Goal: Task Accomplishment & Management: Use online tool/utility

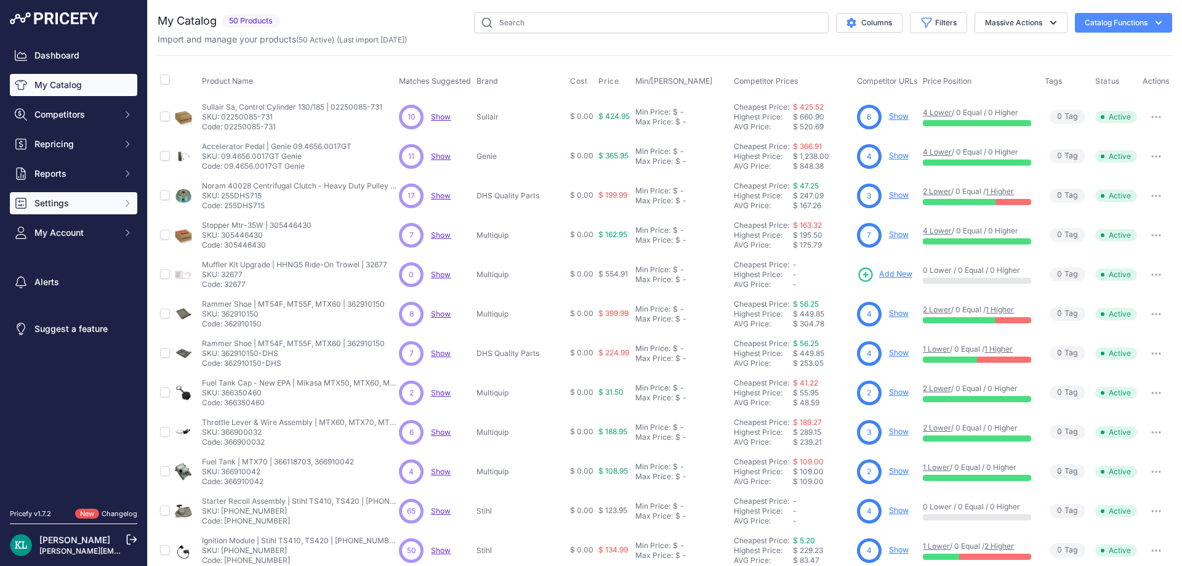
click at [66, 203] on span "Settings" at bounding box center [74, 203] width 81 height 12
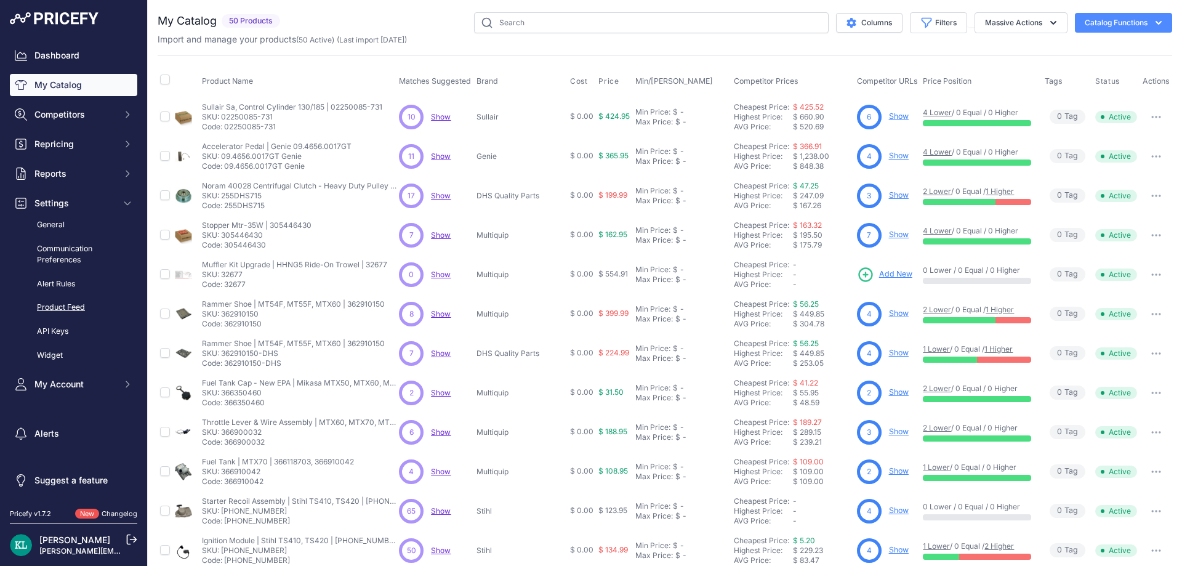
click at [57, 303] on link "Product Feed" at bounding box center [73, 308] width 127 height 22
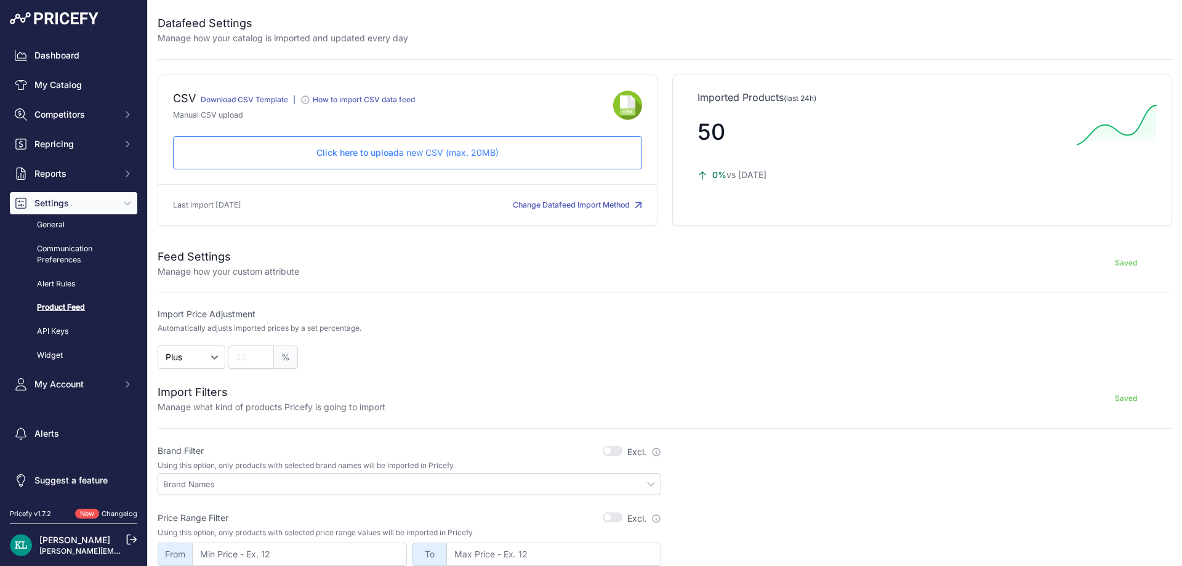
click at [245, 102] on link "Download CSV Template" at bounding box center [244, 99] width 87 height 9
click at [70, 62] on link "Dashboard" at bounding box center [73, 55] width 127 height 22
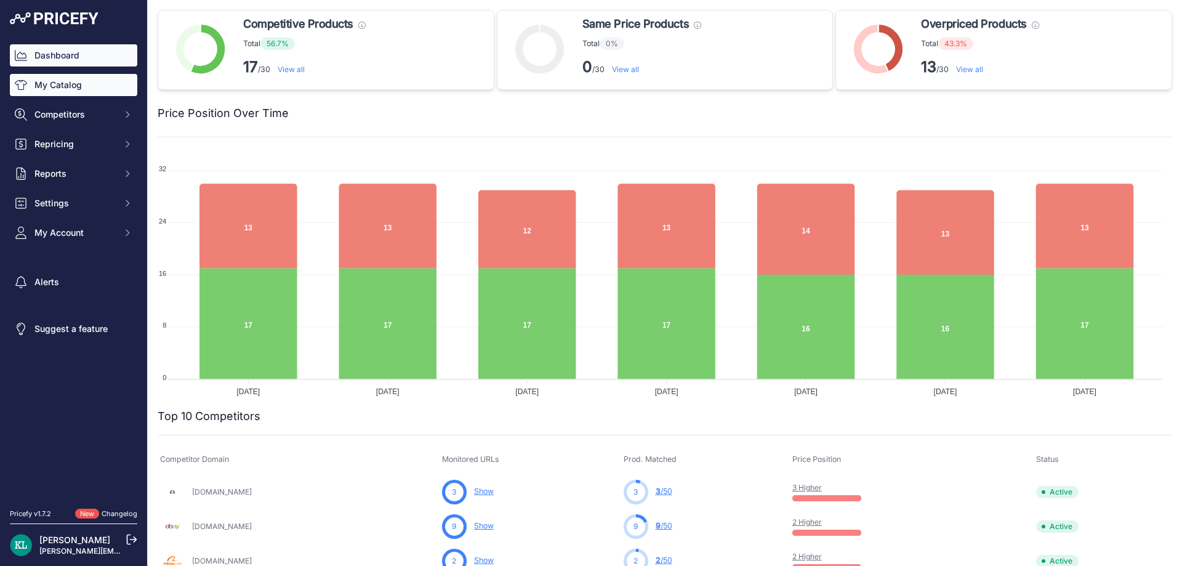
click at [43, 86] on link "My Catalog" at bounding box center [73, 85] width 127 height 22
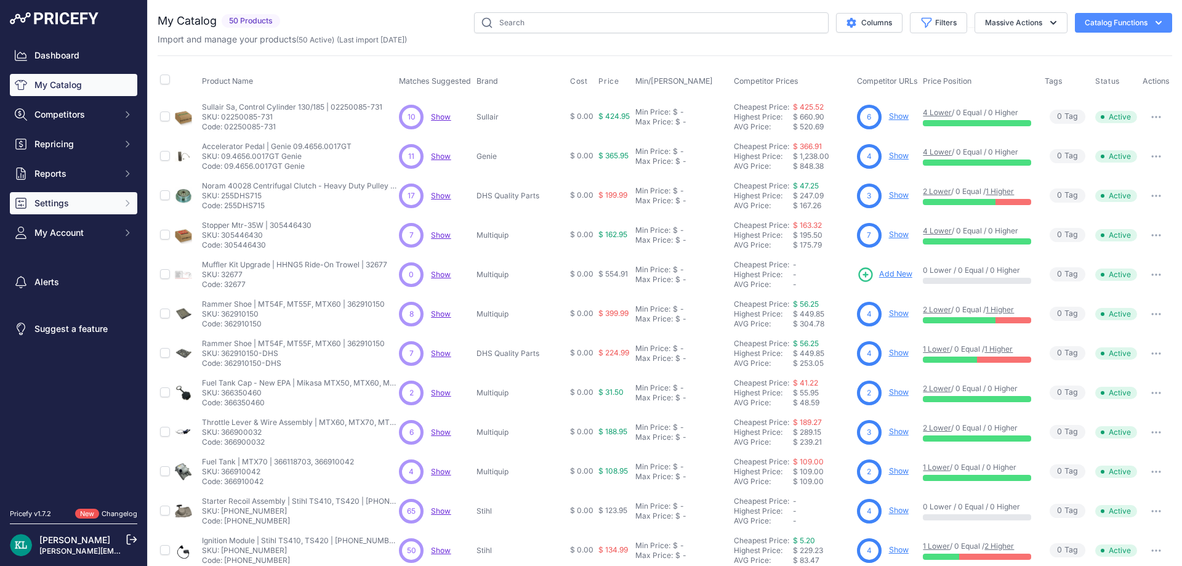
click at [65, 193] on button "Settings" at bounding box center [73, 203] width 127 height 22
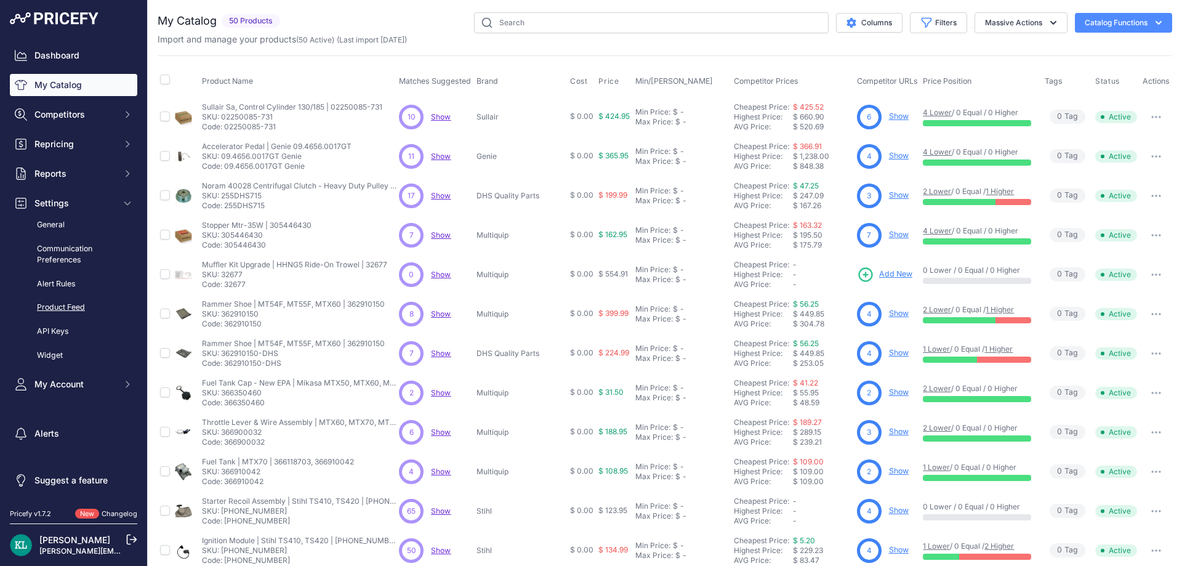
click at [80, 299] on link "Product Feed" at bounding box center [73, 308] width 127 height 22
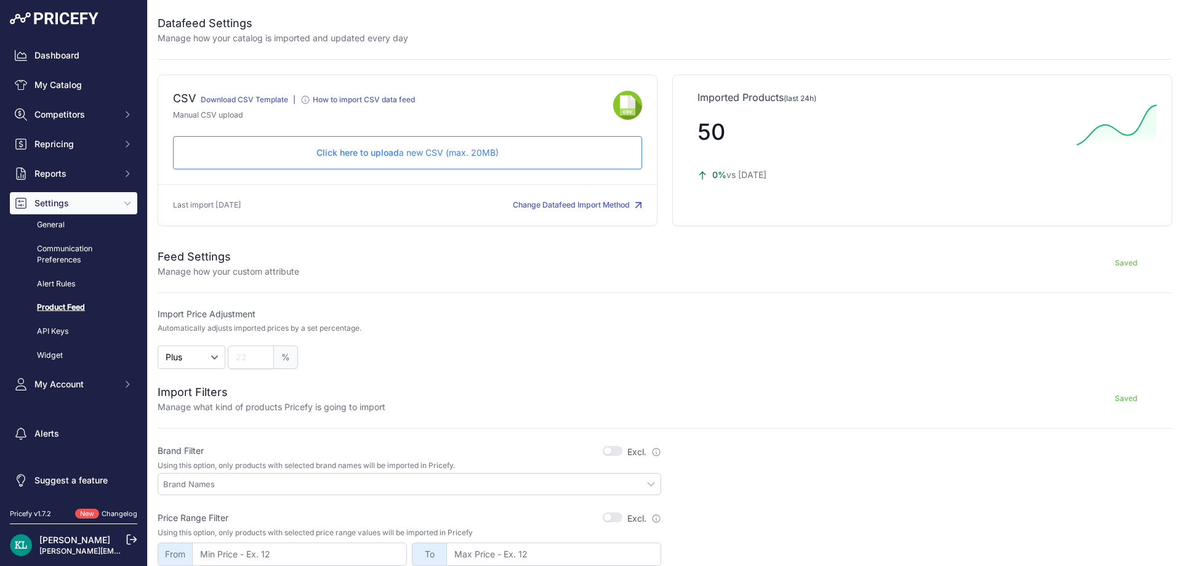
click at [78, 97] on div "Dashboard My Catalog Competitors Competitors Monitored URLs MAP infringements R…" at bounding box center [73, 219] width 127 height 351
click at [76, 94] on link "My Catalog" at bounding box center [73, 85] width 127 height 22
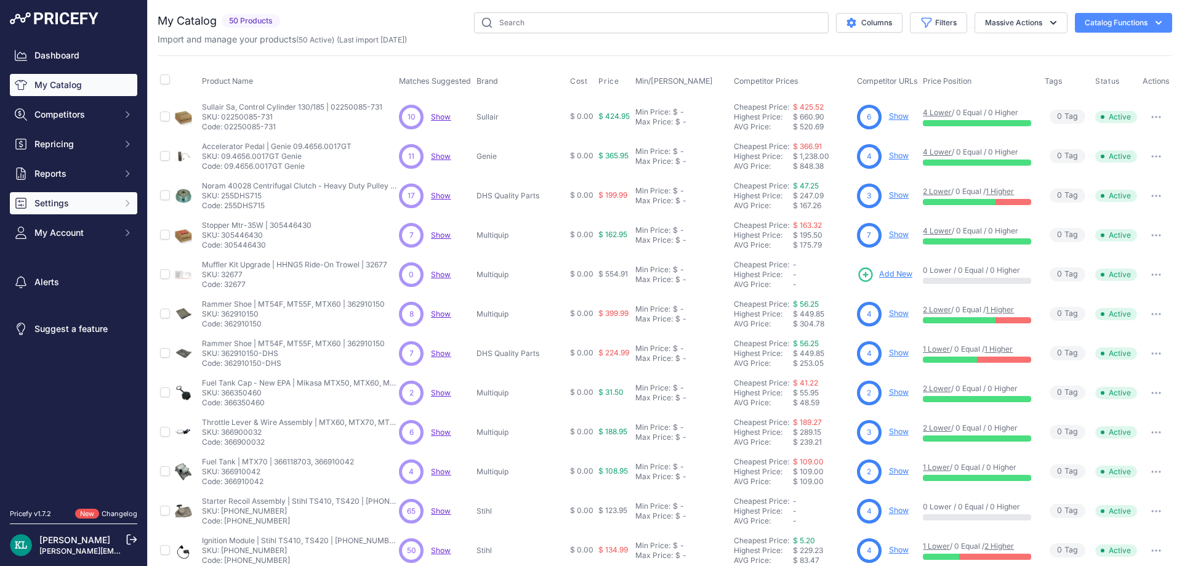
click at [74, 203] on span "Settings" at bounding box center [74, 203] width 81 height 12
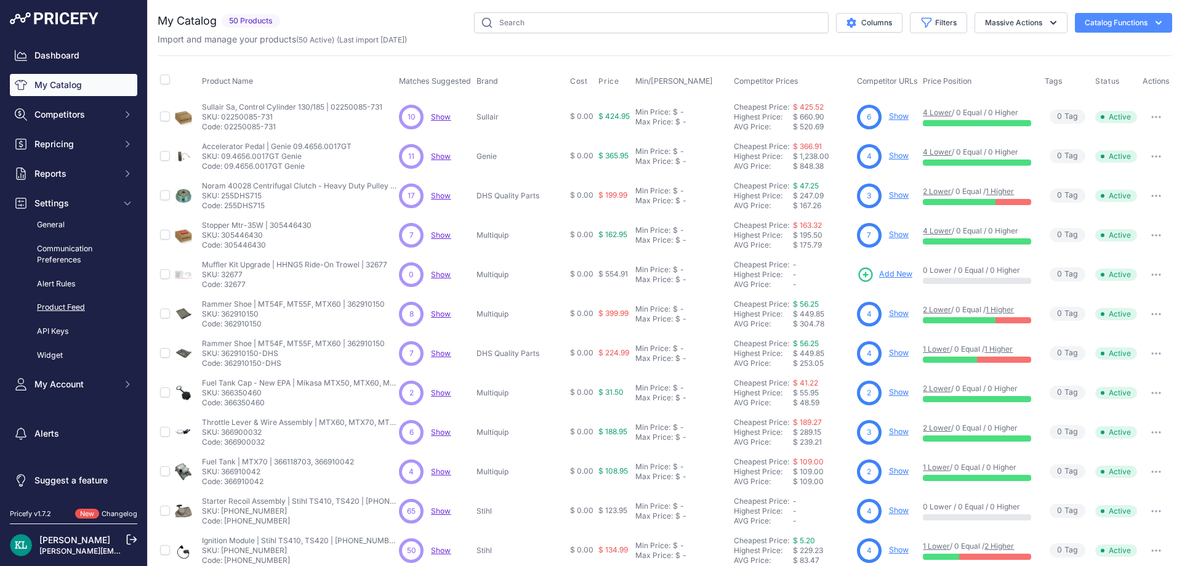
click at [79, 306] on link "Product Feed" at bounding box center [73, 308] width 127 height 22
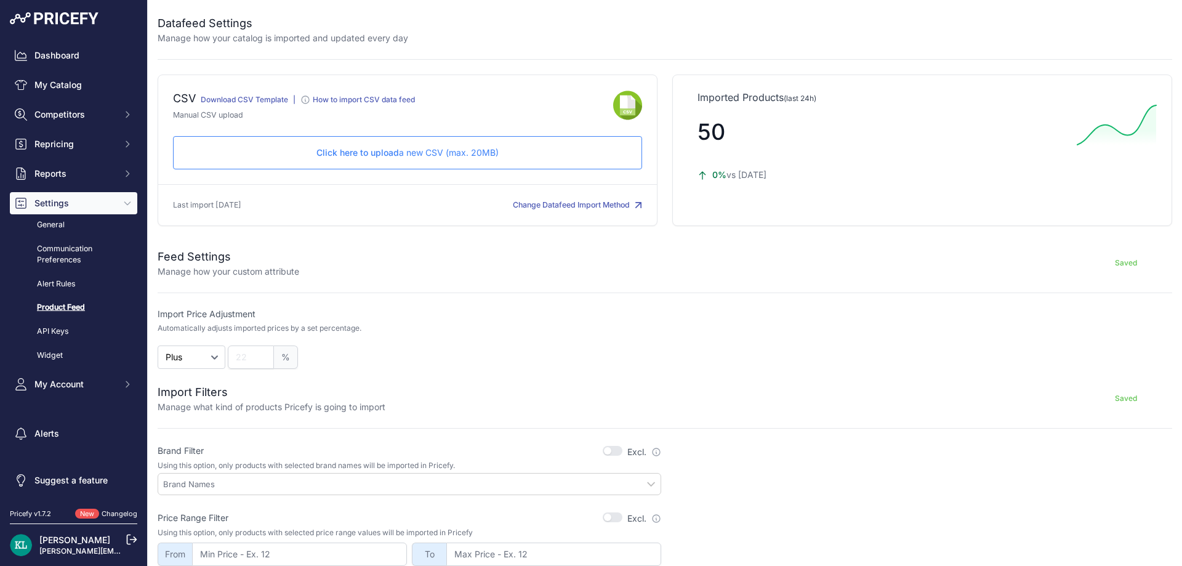
click at [351, 160] on div "Click here to upload a new CSV (max. 20MB) Check and upload in progress..." at bounding box center [407, 152] width 469 height 33
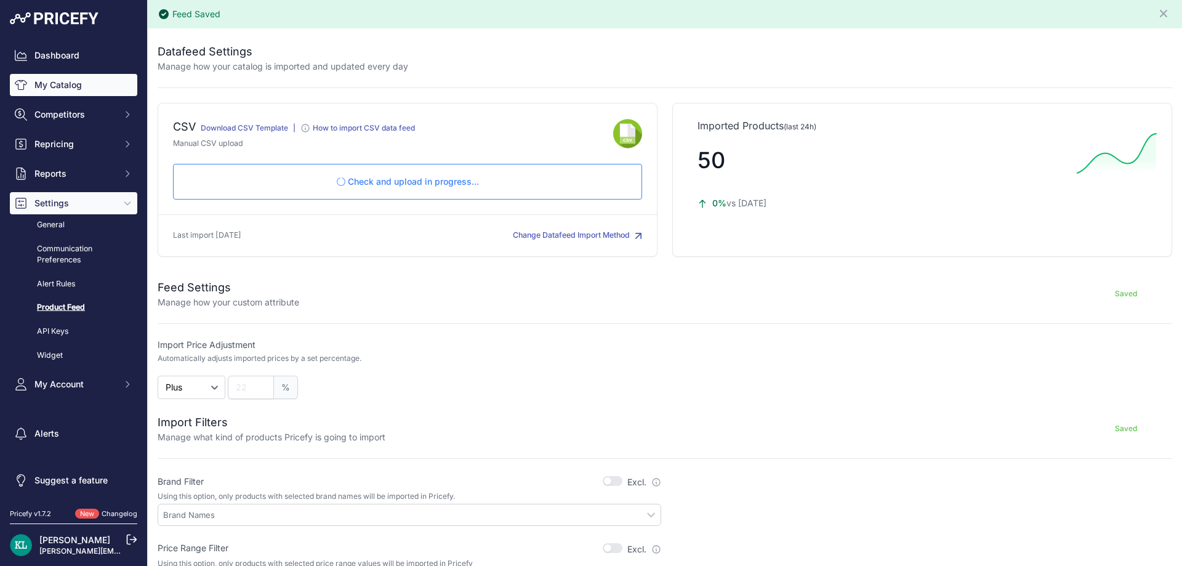
click at [70, 79] on link "My Catalog" at bounding box center [73, 85] width 127 height 22
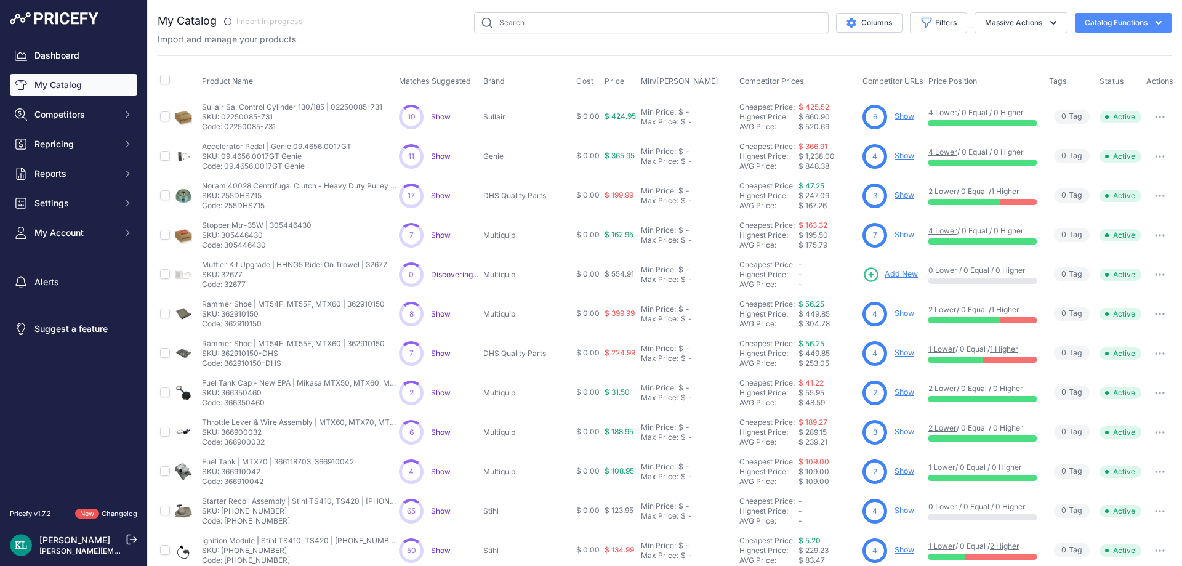
click at [411, 33] on div "Columns Filters Status All Status Only Enabled Only Disabled" at bounding box center [741, 22] width 862 height 21
click at [60, 92] on link "My Catalog" at bounding box center [73, 85] width 127 height 22
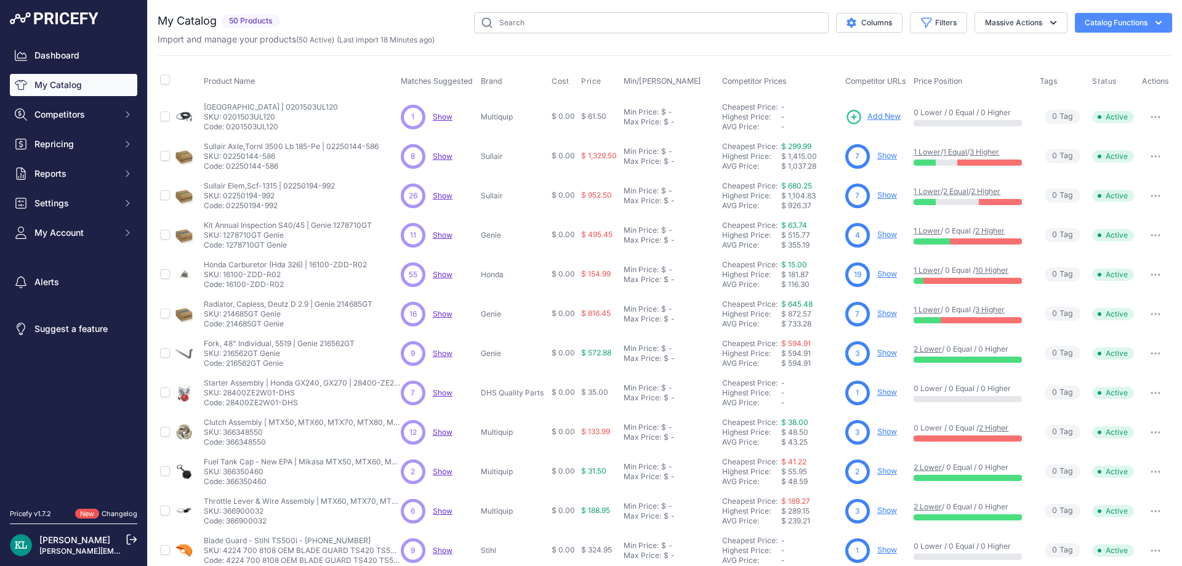
click at [427, 25] on div "Columns Filters Status All Status Only Enabled Only Disabled Edco" at bounding box center [728, 22] width 887 height 21
click at [523, 22] on input "text" at bounding box center [651, 22] width 354 height 21
paste input "7-229-871GT"
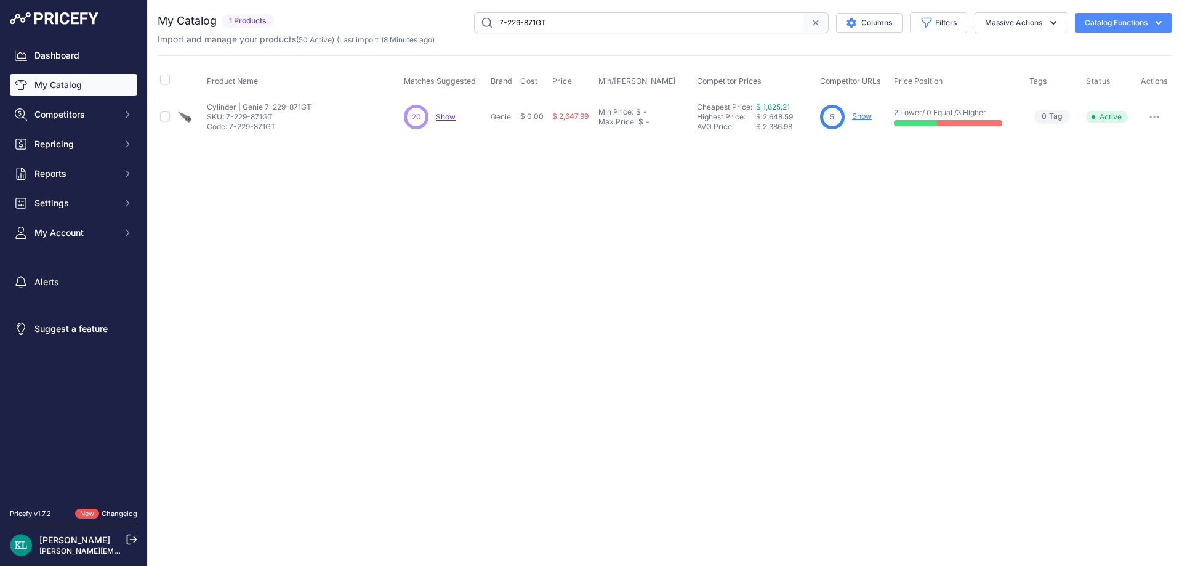
click at [458, 119] on div "20 20 Show Discovering..." at bounding box center [444, 117] width 81 height 25
click at [84, 127] on div "Dashboard My Catalog Competitors Competitors Monitored URLs MAP infringements R…" at bounding box center [73, 143] width 127 height 199
click at [88, 123] on button "Competitors" at bounding box center [73, 114] width 127 height 22
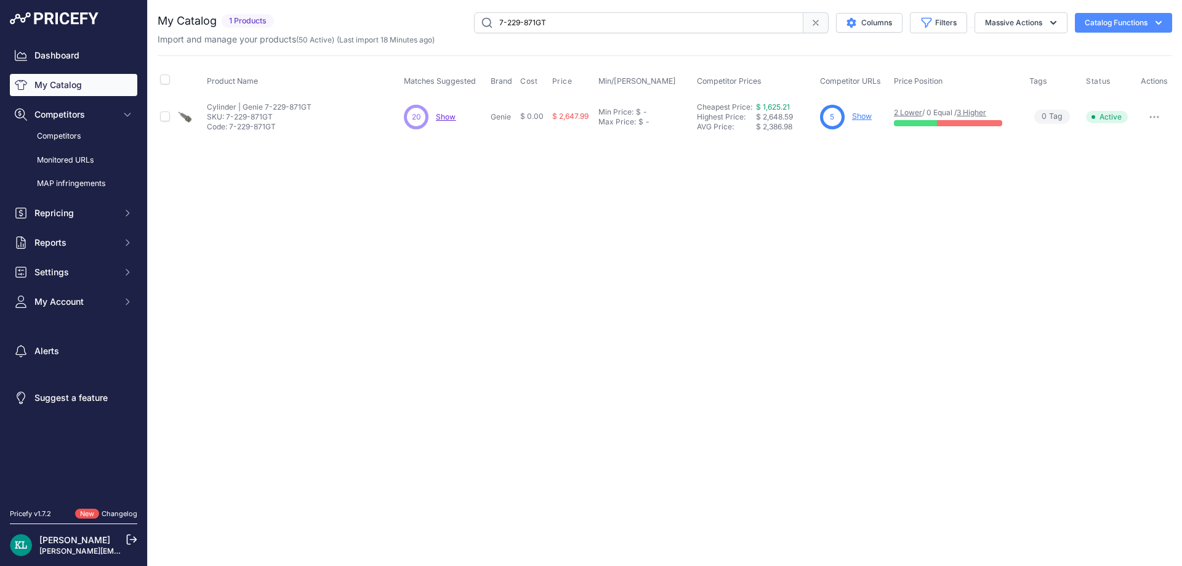
click at [445, 118] on span "Show" at bounding box center [446, 116] width 20 height 9
click at [562, 25] on input "7-229-871GT" at bounding box center [638, 22] width 329 height 21
paste input "GX390UT2XQA2"
click at [444, 115] on span "Show" at bounding box center [446, 116] width 20 height 9
click at [567, 18] on input "GX390UT2XQA2" at bounding box center [638, 22] width 329 height 21
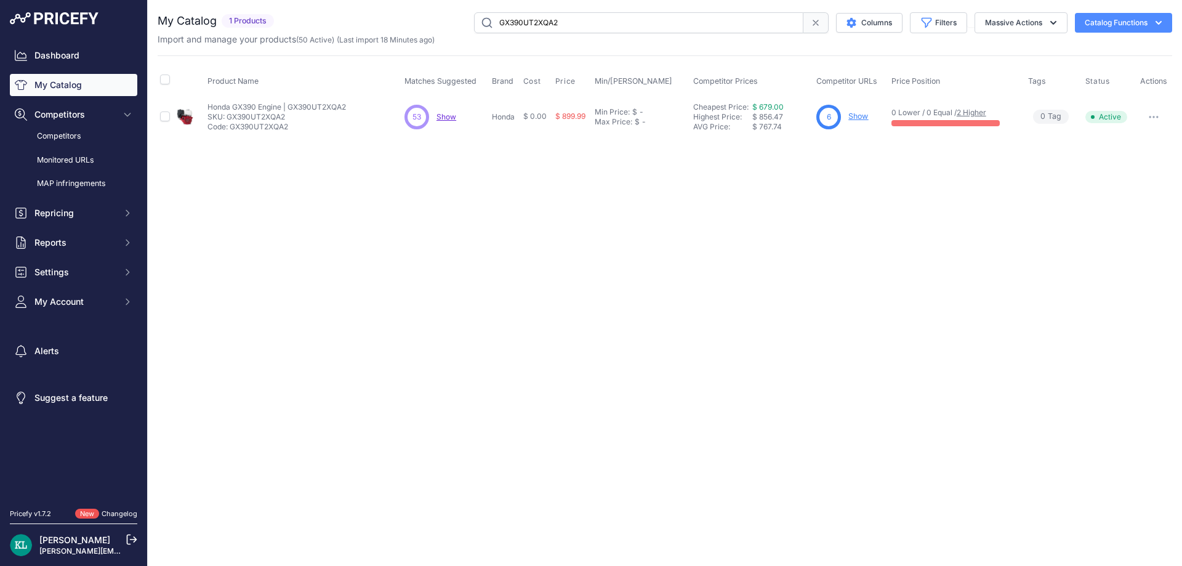
paste input "8511S-DHS"
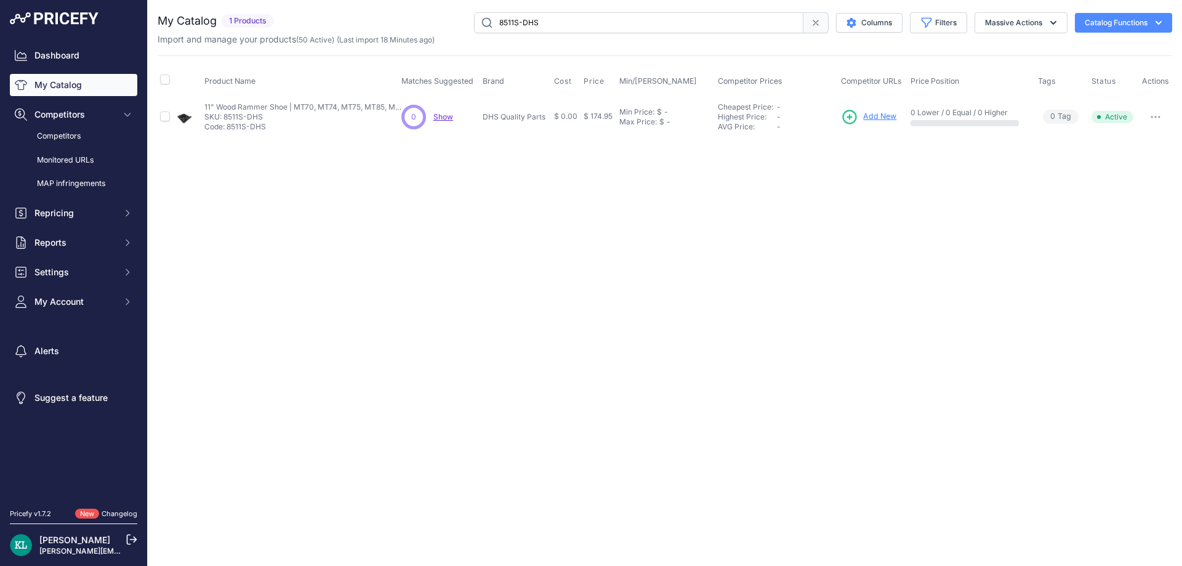
click at [497, 18] on input "8511S-DHS" at bounding box center [638, 22] width 329 height 21
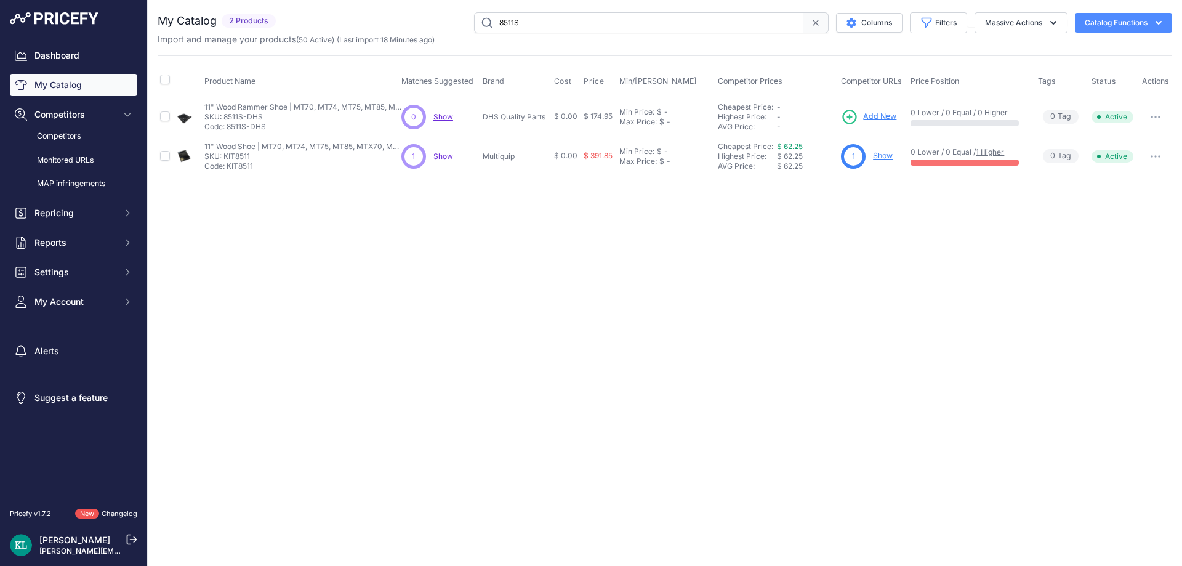
click at [554, 20] on input "8511S" at bounding box center [638, 22] width 329 height 21
paste input "5100062423"
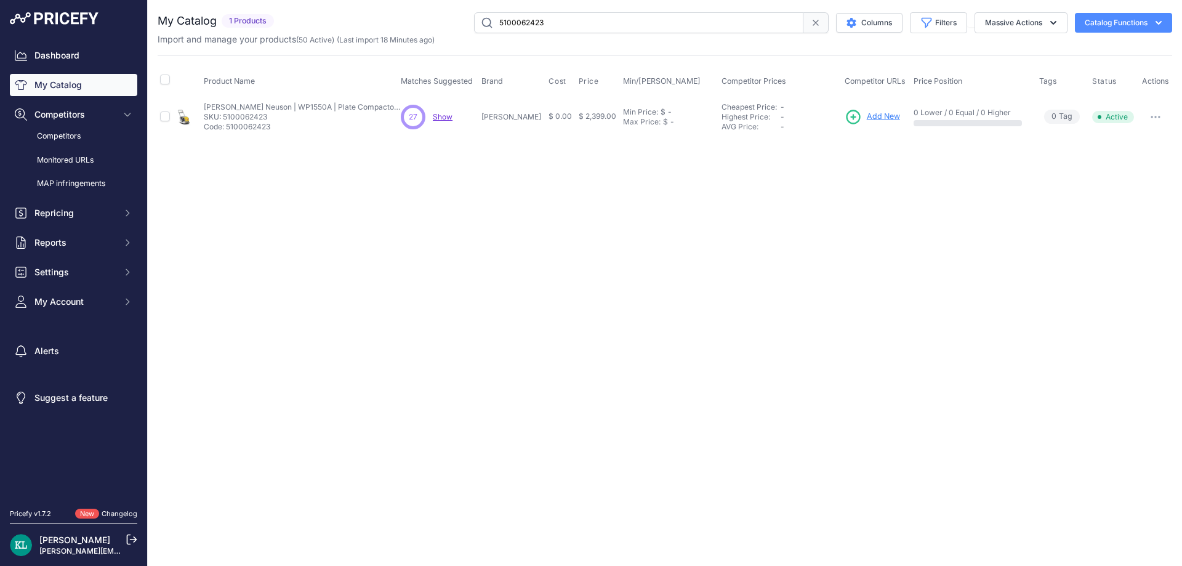
click at [437, 118] on span "Show" at bounding box center [443, 116] width 20 height 9
click at [544, 21] on input "5100062423" at bounding box center [638, 22] width 329 height 21
paste input "000165514"
click at [444, 116] on span "Show" at bounding box center [443, 116] width 20 height 9
click at [565, 15] on input "5000165514" at bounding box center [638, 22] width 329 height 21
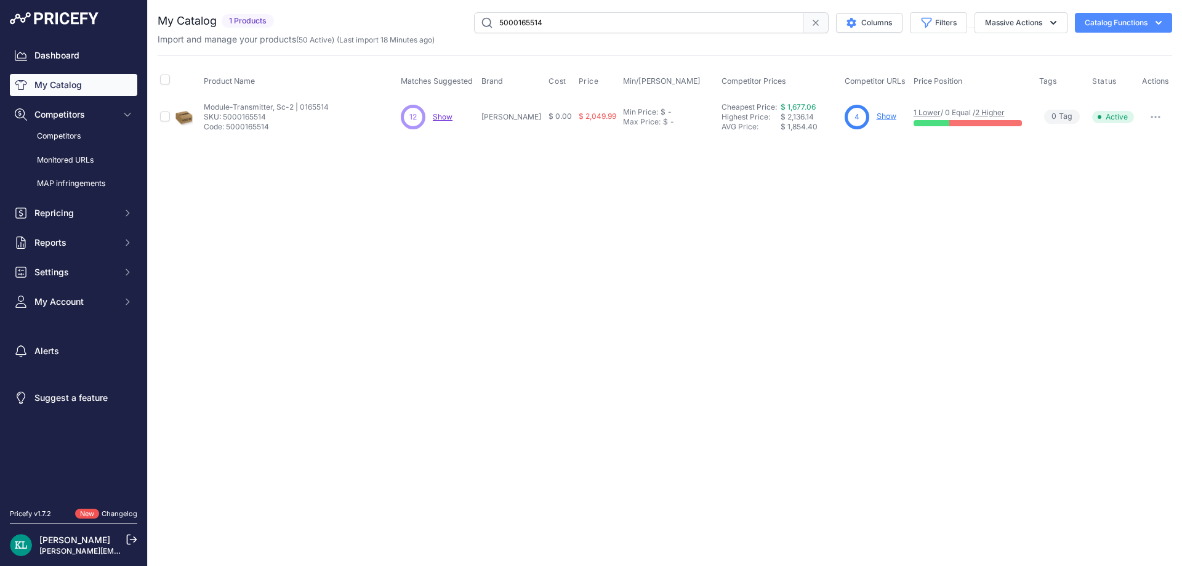
paste input "3265 | 163265"
click at [524, 25] on input "5000163265 | 163265" at bounding box center [638, 22] width 329 height 21
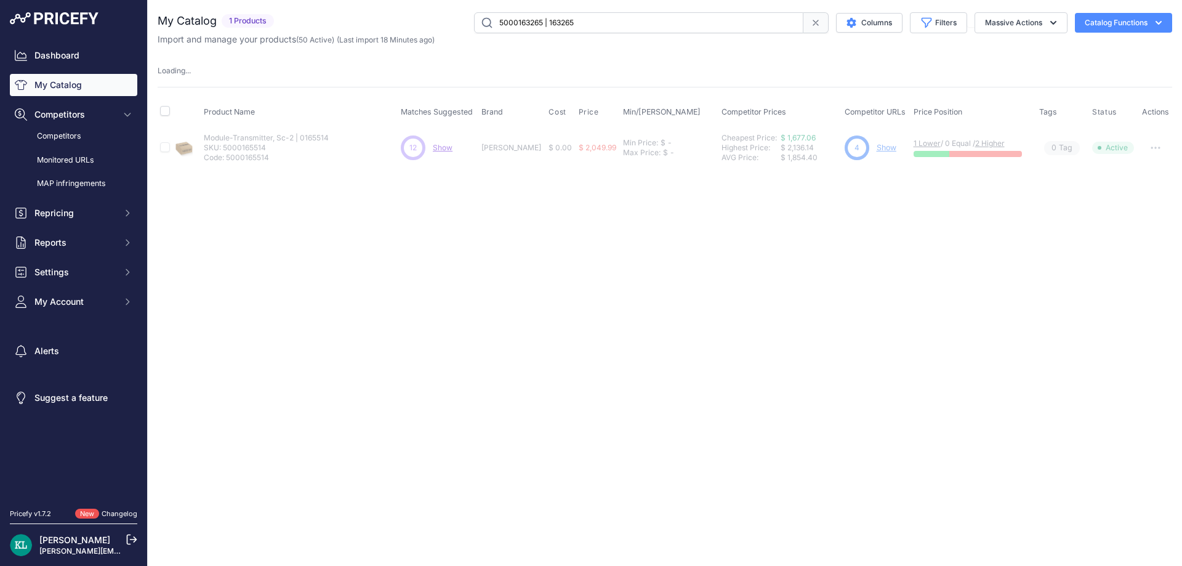
paste input "text"
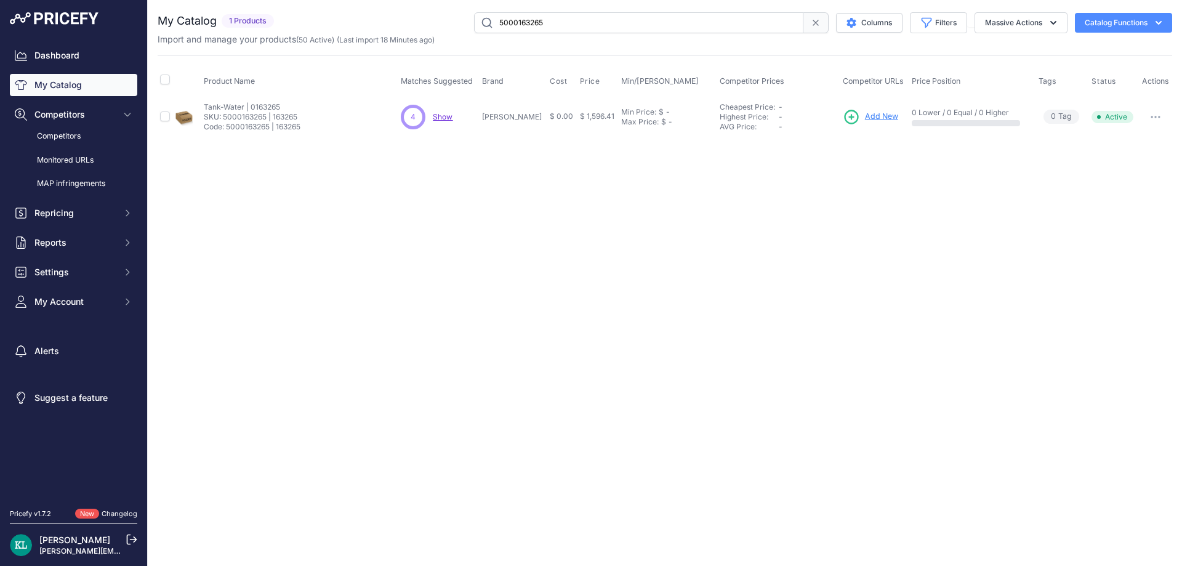
click at [441, 121] on table "Product Name Matches Suggested Brand Cost" at bounding box center [665, 101] width 1014 height 71
click at [446, 116] on span "Show" at bounding box center [443, 116] width 20 height 9
click at [546, 23] on input "5000163265 | 163265" at bounding box center [638, 22] width 329 height 21
paste input "100016247"
click at [451, 121] on p "Show Discovering..." at bounding box center [443, 117] width 20 height 10
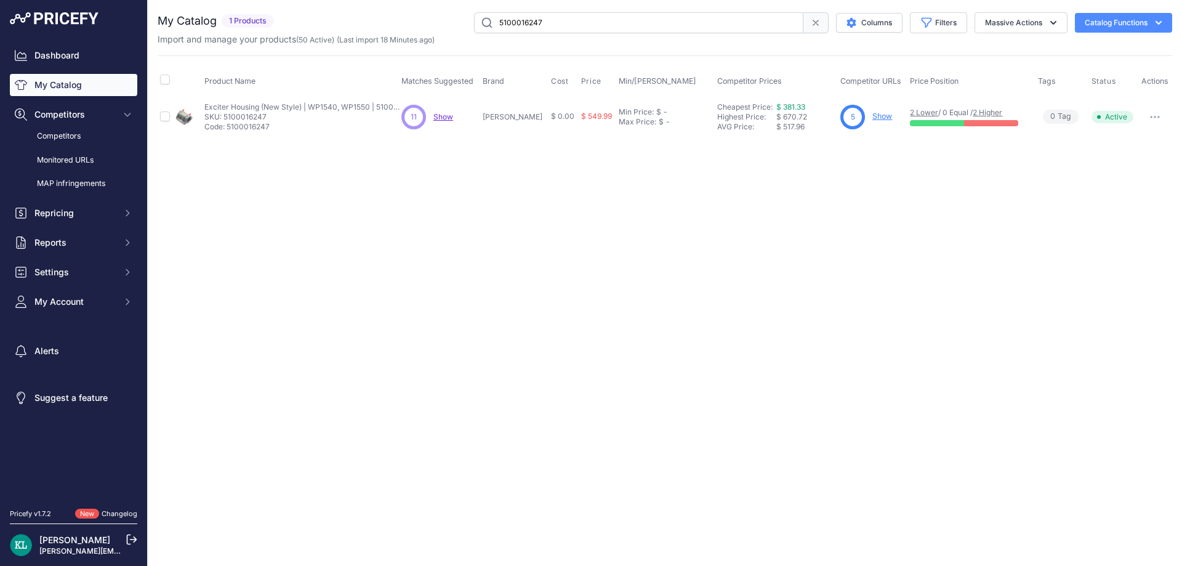
click at [446, 115] on span "Show" at bounding box center [443, 116] width 20 height 9
click at [554, 4] on div "You are not connected to the internet. My Catalog" at bounding box center [665, 74] width 1014 height 149
click at [553, 18] on input "5100016247" at bounding box center [638, 22] width 329 height 21
paste input "KIT8511"
click at [531, 26] on input "KIT8511" at bounding box center [638, 22] width 329 height 21
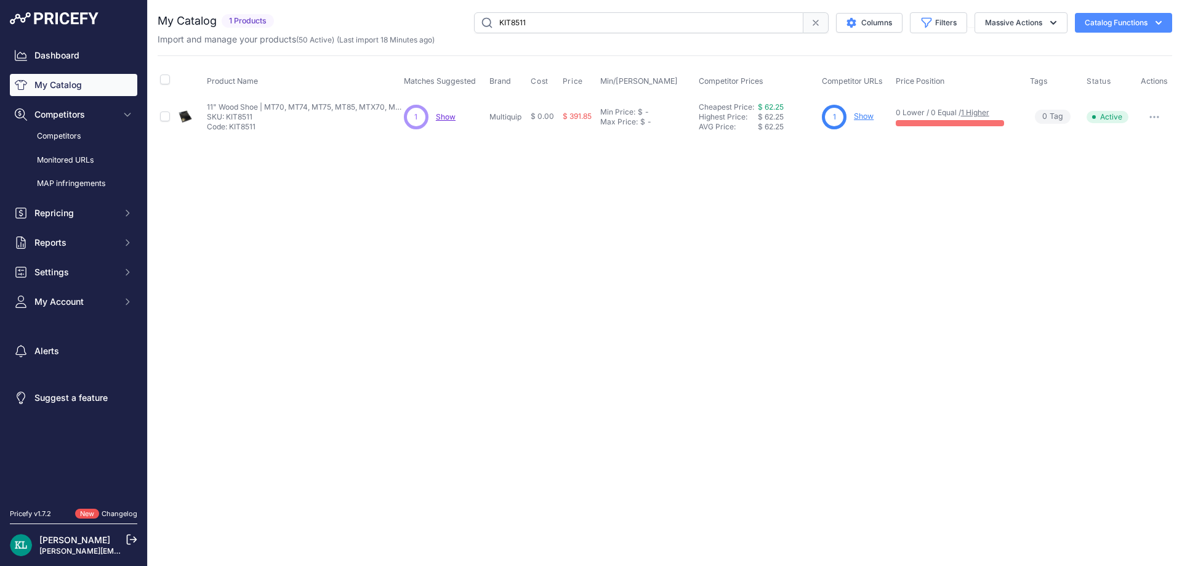
paste input "5000116663"
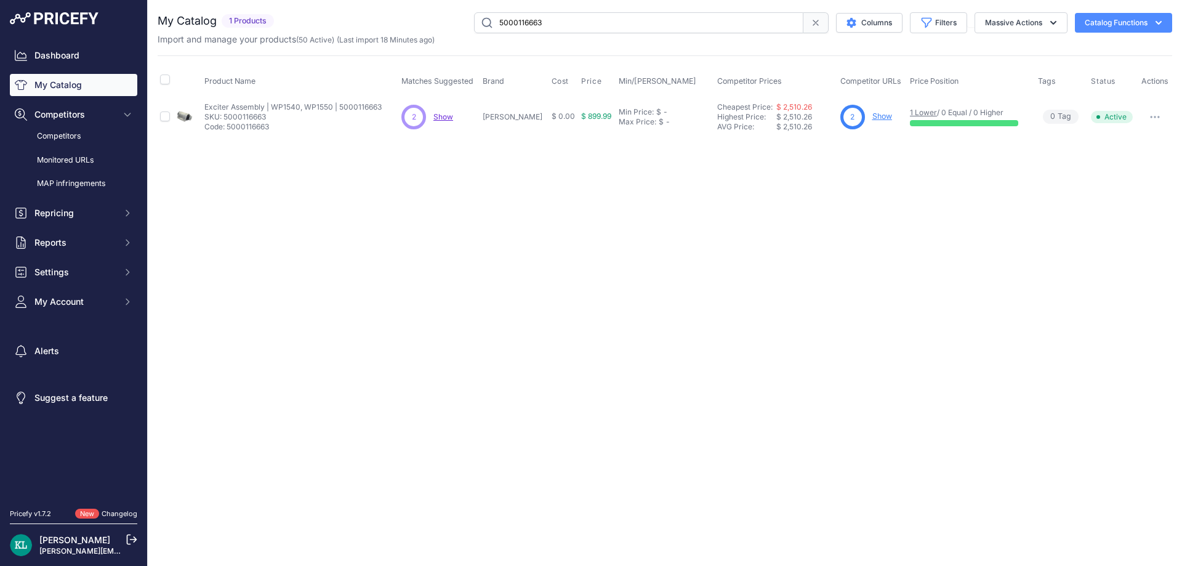
click at [562, 23] on input "5000116663" at bounding box center [638, 22] width 329 height 21
paste input "16100-ZDD-R02"
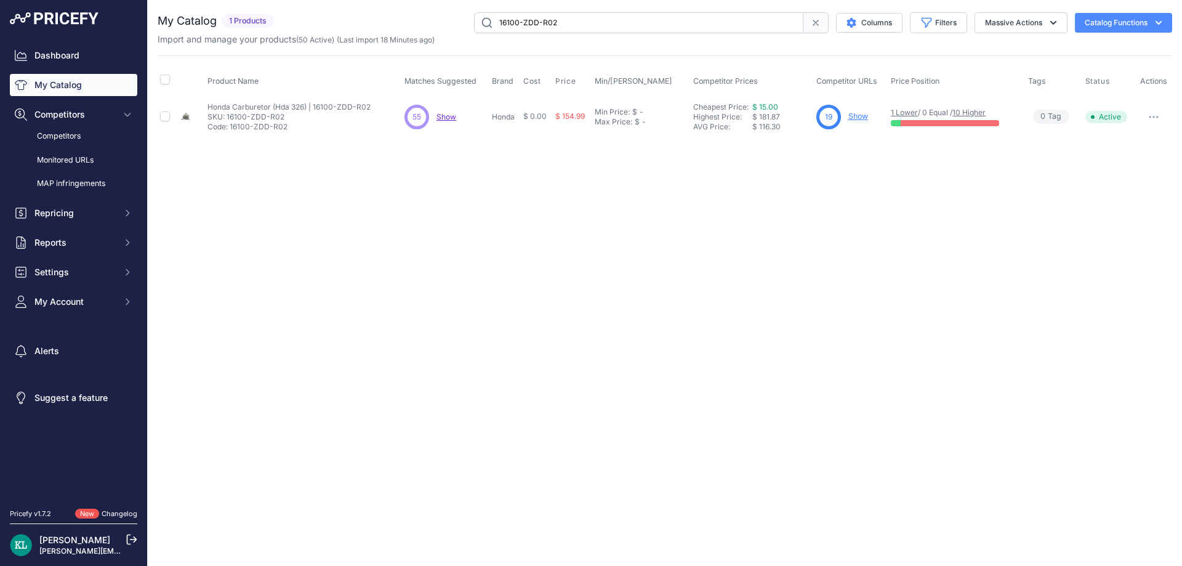
click at [452, 118] on span "Show" at bounding box center [446, 116] width 20 height 9
click at [609, 33] on input "16100-ZDD-R02" at bounding box center [638, 22] width 329 height 21
paste input "02250144-586"
click at [580, 27] on input "02250144-586" at bounding box center [638, 22] width 329 height 21
paste input "5100043375"
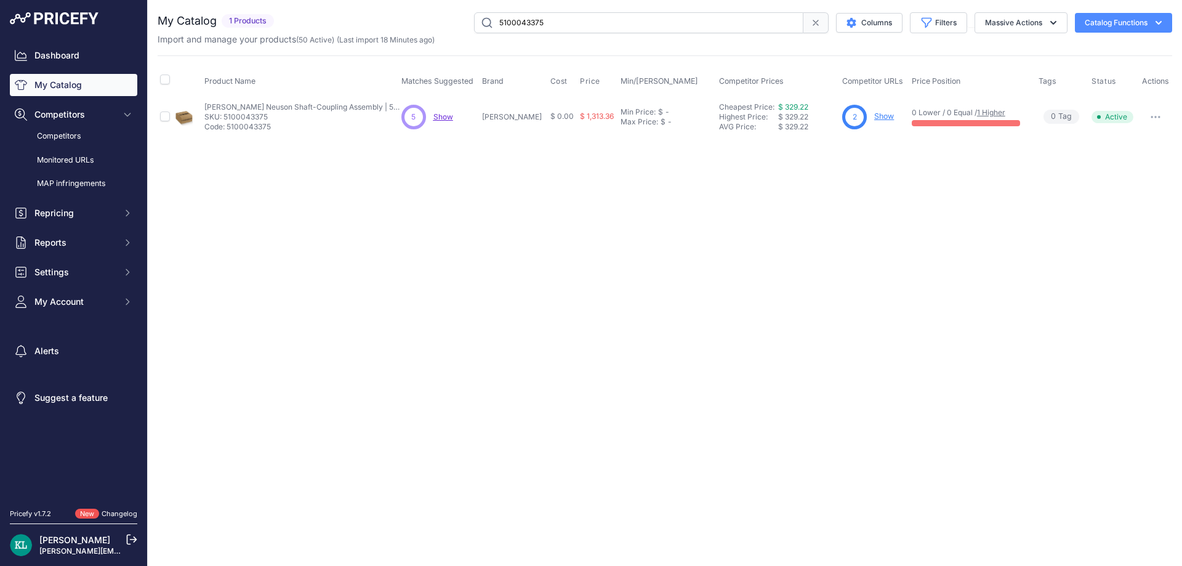
click at [452, 124] on div "5 5 Show Discovering..." at bounding box center [439, 117] width 76 height 25
click at [453, 117] on span "Show" at bounding box center [443, 116] width 20 height 9
click at [577, 20] on input "5100043375" at bounding box center [638, 22] width 329 height 21
paste input "000175331 | HDA261 CARBURETOR BS50-2"
click at [502, 26] on input "5000175331 | HDA261 CARBURETOR BS50-2" at bounding box center [638, 22] width 329 height 21
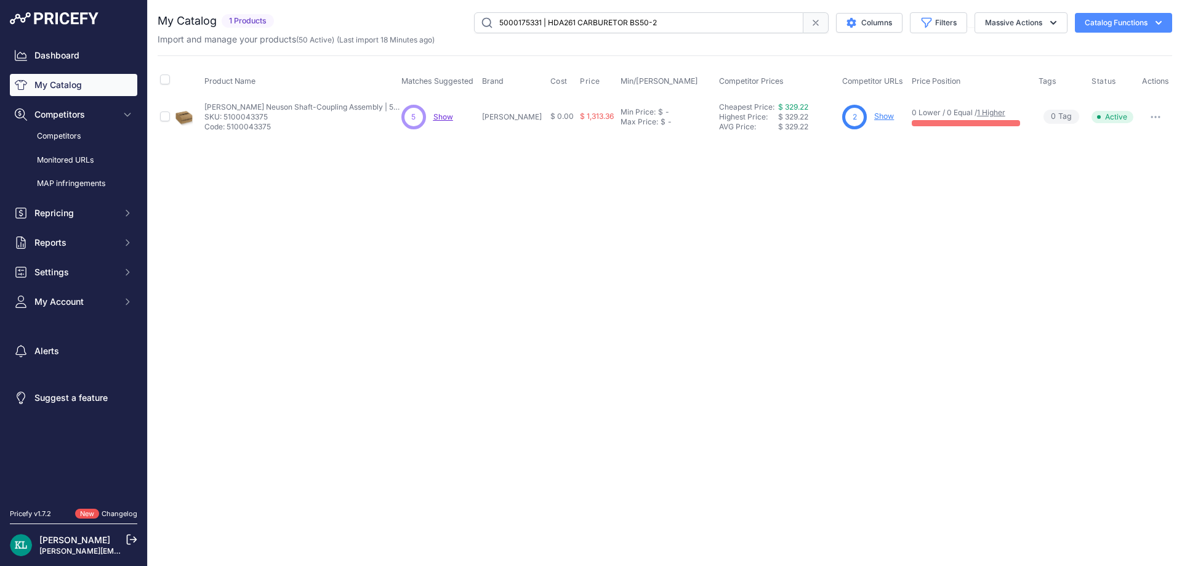
click at [502, 26] on input "5000175331 | HDA261 CARBURETOR BS50-2" at bounding box center [638, 22] width 329 height 21
paste input "text"
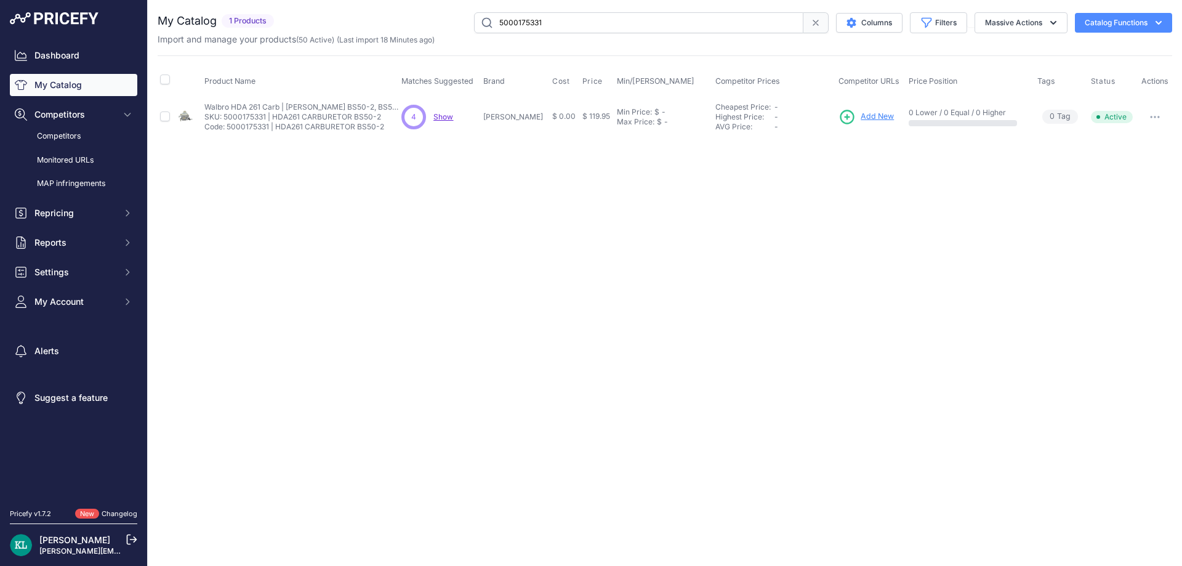
click at [453, 119] on span "Show" at bounding box center [443, 116] width 20 height 9
click at [569, 13] on input "5000175331" at bounding box center [638, 22] width 329 height 21
paste input "366350460"
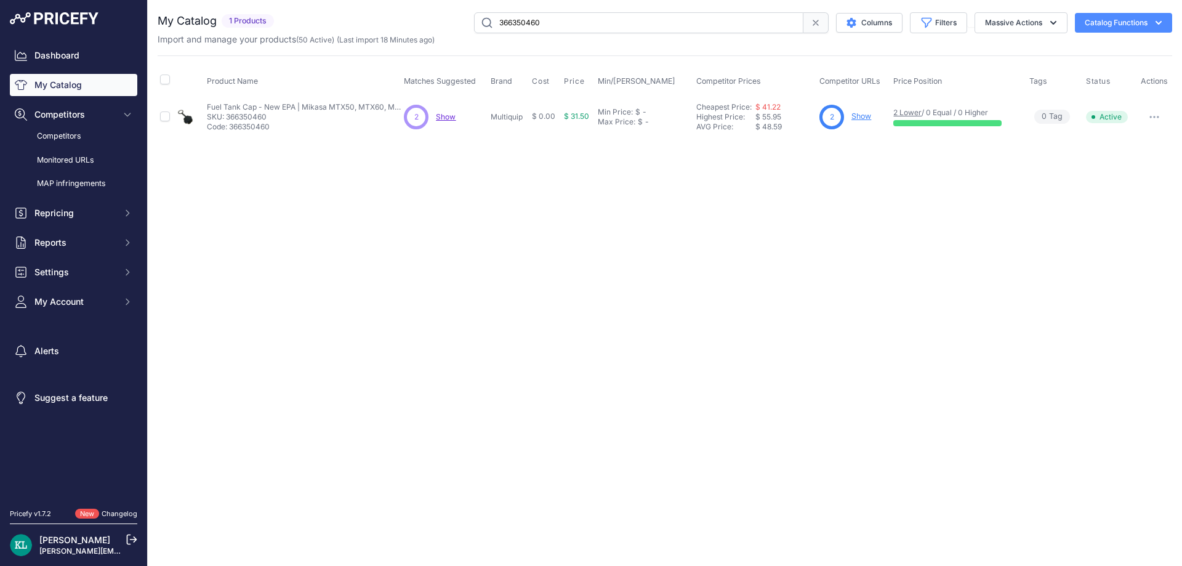
click at [428, 256] on div "Close You are not connected to the internet." at bounding box center [665, 283] width 1034 height 566
click at [578, 33] on div "Import and manage your products ( 50 Active ) (Last import 18 Minutes ago)" at bounding box center [665, 39] width 1014 height 12
click at [577, 18] on input "366350460" at bounding box center [638, 22] width 329 height 21
paste input "4855"
click at [448, 115] on span "Show" at bounding box center [446, 116] width 20 height 9
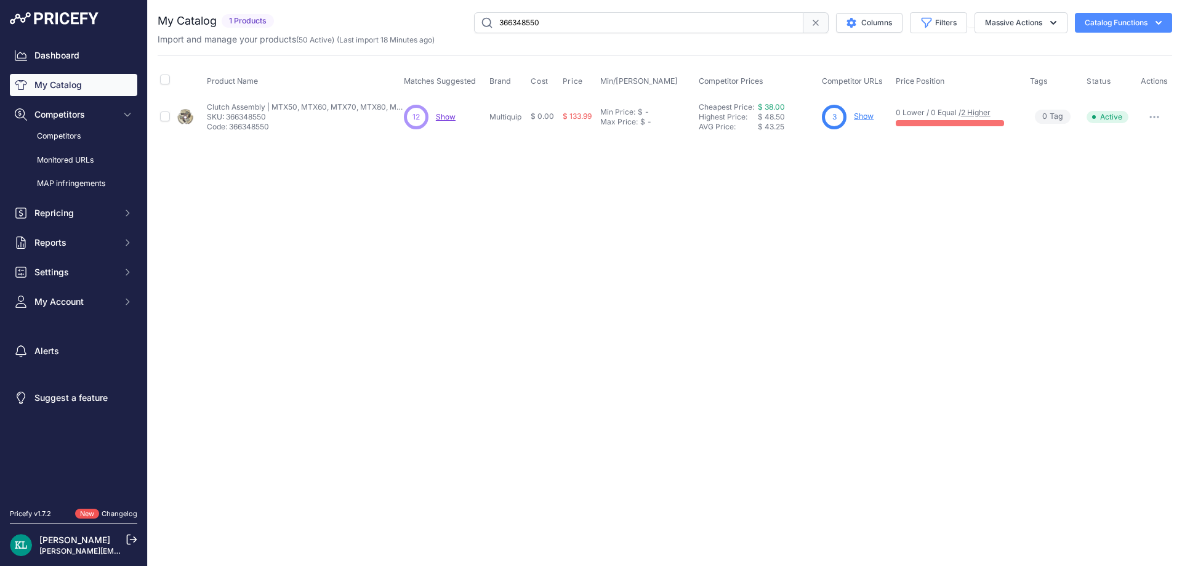
click at [567, 28] on input "366348550" at bounding box center [638, 22] width 329 height 21
paste input "02250194-992"
click at [453, 119] on span "Show" at bounding box center [446, 116] width 20 height 9
click at [574, 41] on div "Import and manage your products ( 50 Active ) (Last import 18 Minutes ago)" at bounding box center [665, 39] width 1014 height 12
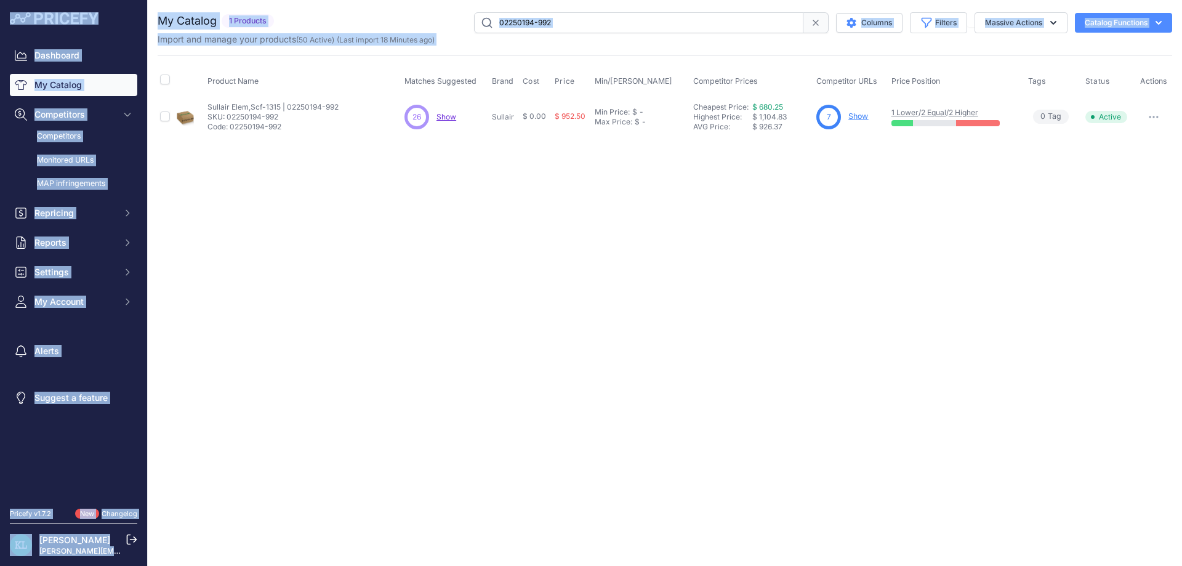
click at [624, 23] on input "02250194-992" at bounding box center [638, 22] width 329 height 21
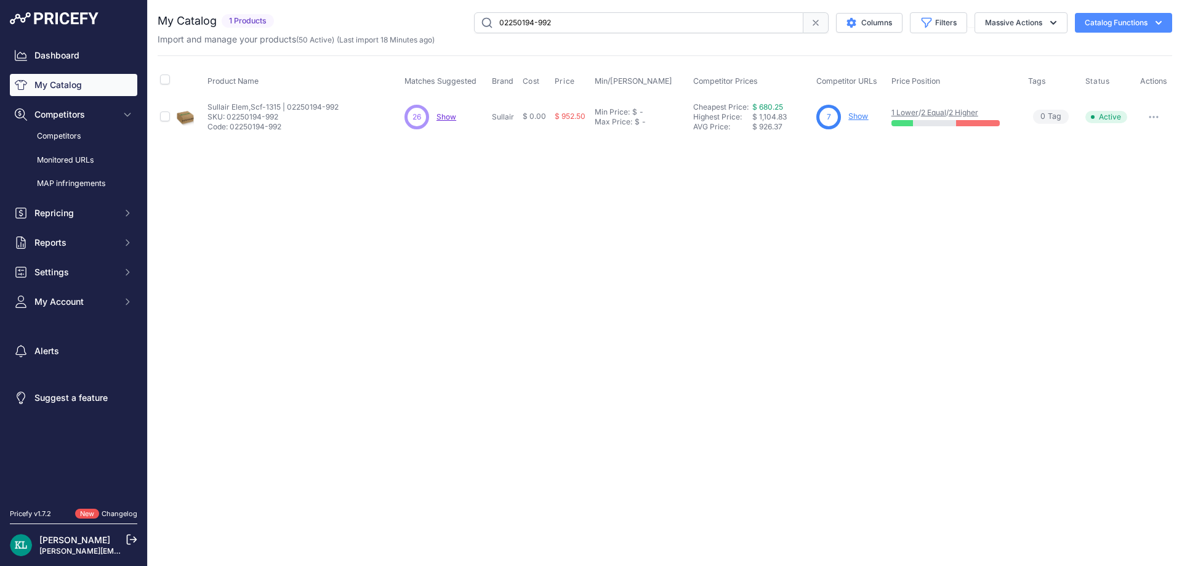
paste input "500008887"
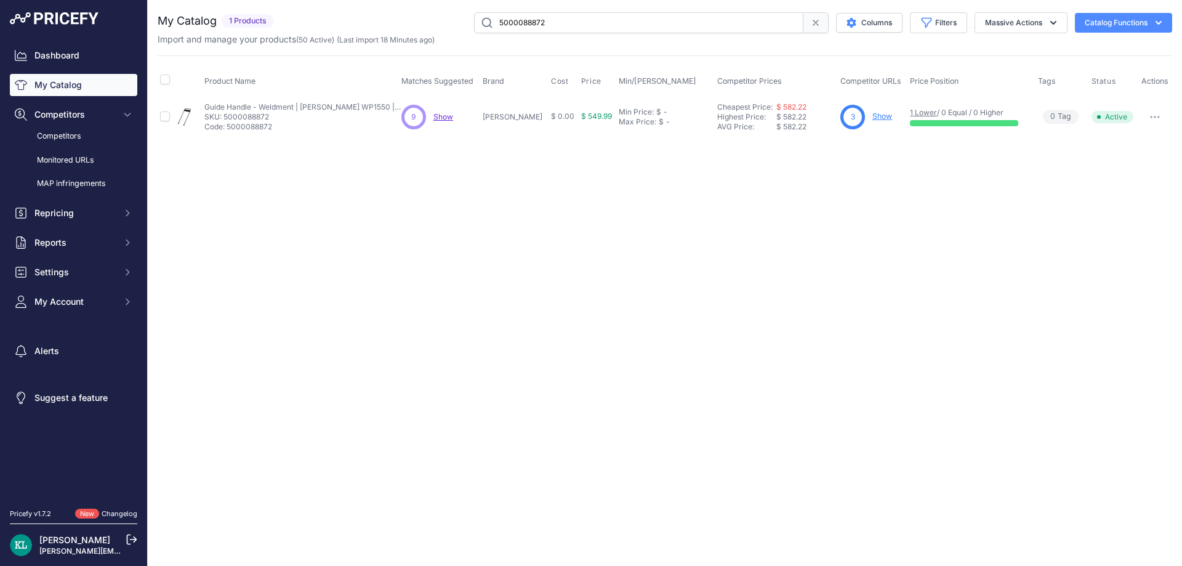
click at [454, 122] on div "9 9 Show Discovering..." at bounding box center [439, 117] width 76 height 25
click at [451, 116] on span "Show" at bounding box center [443, 116] width 20 height 9
click at [597, 23] on input "5000088872" at bounding box center [638, 22] width 329 height 21
paste input "DC10502000024"
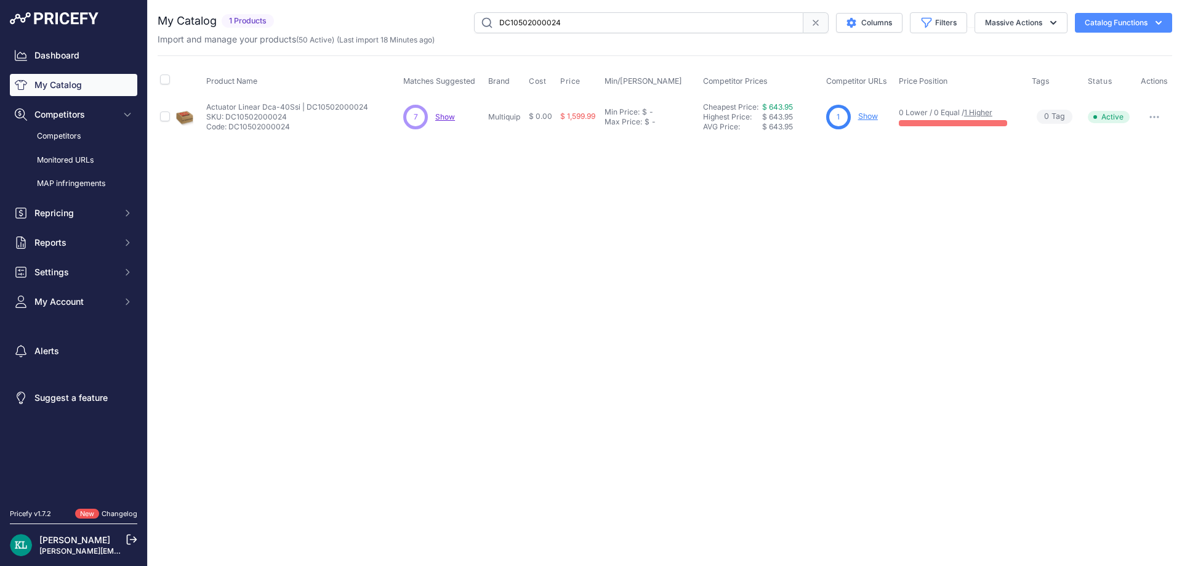
click at [449, 116] on span "Show" at bounding box center [445, 116] width 20 height 9
click at [592, 34] on div "Import and manage your products ( 50 Active ) (Last import 18 Minutes ago)" at bounding box center [665, 39] width 1014 height 12
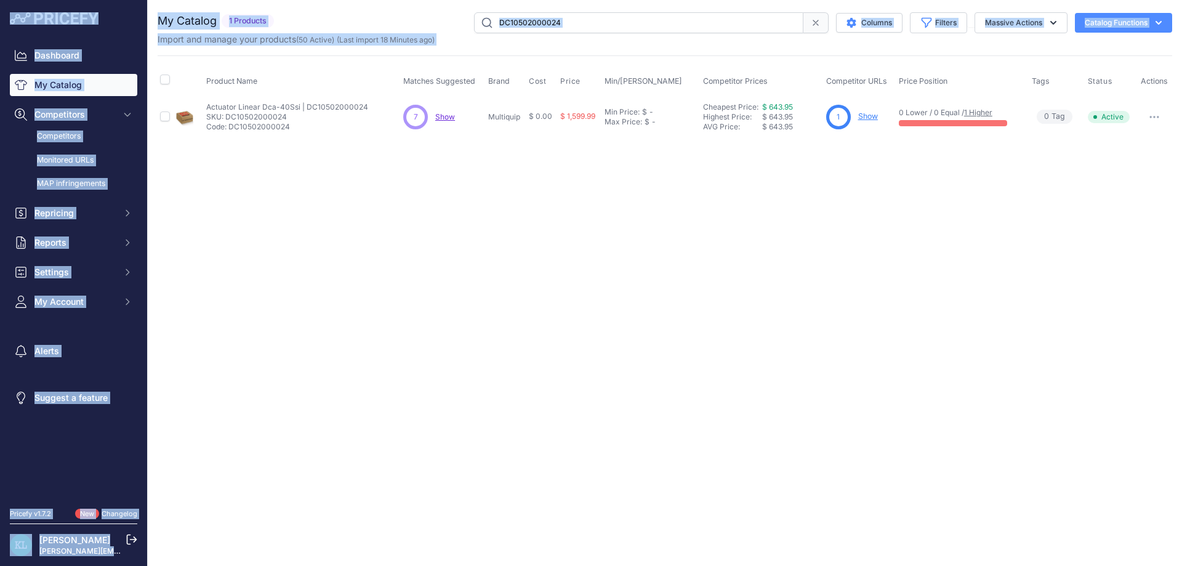
click at [601, 31] on input "DC10502000024" at bounding box center [638, 22] width 329 height 21
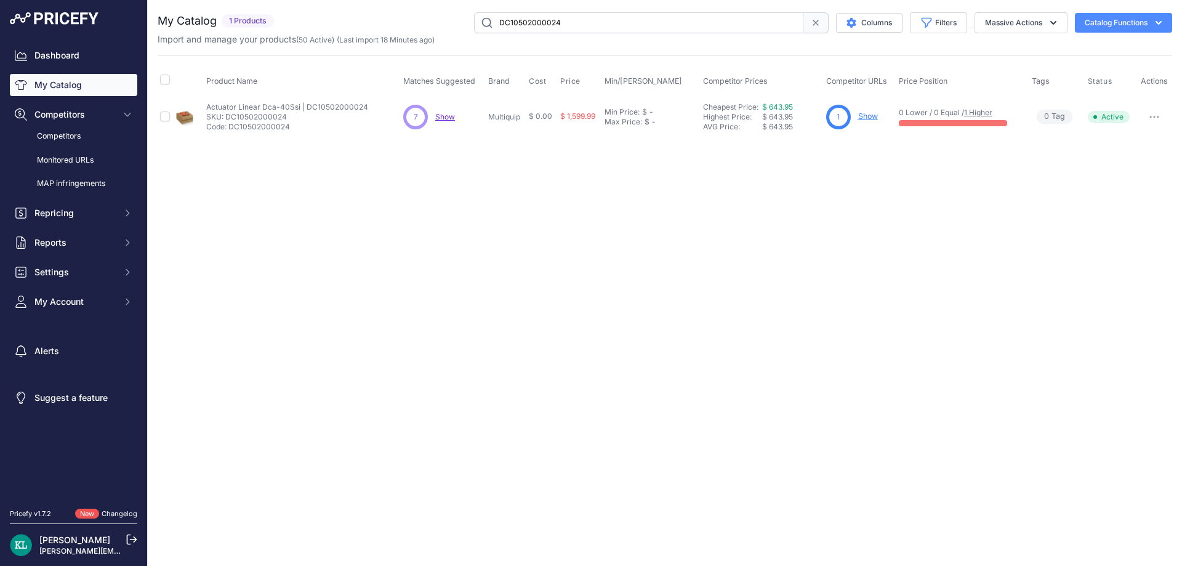
paste input "KIT3TE"
click at [599, 25] on input "KIT3TE" at bounding box center [638, 22] width 329 height 21
paste input "214685GT Genie"
click at [452, 124] on div "16 16 Show Discovering..." at bounding box center [445, 117] width 82 height 25
click at [454, 116] on span "Show" at bounding box center [446, 116] width 20 height 9
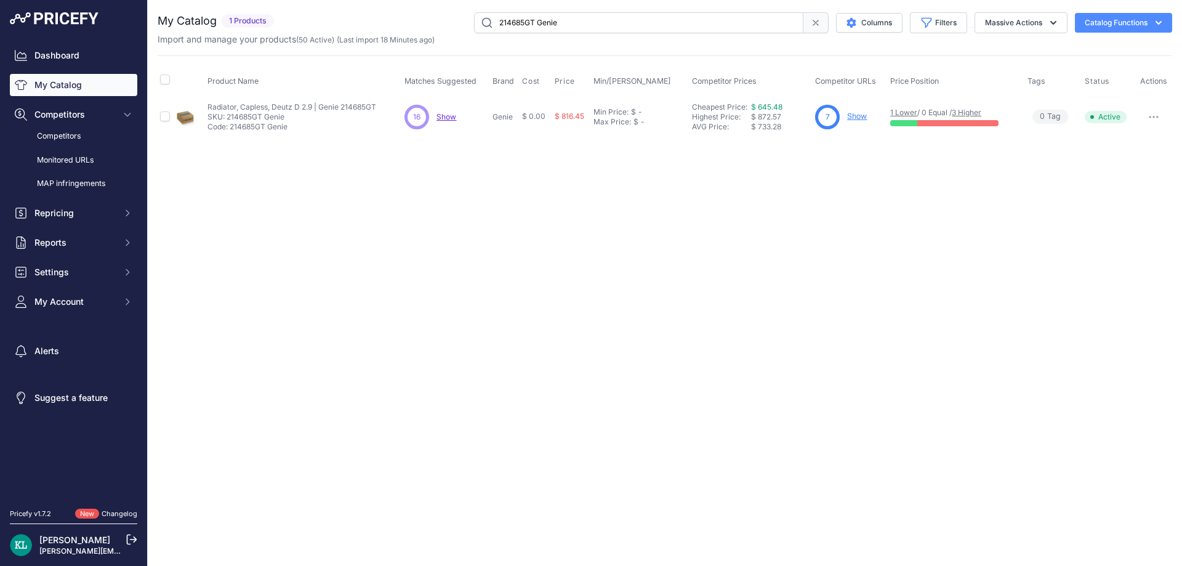
click at [570, 28] on input "214685GT Genie" at bounding box center [638, 22] width 329 height 21
paste input "A201 Edco"
click at [494, 23] on input "A201 Edco" at bounding box center [638, 22] width 329 height 21
click at [446, 111] on div "12 12 Show Discovering..." at bounding box center [445, 117] width 82 height 25
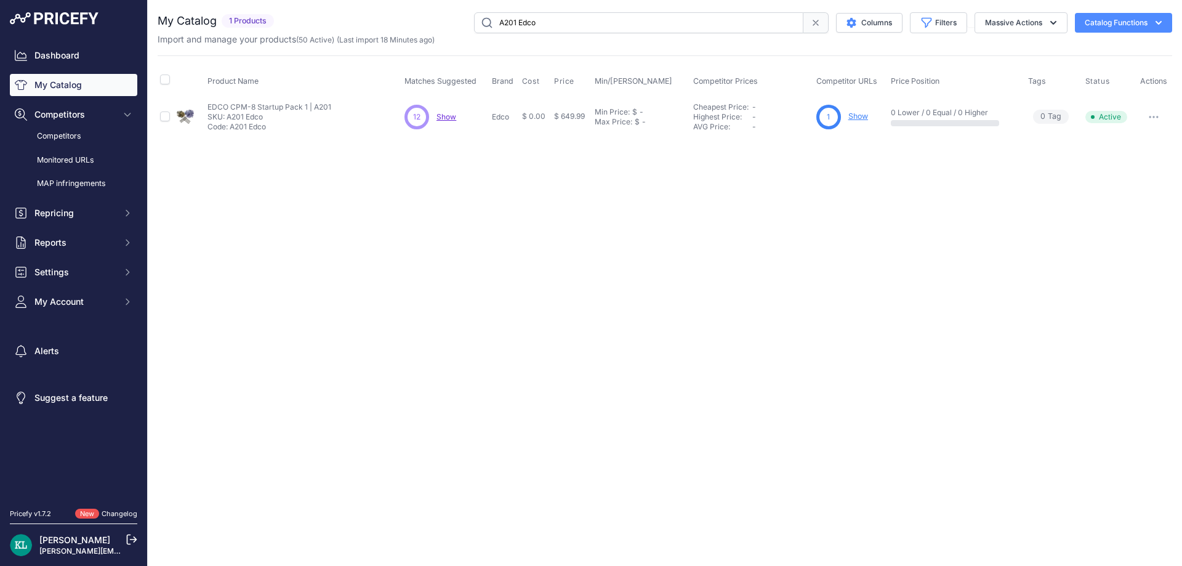
click at [447, 113] on span "Show" at bounding box center [446, 116] width 20 height 9
click at [576, 30] on input "A201 Edco" at bounding box center [638, 22] width 329 height 21
paste input "Oztec | FS 07 OZ"
drag, startPoint x: 524, startPoint y: 25, endPoint x: 381, endPoint y: 38, distance: 144.0
click at [378, 38] on div "My Catalog 1 Products" at bounding box center [665, 28] width 1014 height 33
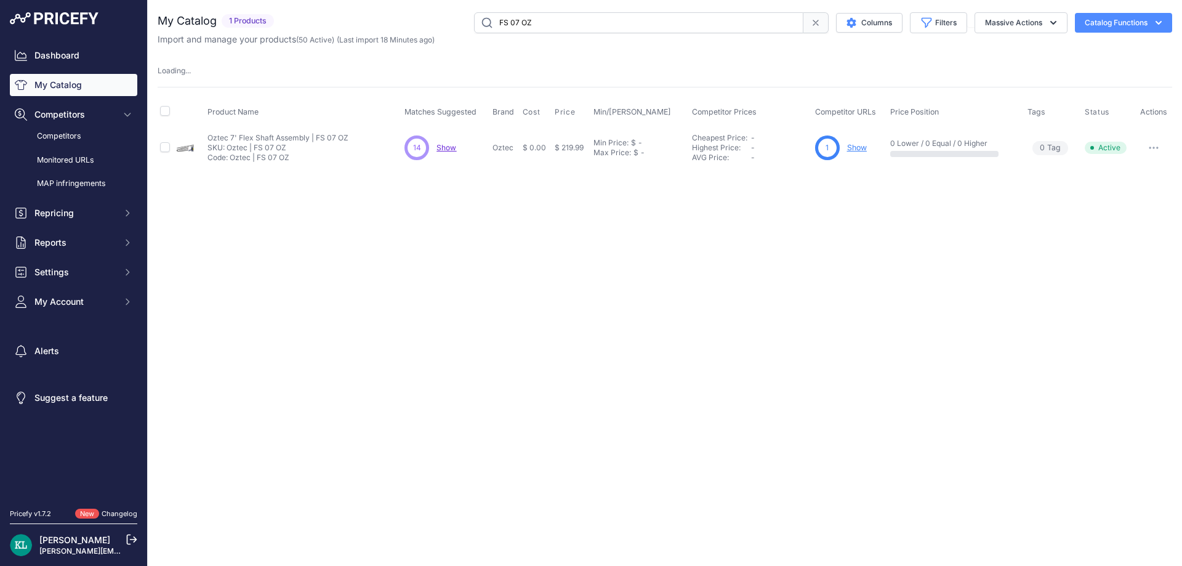
click at [476, 113] on table "Product Name Matches Suggested Brand Cost" at bounding box center [665, 132] width 1014 height 71
click at [448, 134] on td "14 14 Show Discovering..." at bounding box center [445, 148] width 87 height 40
click at [447, 141] on div "You are not connected to the internet. My Catalog" at bounding box center [665, 90] width 1014 height 180
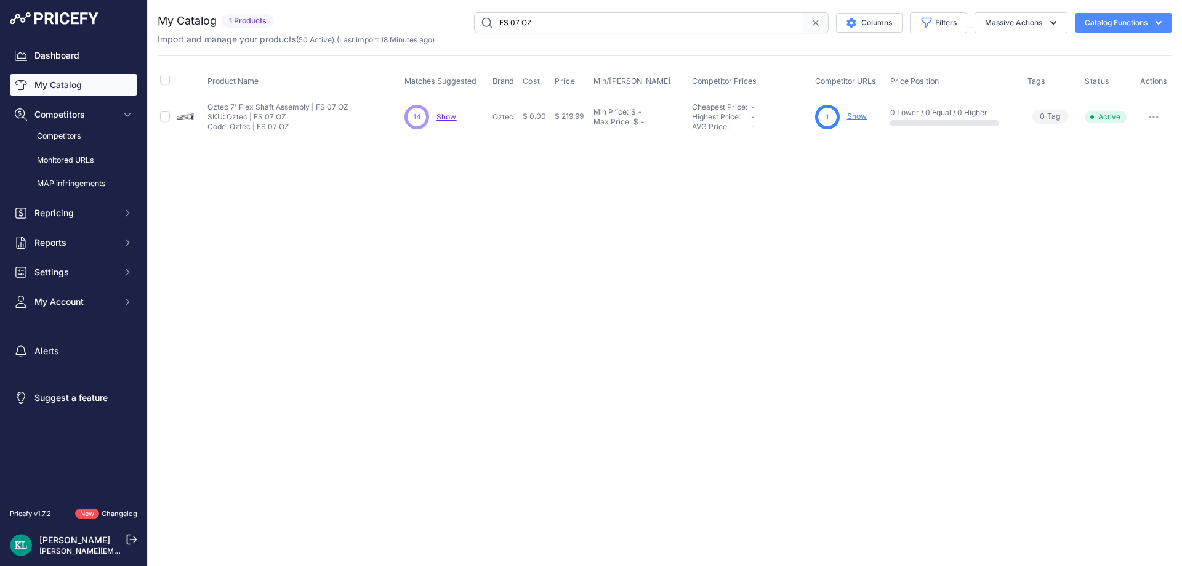
click at [442, 114] on span "Show" at bounding box center [446, 116] width 20 height 9
click at [589, 30] on input "FS 07 OZ" at bounding box center [638, 22] width 329 height 21
paste input "5000129926 | 129926"
click at [520, 28] on input "5000129926 | 129926" at bounding box center [638, 22] width 329 height 21
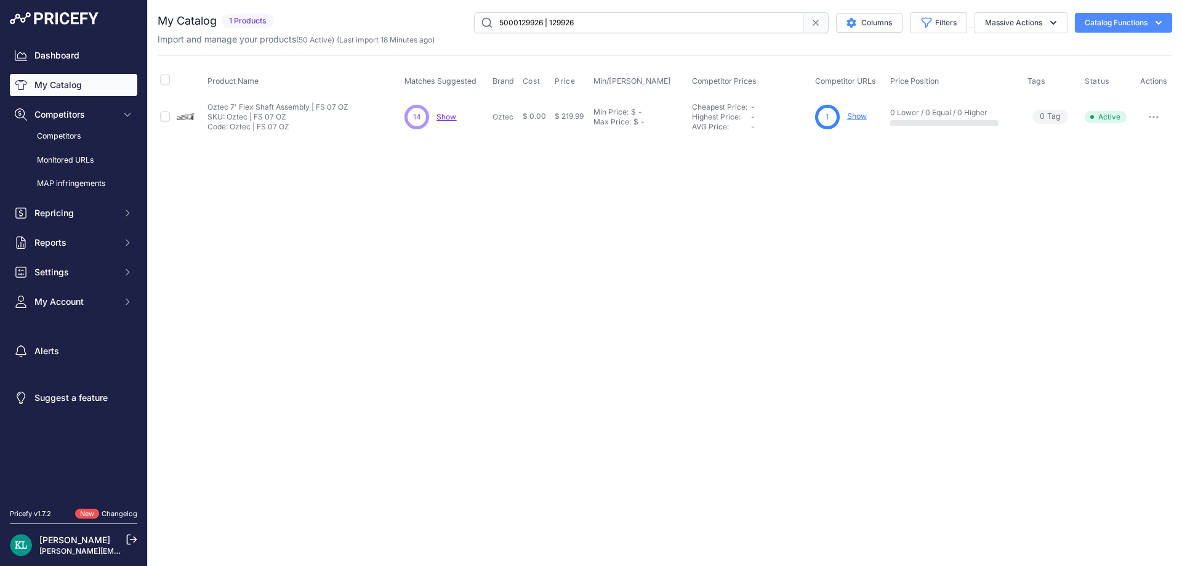
paste input "text"
click at [444, 119] on span "Show" at bounding box center [443, 116] width 20 height 9
click at [623, 30] on input "5000129926 | 129926" at bounding box center [638, 22] width 329 height 21
paste input "80254"
click at [497, 380] on div "Close You are not connected to the internet." at bounding box center [665, 283] width 1034 height 566
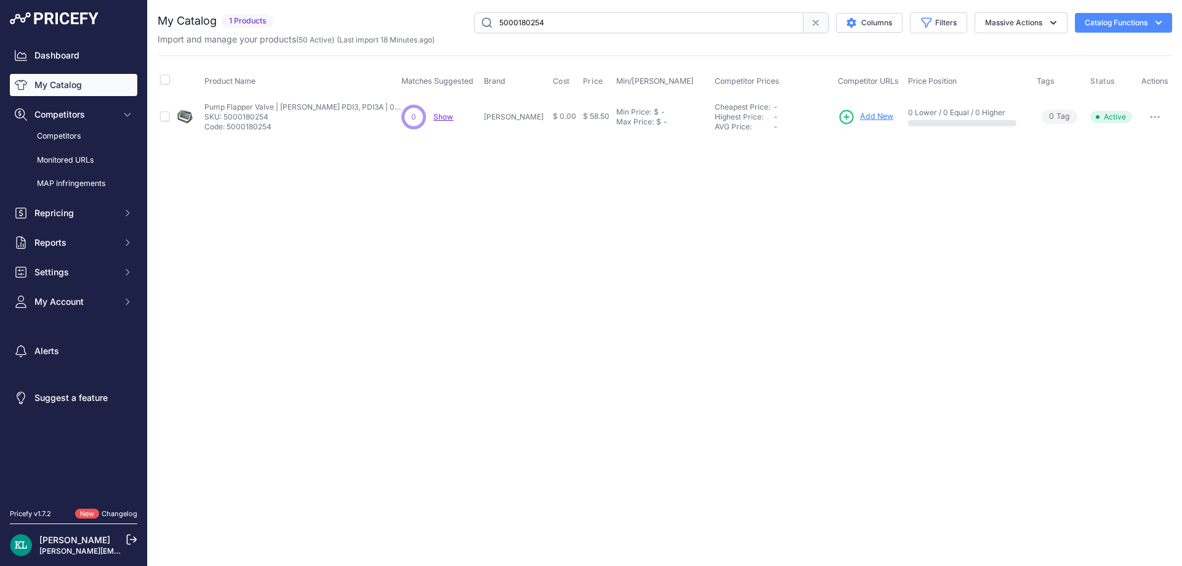
click at [565, 36] on div "Import and manage your products ( 50 Active ) (Last import 18 Minutes ago)" at bounding box center [665, 39] width 1014 height 12
click at [570, 32] on input "5000180254" at bounding box center [638, 22] width 329 height 21
paste input "0201503UL120"
click at [447, 118] on span "Show" at bounding box center [446, 116] width 20 height 9
click at [443, 118] on span "Show" at bounding box center [446, 116] width 20 height 9
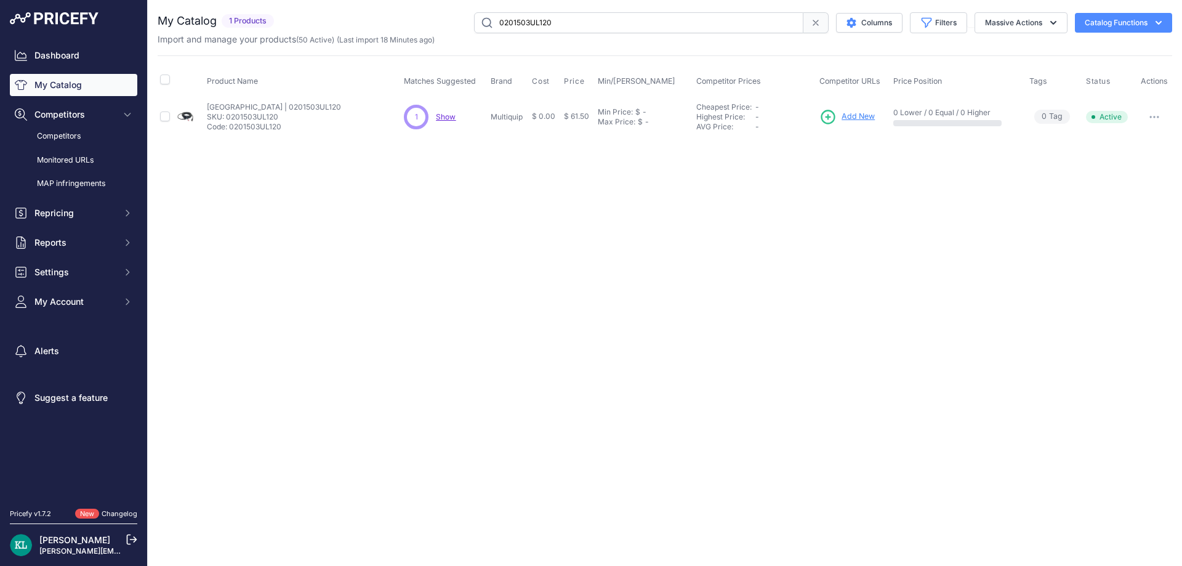
click at [574, 21] on input "0201503UL120" at bounding box center [638, 22] width 329 height 21
paste input "Cylinder Assembly Kit (D) | K760, K760II, K77"
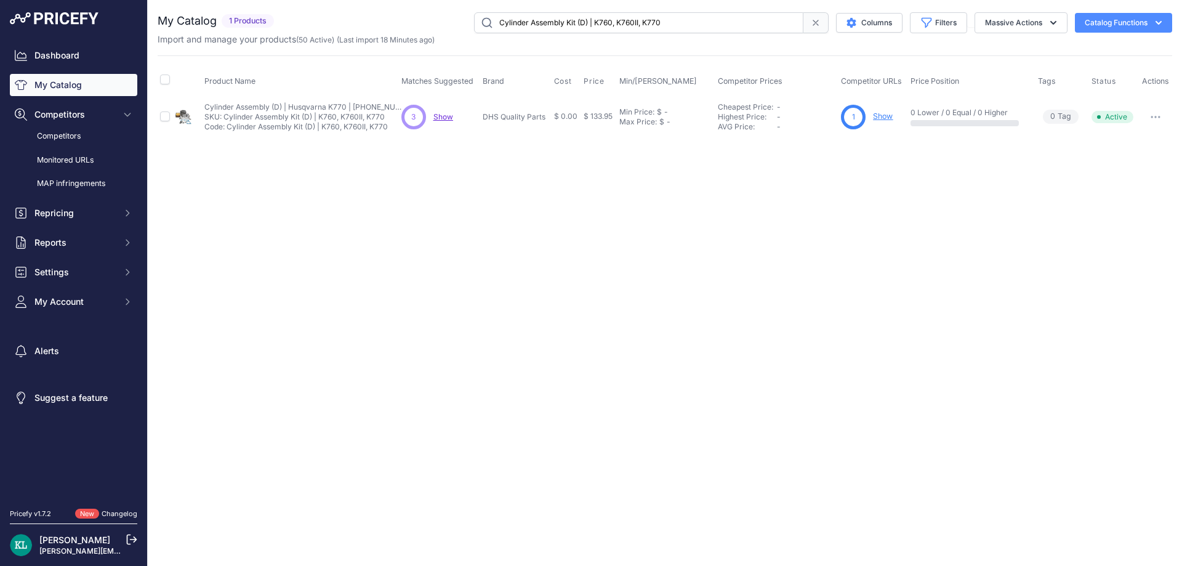
click at [442, 123] on div "3 3 Show Discovering..." at bounding box center [439, 117] width 76 height 25
click at [458, 114] on div "3 3 Show Discovering..." at bounding box center [439, 117] width 76 height 25
click at [438, 119] on span "Show" at bounding box center [443, 116] width 20 height 9
click at [529, 25] on input "Cylinder Assembly Kit (D) | K760, K760II, K770" at bounding box center [638, 22] width 329 height 21
paste input "4238-400-1307"
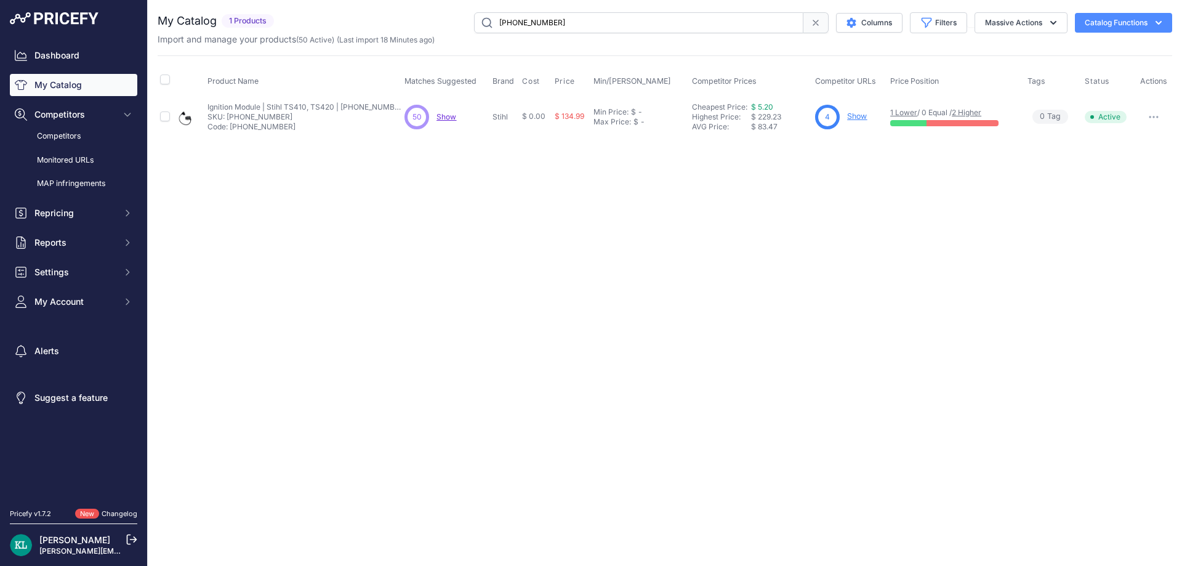
click at [442, 114] on span "Show" at bounding box center [446, 116] width 20 height 9
click at [569, 25] on input "4238-400-1307" at bounding box center [638, 22] width 329 height 21
paste input "216562GT Genie"
click at [518, 28] on input "216562GT Genie" at bounding box center [638, 22] width 329 height 21
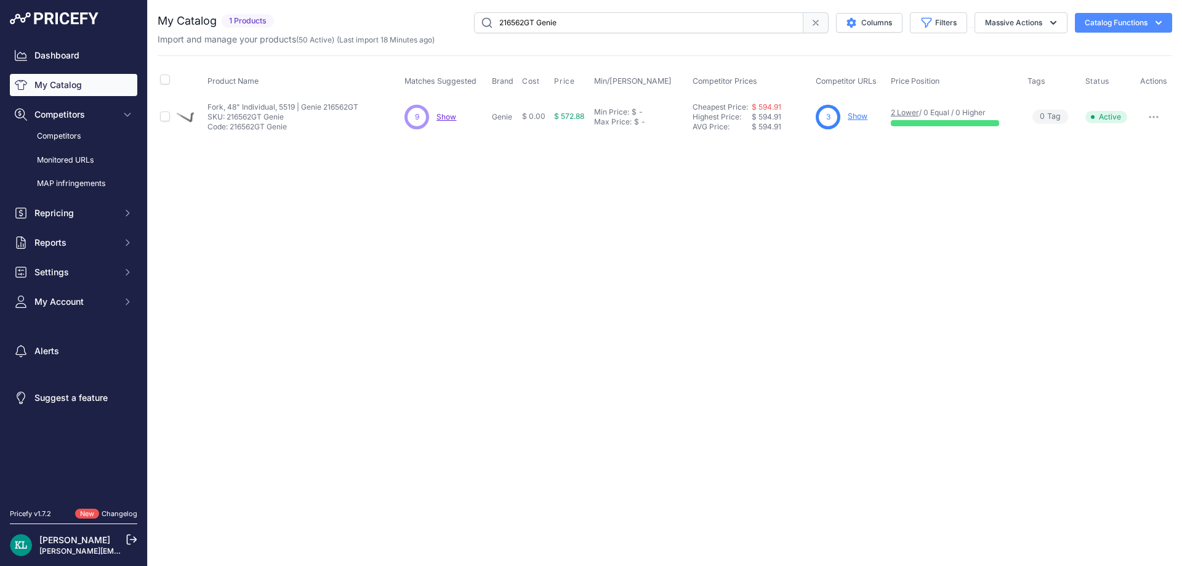
click at [452, 120] on span "Show" at bounding box center [446, 116] width 20 height 9
click at [578, 21] on input "216562GT Genie" at bounding box center [638, 22] width 329 height 21
paste input "4238-020-2909 - PTO Side Crankcas"
drag, startPoint x: 553, startPoint y: 26, endPoint x: 407, endPoint y: 25, distance: 145.2
click at [417, 25] on div "4238-020-2909 - PTO Side Crankcase Columns Filters Status All Status Only Enabl…" at bounding box center [725, 22] width 893 height 21
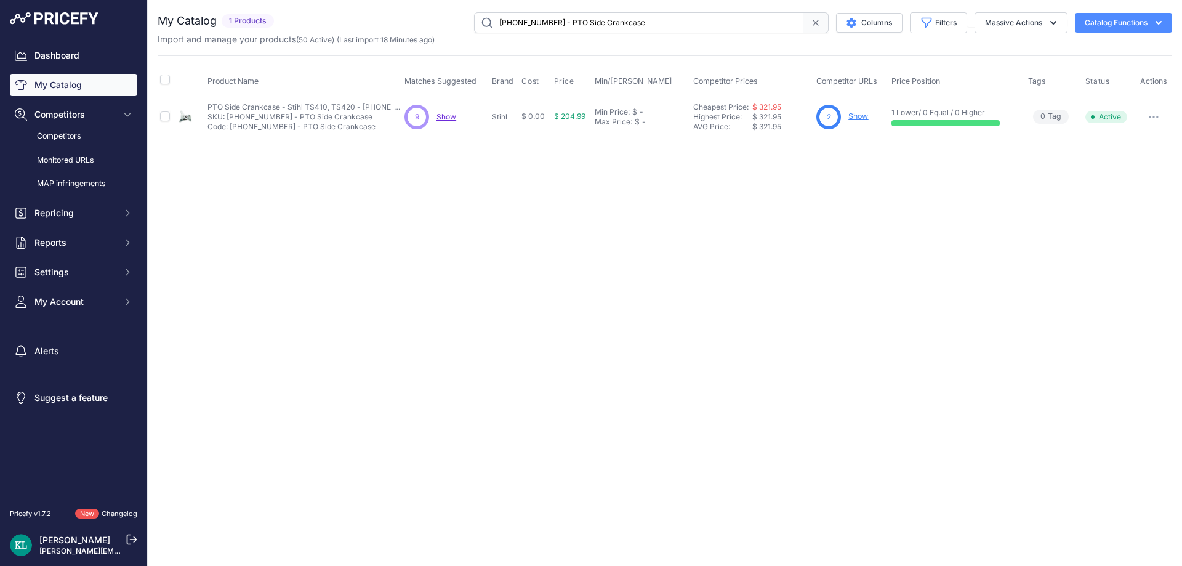
click at [452, 119] on span "Show" at bounding box center [446, 116] width 20 height 9
click at [655, 23] on input "4238-020-2909 - PTO Side Crankcase" at bounding box center [638, 22] width 329 height 21
paste input "5100061745"
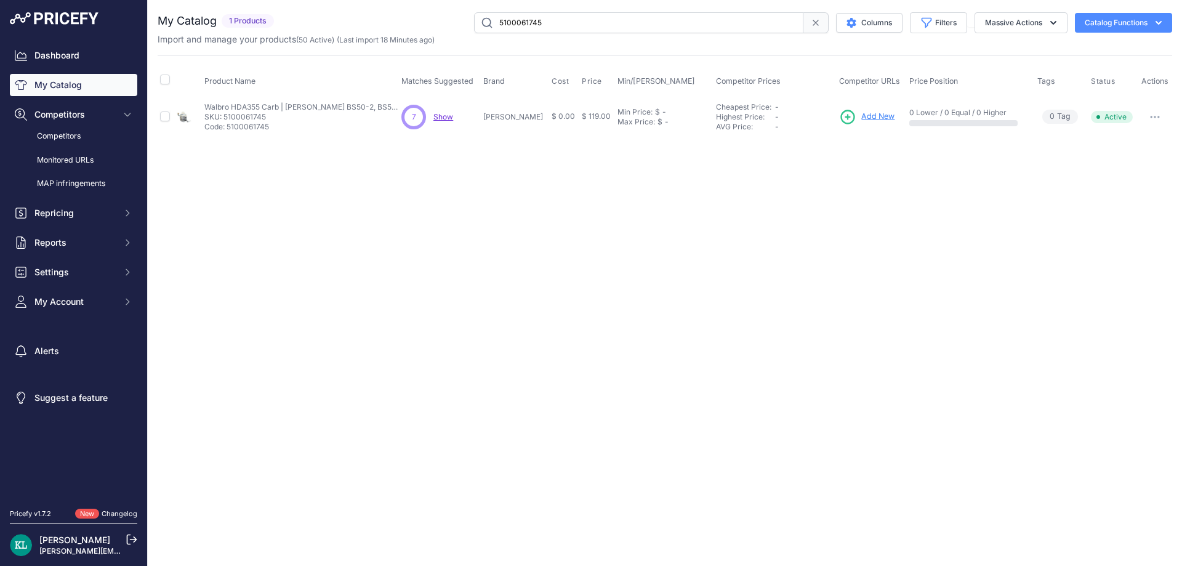
click at [447, 122] on div "7 7 Show Discovering..." at bounding box center [439, 117] width 77 height 25
click at [444, 117] on span "Show" at bounding box center [443, 116] width 20 height 9
click at [572, 18] on input "5100061745" at bounding box center [638, 22] width 329 height 21
paste input "76778601"
click at [622, 30] on input "576778601" at bounding box center [638, 22] width 329 height 21
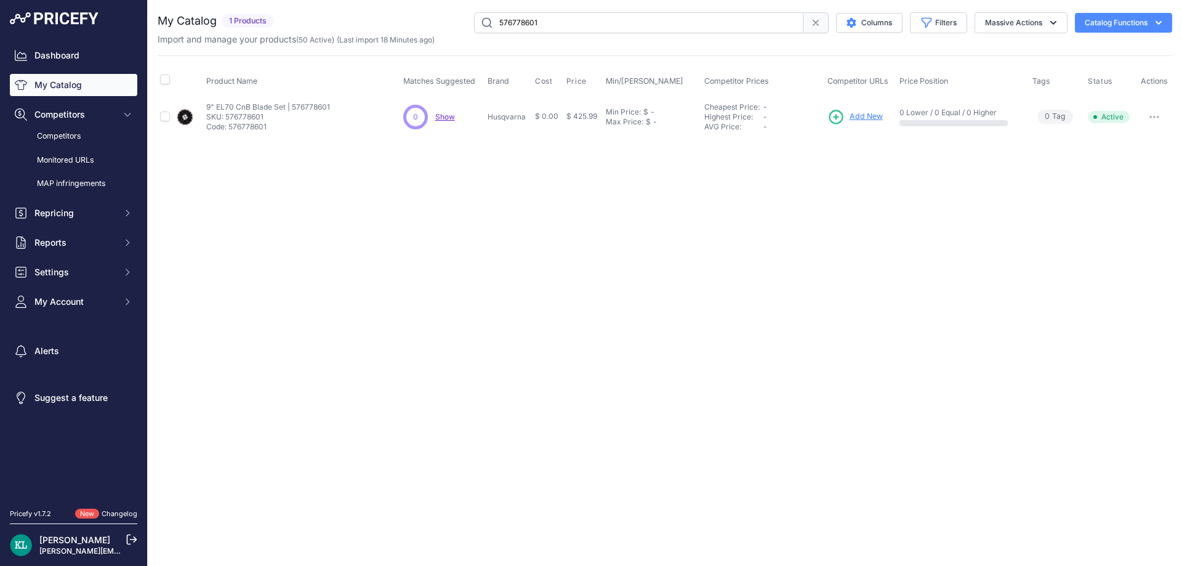
paste input "28400ZE2W01-DHS"
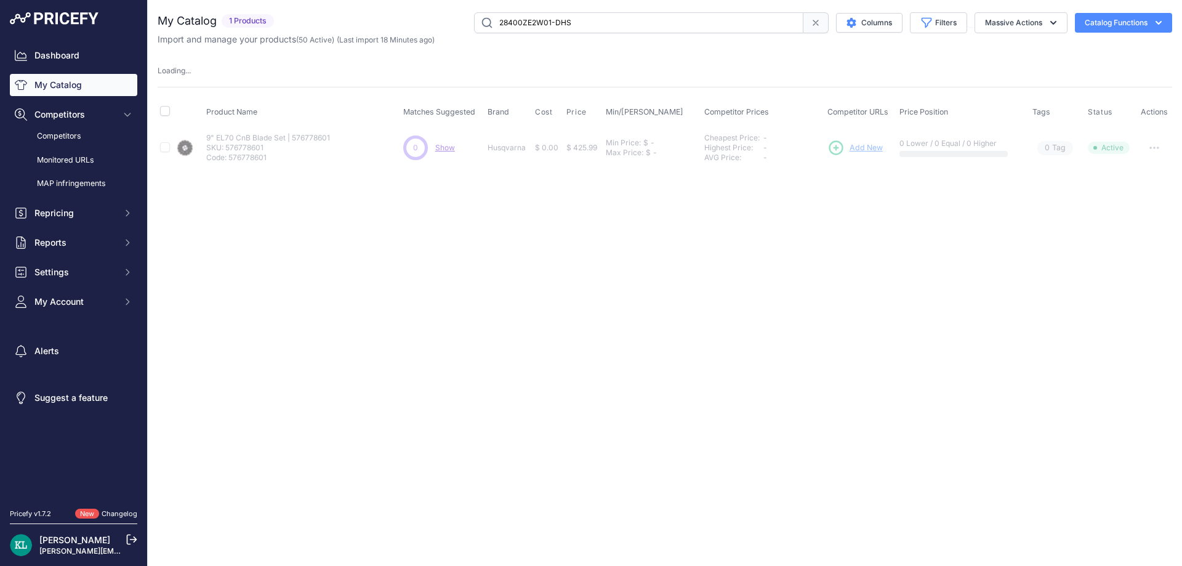
click at [525, 23] on input "28400ZE2W01-DHS" at bounding box center [638, 22] width 329 height 21
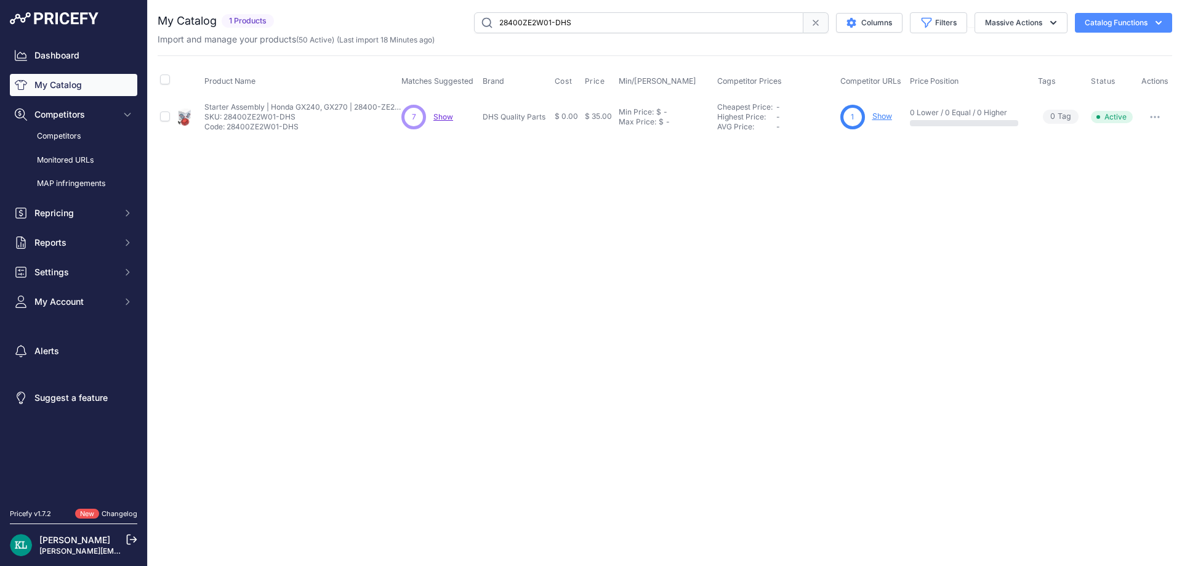
click at [525, 23] on input "28400ZE2W01-DHS" at bounding box center [638, 22] width 329 height 21
click at [447, 112] on span "Show" at bounding box center [443, 116] width 20 height 9
click at [563, 29] on input "28400ZE2W01-DHS" at bounding box center [638, 22] width 329 height 21
paste input "4224-700-8108"
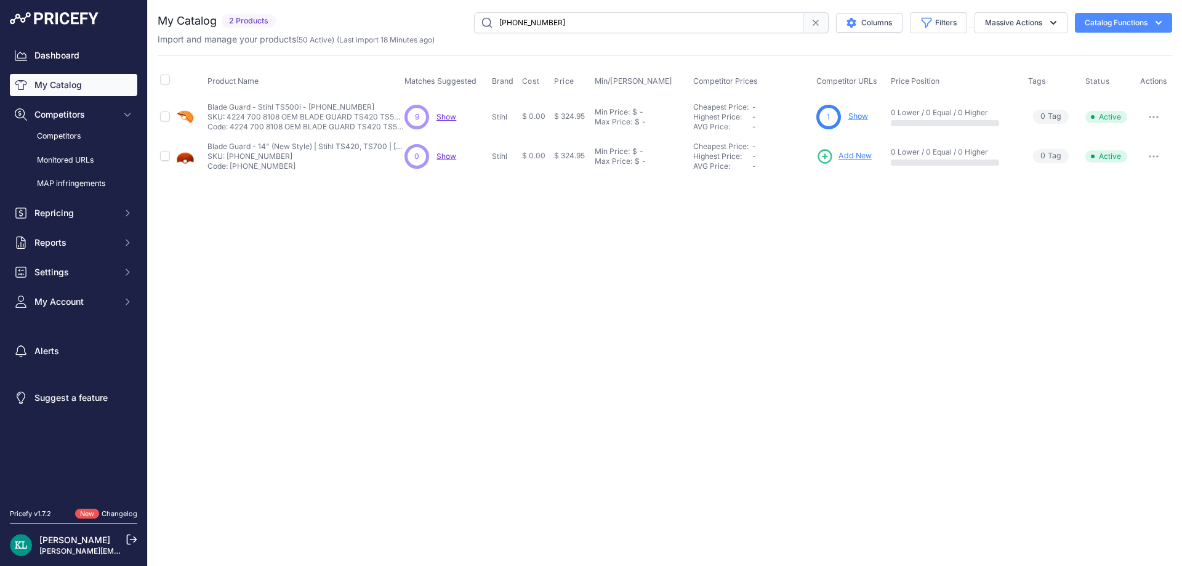
click at [444, 120] on span "Show" at bounding box center [446, 116] width 20 height 9
click at [582, 28] on input "4224-700-8108" at bounding box center [638, 22] width 329 height 21
paste input "5000045041 | WM80 Flywheel"
click at [527, 27] on input "5000045041 | WM80 Flywheel" at bounding box center [638, 22] width 329 height 21
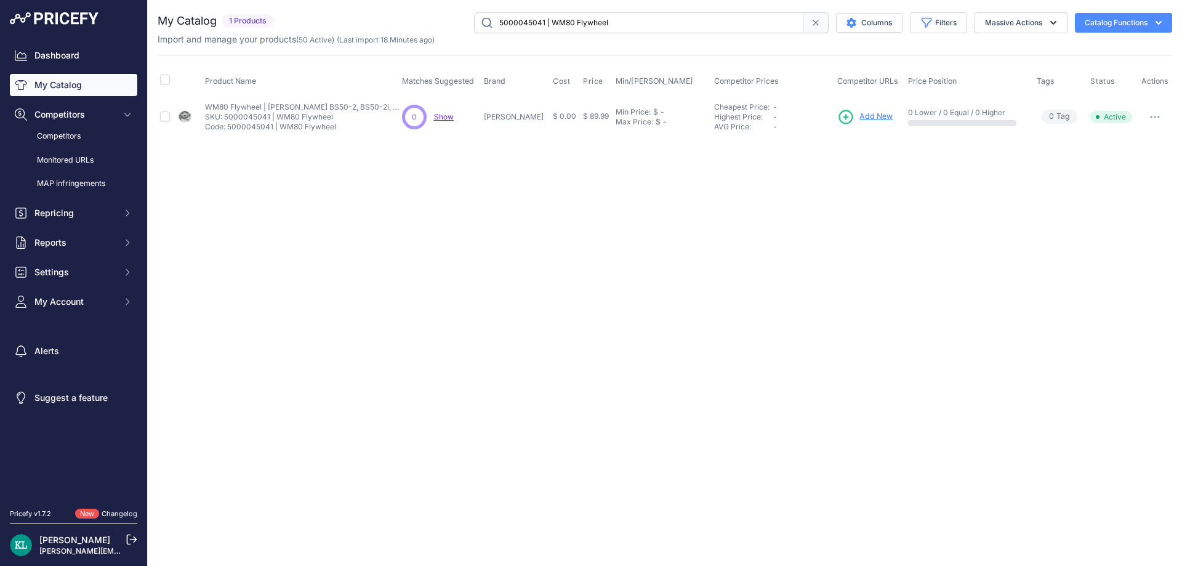
click at [615, 20] on input "5000045041 | WM80 Flywheel" at bounding box center [638, 22] width 329 height 21
paste input "2004814"
click at [586, 22] on input "5002004814" at bounding box center [638, 22] width 329 height 21
paste input "1278710GT Genie"
click at [521, 21] on input "1278710GT Genie" at bounding box center [638, 22] width 329 height 21
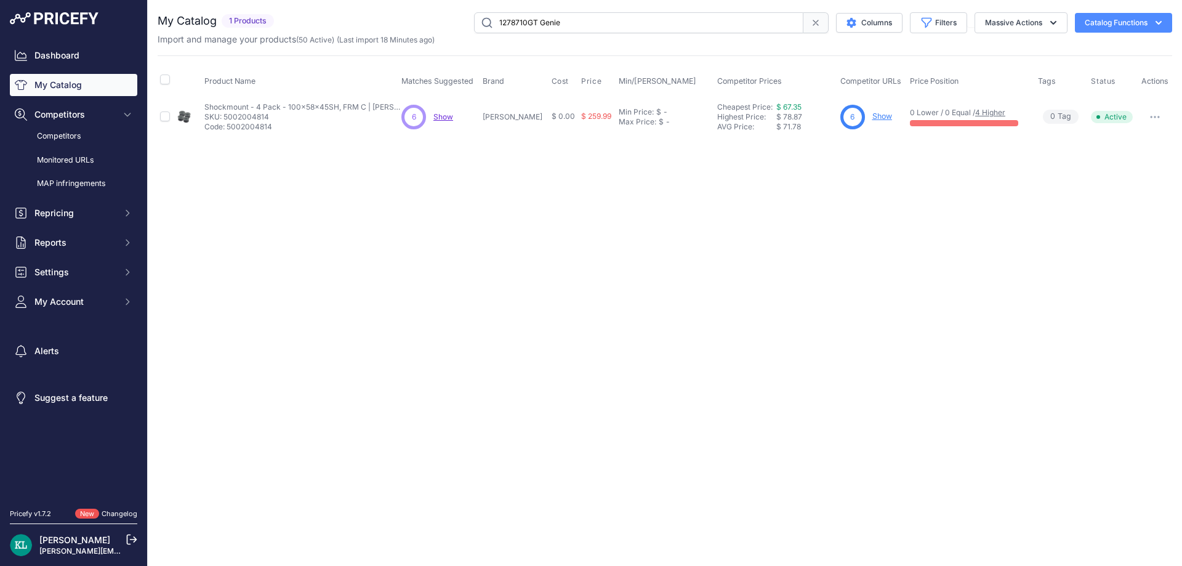
click at [521, 21] on input "1278710GT Genie" at bounding box center [638, 22] width 329 height 21
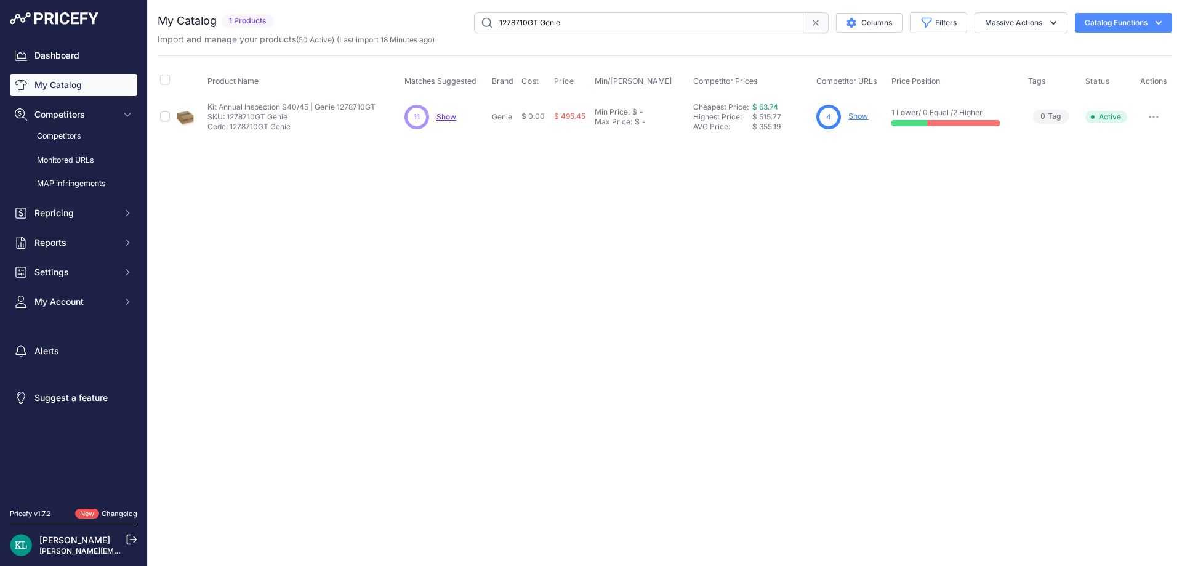
click at [464, 114] on div "11 11 Show Discovering..." at bounding box center [445, 117] width 82 height 25
click at [445, 121] on p "Show Discovering..." at bounding box center [446, 117] width 20 height 10
click at [444, 114] on span "Show" at bounding box center [446, 116] width 20 height 9
click at [565, 28] on input "1278710GT Genie" at bounding box center [638, 22] width 329 height 21
paste input "4224-190-0305"
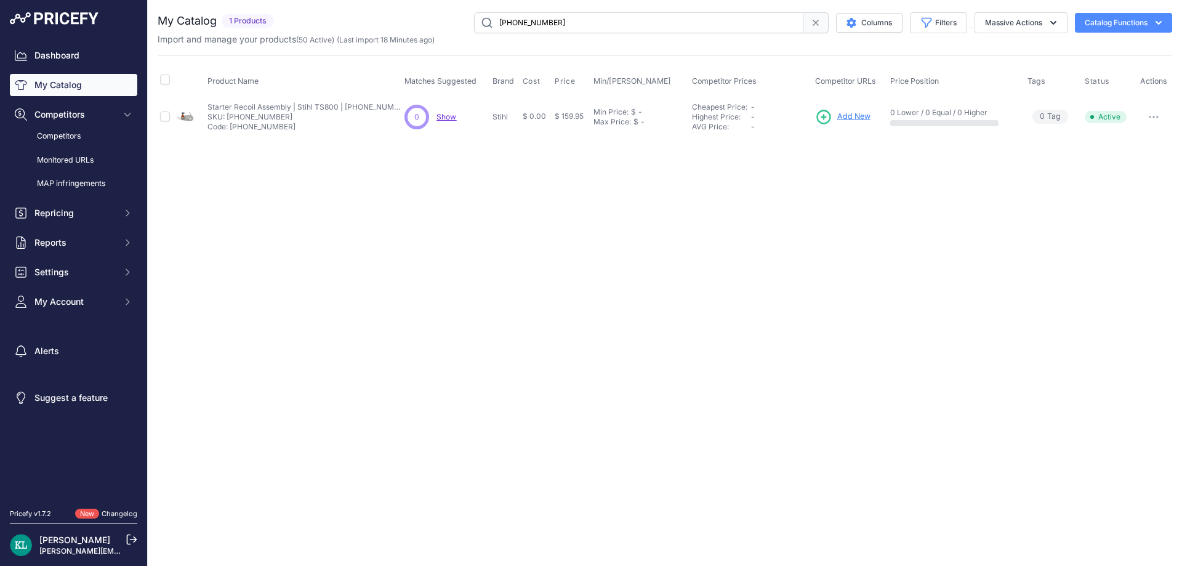
click at [575, 14] on input "4224-190-0305" at bounding box center [638, 22] width 329 height 21
paste input "Maintenance Kit | DPU605"
click at [561, 20] on input "Maintenance Kit | DPU6055" at bounding box center [638, 22] width 329 height 21
paste input "612752"
click at [569, 31] on input "6127525" at bounding box center [638, 22] width 329 height 21
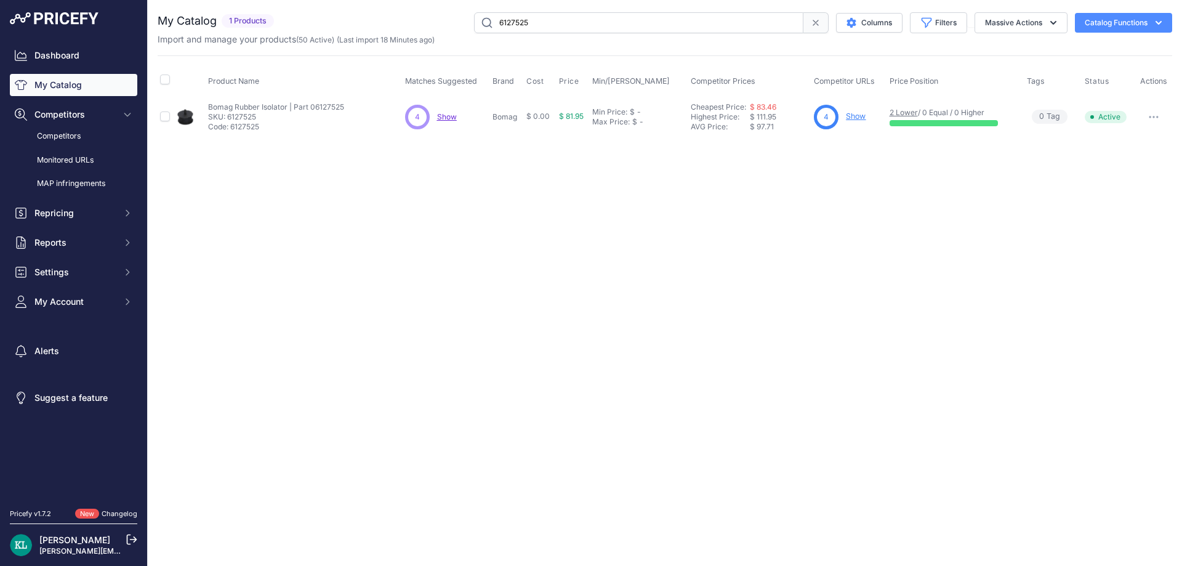
paste input "PT3 Overhaul Kit"
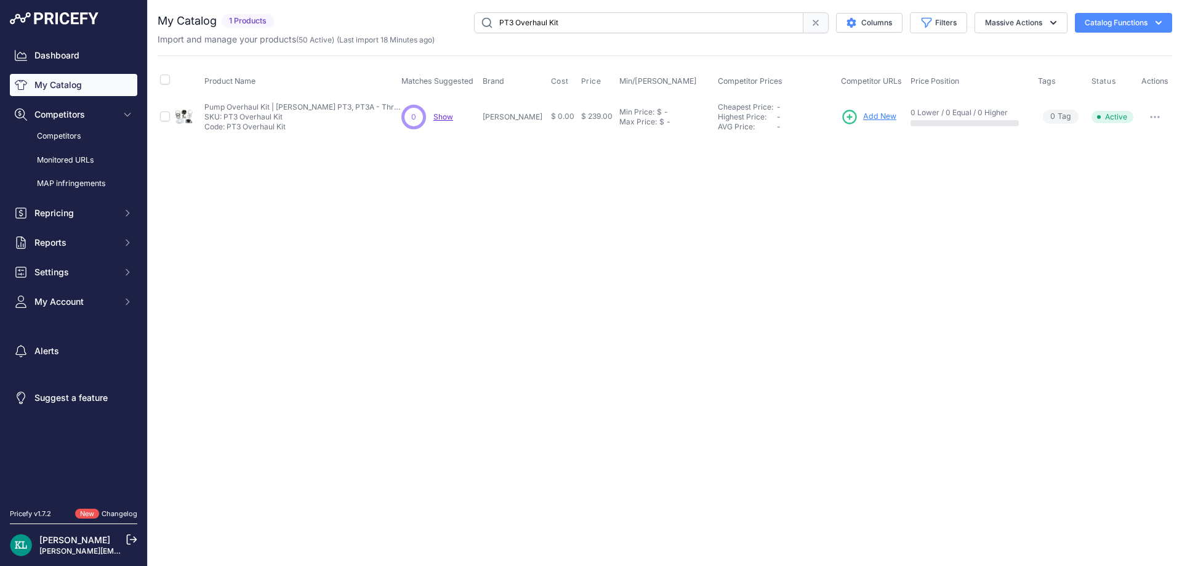
click at [551, 19] on input "PT3 Overhaul Kit" at bounding box center [638, 22] width 329 height 21
paste input "596392902"
click at [554, 18] on input "596392902" at bounding box center [638, 22] width 329 height 21
paste input "6040518 | Core Cut"
click at [505, 20] on input "6040518 | Core Cut" at bounding box center [638, 22] width 329 height 21
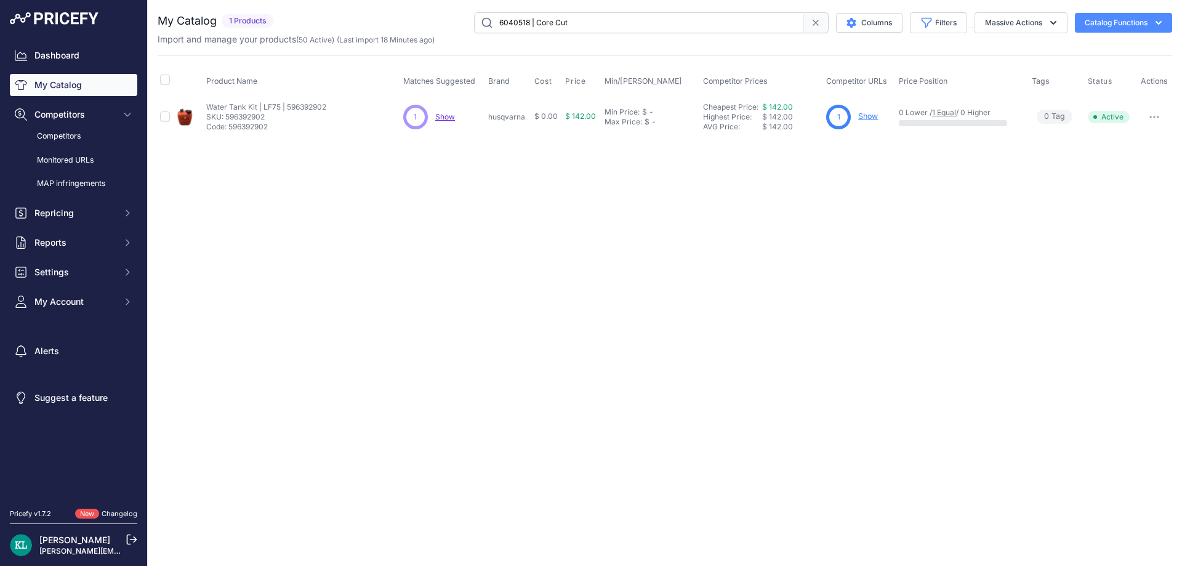
click at [505, 20] on input "6040518 | Core Cut" at bounding box center [638, 22] width 329 height 21
click at [600, 26] on input "6040518 | Core Cut" at bounding box center [638, 22] width 329 height 21
paste input "5100049199"
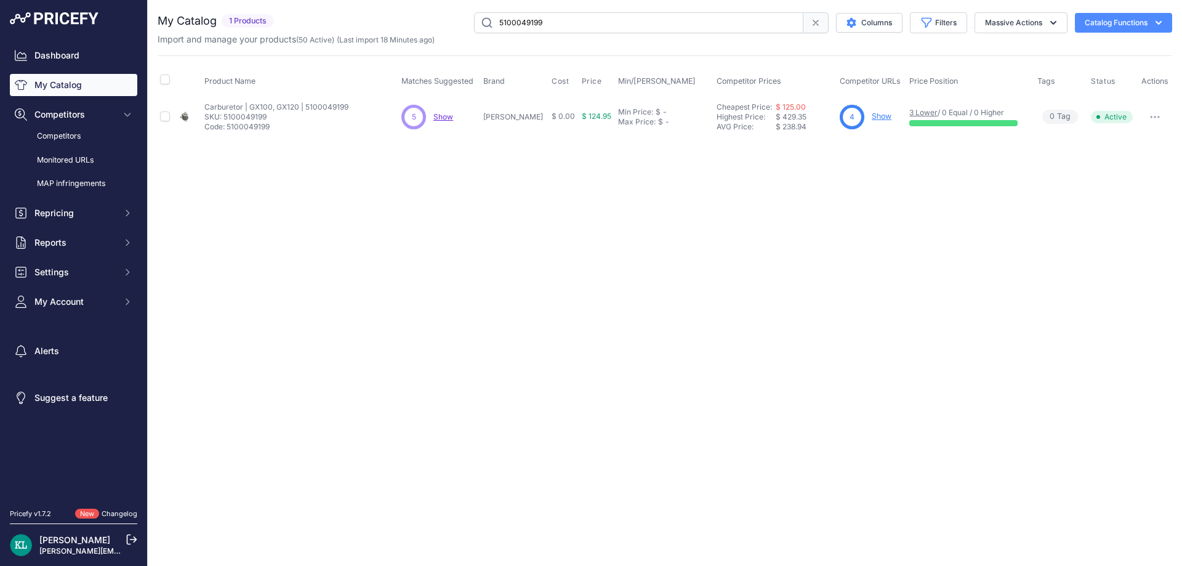
click at [552, 16] on input "5100049199" at bounding box center [638, 22] width 329 height 21
paste input "7-229-920GT Genie"
drag, startPoint x: 546, startPoint y: 26, endPoint x: 794, endPoint y: 10, distance: 248.5
click at [768, 15] on input "7-229-920GT Genie" at bounding box center [638, 22] width 329 height 21
drag, startPoint x: 543, startPoint y: 24, endPoint x: 434, endPoint y: 28, distance: 109.0
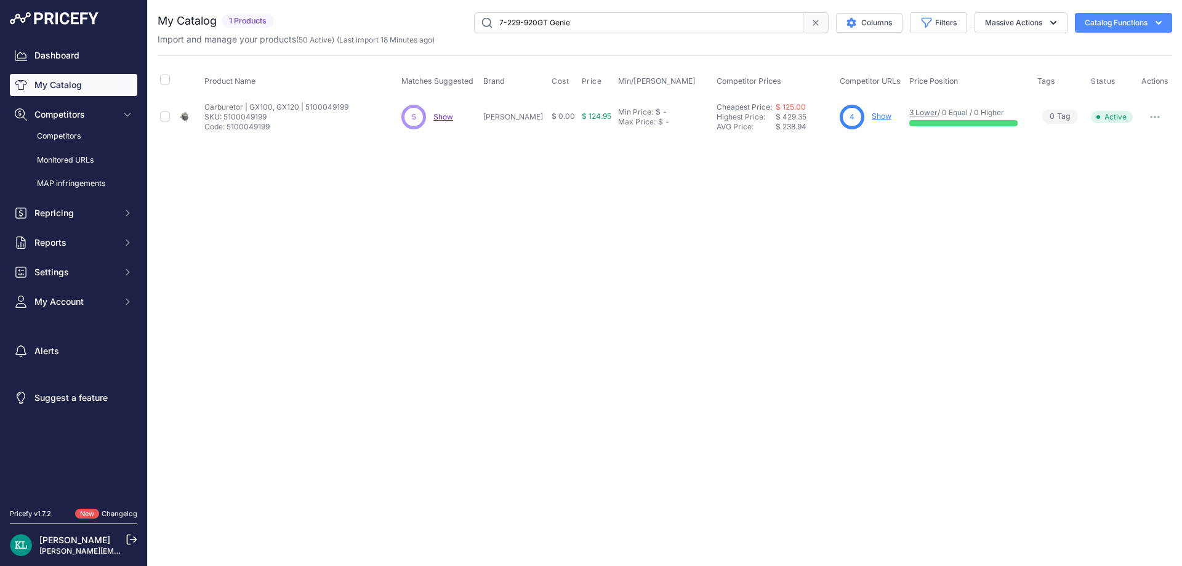
click at [434, 28] on div "7-229-920GT Genie Columns Filters Status All Status Only Enabled Only Disabled" at bounding box center [725, 22] width 893 height 21
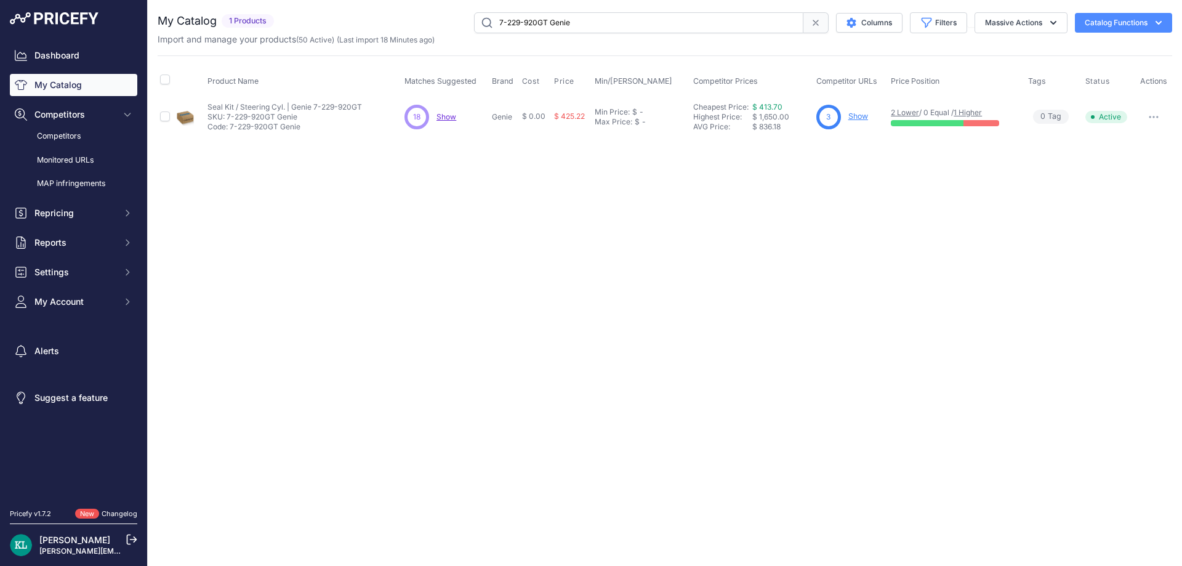
click at [451, 114] on span "Show" at bounding box center [446, 116] width 20 height 9
click at [583, 17] on input "7-229-920GT Genie" at bounding box center [638, 22] width 329 height 21
paste input "Honda GX160UT2QX2"
click at [570, 22] on input "Honda GX160UT2QX2" at bounding box center [638, 22] width 329 height 21
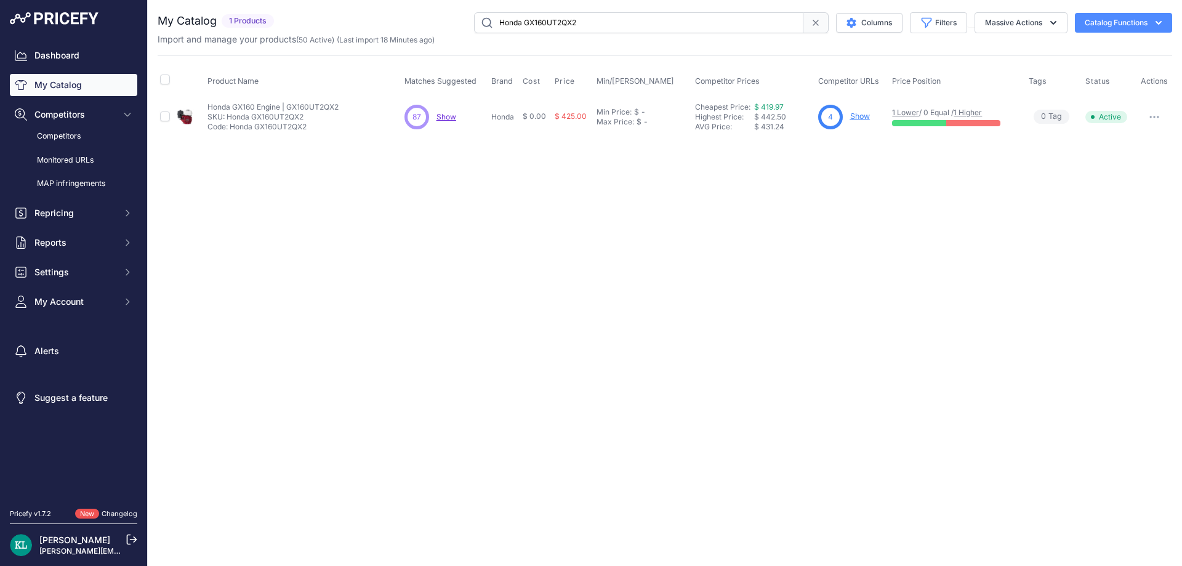
click at [448, 119] on span "Show" at bounding box center [446, 116] width 20 height 9
click at [569, 22] on input "Honda GX160UT2QX2" at bounding box center [638, 22] width 329 height 21
paste input "36690003"
click at [457, 124] on div "6 6 Show Discovering..." at bounding box center [444, 117] width 81 height 25
click at [453, 115] on span "Show" at bounding box center [446, 116] width 20 height 9
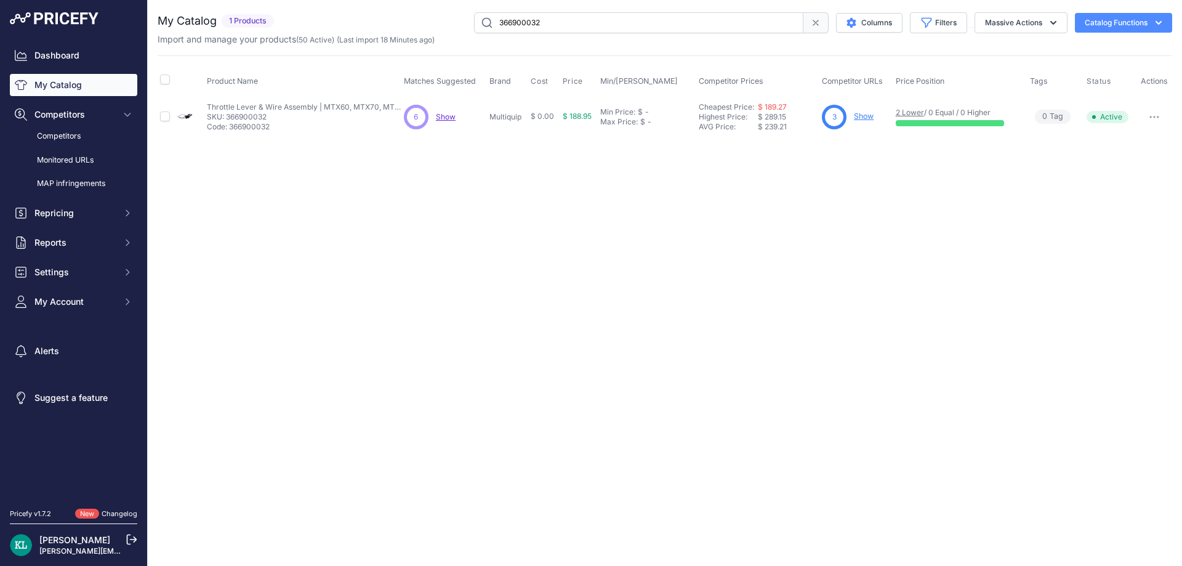
click at [593, 28] on input "366900032" at bounding box center [638, 22] width 329 height 21
paste input "505864401"
type input "505864401"
click at [554, 193] on div "Close You are not connected to the internet." at bounding box center [665, 283] width 1034 height 566
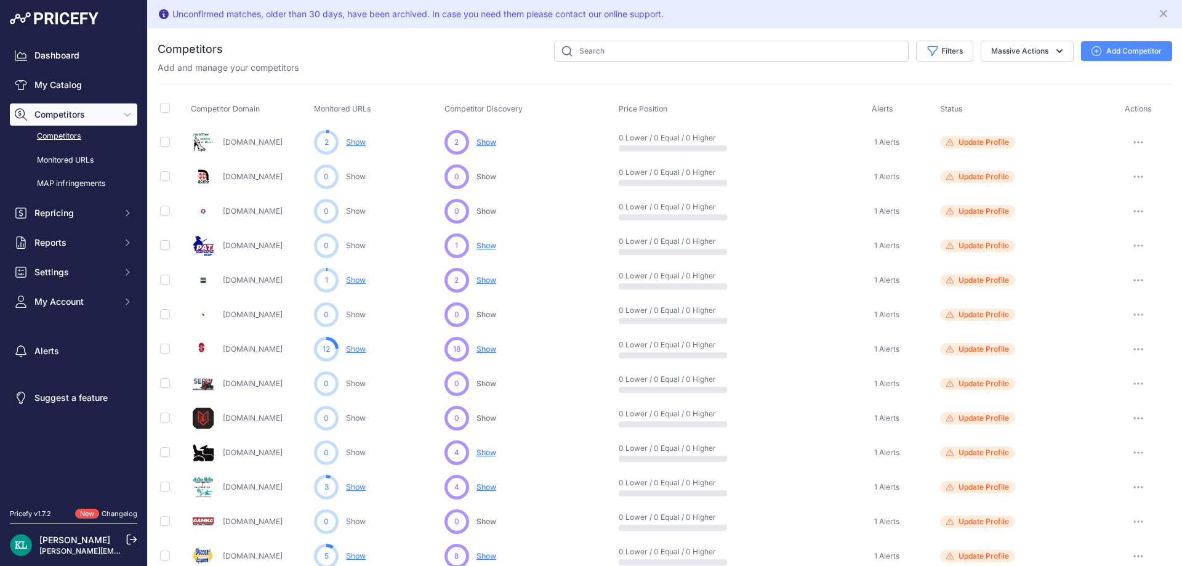
click at [586, 69] on div "Add and manage your competitors" at bounding box center [665, 68] width 1014 height 12
click at [607, 57] on input "text" at bounding box center [731, 51] width 354 height 21
paste input "Intellaparts.com"
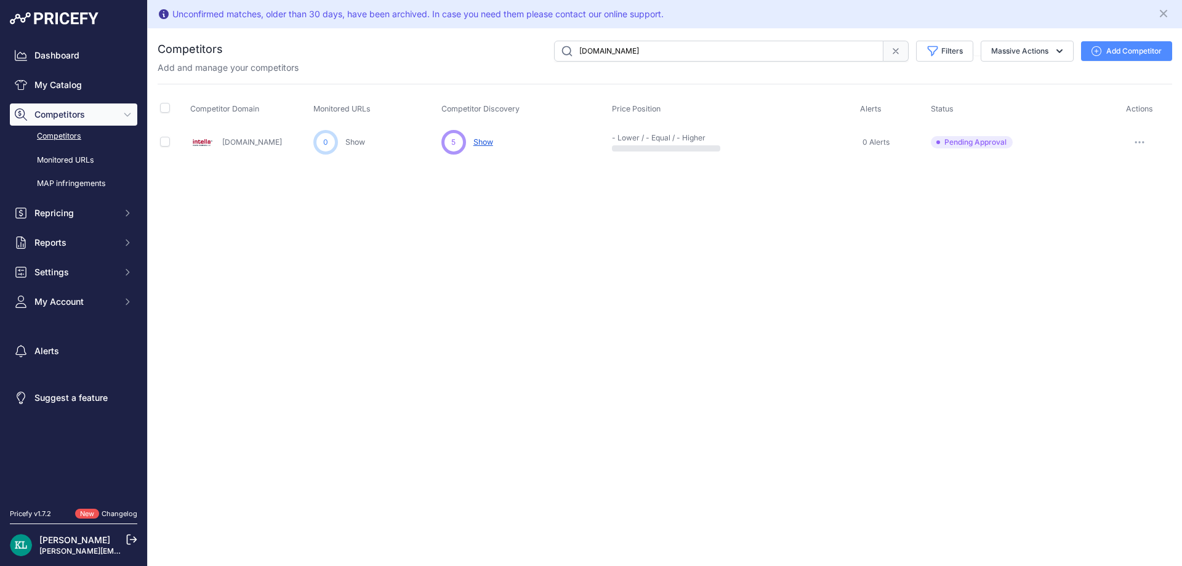
click at [644, 51] on input "Intellaparts.com" at bounding box center [718, 51] width 329 height 21
paste input "Zumasale"
paste input "Aztechydraulic"
click at [671, 52] on input "Aztechydraulics.com" at bounding box center [718, 51] width 329 height 21
paste input "Pwequipmentplu"
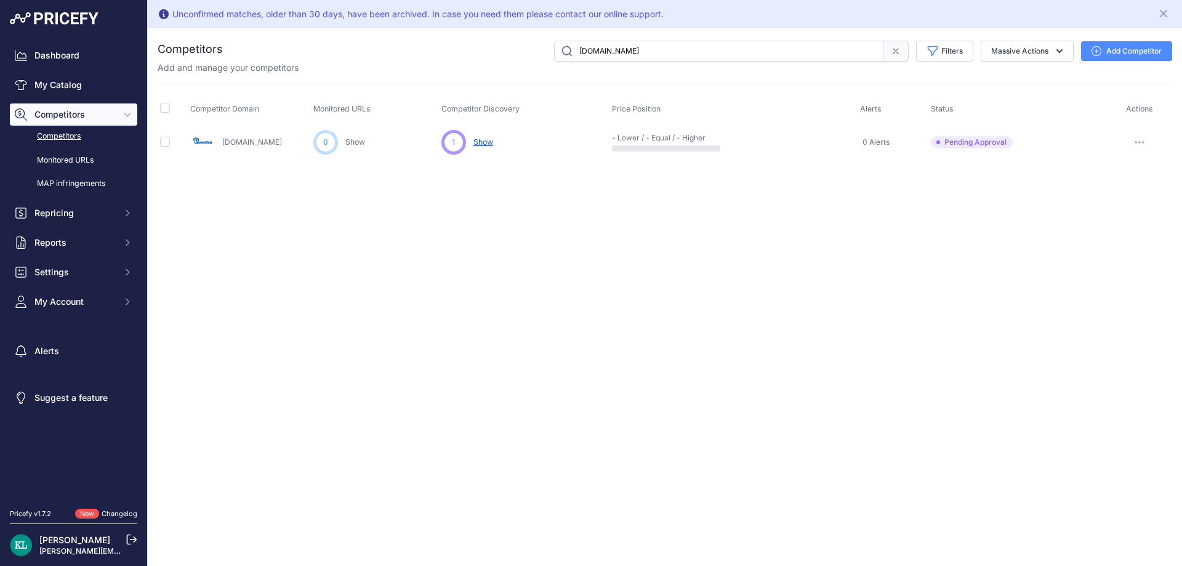
paste input "Blastoffequipment"
paste input "Farrell"
paste input "Mccannonline"
click at [772, 49] on input "Mccannonline.com" at bounding box center [718, 51] width 329 height 21
paste input "16100-ZDD-R02"
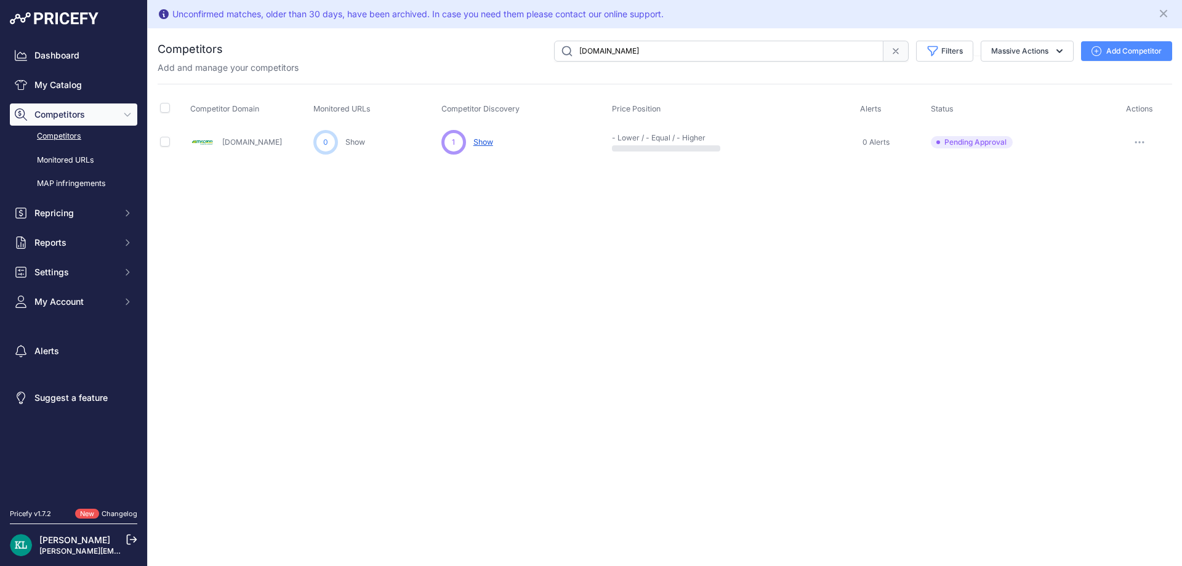
paste input "Cutlers"
paste input "Partswarehouse"
paste input "Repairtoolparts"
paste input "Gnedi"
paste input "Rentamaxcr"
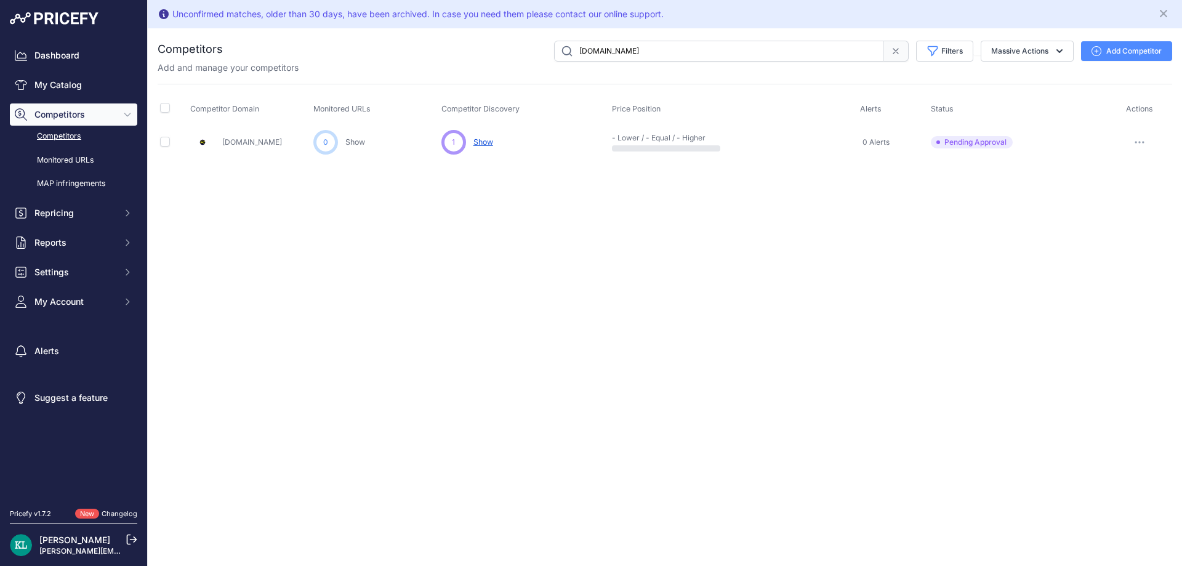
paste input "Contractorsmaintenanceservice"
paste input "Filterelementstor"
paste input "Compressornow"
paste input "Syrisolutions"
paste input "Aokpower"
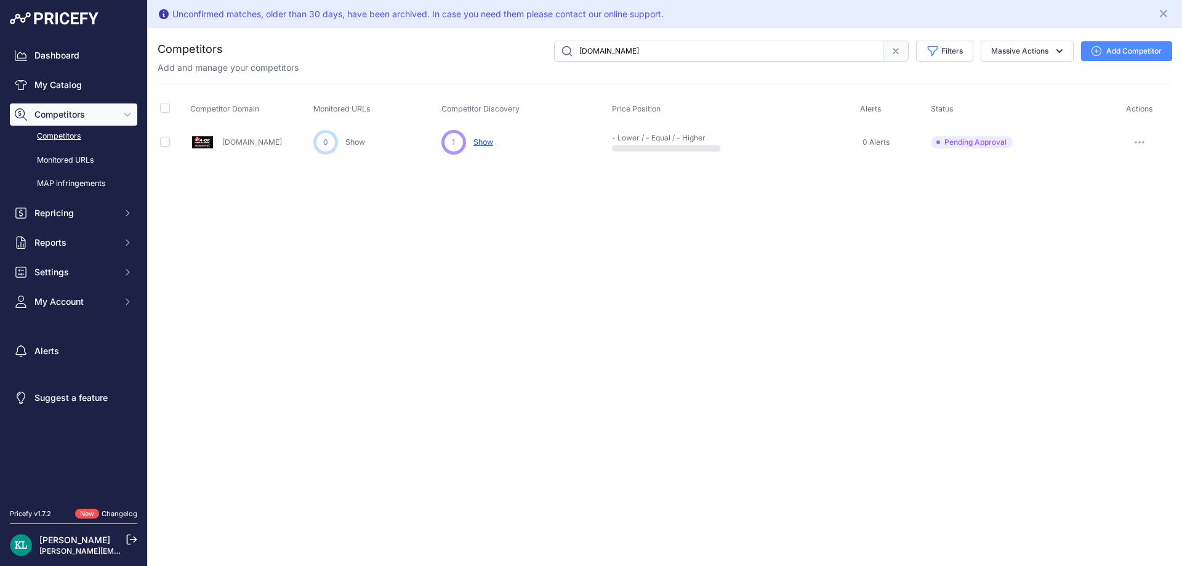
paste input "Walkermiller.com"
paste input "text"
paste input "Radwell"
paste input "Modernequipmentparts"
paste input "Intella"
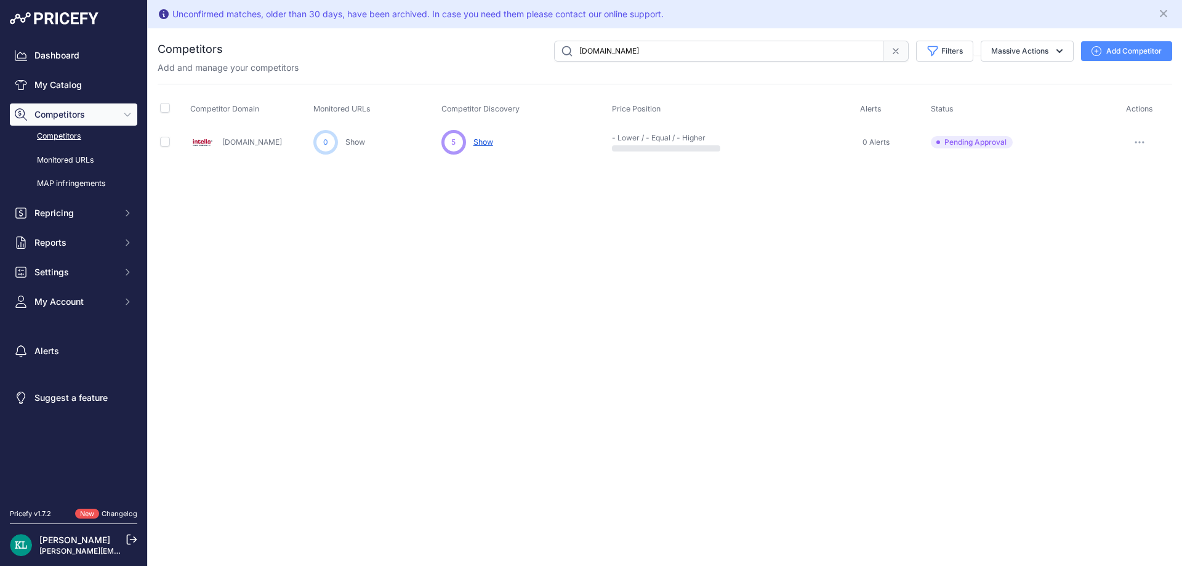
paste input "Warehouseiq"
paste input "A201"
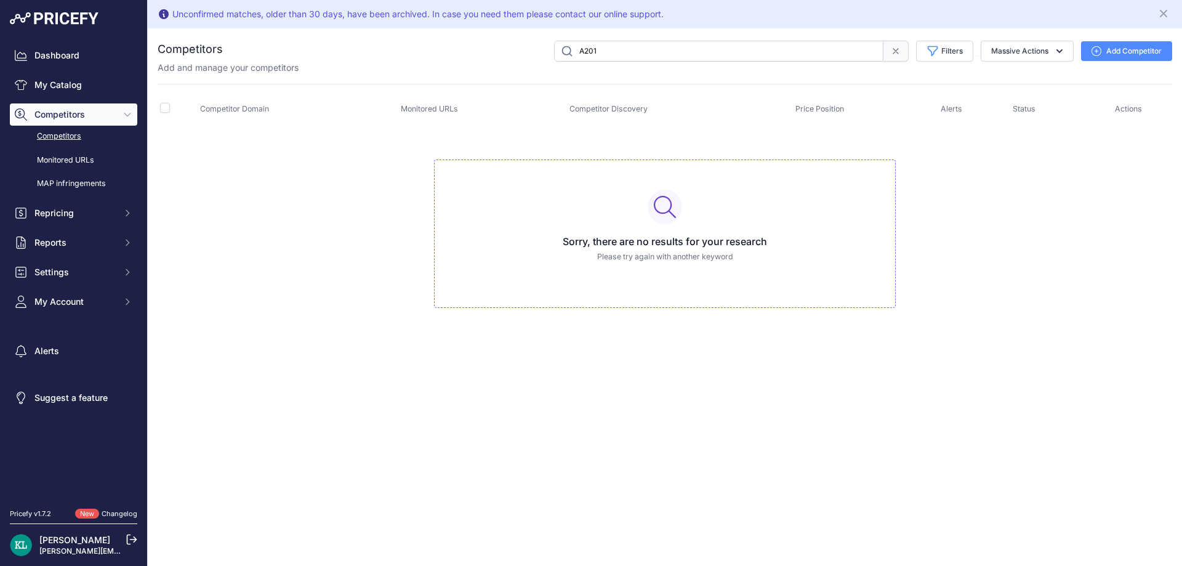
paste input "cecutting.com"
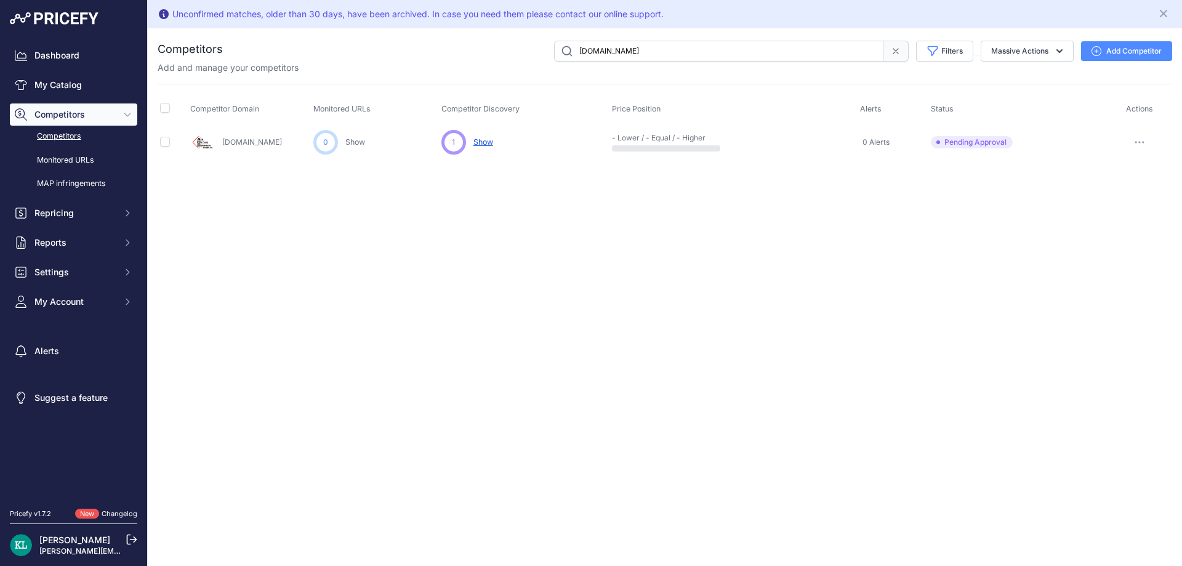
paste input "Acetool"
paste input "pspower"
paste input "Oztecvibratorparts"
paste input "Gciron"
paste input "Yourrightscount"
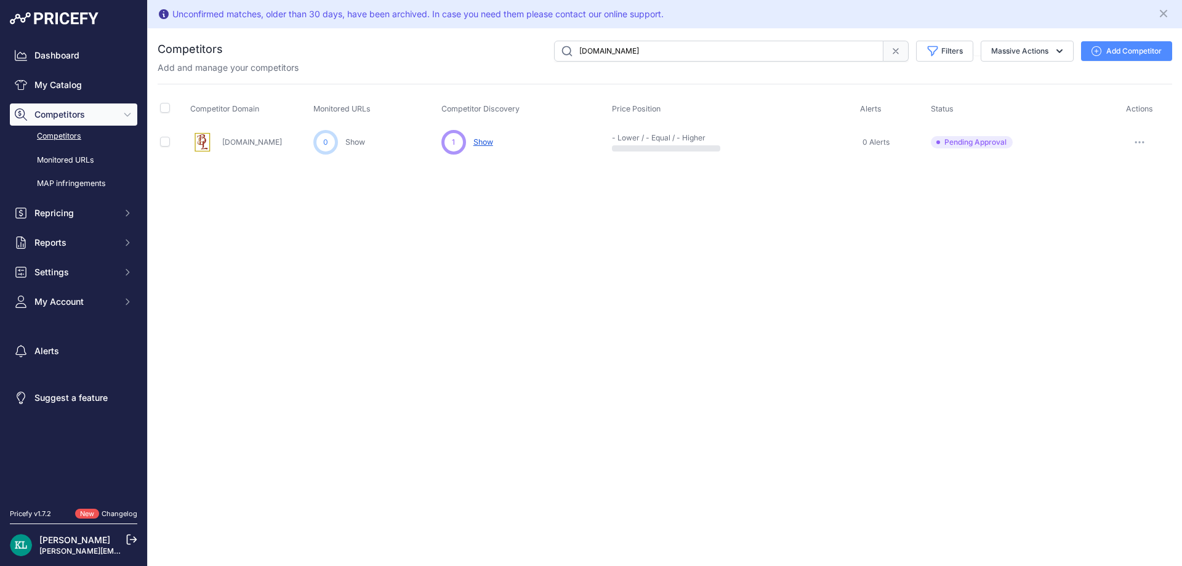
paste input "Buymachineryparts"
paste input "High-reach2"
paste input "Mower-atvparts"
paste input "5100061745"
paste input "Alibaba"
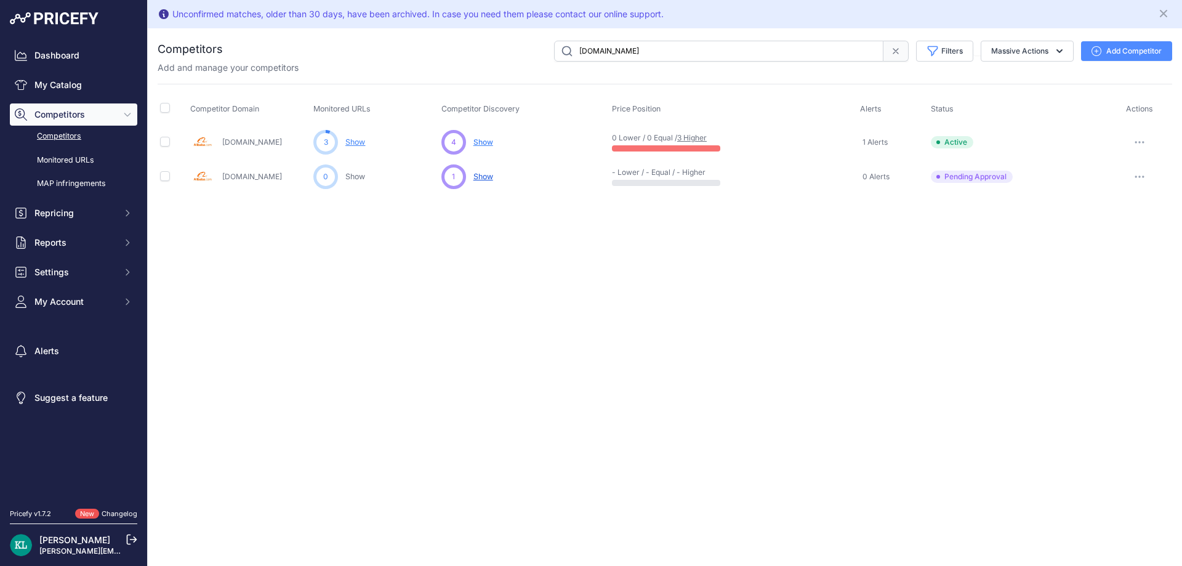
paste input "Aliexpress"
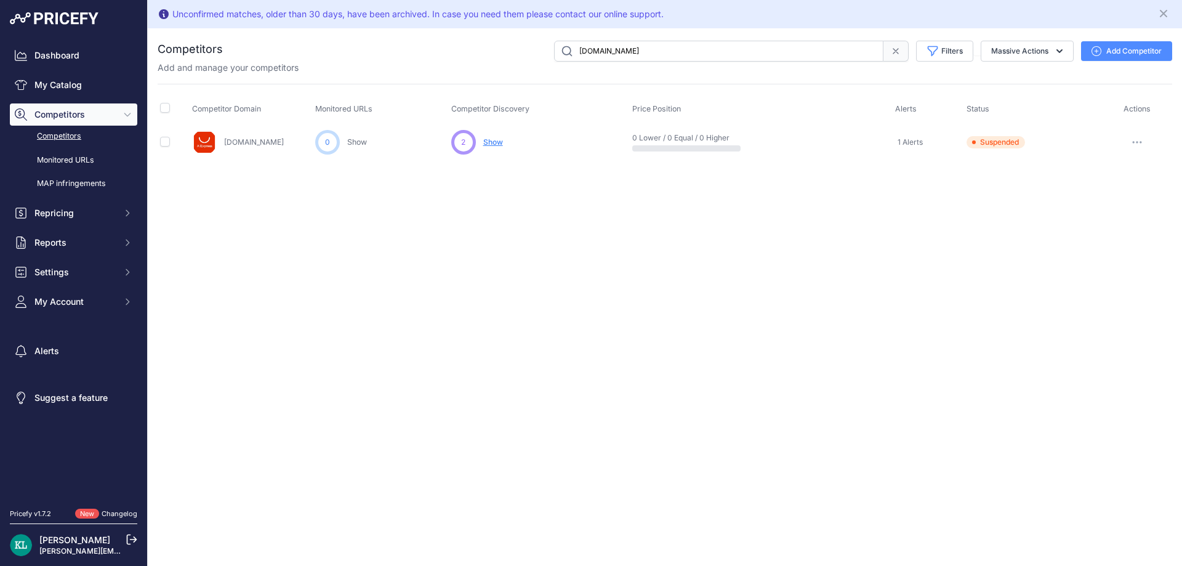
paste input "Mower-atvpart"
paste input "You have selected 1 row. Unselect All Intellaparts.com Kit Annual Inspection S4…"
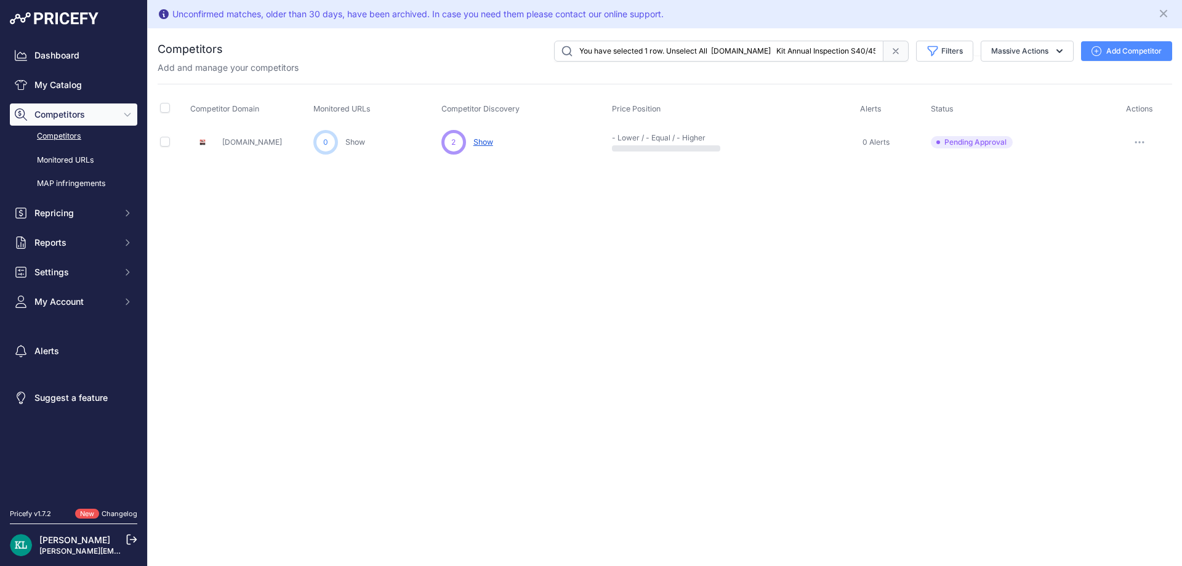
scroll to position [0, 1548]
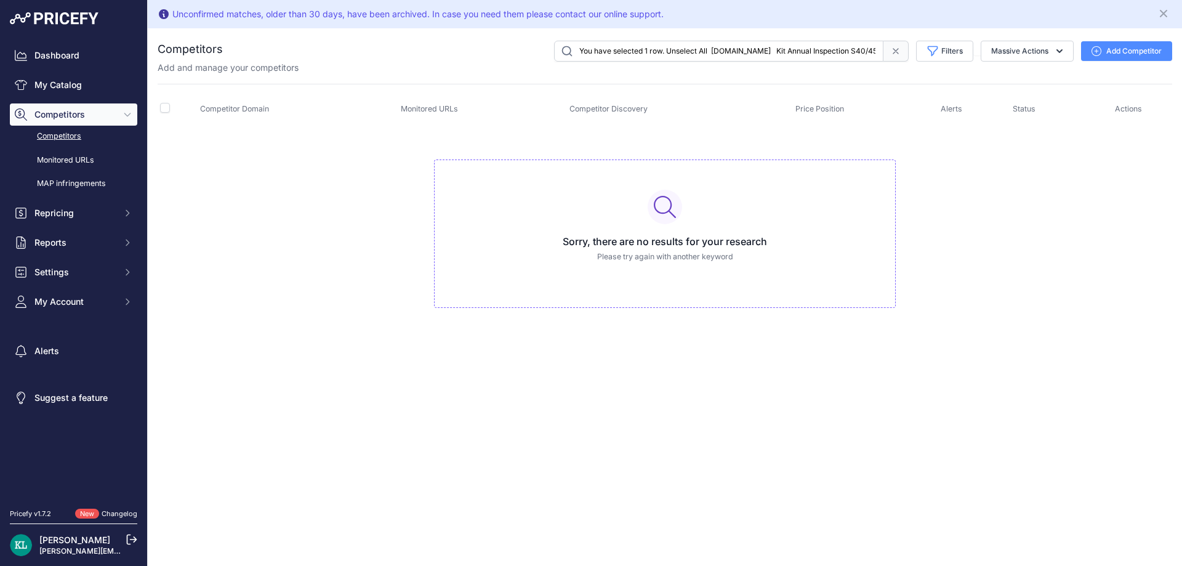
paste input "Modernequipmentparts.com"
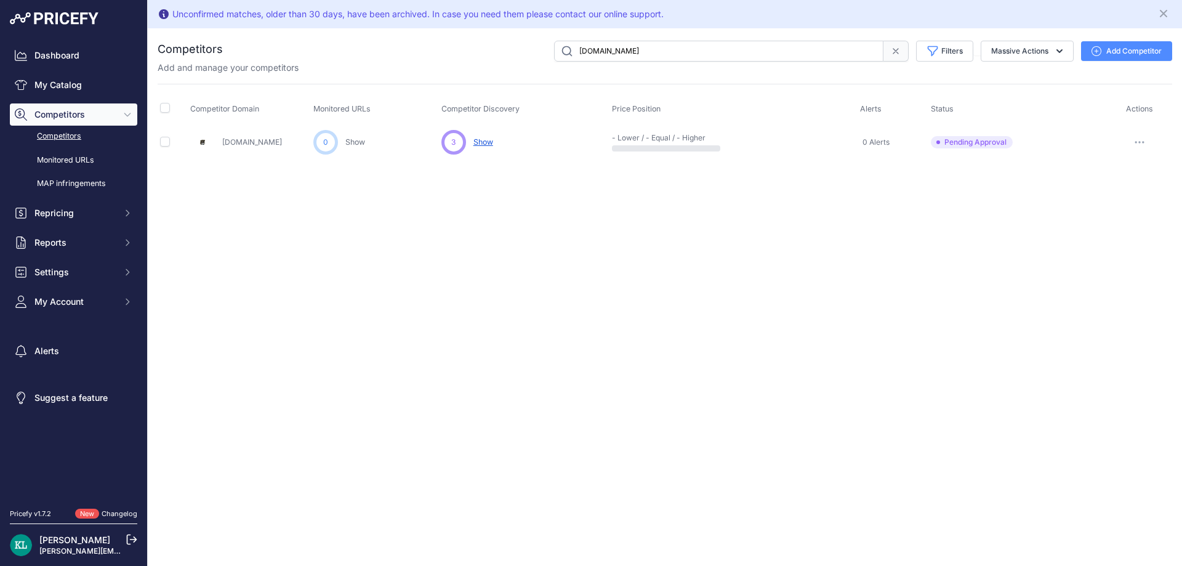
paste input "High-reach2"
paste input "Intellaparts"
paste input "7-229-920GT"
paste input "Aztechydraulic"
paste input "Bheliftpart"
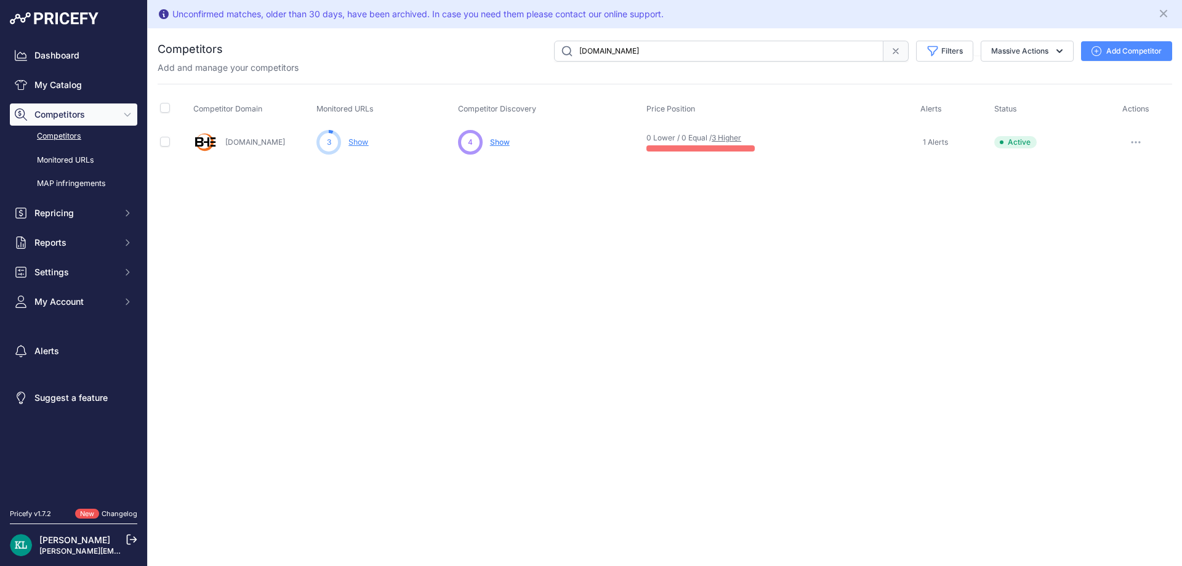
paste input "Magnasourceinc"
paste input "Mxpseal"
paste input "Surpluscenter"
paste input "Abbottspropow"
paste input "Farrellequipment"
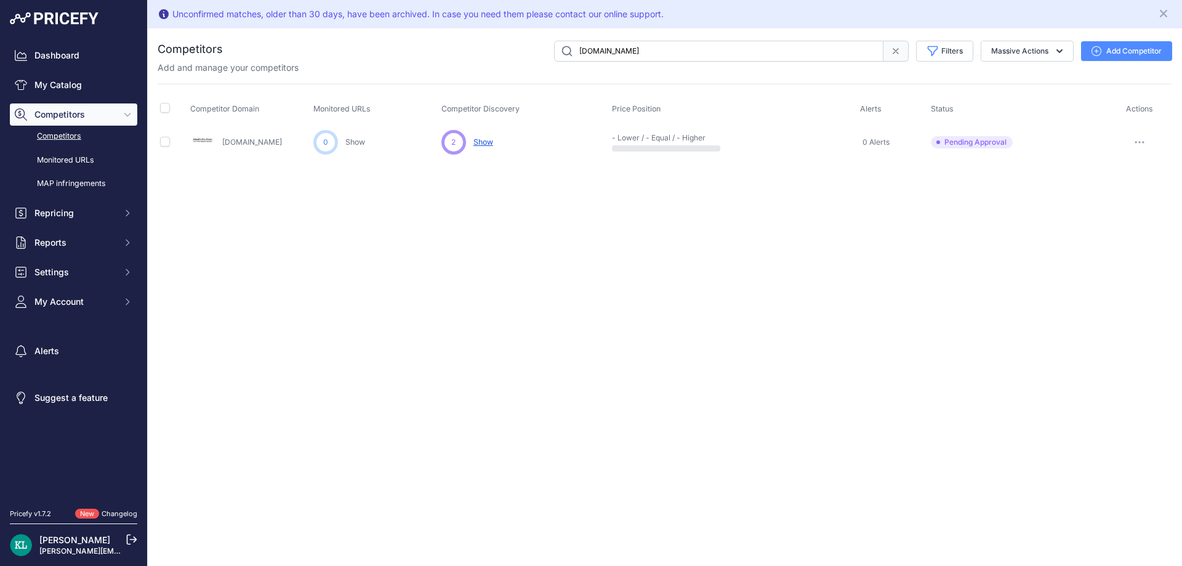
paste input "Farrellequipment.com"
paste input "text"
paste input "Ggfleetsupply"
paste input "Solutionsstores"
paste input "Acmetool"
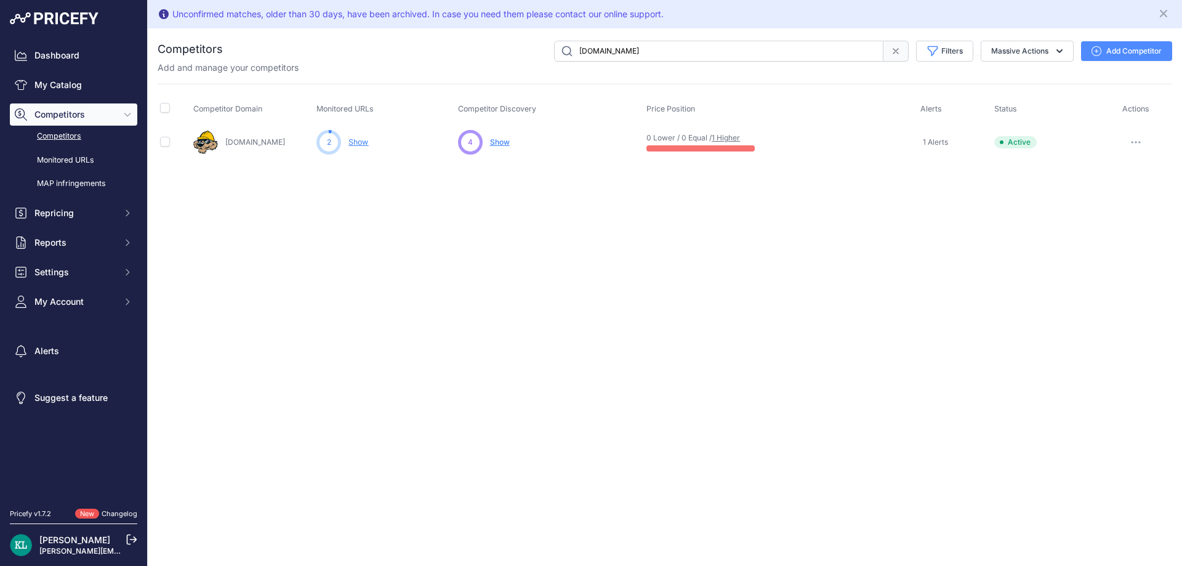
paste input "Poweredbymoyer"
paste input "Jackssmallengines"
paste input "arkwaylawnmower"
paste input "Smallenginesuperstore"
paste input "Okcpropower"
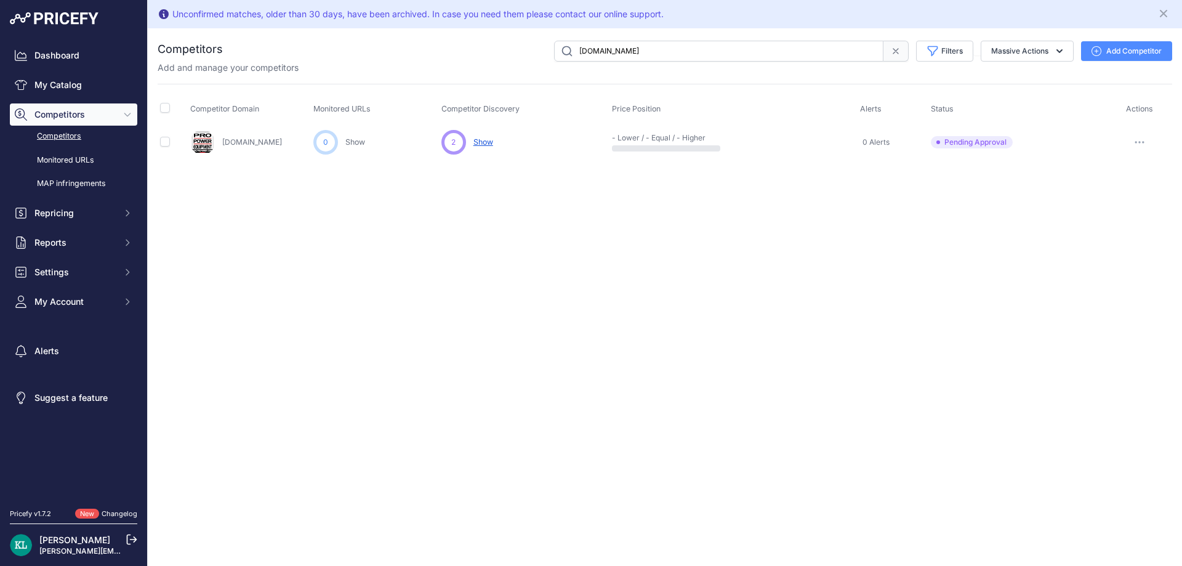
paste input "Colemanequip"
paste input "Precisionusa"
paste input "Mqb"
type input "Mqb.com"
click at [67, 215] on span "Repricing" at bounding box center [74, 213] width 81 height 12
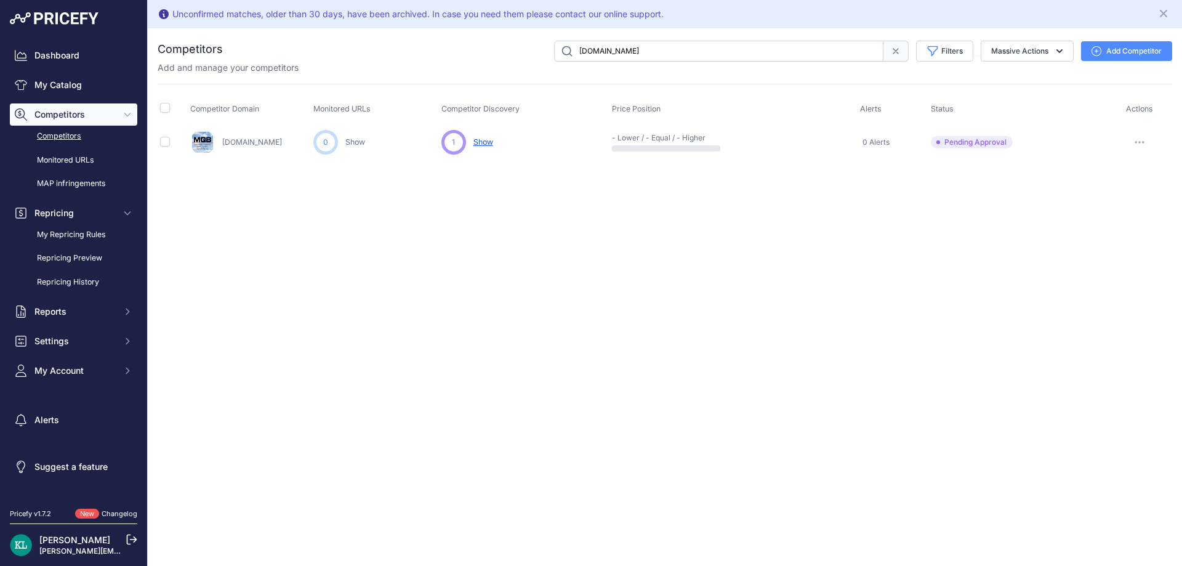
click at [404, 270] on div "Unconfirmed matches, older than 30 days, have been archived. In case you need t…" at bounding box center [665, 283] width 1034 height 566
click at [82, 86] on link "My Catalog" at bounding box center [73, 85] width 127 height 22
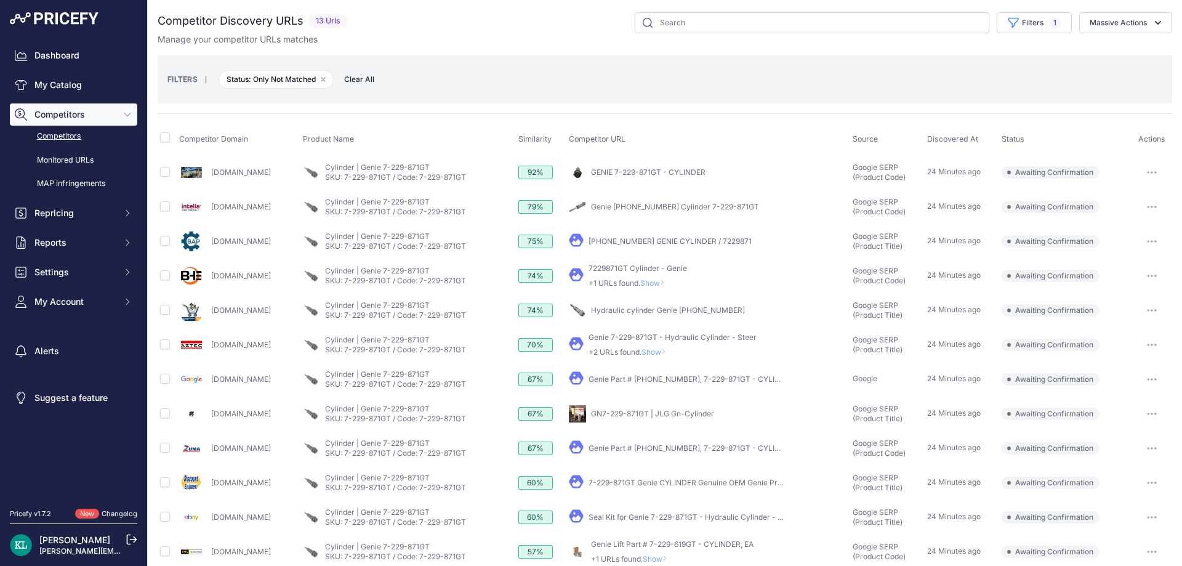
click at [462, 38] on div "Manage your competitor URLs matches" at bounding box center [665, 39] width 1014 height 12
drag, startPoint x: 248, startPoint y: 214, endPoint x: 209, endPoint y: 212, distance: 39.4
click at [209, 212] on div "Intellaparts.com" at bounding box center [238, 206] width 119 height 25
copy link "Intellaparts.com"
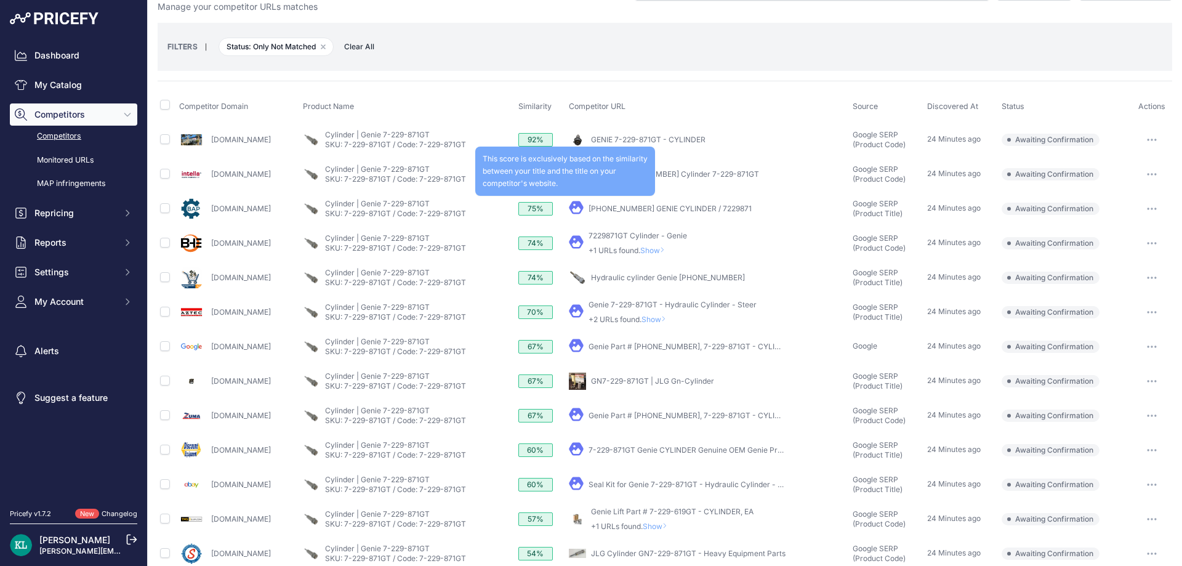
scroll to position [50, 0]
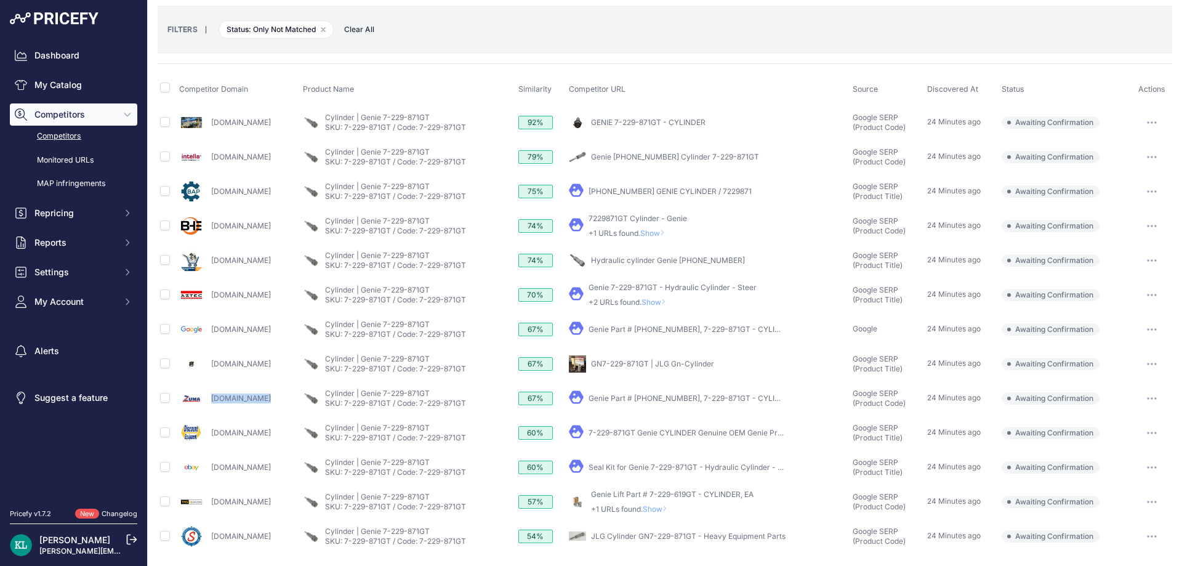
drag, startPoint x: 280, startPoint y: 400, endPoint x: 208, endPoint y: 406, distance: 72.3
click at [208, 406] on div "Zumasales.com" at bounding box center [238, 398] width 119 height 25
copy link "Zumasales.com"
click at [167, 401] on input "checkbox" at bounding box center [165, 398] width 10 height 10
checkbox input "true"
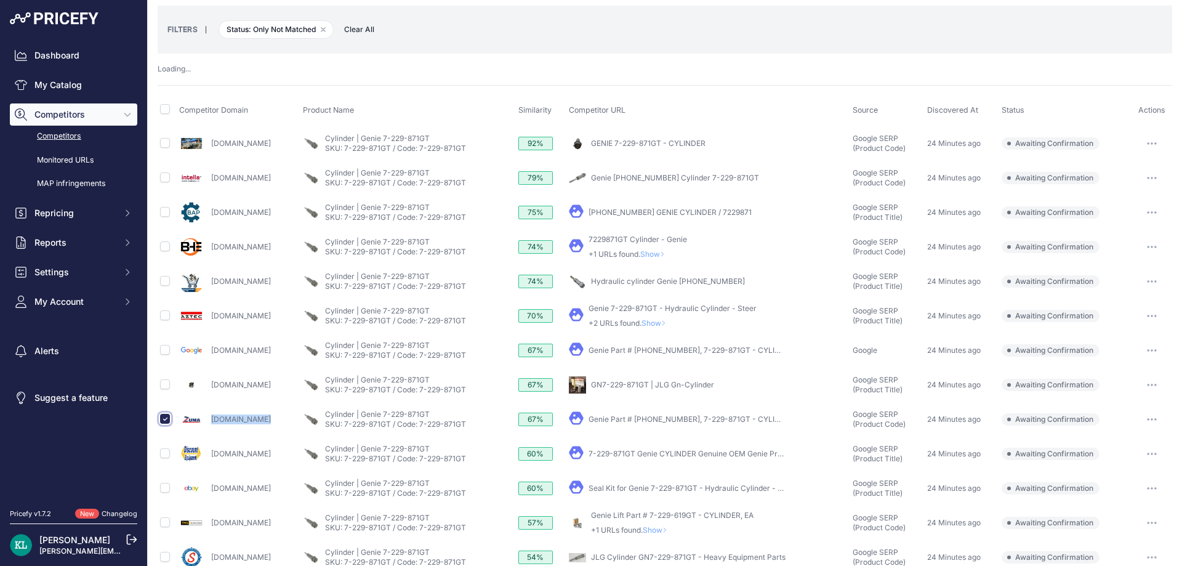
scroll to position [71, 0]
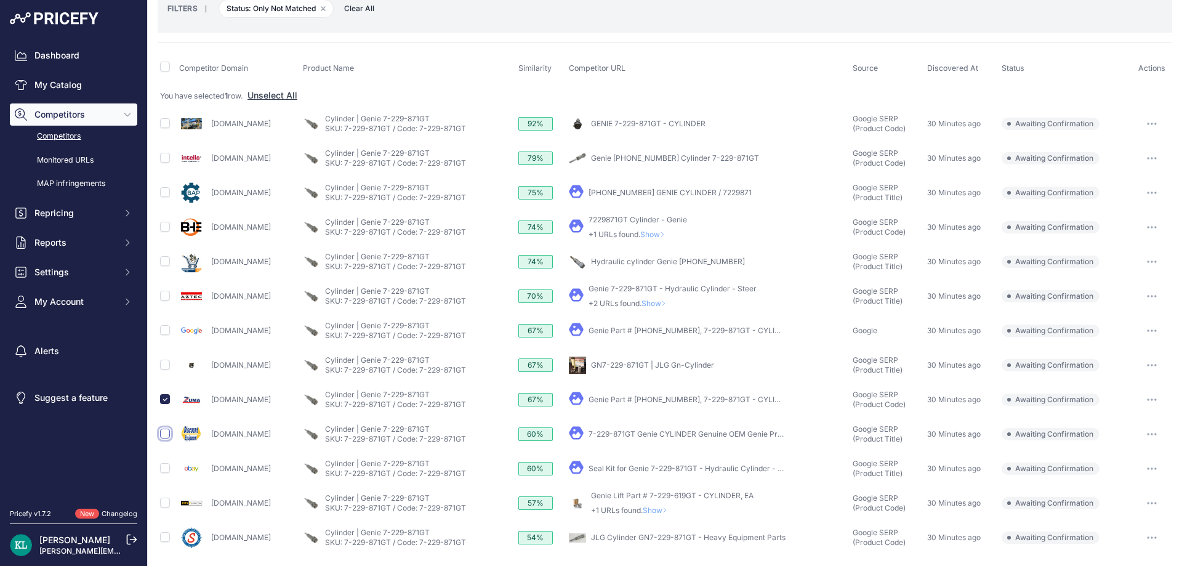
click at [164, 434] on input "checkbox" at bounding box center [165, 433] width 10 height 10
checkbox input "true"
click at [165, 468] on input "checkbox" at bounding box center [165, 468] width 10 height 10
checkbox input "true"
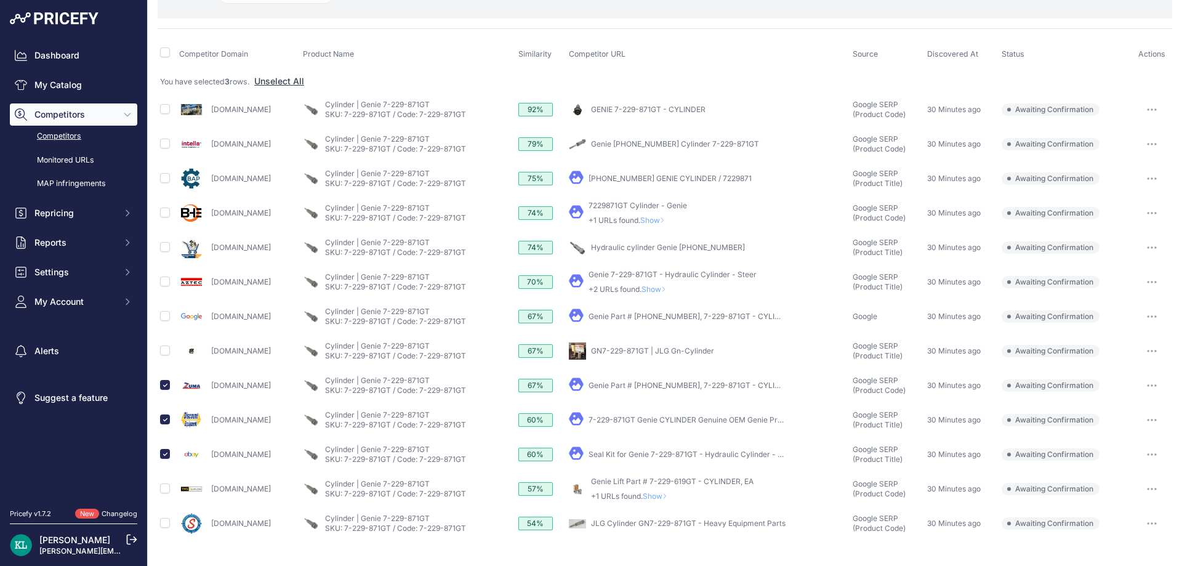
scroll to position [72, 0]
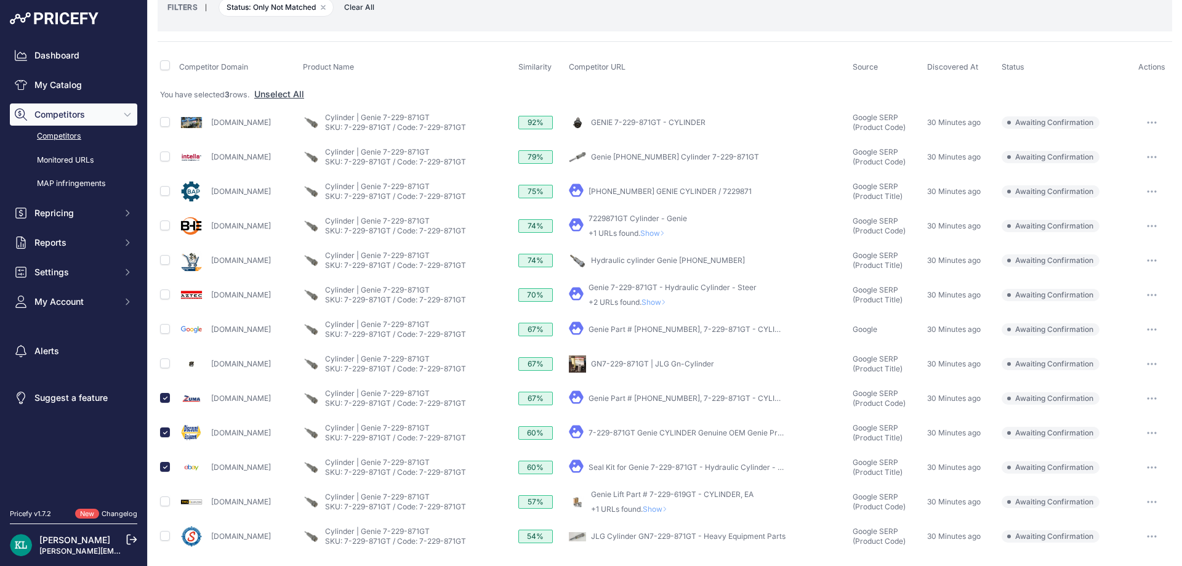
drag, startPoint x: 320, startPoint y: 287, endPoint x: 208, endPoint y: 297, distance: 112.4
click at [208, 297] on div "Aztechydraulics.com" at bounding box center [238, 294] width 119 height 25
copy link "Aztechydraulics.com"
drag, startPoint x: 299, startPoint y: 159, endPoint x: 287, endPoint y: 159, distance: 12.3
click at [287, 159] on div "Intellaparts.com" at bounding box center [238, 157] width 119 height 25
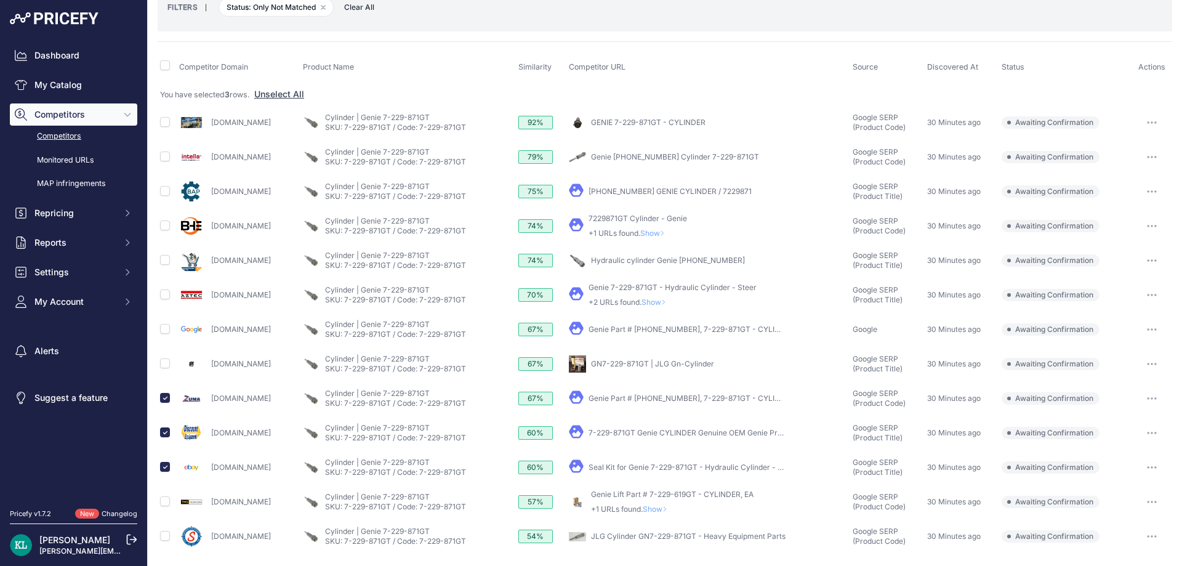
scroll to position [0, 0]
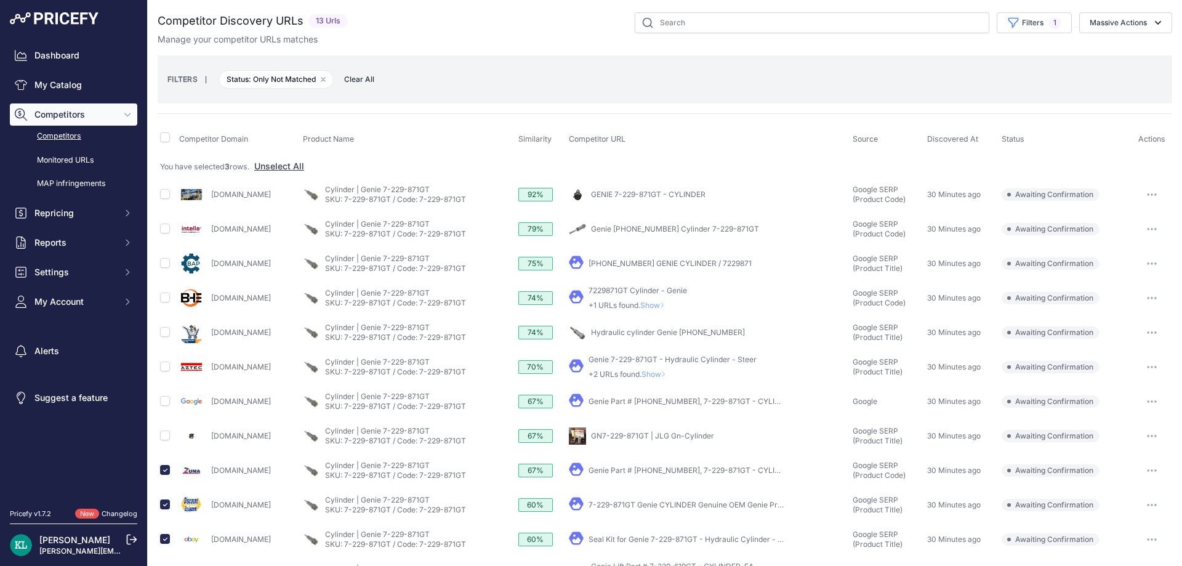
drag, startPoint x: 1124, startPoint y: 29, endPoint x: 1118, endPoint y: 49, distance: 20.6
click at [1124, 30] on button "Massive Actions" at bounding box center [1125, 22] width 93 height 21
click at [1094, 54] on span "Confirm Match" at bounding box center [1113, 51] width 60 height 10
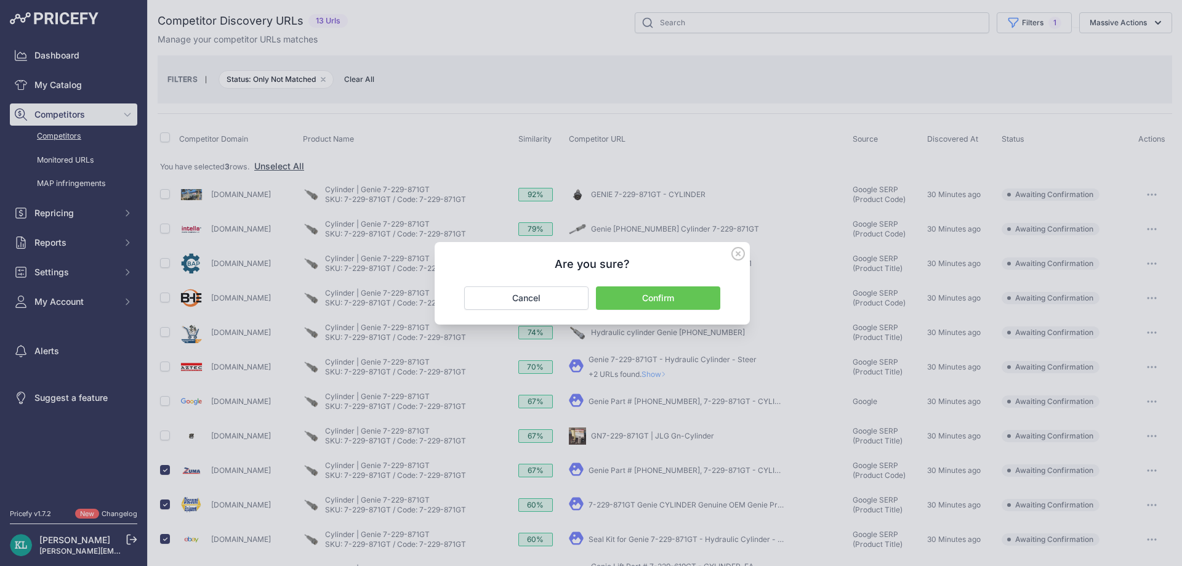
click at [662, 294] on button "Confirm" at bounding box center [658, 297] width 124 height 23
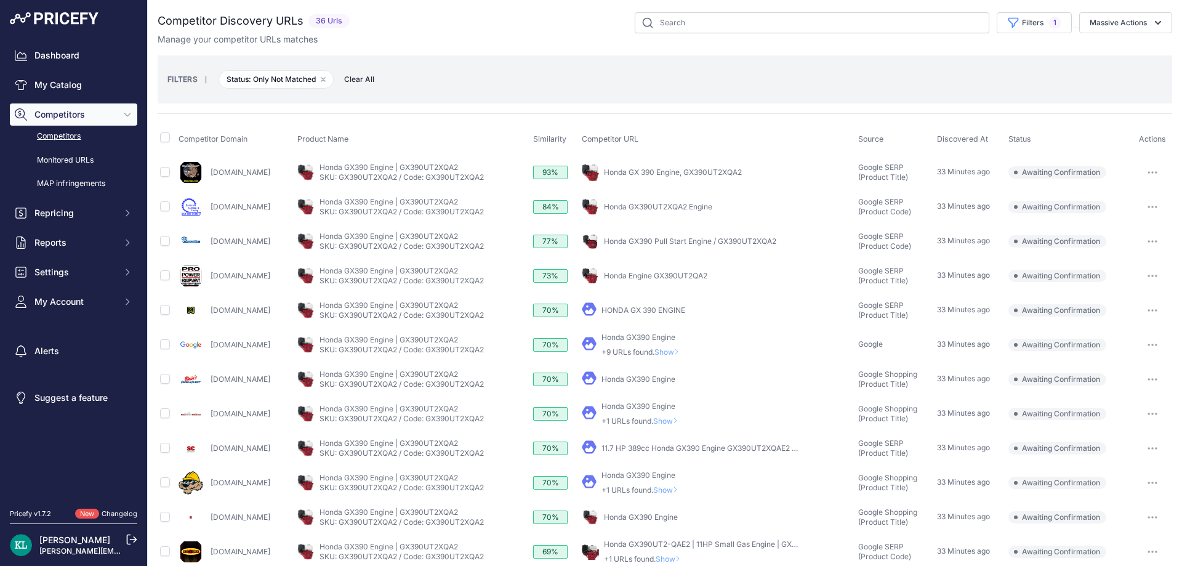
drag, startPoint x: 295, startPoint y: 241, endPoint x: 207, endPoint y: 246, distance: 88.8
click at [207, 246] on div "[DOMAIN_NAME]" at bounding box center [235, 241] width 114 height 25
copy link "[DOMAIN_NAME]"
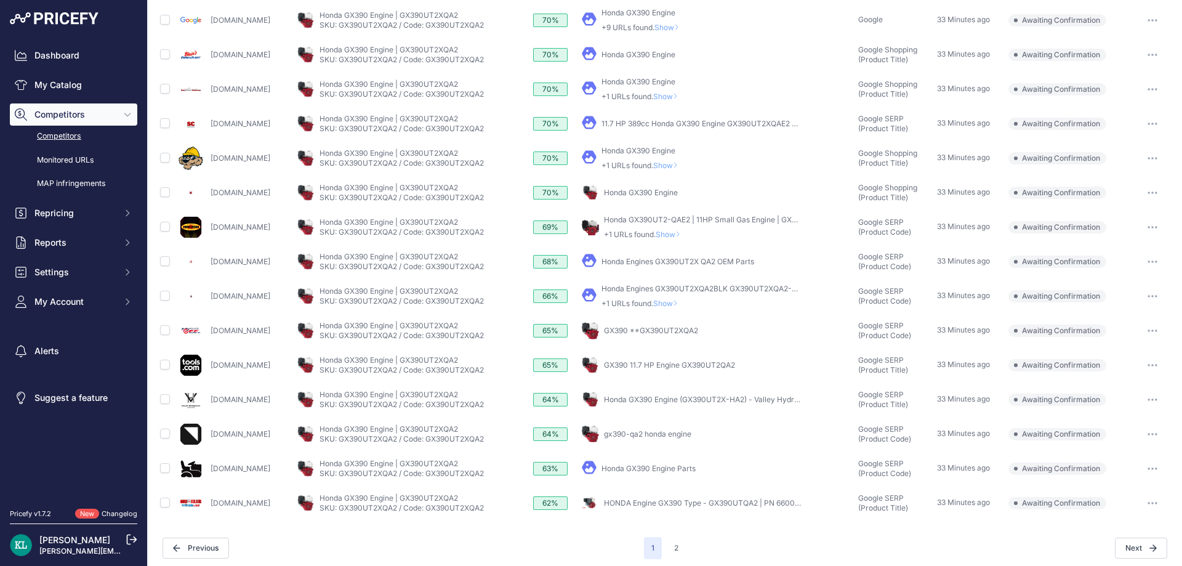
scroll to position [330, 0]
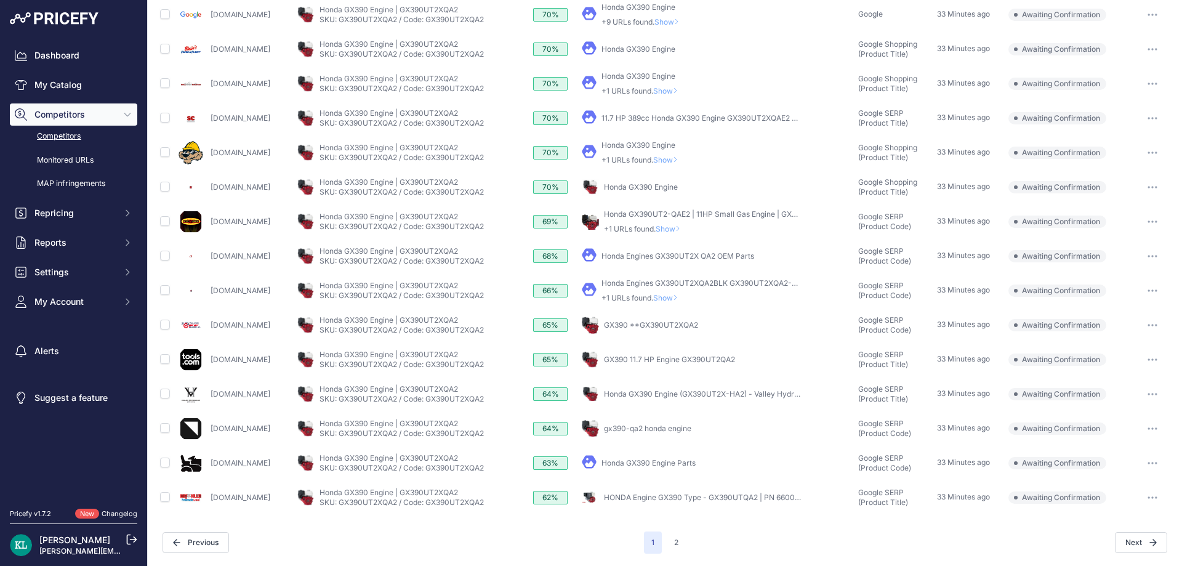
drag, startPoint x: 310, startPoint y: 328, endPoint x: 210, endPoint y: 337, distance: 99.5
click at [210, 337] on td "[DOMAIN_NAME]" at bounding box center [235, 325] width 119 height 34
copy link "[DOMAIN_NAME]"
click at [166, 326] on input "checkbox" at bounding box center [165, 324] width 10 height 10
checkbox input "true"
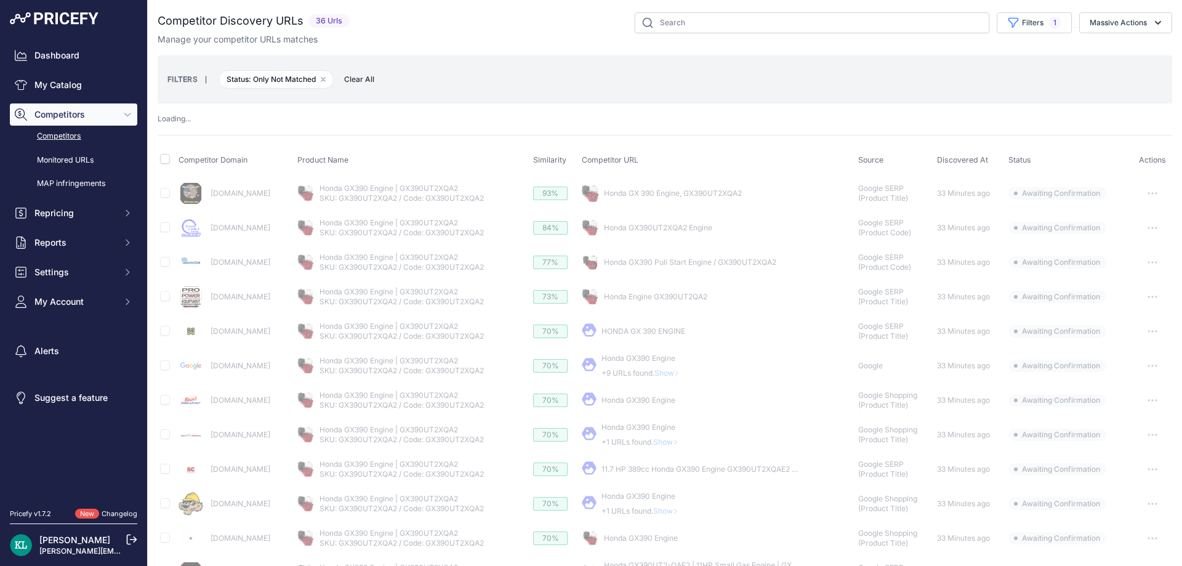
scroll to position [351, 0]
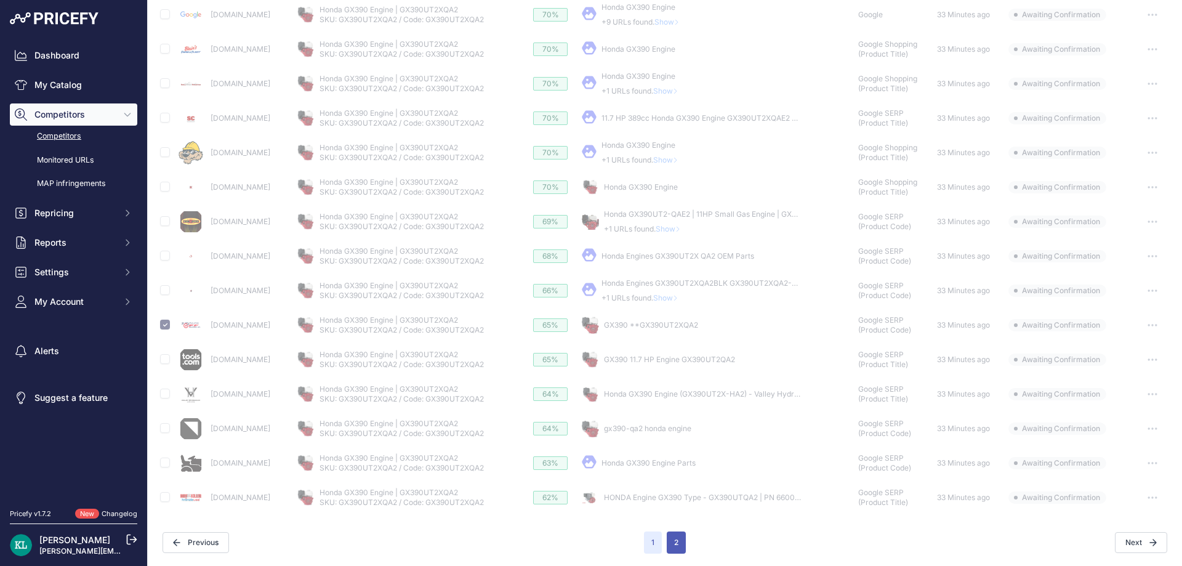
click at [668, 543] on button "2" at bounding box center [675, 542] width 19 height 22
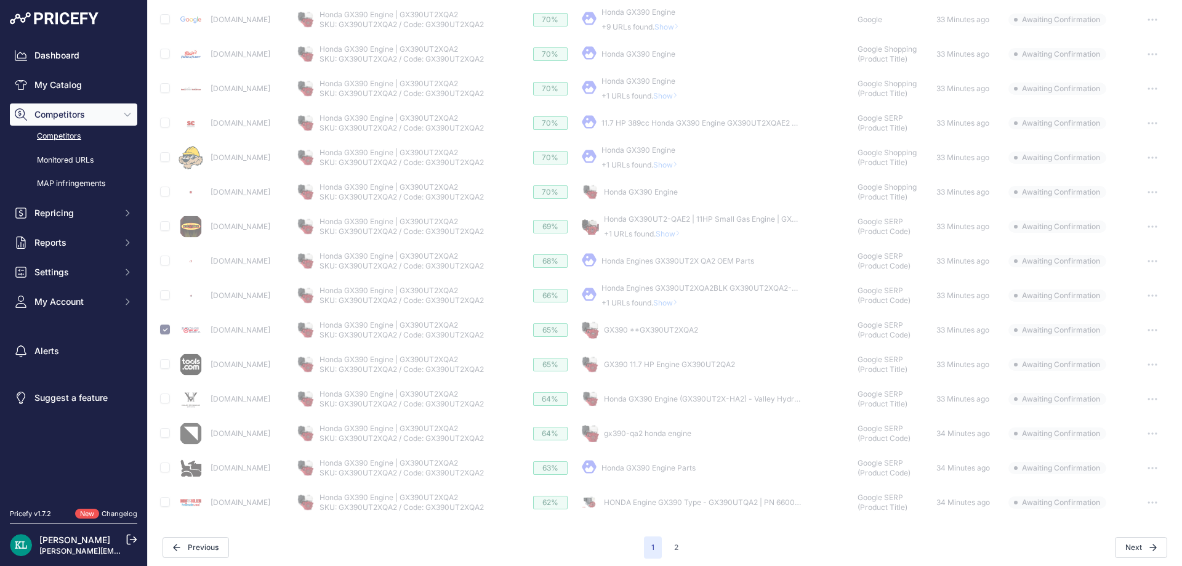
scroll to position [374, 0]
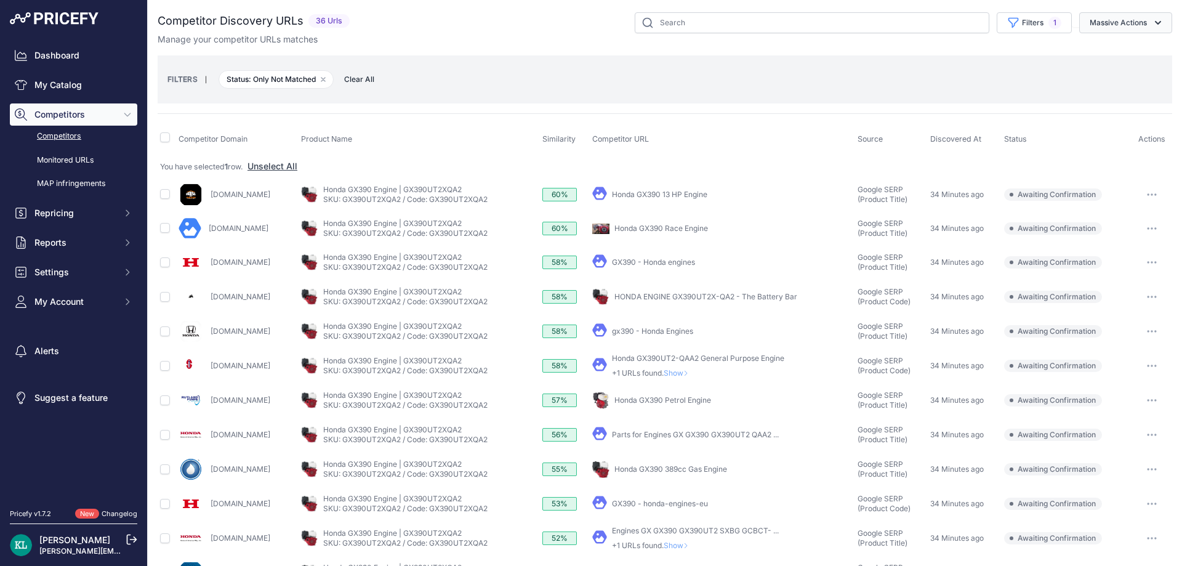
click at [1121, 30] on button "Massive Actions" at bounding box center [1125, 22] width 93 height 21
drag, startPoint x: 1108, startPoint y: 50, endPoint x: 1102, endPoint y: 57, distance: 8.7
click at [1106, 52] on span "Confirm Match" at bounding box center [1113, 51] width 60 height 10
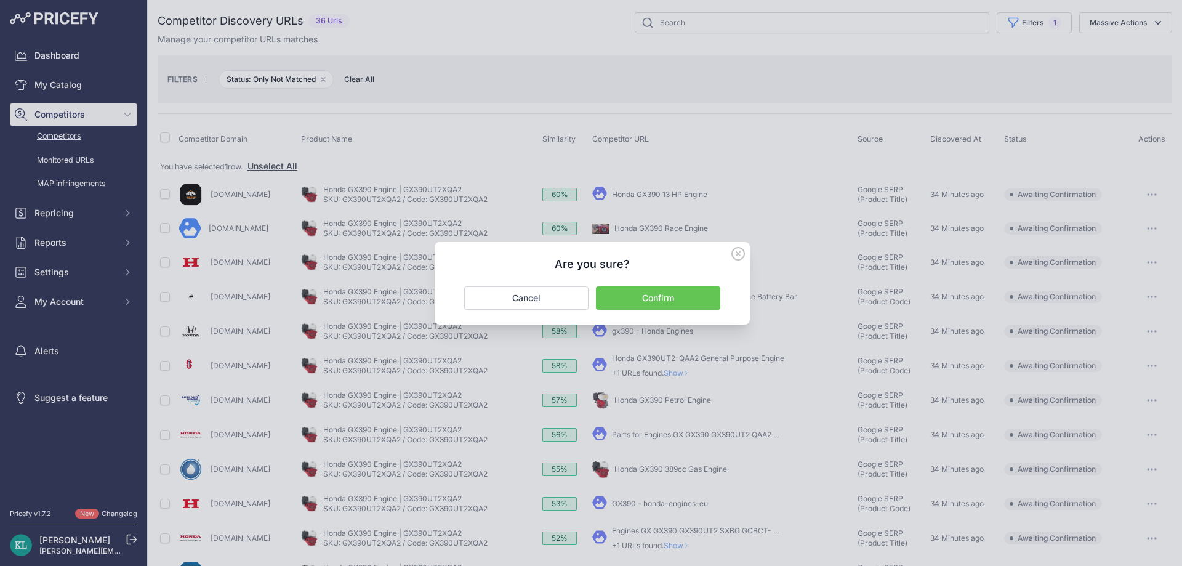
click at [668, 296] on button "Confirm" at bounding box center [658, 297] width 124 height 23
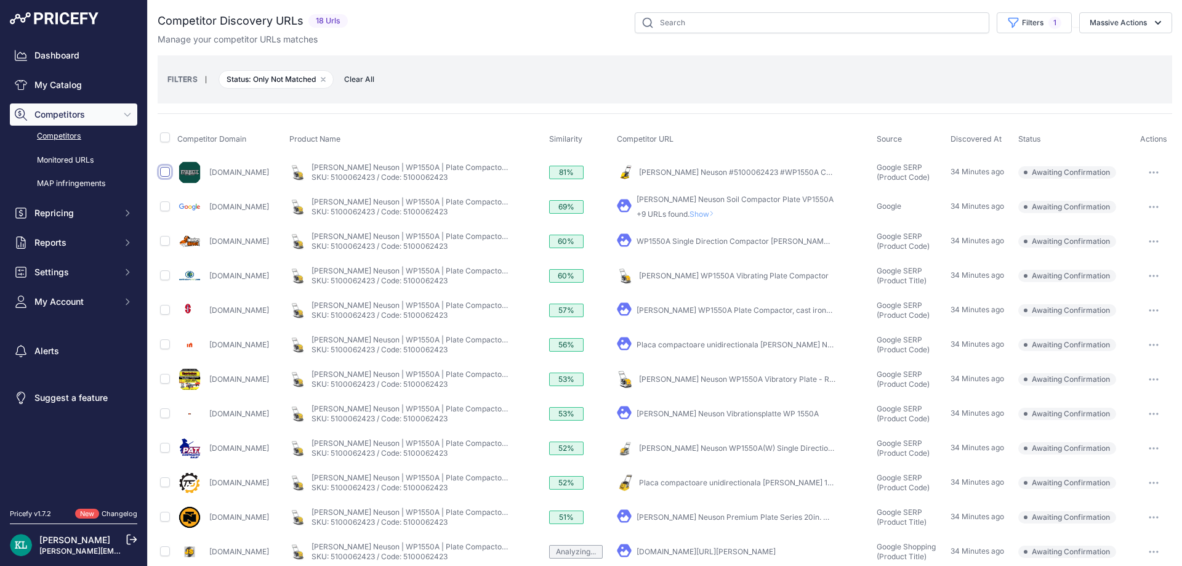
click at [162, 173] on input "checkbox" at bounding box center [165, 172] width 10 height 10
checkbox input "true"
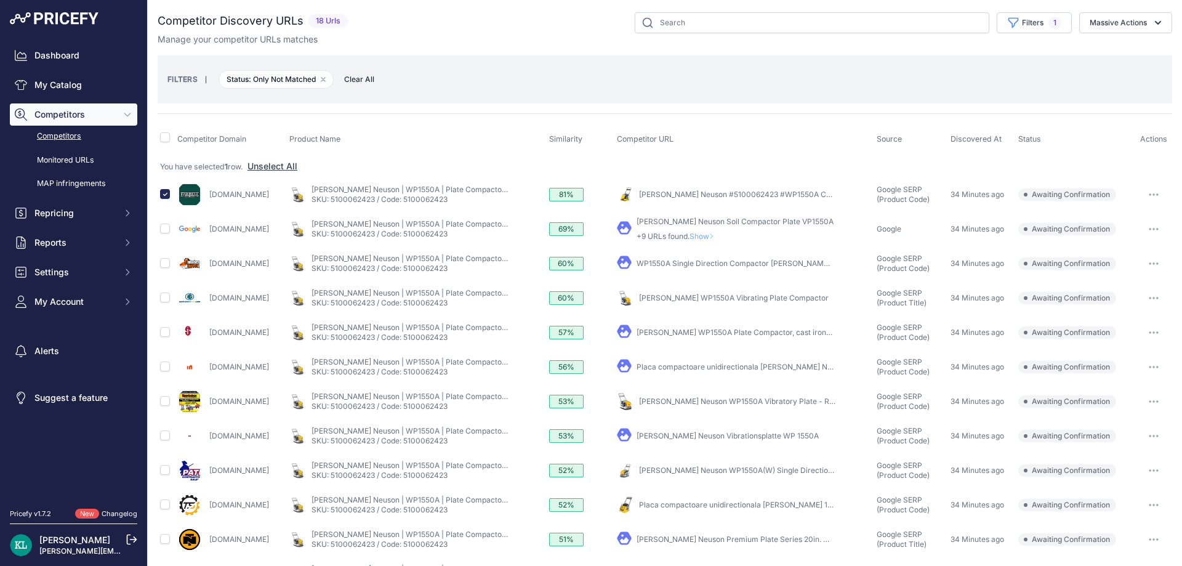
drag, startPoint x: 305, startPoint y: 193, endPoint x: 197, endPoint y: 201, distance: 108.6
click at [197, 201] on div "Farrellequipment.com" at bounding box center [230, 194] width 107 height 25
copy div "Farrellequipment.com"
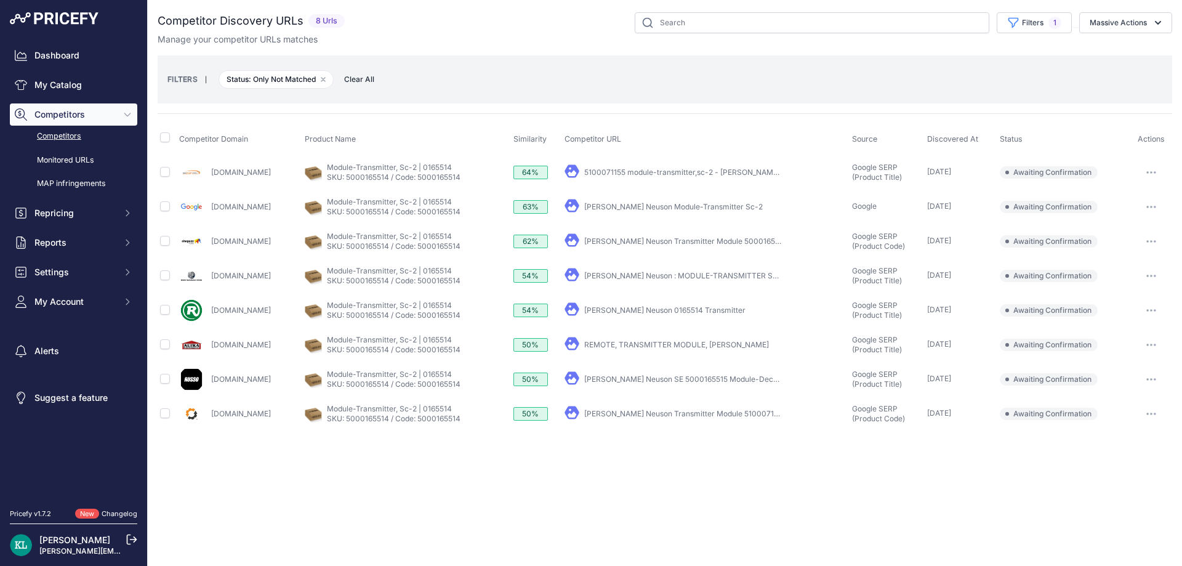
click at [490, 483] on div "Close You are not connected to the internet." at bounding box center [665, 283] width 1034 height 566
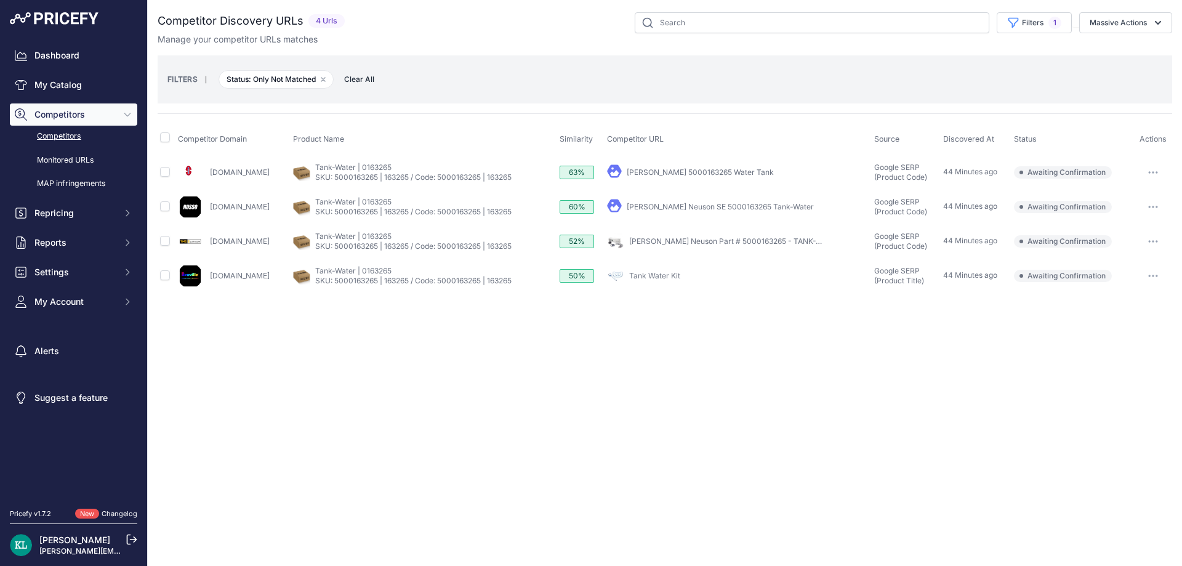
click at [412, 351] on div "Close You are not connected to the internet." at bounding box center [665, 283] width 1034 height 566
click at [170, 137] on th at bounding box center [167, 139] width 18 height 31
click at [170, 139] on th at bounding box center [167, 139] width 18 height 31
click at [168, 139] on input "checkbox" at bounding box center [165, 137] width 10 height 10
checkbox input "true"
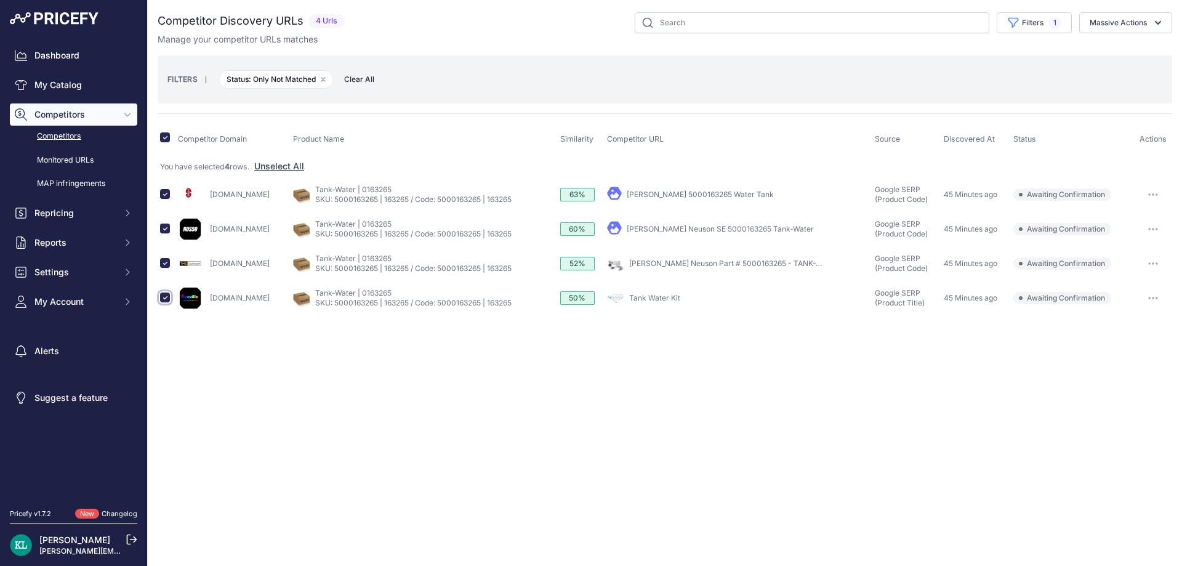
click at [167, 294] on input "checkbox" at bounding box center [165, 297] width 10 height 10
checkbox input "false"
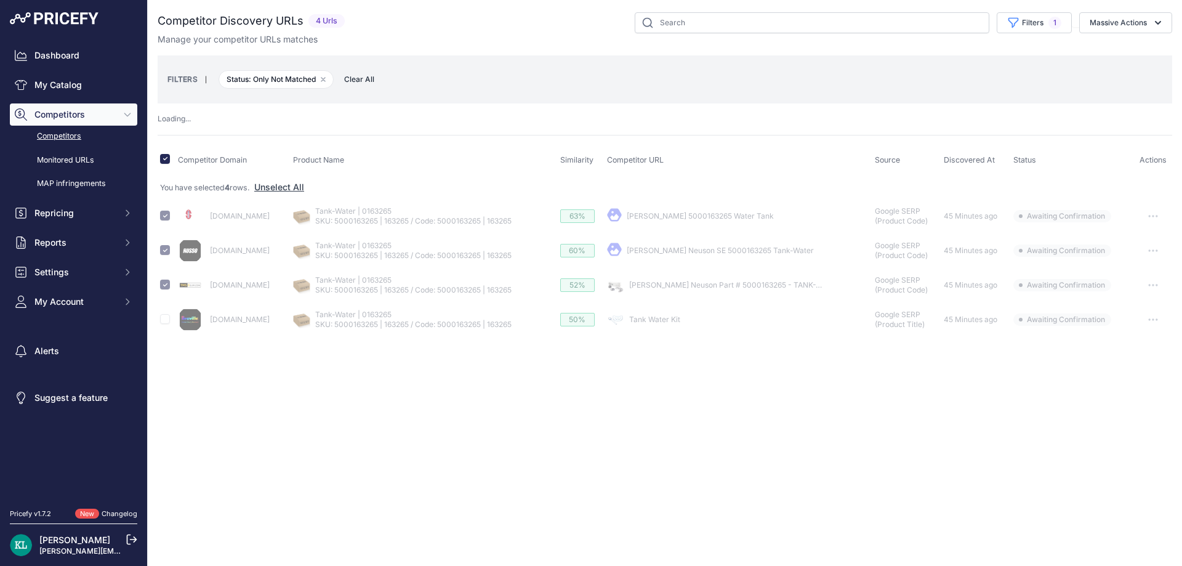
drag, startPoint x: 1110, startPoint y: 20, endPoint x: 1107, endPoint y: 38, distance: 17.4
click at [1110, 22] on button "Massive Actions" at bounding box center [1125, 22] width 93 height 21
click at [0, 0] on span "Confirm Match" at bounding box center [0, 0] width 0 height 0
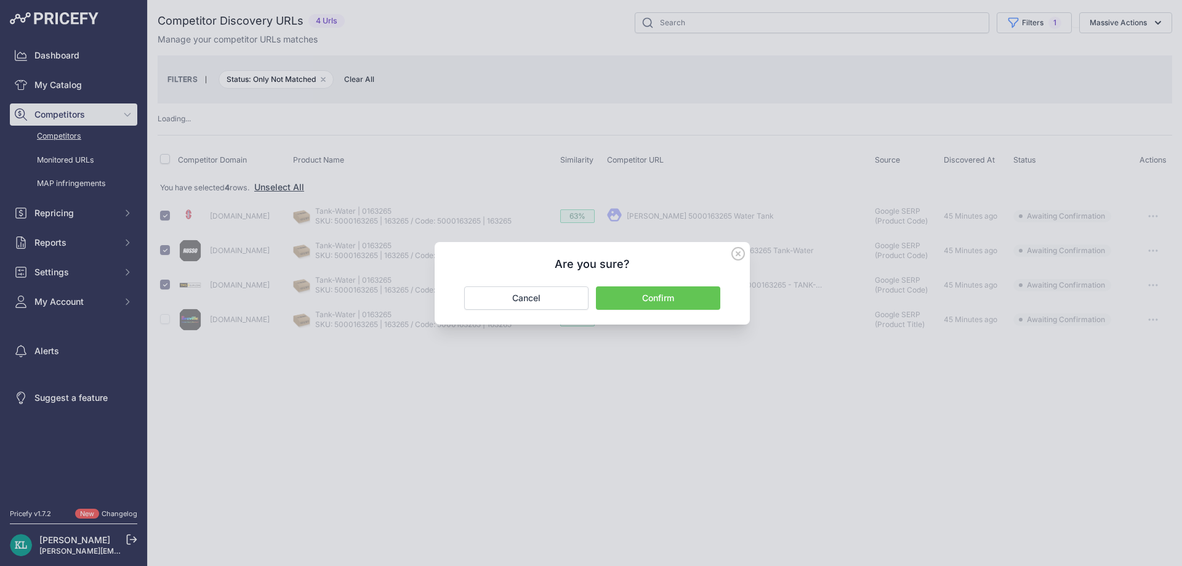
checkbox input "false"
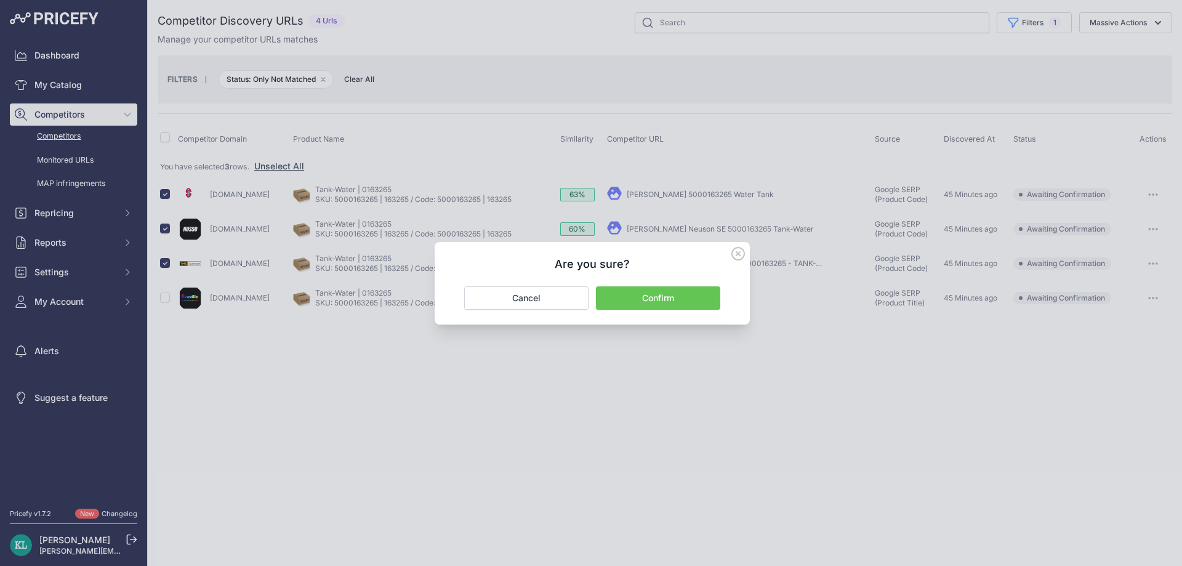
click at [681, 291] on button "Confirm" at bounding box center [658, 297] width 124 height 23
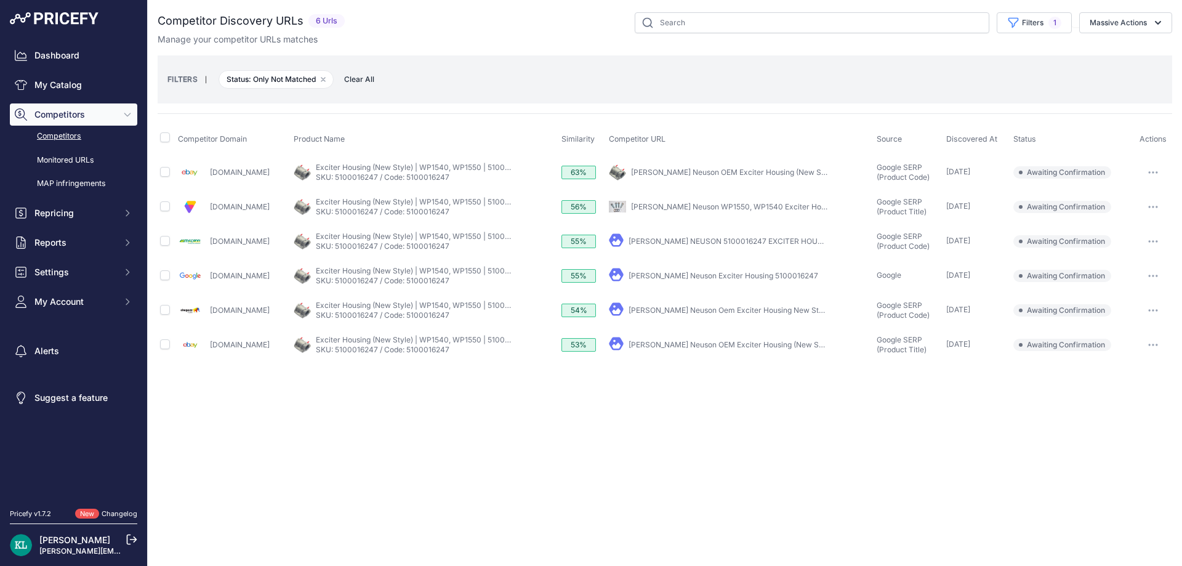
click at [569, 41] on div "Manage your competitor URLs matches" at bounding box center [665, 39] width 1014 height 12
click at [412, 431] on div "Close You are not connected to the internet." at bounding box center [665, 283] width 1034 height 566
drag, startPoint x: 246, startPoint y: 248, endPoint x: 210, endPoint y: 247, distance: 35.7
click at [210, 247] on div "[DOMAIN_NAME]" at bounding box center [233, 241] width 111 height 25
copy link "Mccannonline.com"
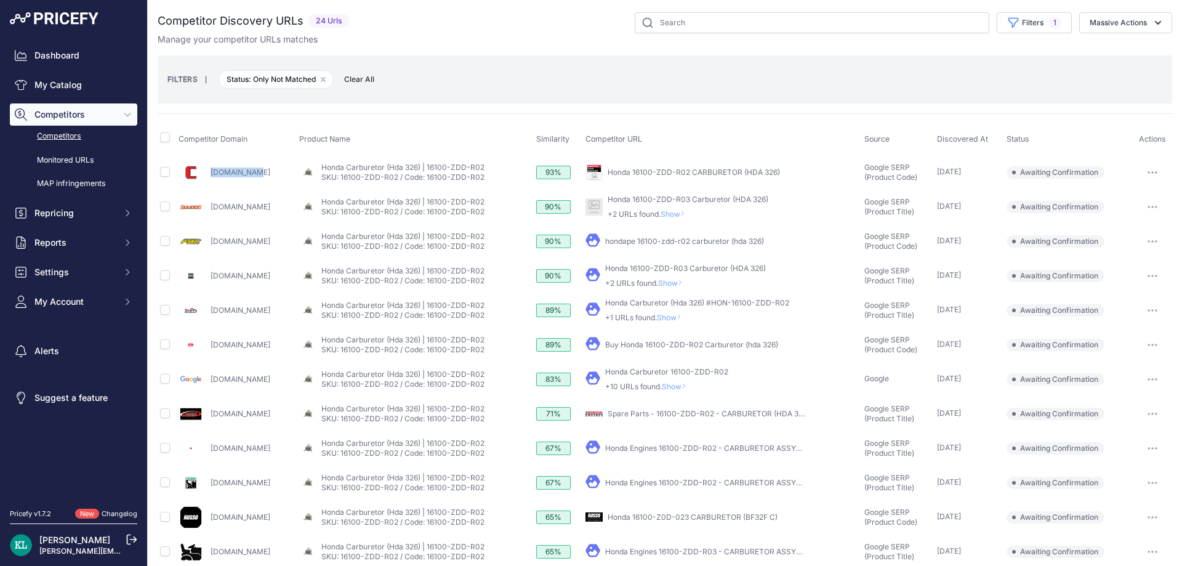
drag, startPoint x: 271, startPoint y: 167, endPoint x: 211, endPoint y: 176, distance: 60.4
click at [211, 176] on div "Cutlers.com" at bounding box center [236, 172] width 116 height 25
drag, startPoint x: 239, startPoint y: 181, endPoint x: 210, endPoint y: 185, distance: 29.2
click at [210, 185] on td "Cutlers.com" at bounding box center [236, 171] width 121 height 35
copy link "Cutlers.com"
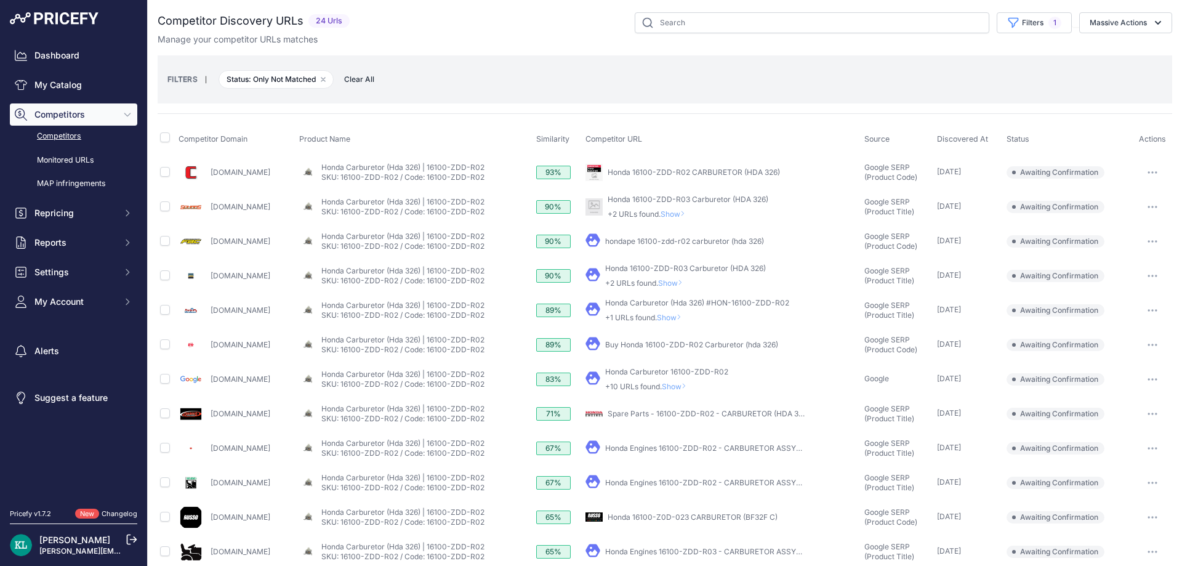
click at [497, 34] on div "Manage your competitor URLs matches" at bounding box center [665, 39] width 1014 height 12
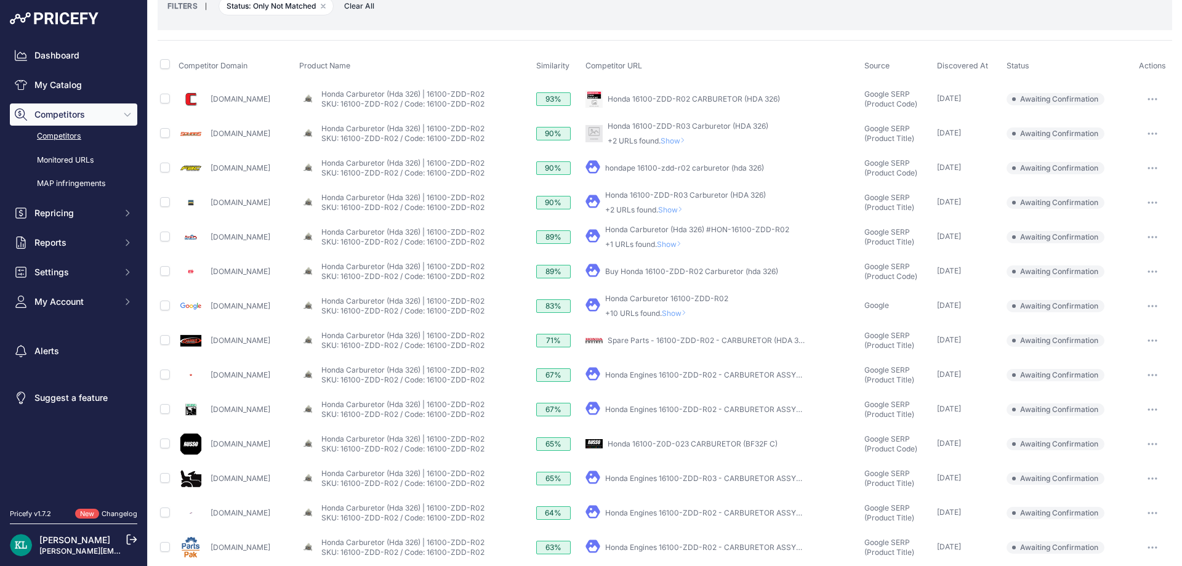
scroll to position [103, 0]
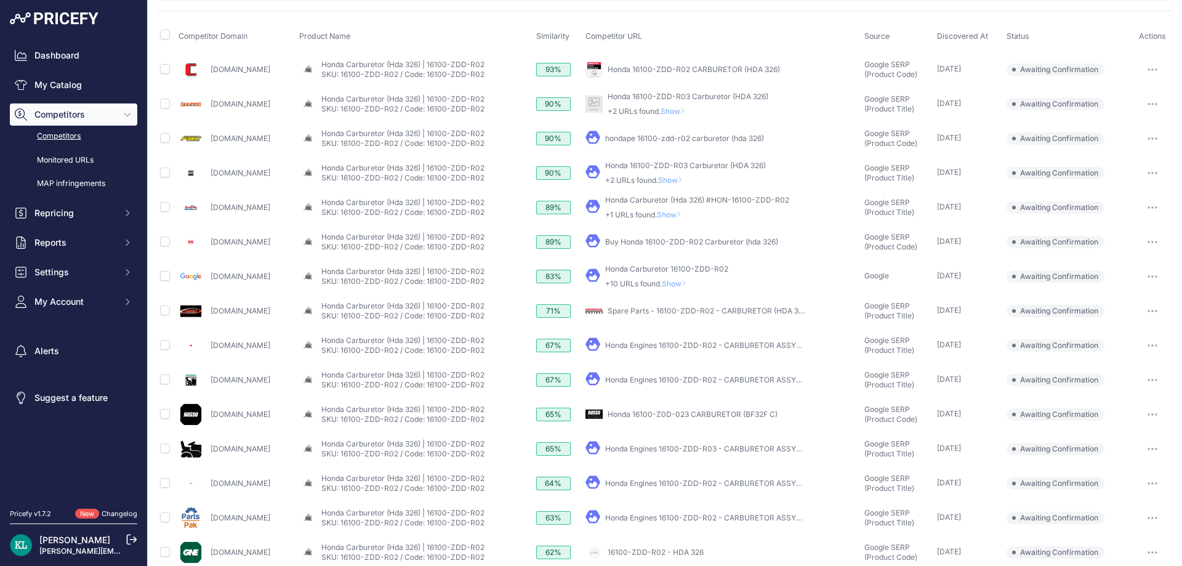
drag, startPoint x: 281, startPoint y: 211, endPoint x: 207, endPoint y: 217, distance: 74.1
click at [207, 217] on div "Partswarehouse.com" at bounding box center [236, 207] width 116 height 25
copy link "Partswarehouse.com"
click at [170, 207] on td at bounding box center [167, 207] width 18 height 34
drag, startPoint x: 298, startPoint y: 238, endPoint x: 208, endPoint y: 246, distance: 90.3
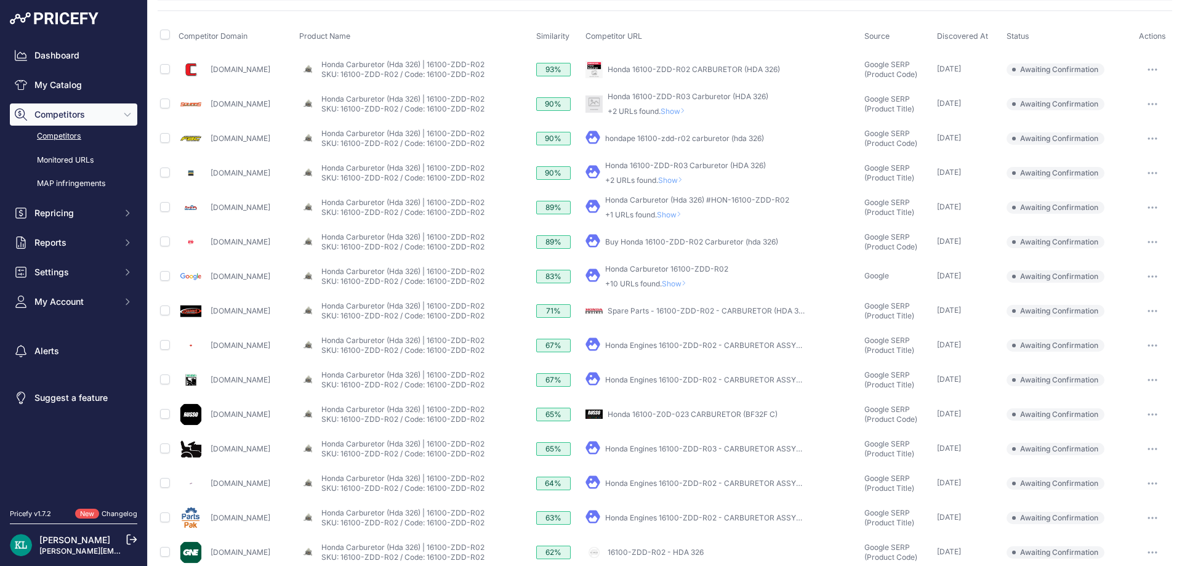
click at [208, 246] on div "Repairtoolparts.com" at bounding box center [236, 242] width 116 height 25
copy link "Repairtoolparts.com"
click at [167, 210] on input "checkbox" at bounding box center [165, 207] width 10 height 10
checkbox input "true"
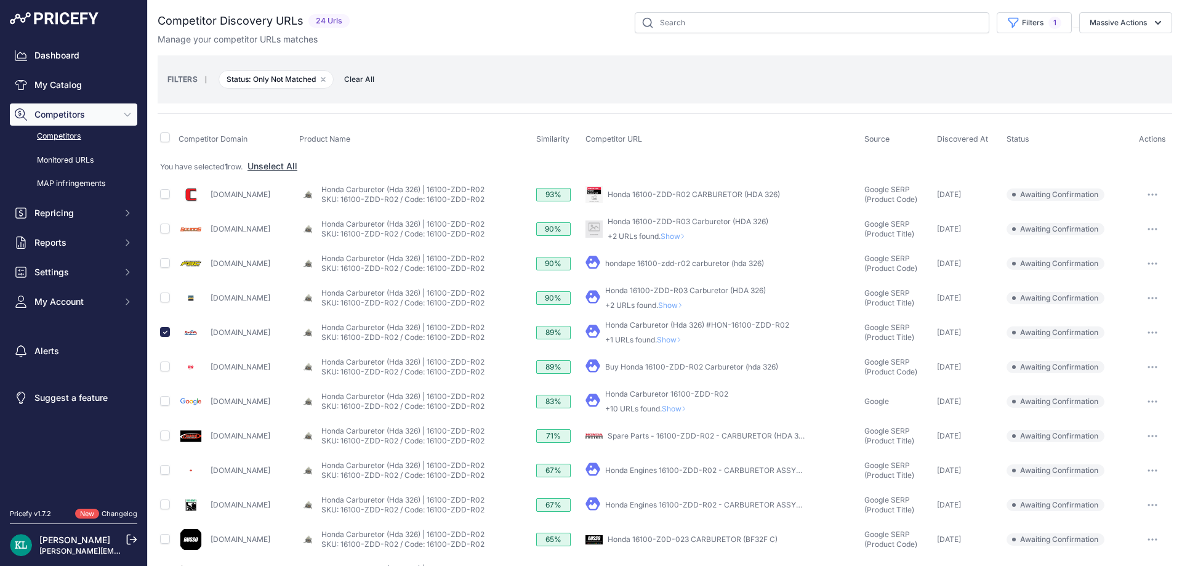
scroll to position [351, 0]
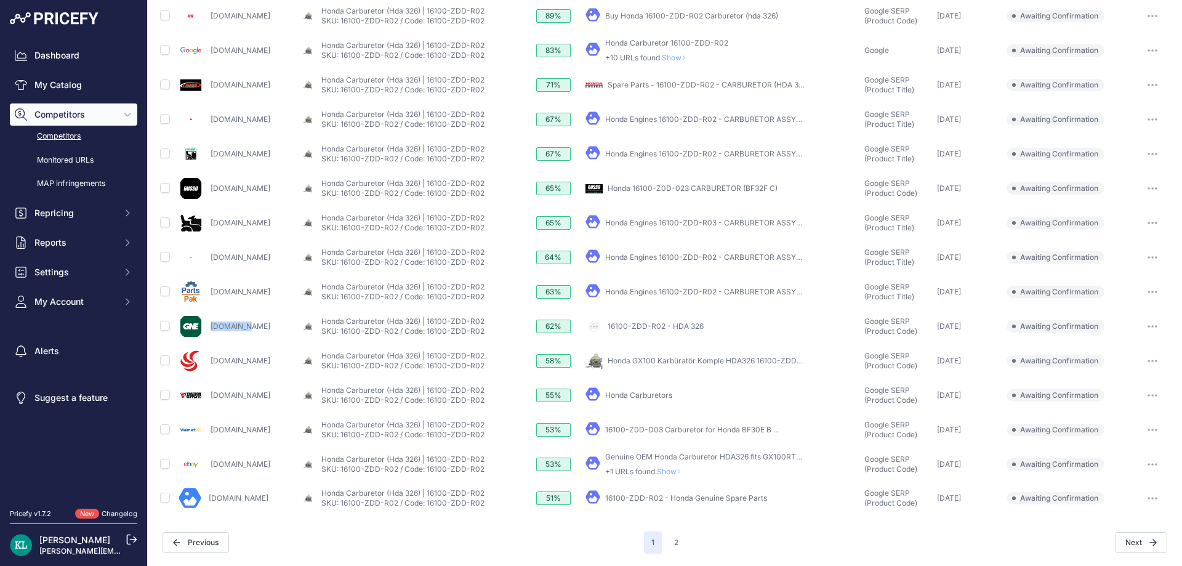
drag, startPoint x: 255, startPoint y: 324, endPoint x: 206, endPoint y: 332, distance: 49.8
click at [206, 332] on div "Gnedi.com" at bounding box center [236, 326] width 116 height 25
click at [678, 542] on button "2" at bounding box center [675, 542] width 19 height 22
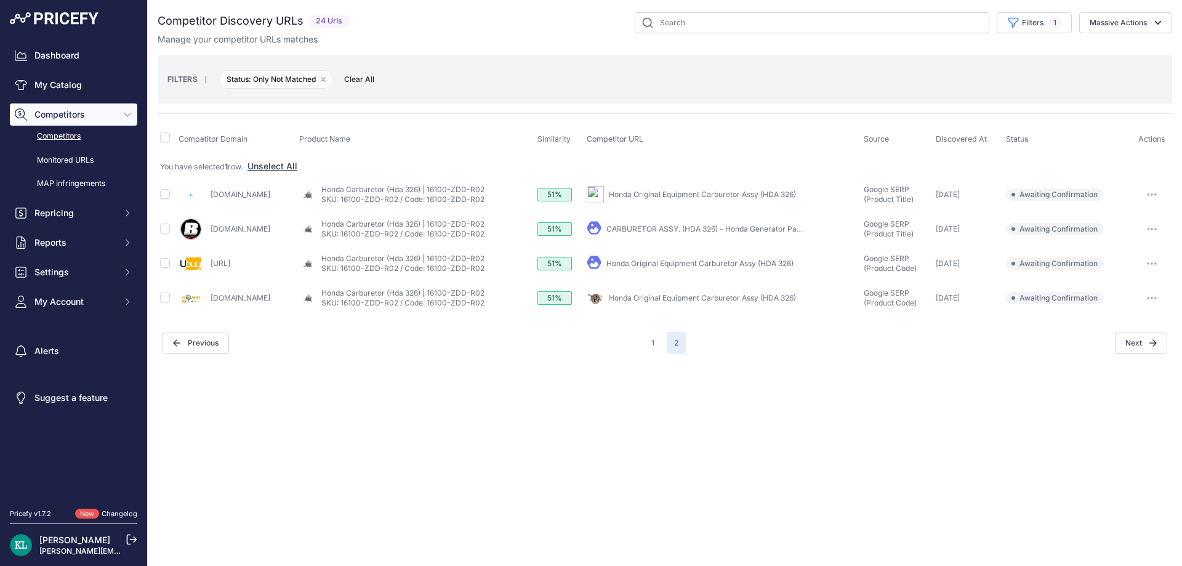
click at [507, 423] on div "Close You are not connected to the internet." at bounding box center [665, 283] width 1034 height 566
click at [1119, 25] on button "Massive Actions" at bounding box center [1125, 22] width 93 height 21
click at [1108, 50] on span "Confirm Match" at bounding box center [1113, 51] width 60 height 10
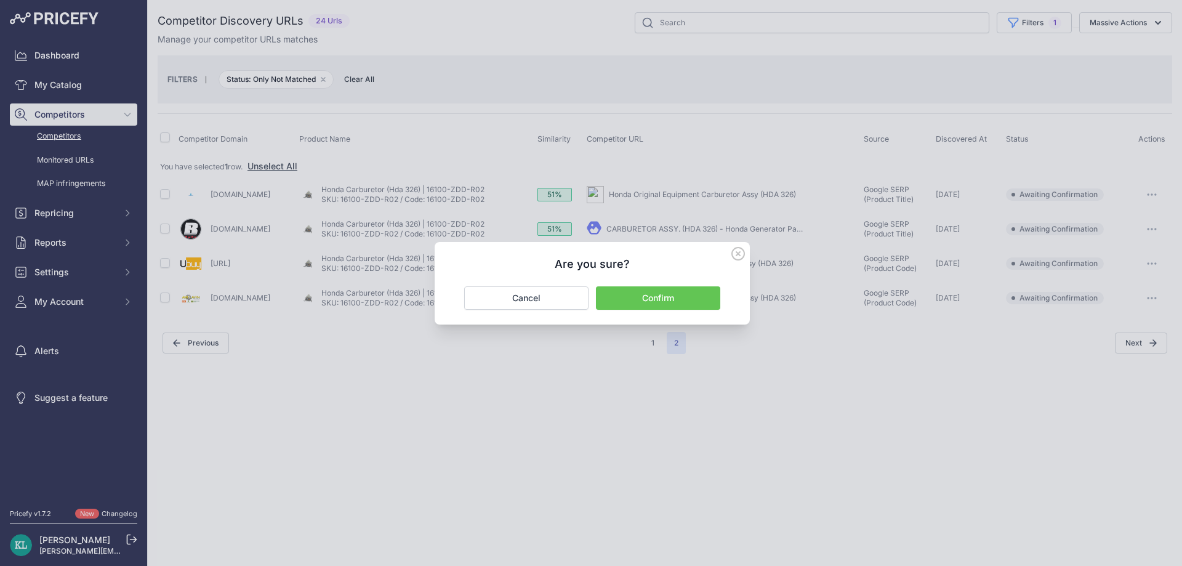
click at [699, 303] on button "Confirm" at bounding box center [658, 297] width 124 height 23
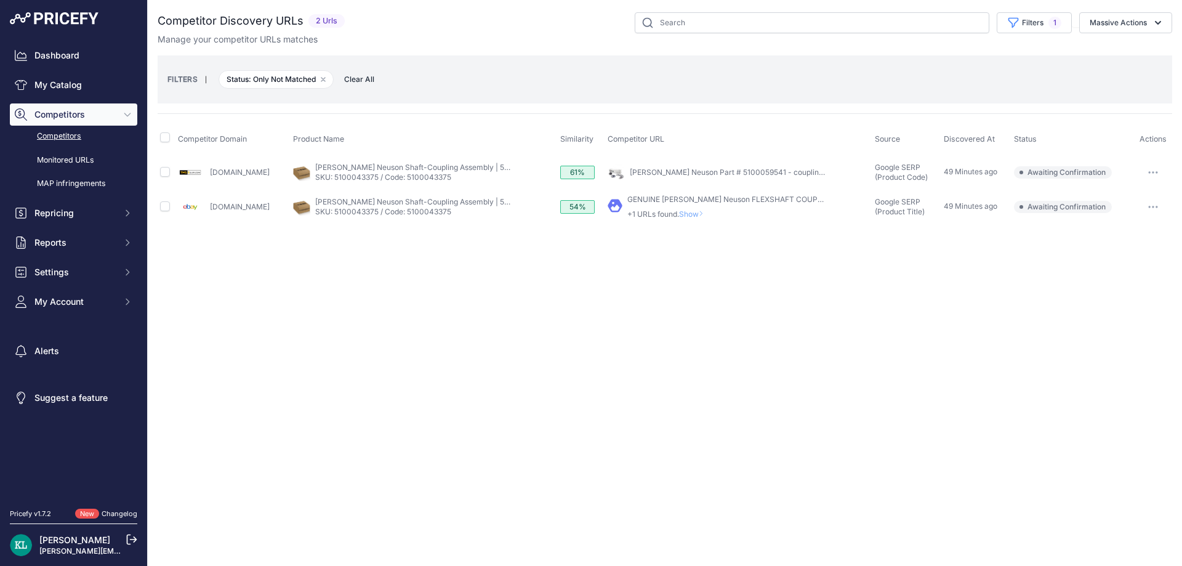
click at [465, 295] on div "Close You are not connected to the internet." at bounding box center [665, 283] width 1034 height 566
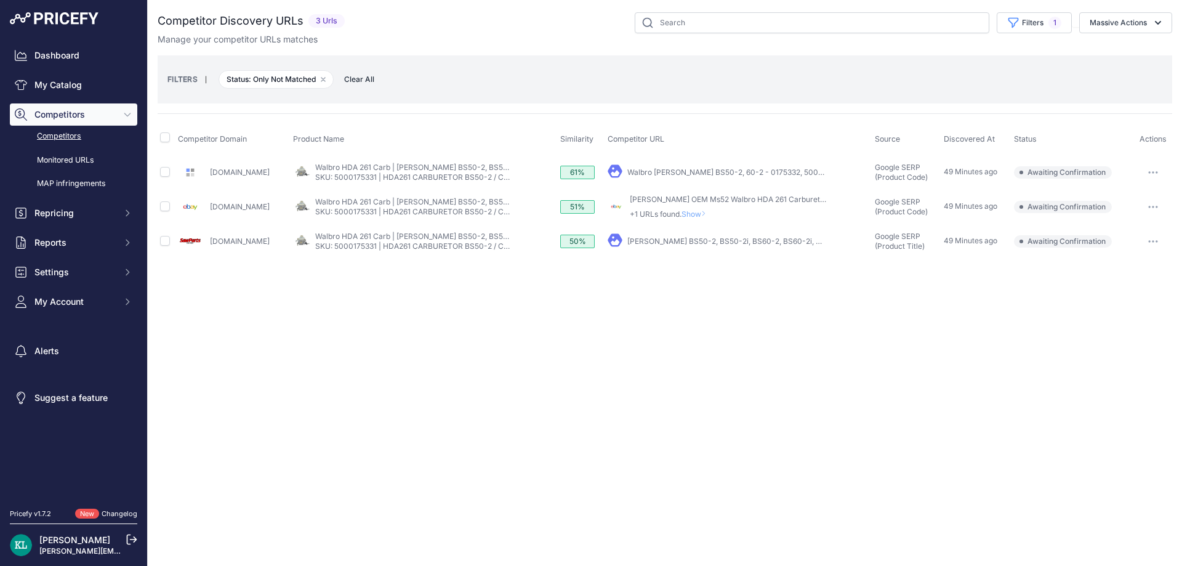
click at [398, 363] on div "Close You are not connected to the internet." at bounding box center [665, 283] width 1034 height 566
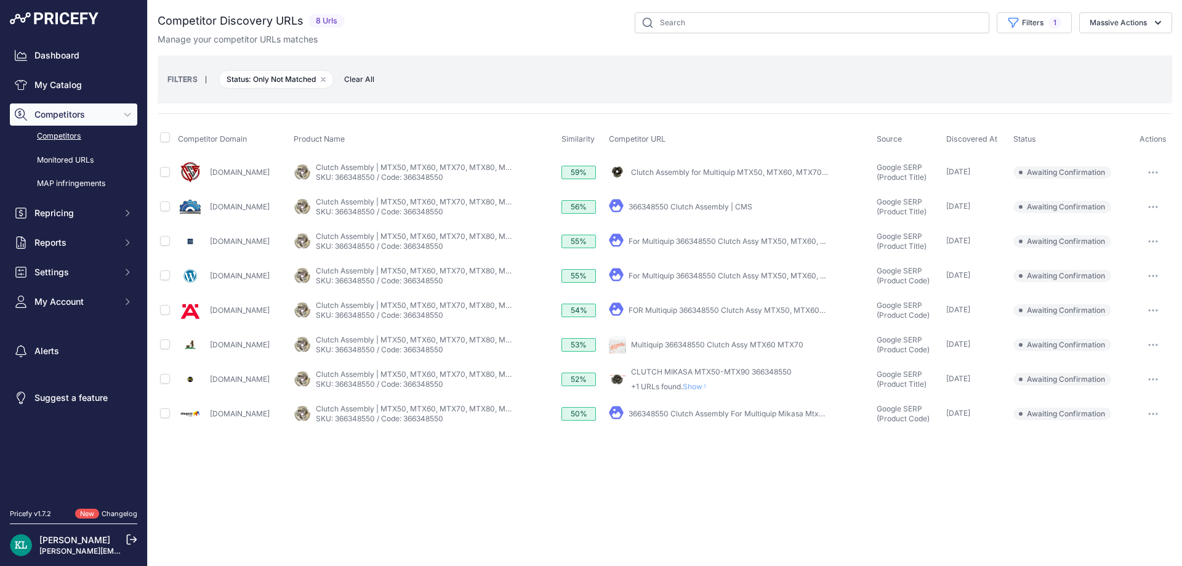
drag, startPoint x: 275, startPoint y: 383, endPoint x: 195, endPoint y: 383, distance: 80.0
click at [195, 383] on div "[DOMAIN_NAME]" at bounding box center [233, 379] width 111 height 25
copy div "Rentamaxcr.com"
drag, startPoint x: 344, startPoint y: 204, endPoint x: 208, endPoint y: 212, distance: 136.2
click at [208, 212] on div "Contractorsmaintenanceservice.com" at bounding box center [233, 206] width 111 height 25
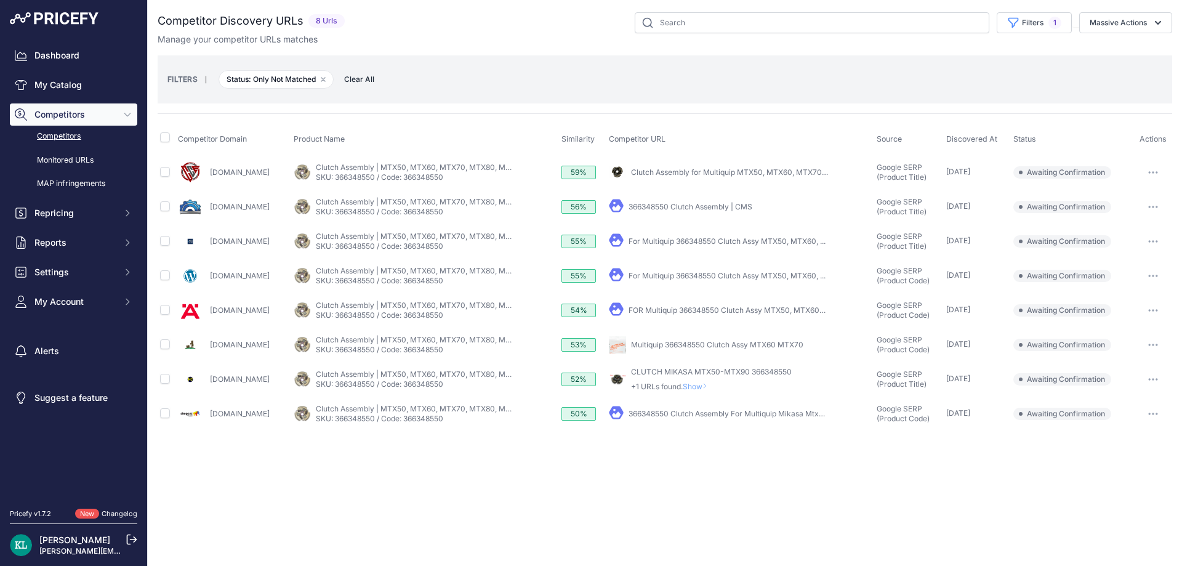
copy link "Contractorsmaintenanceservice.com"
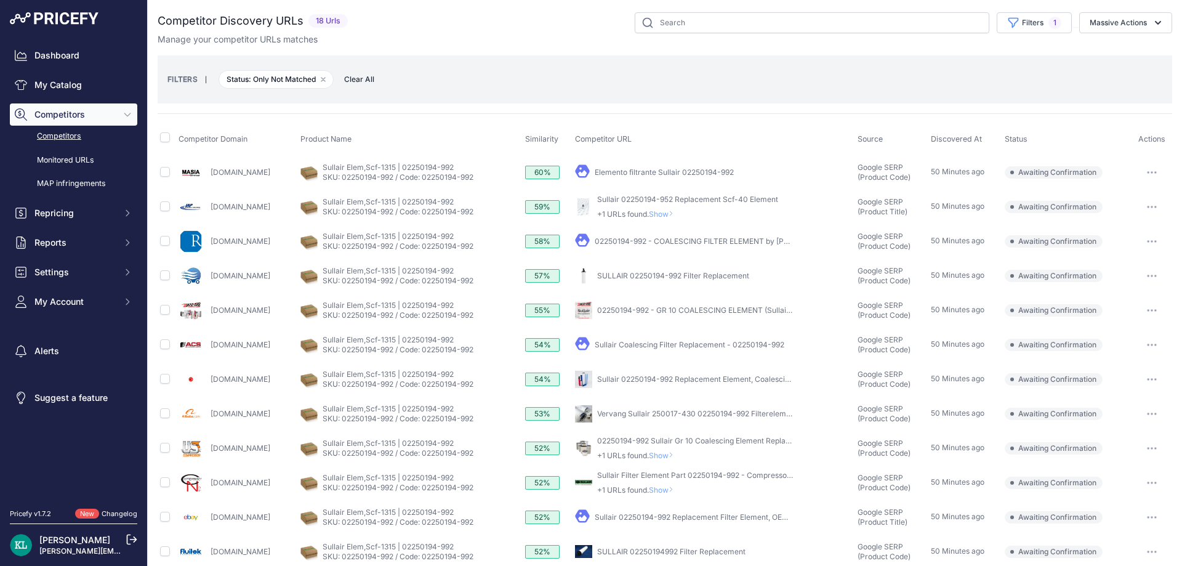
click at [446, 36] on div "Manage your competitor URLs matches" at bounding box center [665, 39] width 1014 height 12
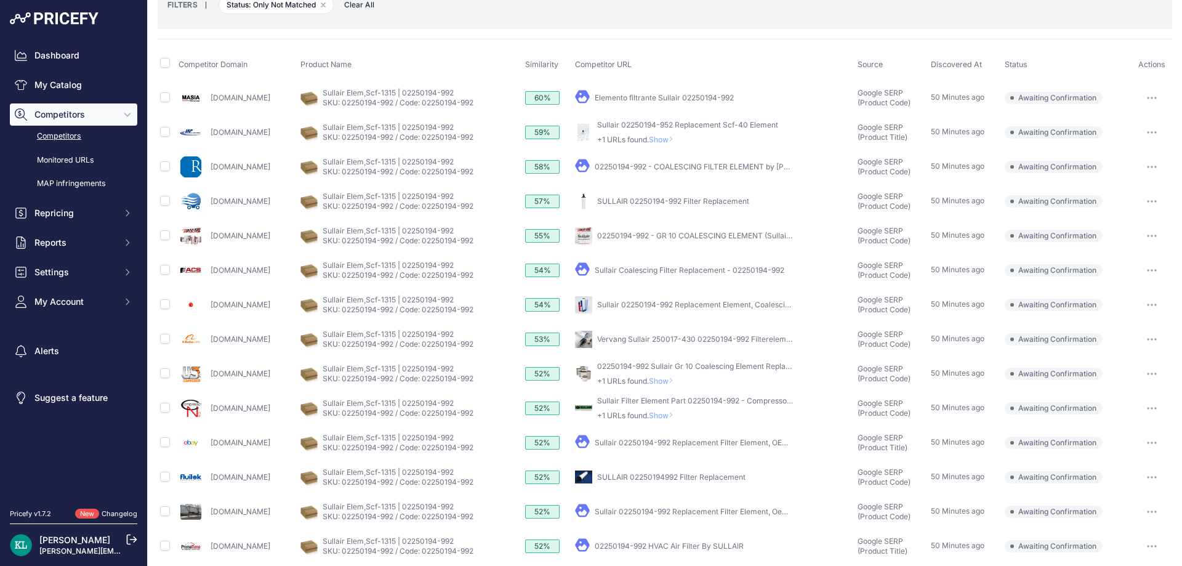
scroll to position [103, 0]
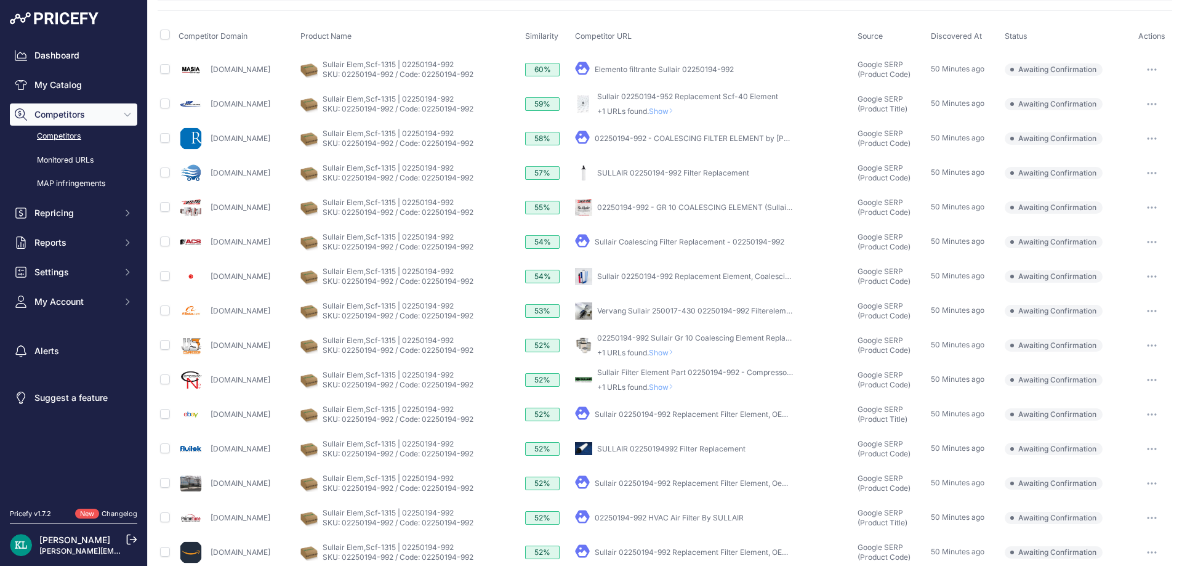
drag, startPoint x: 300, startPoint y: 172, endPoint x: 208, endPoint y: 180, distance: 92.1
click at [208, 180] on div "Filterelementstore.com" at bounding box center [236, 173] width 117 height 25
copy link "Filterelementstore.com"
click at [165, 177] on td at bounding box center [167, 173] width 18 height 34
drag, startPoint x: 261, startPoint y: 386, endPoint x: 203, endPoint y: 387, distance: 57.9
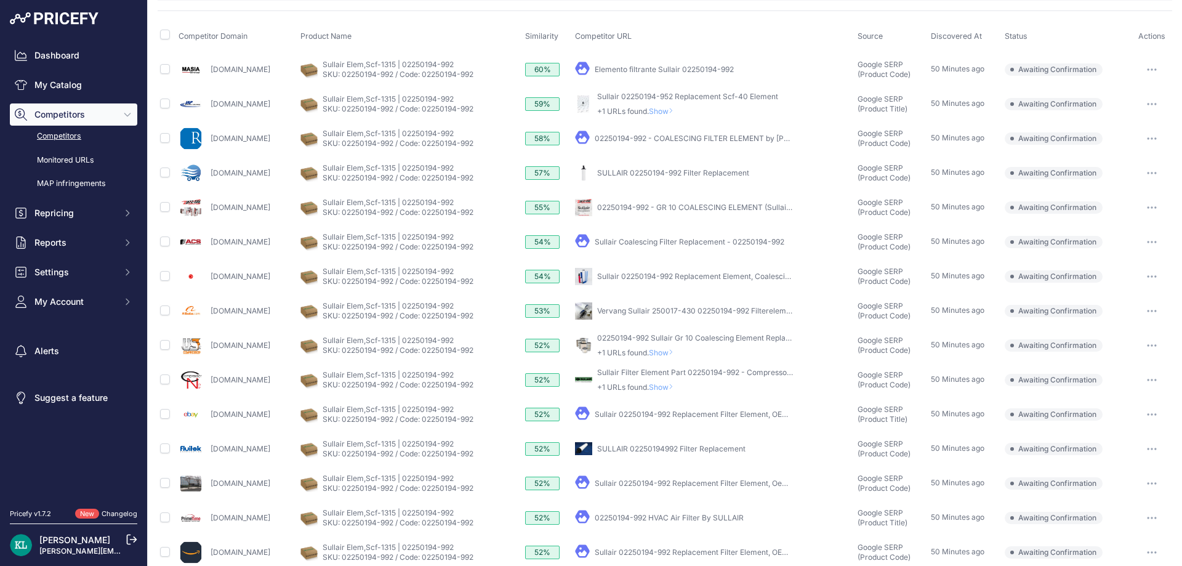
click at [203, 387] on div "Compressornow.com" at bounding box center [236, 379] width 117 height 25
copy div "Compressornow.com"
click at [165, 174] on input "checkbox" at bounding box center [165, 172] width 10 height 10
checkbox input "true"
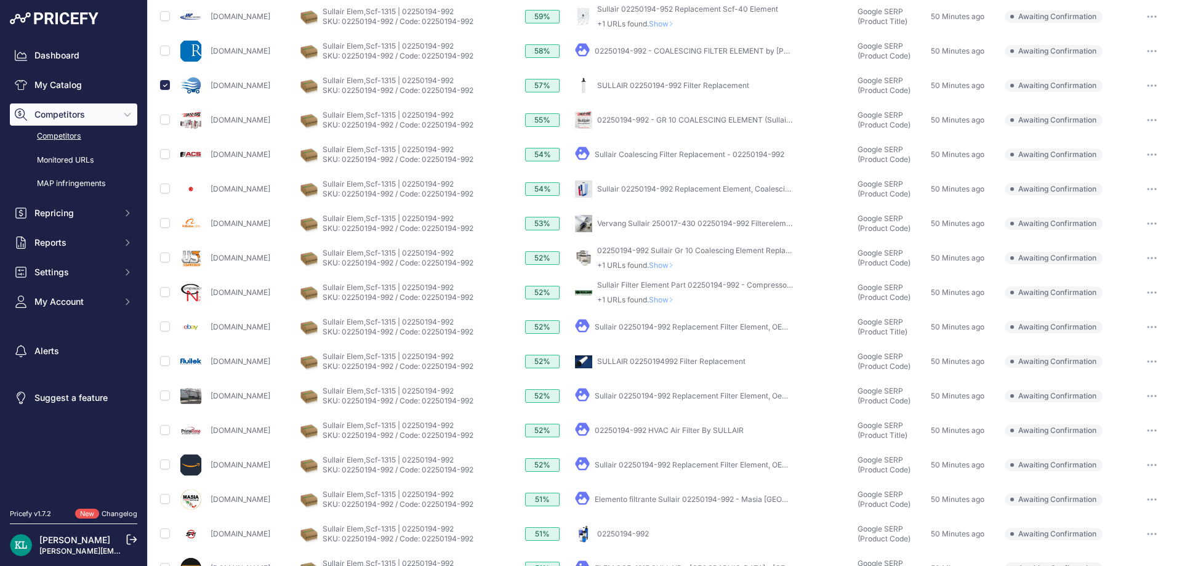
scroll to position [244, 0]
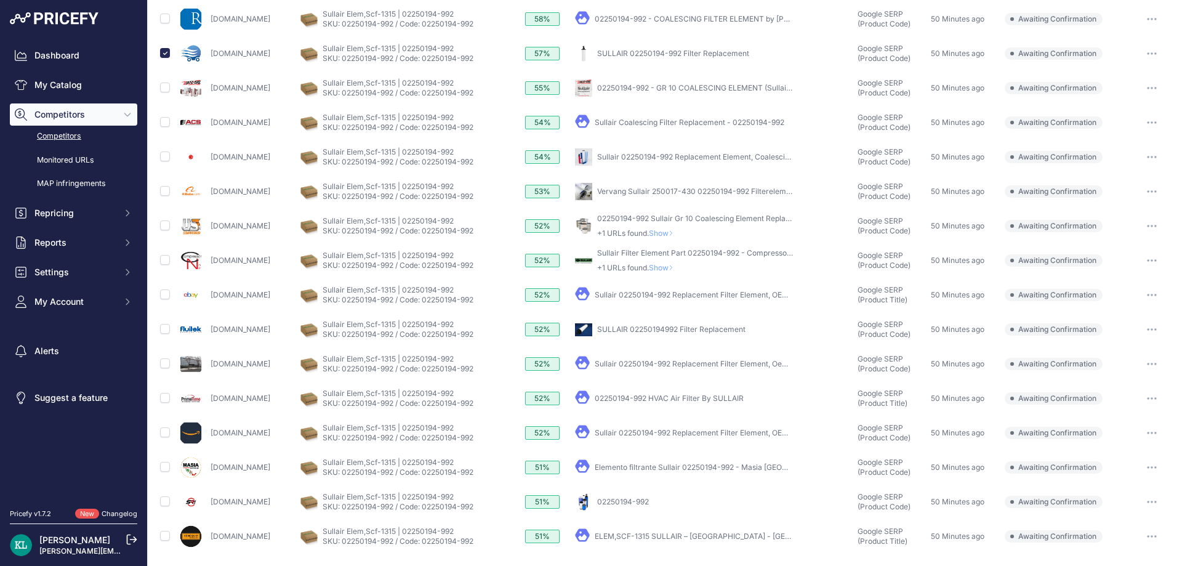
click at [161, 438] on td at bounding box center [167, 432] width 18 height 34
click at [163, 431] on input "checkbox" at bounding box center [165, 432] width 10 height 10
checkbox input "true"
click at [210, 510] on div "Syrisolutions.com" at bounding box center [237, 501] width 118 height 25
copy link "Syrisolutions.com"
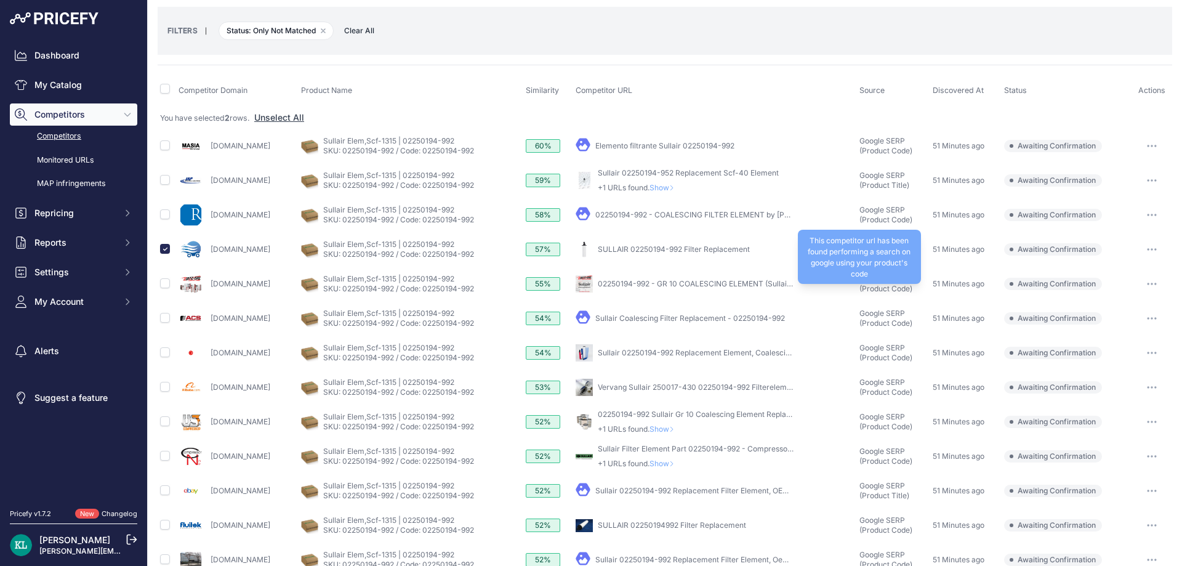
scroll to position [0, 0]
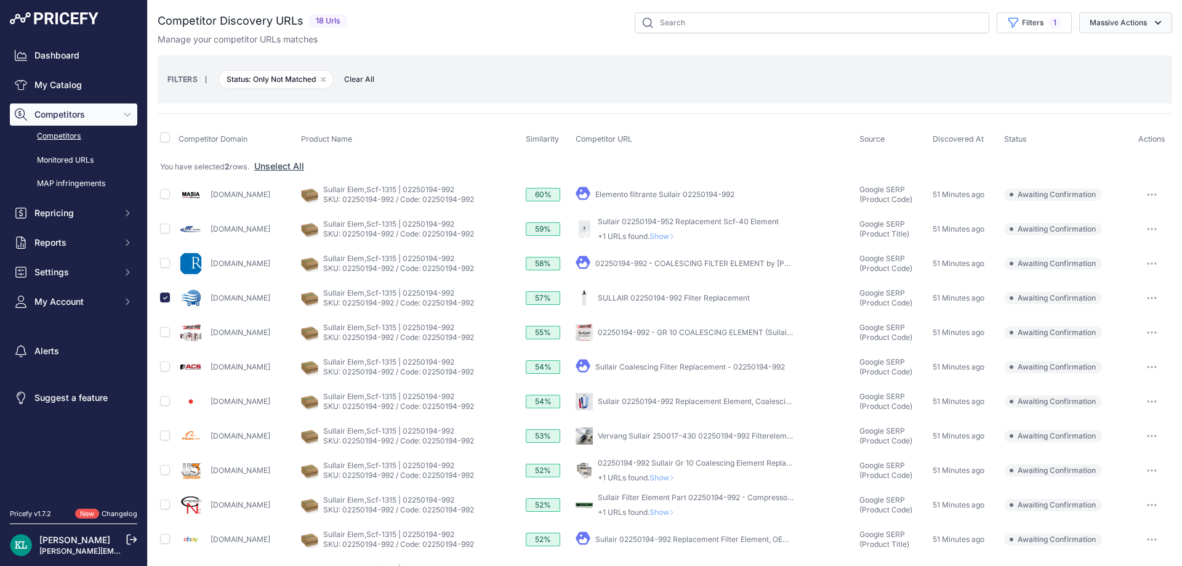
click at [1121, 22] on button "Massive Actions" at bounding box center [1125, 22] width 93 height 21
click at [1091, 53] on span "Confirm Match" at bounding box center [1113, 51] width 60 height 10
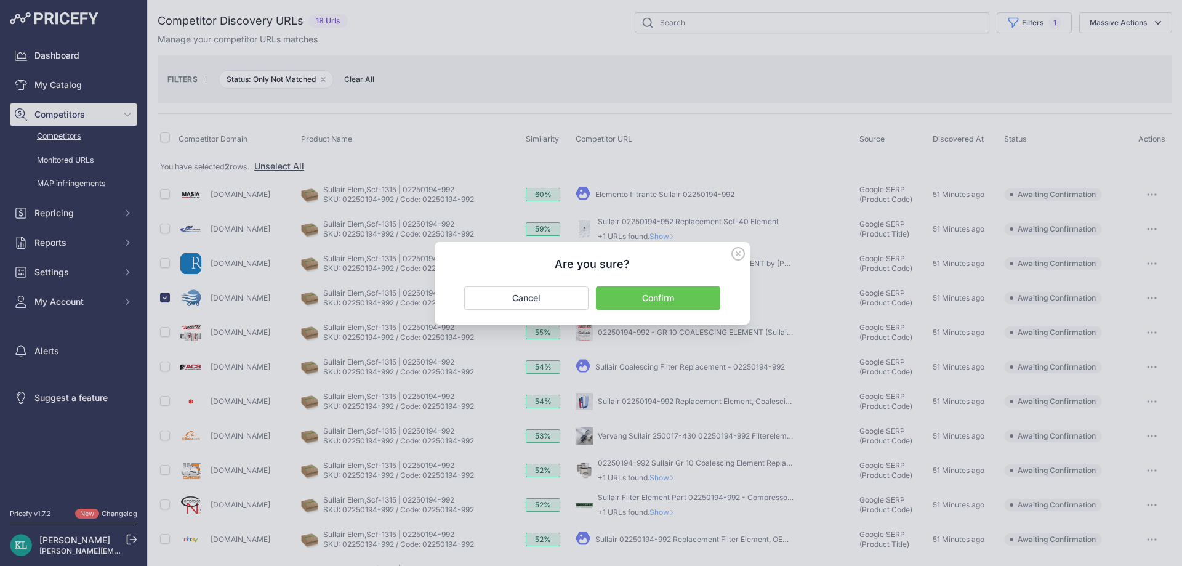
click at [687, 302] on button "Confirm" at bounding box center [658, 297] width 124 height 23
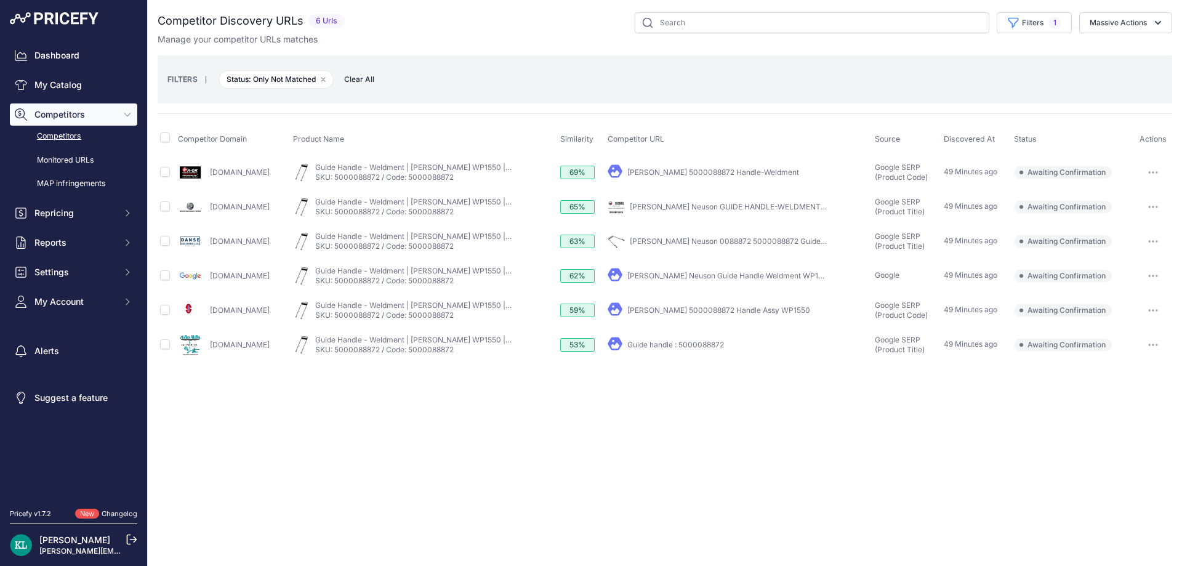
click at [373, 453] on div "Close You are not connected to the internet." at bounding box center [665, 283] width 1034 height 566
drag, startPoint x: 276, startPoint y: 178, endPoint x: 203, endPoint y: 176, distance: 72.7
click at [203, 176] on div "[DOMAIN_NAME]" at bounding box center [233, 172] width 110 height 25
copy div "[DOMAIN_NAME]"
drag, startPoint x: 275, startPoint y: 344, endPoint x: 209, endPoint y: 351, distance: 66.2
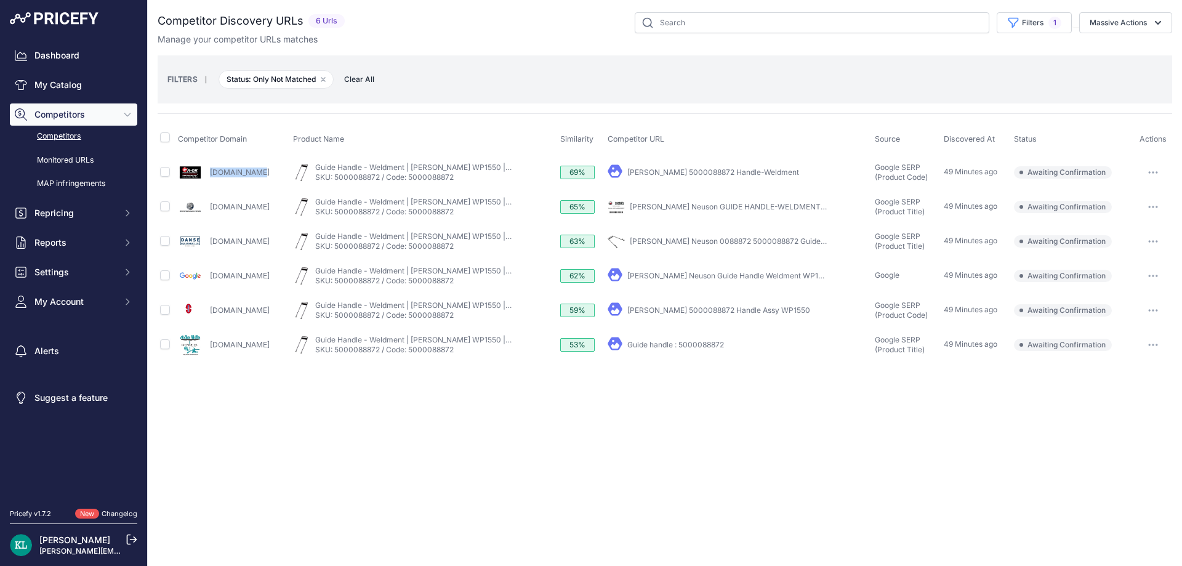
click at [209, 351] on div "[DOMAIN_NAME]" at bounding box center [233, 344] width 110 height 25
copy link "[DOMAIN_NAME]"
click at [167, 139] on input "checkbox" at bounding box center [165, 137] width 10 height 10
checkbox input "true"
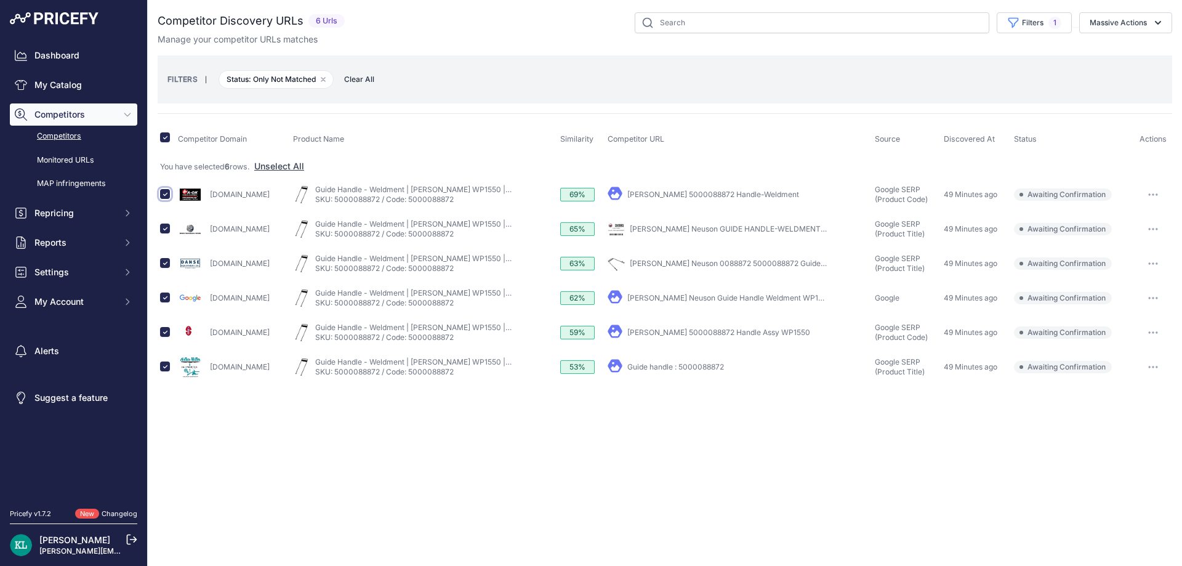
click at [162, 193] on input "checkbox" at bounding box center [165, 194] width 10 height 10
checkbox input "false"
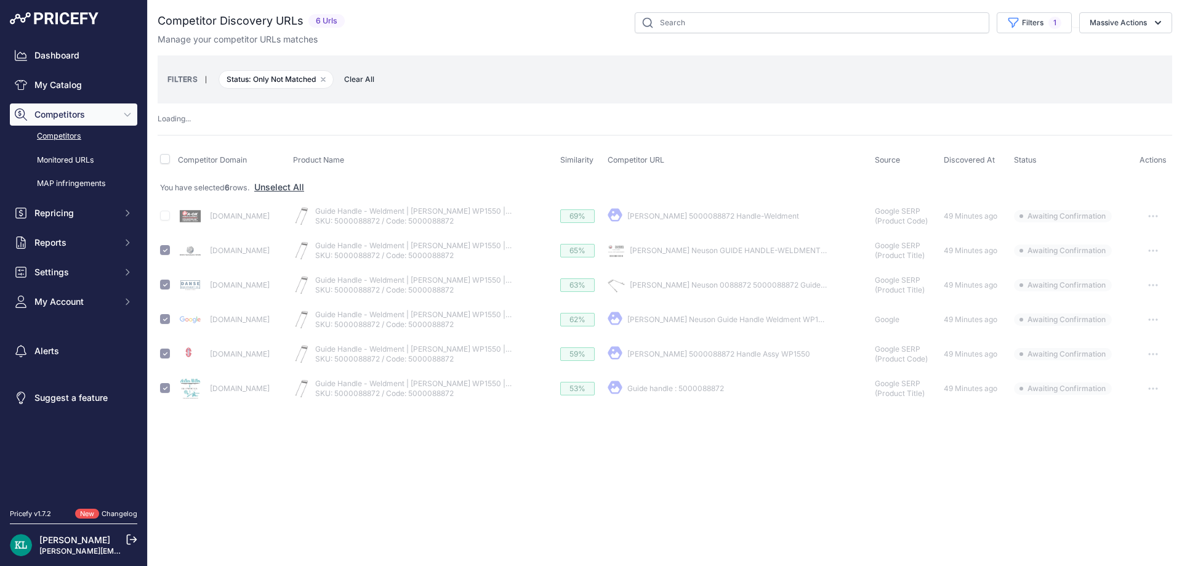
checkbox input "false"
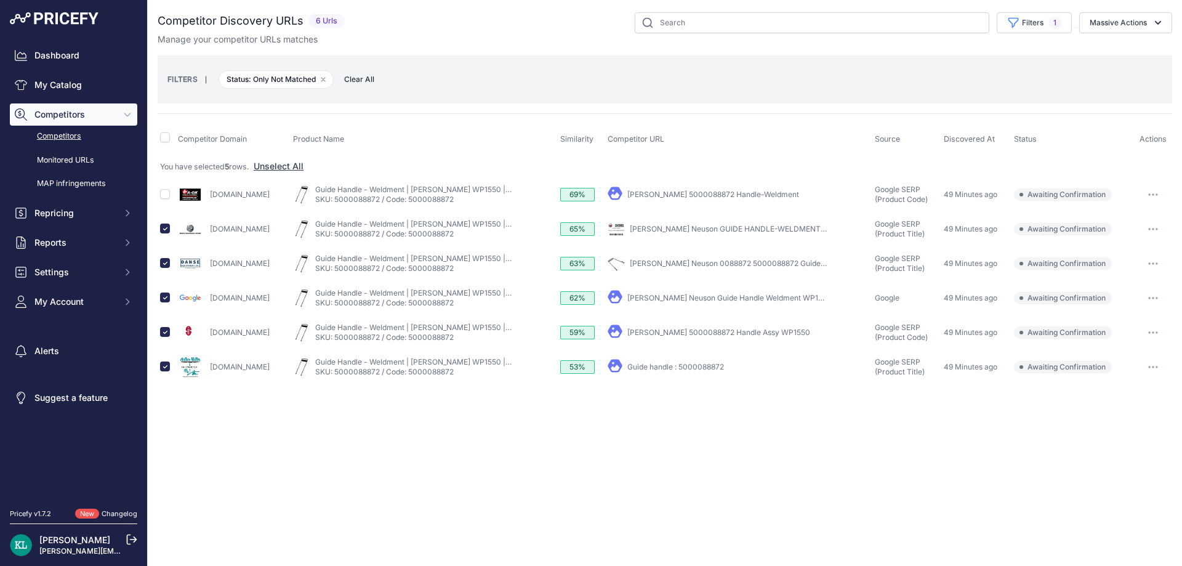
click at [463, 422] on div "Close You are not connected to the internet." at bounding box center [665, 283] width 1034 height 566
click at [721, 231] on link "[PERSON_NAME] Neuson GUIDE HANDLE-WELDMENT Part 0088872" at bounding box center [750, 228] width 241 height 9
click at [164, 298] on input "checkbox" at bounding box center [165, 297] width 10 height 10
checkbox input "false"
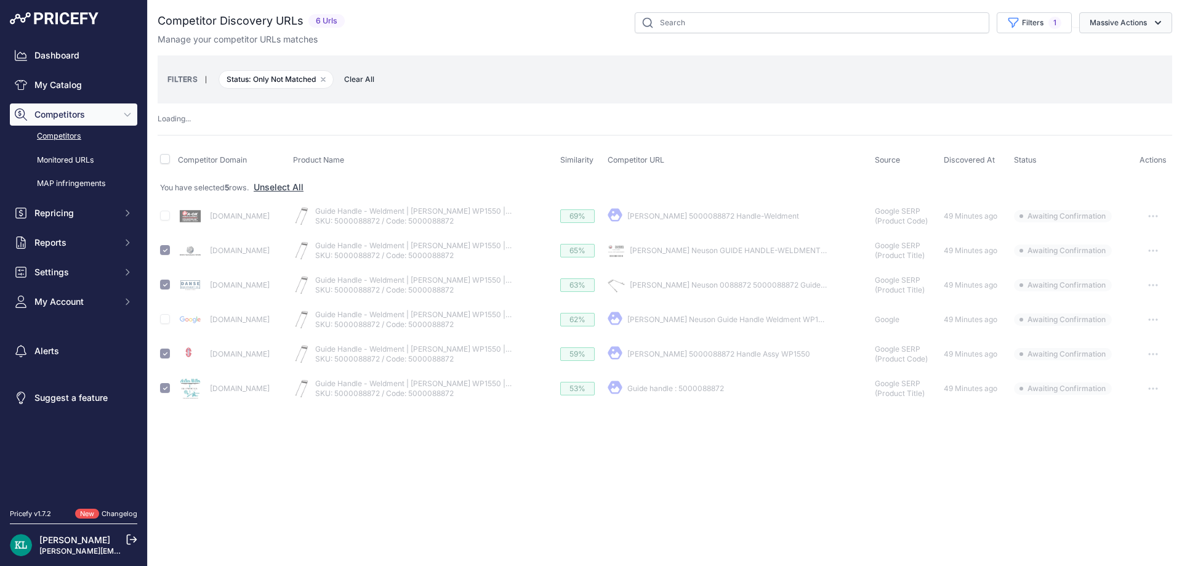
drag, startPoint x: 1134, startPoint y: 25, endPoint x: 1061, endPoint y: 84, distance: 93.2
click at [1134, 27] on button "Massive Actions" at bounding box center [1125, 22] width 93 height 21
click at [1103, 54] on div "Competitor Discovery URLs 6 Urls" at bounding box center [665, 208] width 1014 height 393
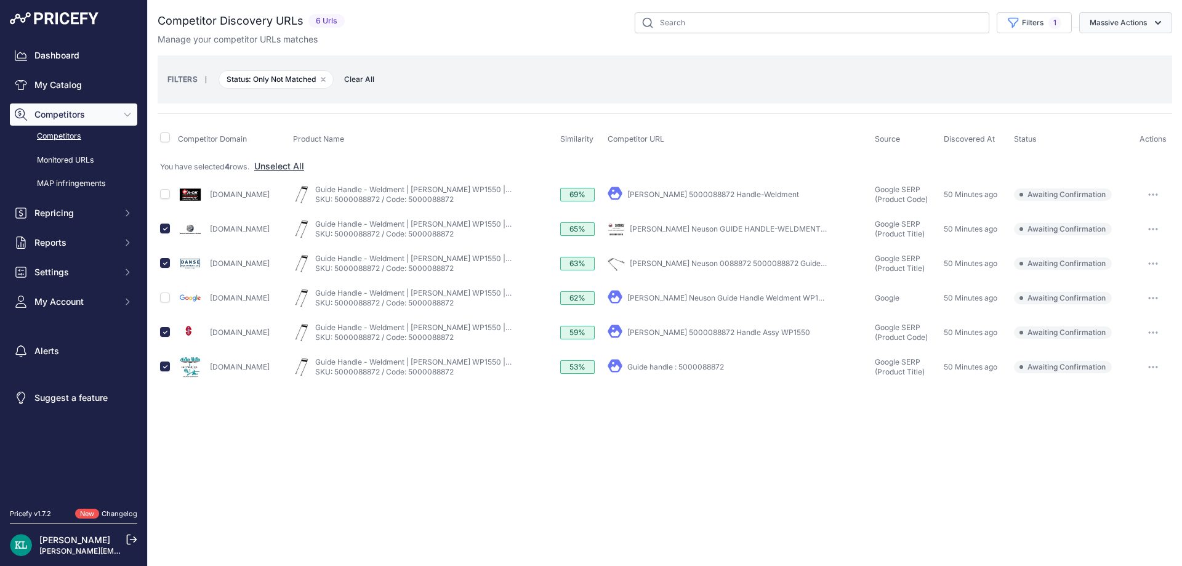
click at [1132, 30] on button "Massive Actions" at bounding box center [1125, 22] width 93 height 21
click at [1079, 57] on button "Confirm Match" at bounding box center [1122, 52] width 98 height 22
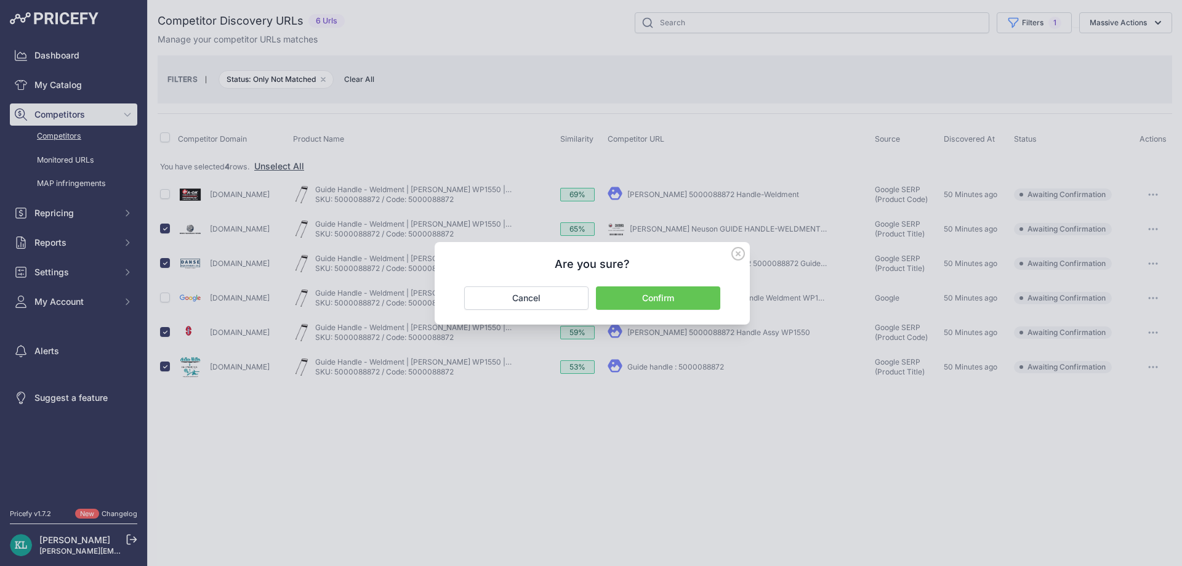
click at [625, 302] on button "Confirm" at bounding box center [658, 297] width 124 height 23
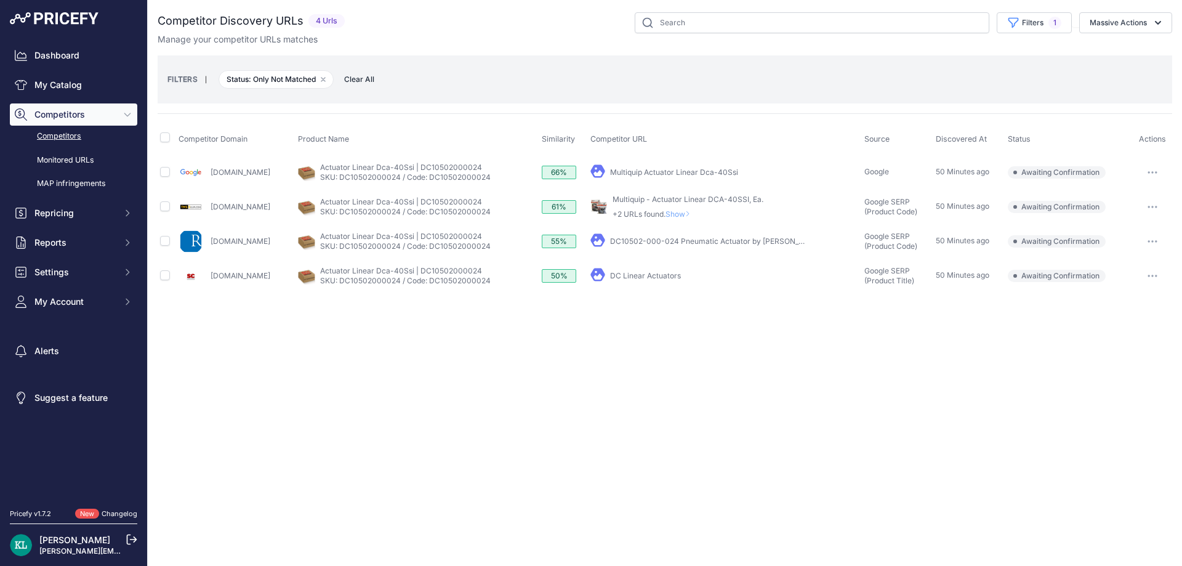
click at [457, 341] on div "Close You are not connected to the internet." at bounding box center [665, 283] width 1034 height 566
drag, startPoint x: 268, startPoint y: 244, endPoint x: 207, endPoint y: 246, distance: 60.3
click at [207, 246] on div "[DOMAIN_NAME]" at bounding box center [235, 241] width 114 height 25
copy link "[DOMAIN_NAME]"
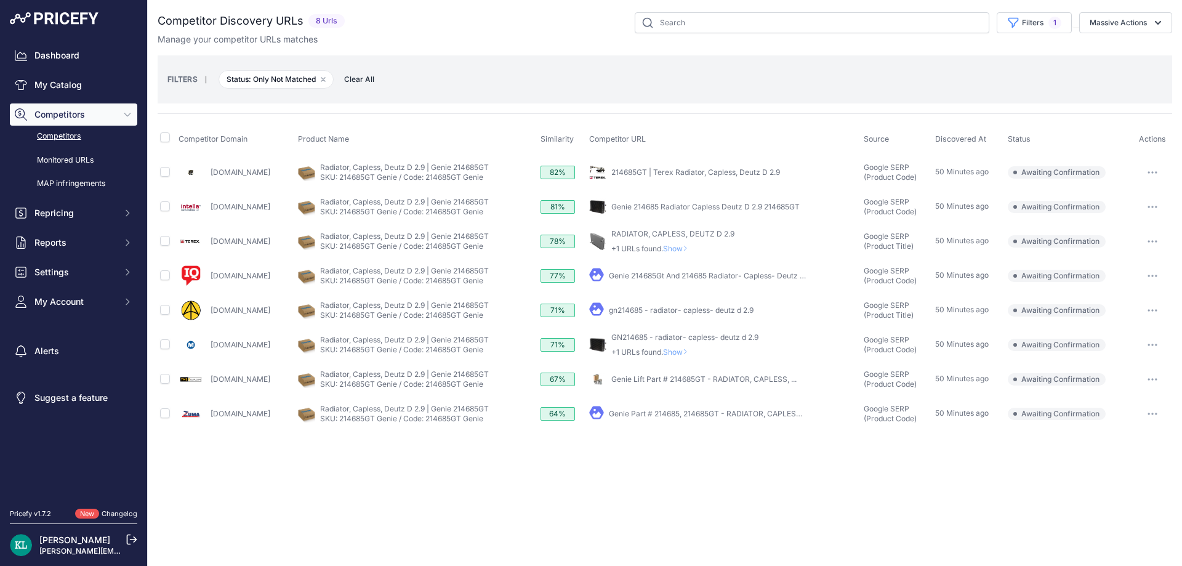
click at [566, 41] on div "Manage your competitor URLs matches" at bounding box center [665, 39] width 1014 height 12
drag, startPoint x: 322, startPoint y: 175, endPoint x: 207, endPoint y: 183, distance: 115.4
click at [207, 183] on div "[DOMAIN_NAME]" at bounding box center [235, 172] width 114 height 25
copy div "[DOMAIN_NAME]"
drag, startPoint x: 262, startPoint y: 214, endPoint x: 208, endPoint y: 217, distance: 54.2
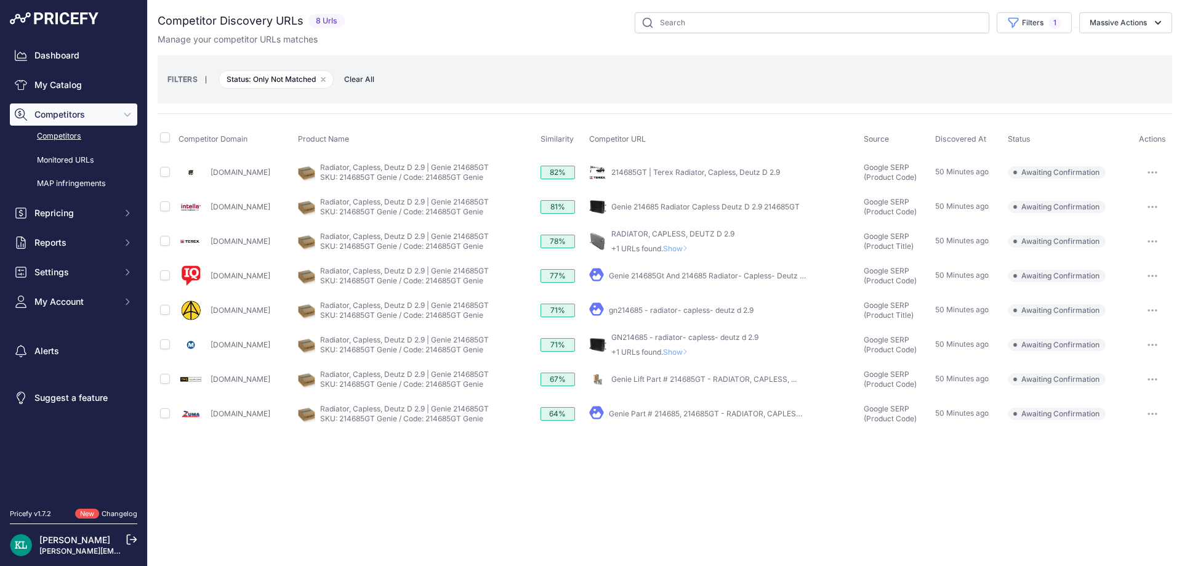
click at [208, 217] on div "[DOMAIN_NAME]" at bounding box center [235, 206] width 114 height 25
copy link "[DOMAIN_NAME]"
drag, startPoint x: 278, startPoint y: 275, endPoint x: 258, endPoint y: 263, distance: 23.2
click at [201, 285] on div "Warehouseiq.com" at bounding box center [235, 275] width 114 height 25
copy div "Warehouseiq.com"
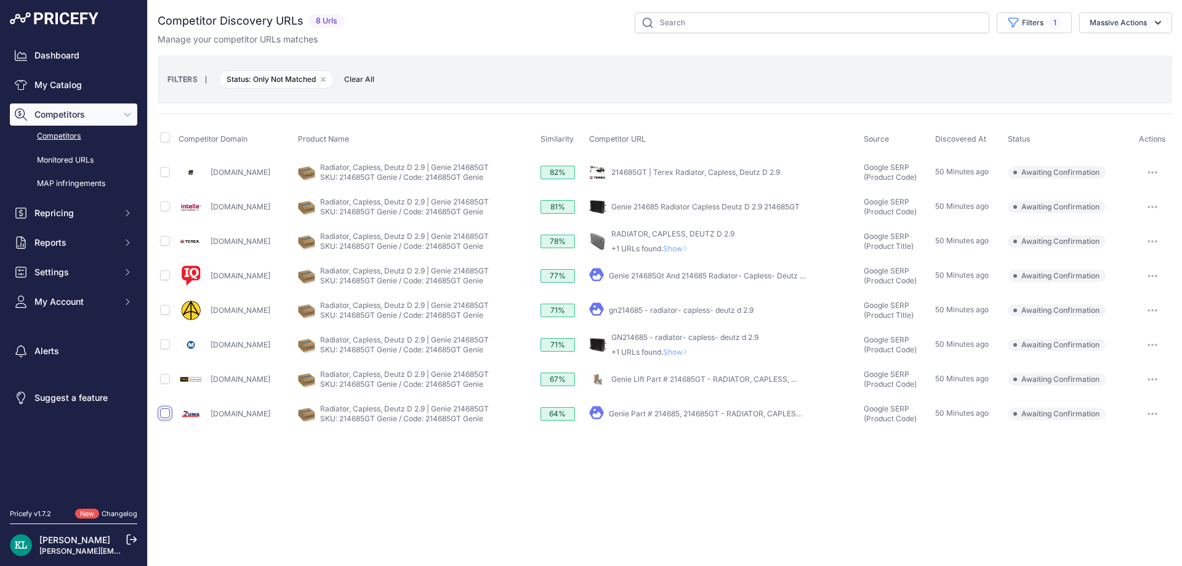
click at [164, 411] on input "checkbox" at bounding box center [165, 413] width 10 height 10
checkbox input "true"
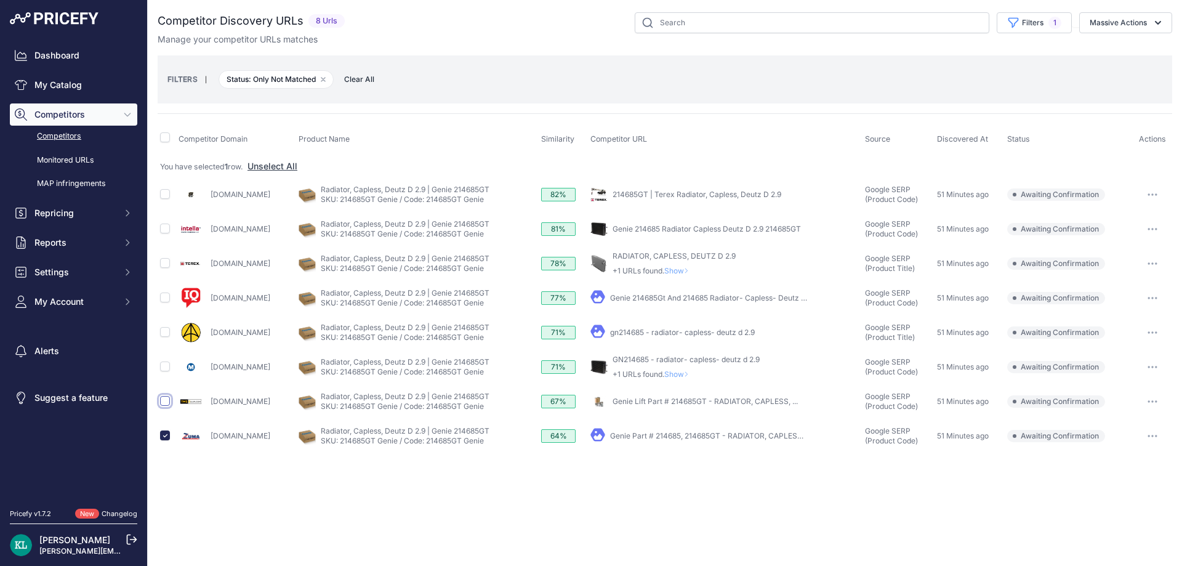
click at [164, 402] on input "checkbox" at bounding box center [165, 401] width 10 height 10
checkbox input "true"
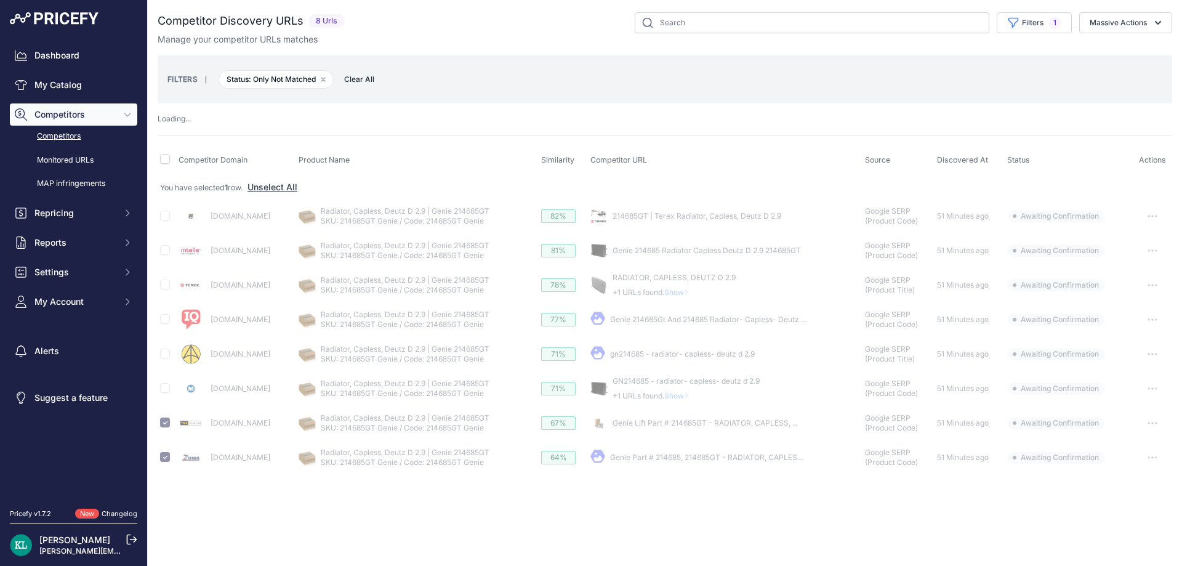
drag, startPoint x: 1134, startPoint y: 24, endPoint x: 1090, endPoint y: 54, distance: 53.1
click at [1127, 28] on button "Massive Actions" at bounding box center [1125, 22] width 93 height 21
click at [1089, 55] on span "Confirm Match" at bounding box center [1113, 51] width 60 height 10
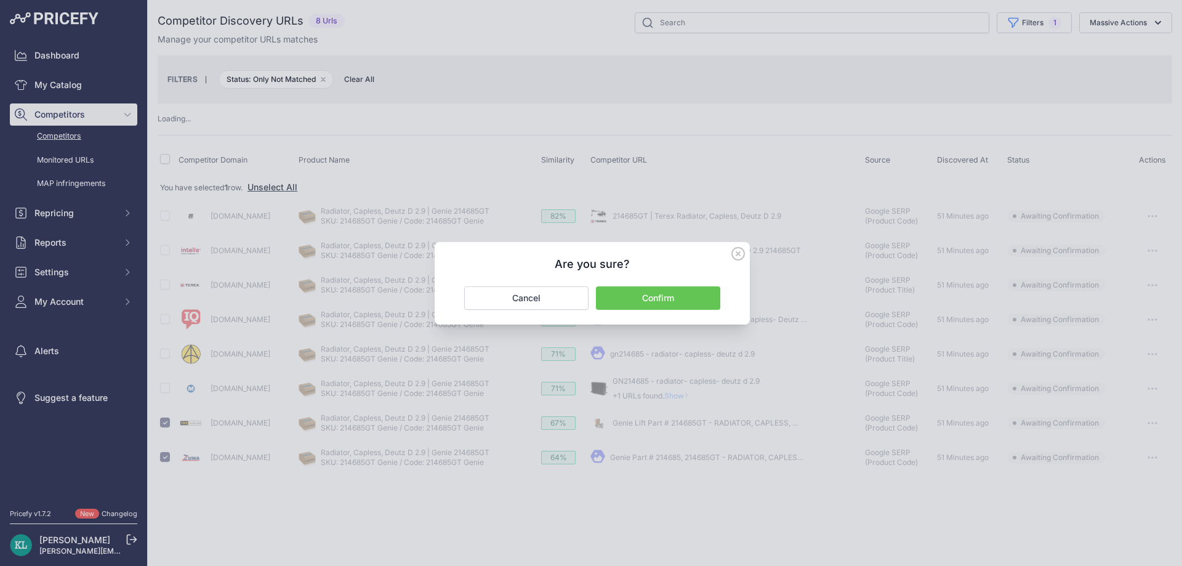
click at [630, 289] on button "Confirm" at bounding box center [658, 297] width 124 height 23
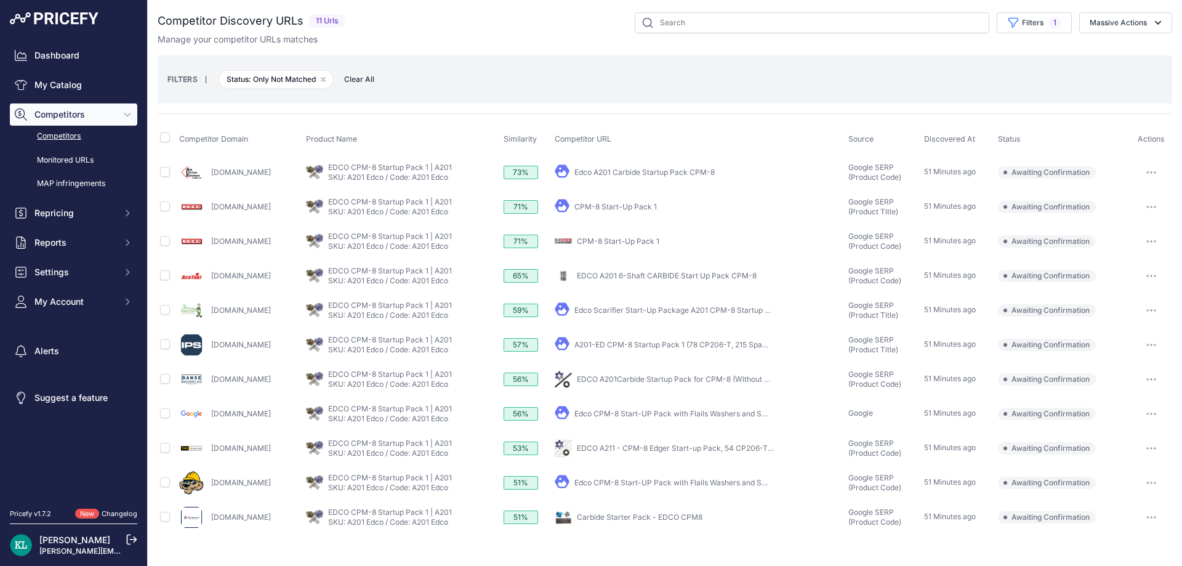
click at [514, 35] on div "Manage your competitor URLs matches" at bounding box center [665, 39] width 1014 height 12
drag, startPoint x: 305, startPoint y: 179, endPoint x: 212, endPoint y: 188, distance: 94.0
click at [212, 188] on td "Acecutting.com" at bounding box center [240, 171] width 127 height 35
click at [270, 188] on td "Acecutting.com" at bounding box center [240, 171] width 127 height 35
click at [301, 200] on div "Edcoinc.com" at bounding box center [240, 206] width 122 height 25
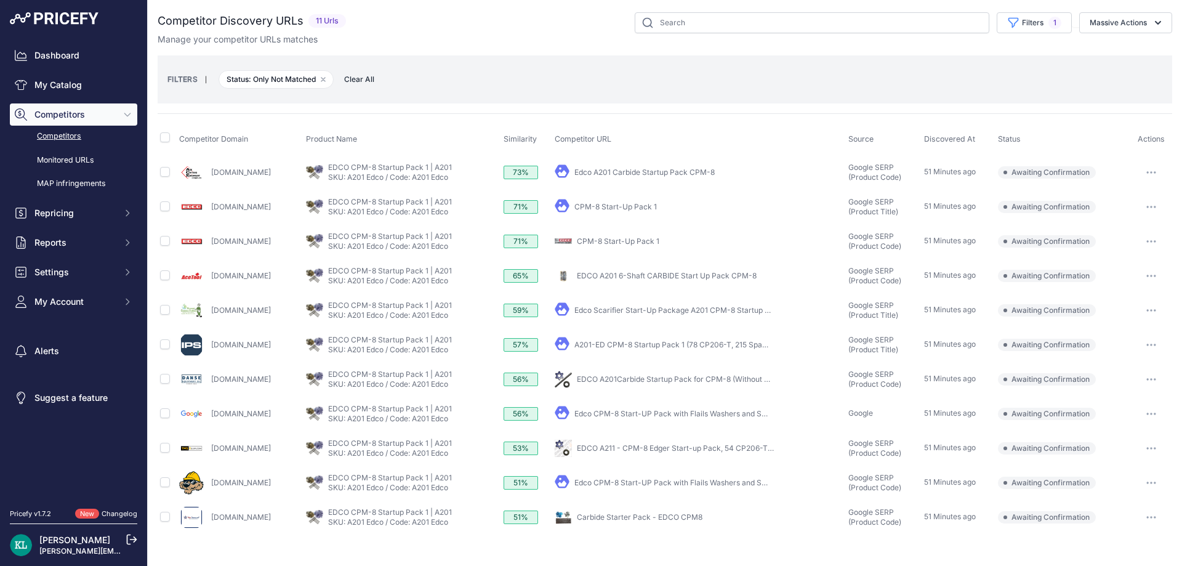
drag, startPoint x: 272, startPoint y: 171, endPoint x: 204, endPoint y: 182, distance: 68.5
click at [204, 182] on div "Acecutting.com" at bounding box center [240, 172] width 122 height 25
drag, startPoint x: 274, startPoint y: 180, endPoint x: 212, endPoint y: 180, distance: 62.2
click at [212, 180] on div "Acecutting.com" at bounding box center [240, 172] width 122 height 25
copy link "Acecutting.com"
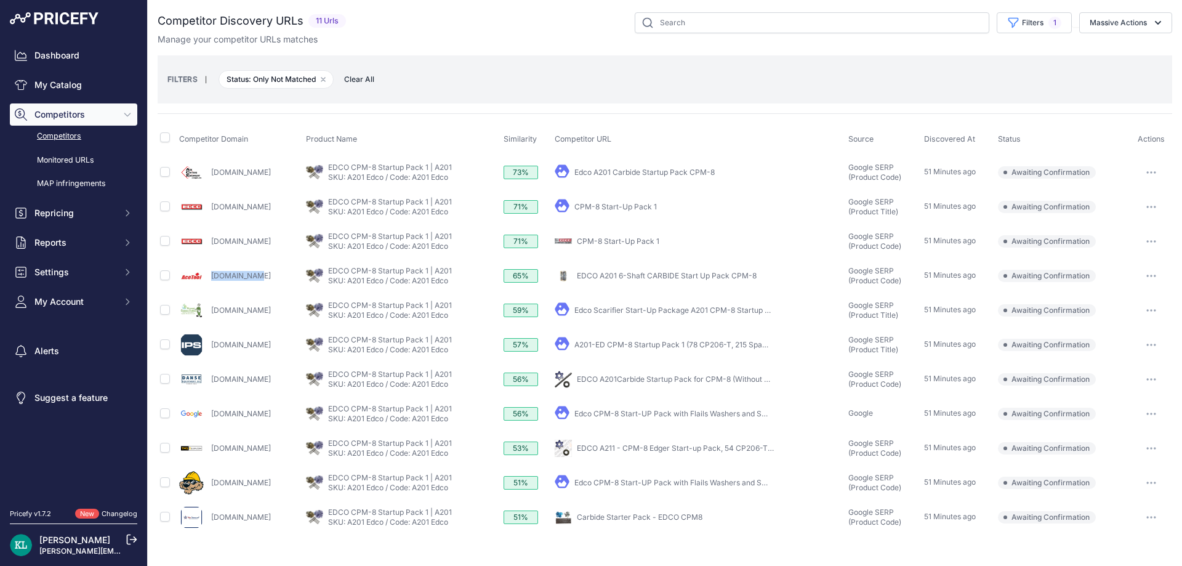
drag, startPoint x: 282, startPoint y: 279, endPoint x: 200, endPoint y: 285, distance: 82.7
click at [200, 285] on div "Acetool.com" at bounding box center [240, 275] width 122 height 25
copy div "Acetool.com"
drag, startPoint x: 276, startPoint y: 382, endPoint x: 268, endPoint y: 382, distance: 8.0
click at [268, 382] on div "Danseusa.com" at bounding box center [240, 379] width 122 height 25
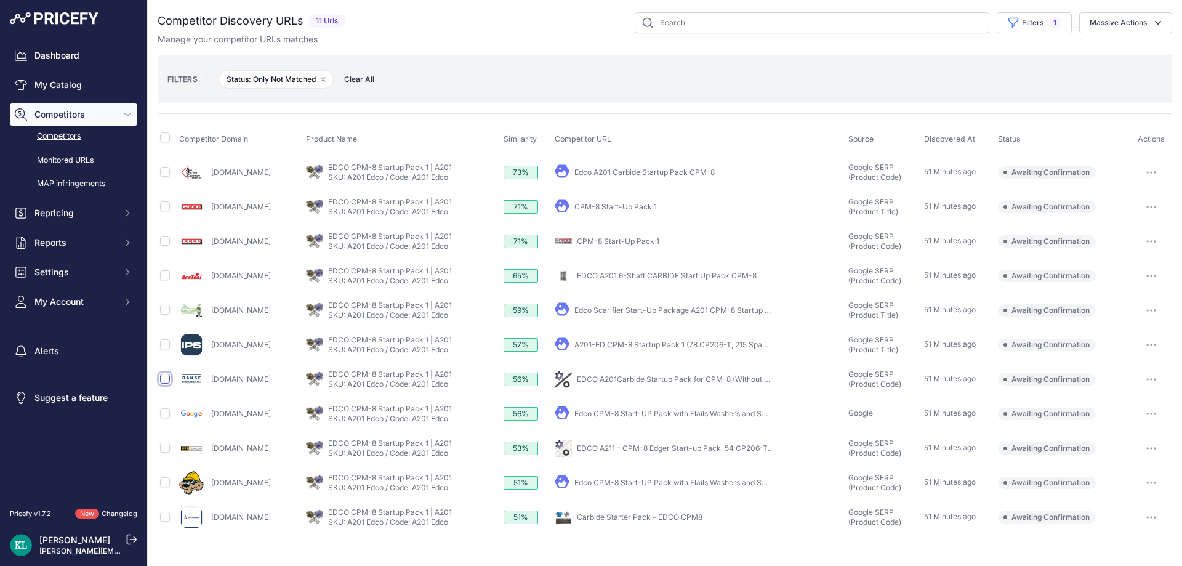
click at [164, 382] on input "checkbox" at bounding box center [165, 379] width 10 height 10
checkbox input "true"
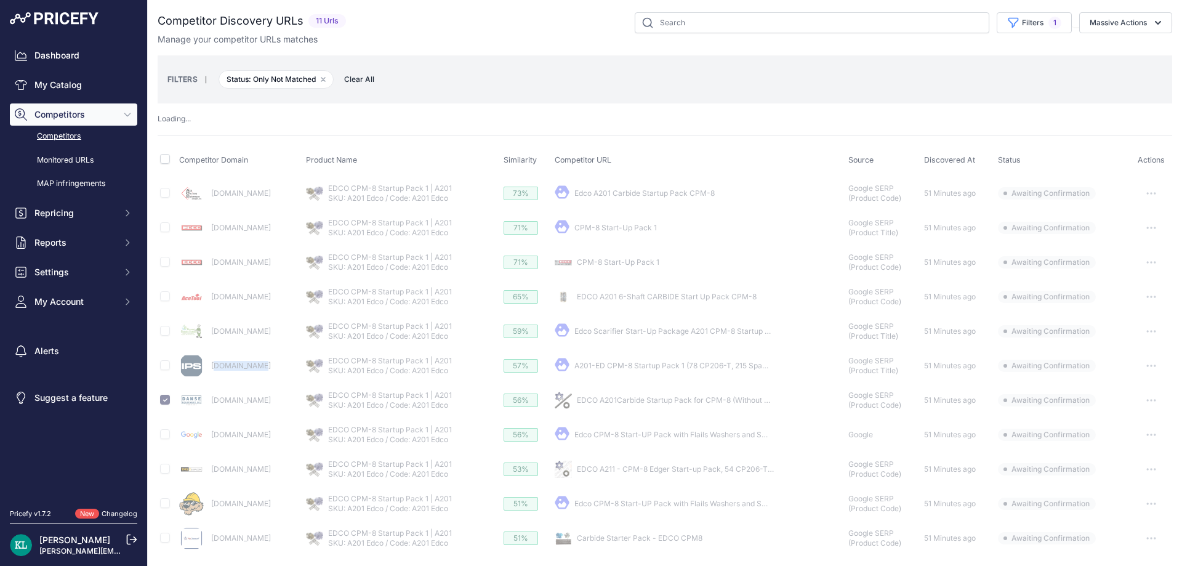
drag, startPoint x: 278, startPoint y: 364, endPoint x: 212, endPoint y: 369, distance: 66.7
click at [212, 369] on div "Ipspower.com" at bounding box center [240, 365] width 122 height 25
copy link "pspower.com"
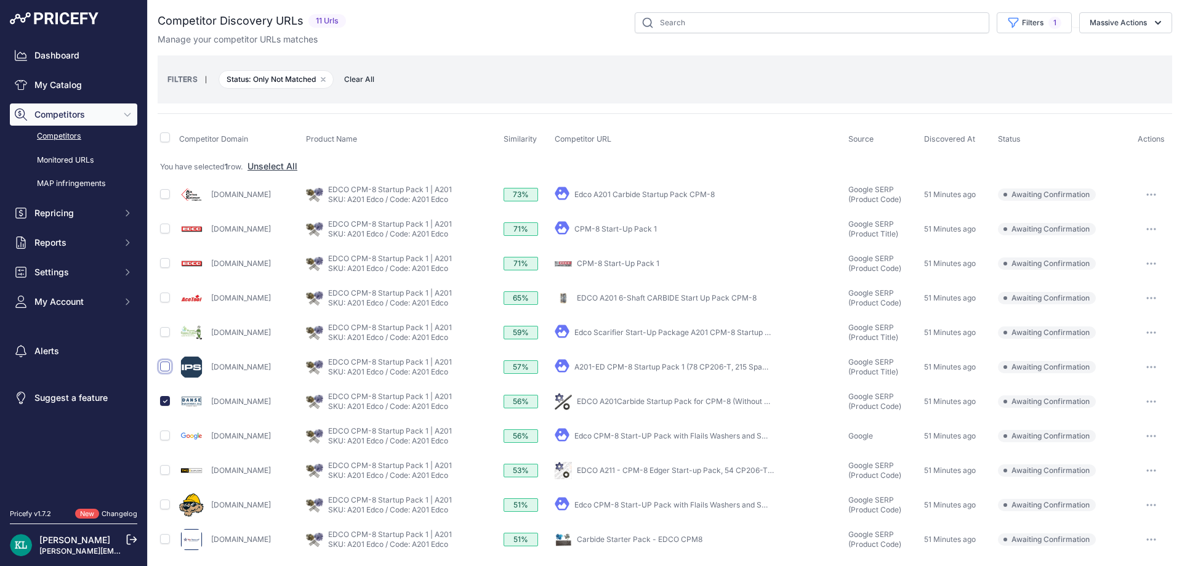
click at [167, 366] on input "checkbox" at bounding box center [165, 366] width 10 height 10
checkbox input "true"
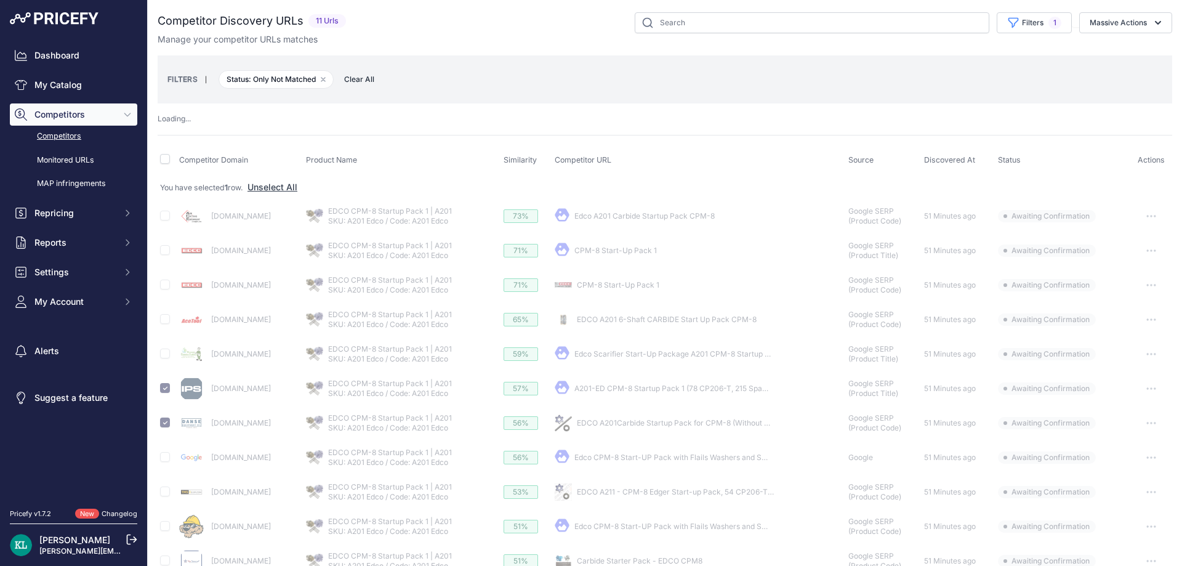
click at [1110, 26] on button "Massive Actions" at bounding box center [1125, 22] width 93 height 21
click at [1087, 56] on span "Confirm Match" at bounding box center [1113, 51] width 60 height 10
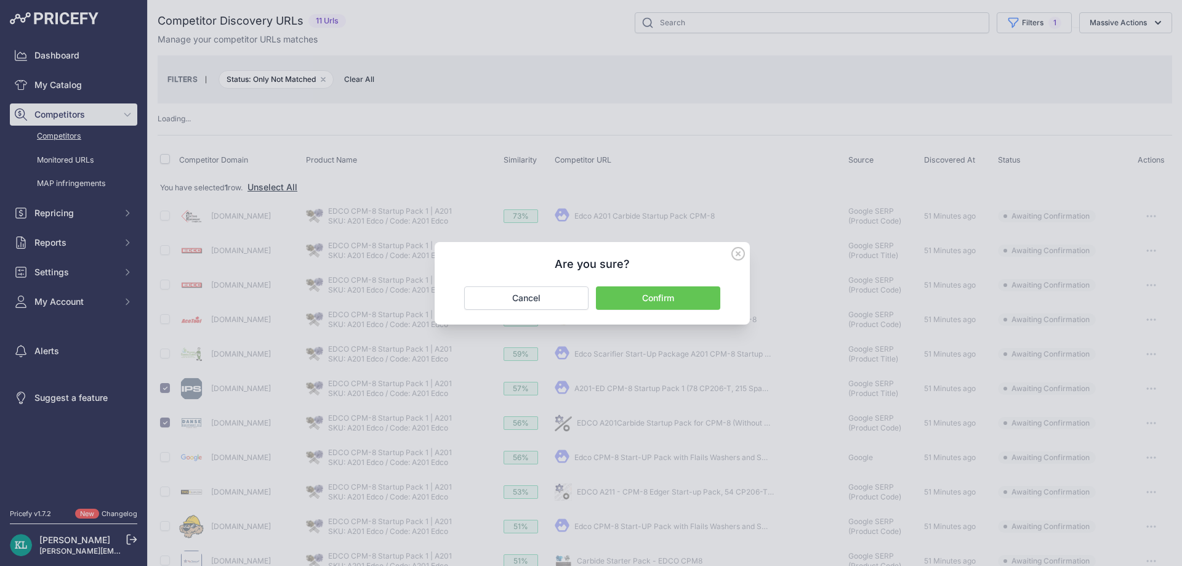
click at [650, 299] on button "Confirm" at bounding box center [658, 297] width 124 height 23
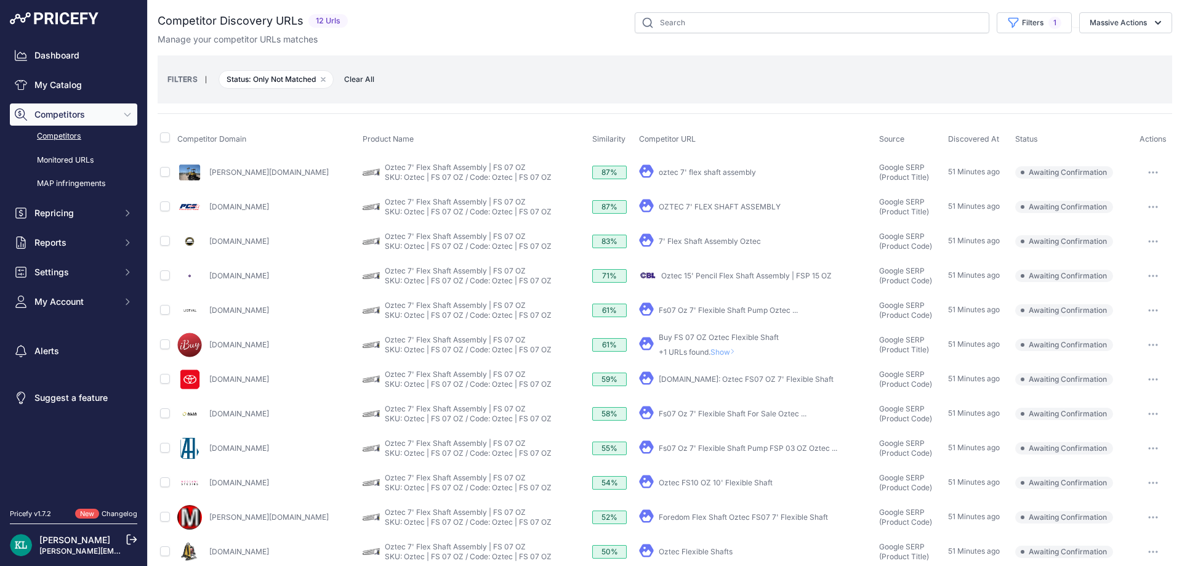
drag, startPoint x: 308, startPoint y: 354, endPoint x: 208, endPoint y: 356, distance: 100.3
click at [208, 356] on div "[DOMAIN_NAME]" at bounding box center [267, 344] width 180 height 25
copy div "[DOMAIN_NAME]"
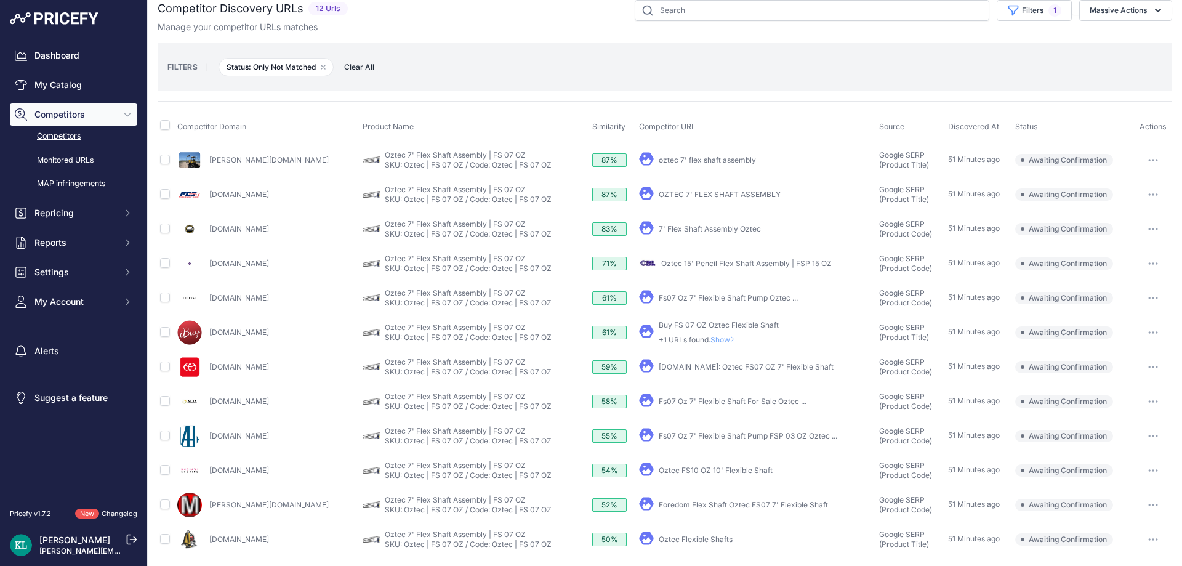
scroll to position [15, 0]
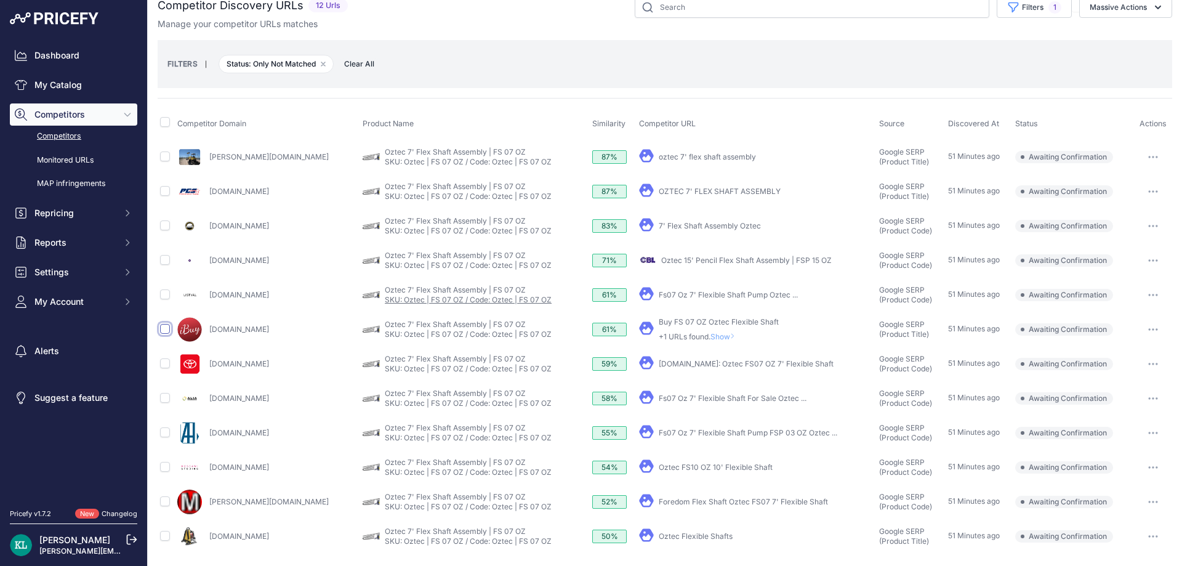
drag, startPoint x: 168, startPoint y: 329, endPoint x: 399, endPoint y: 303, distance: 232.8
click at [167, 329] on input "checkbox" at bounding box center [165, 329] width 10 height 10
checkbox input "true"
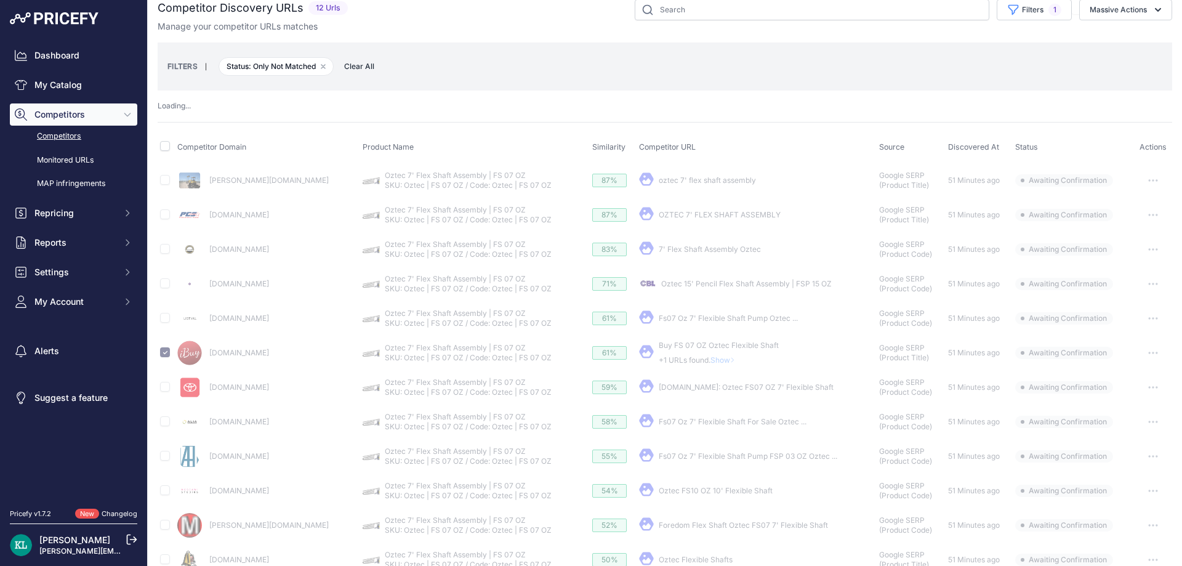
scroll to position [0, 0]
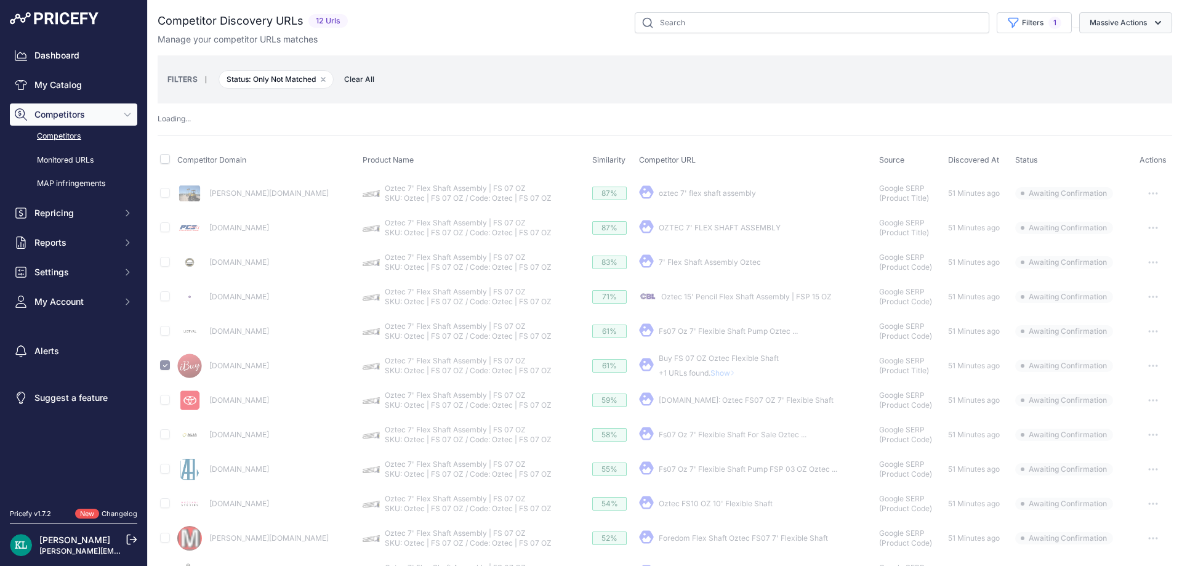
drag, startPoint x: 1121, startPoint y: 23, endPoint x: 1111, endPoint y: 32, distance: 12.6
click at [1116, 26] on button "Massive Actions" at bounding box center [1125, 22] width 93 height 21
click at [1101, 42] on button "Confirm Match" at bounding box center [1122, 52] width 98 height 22
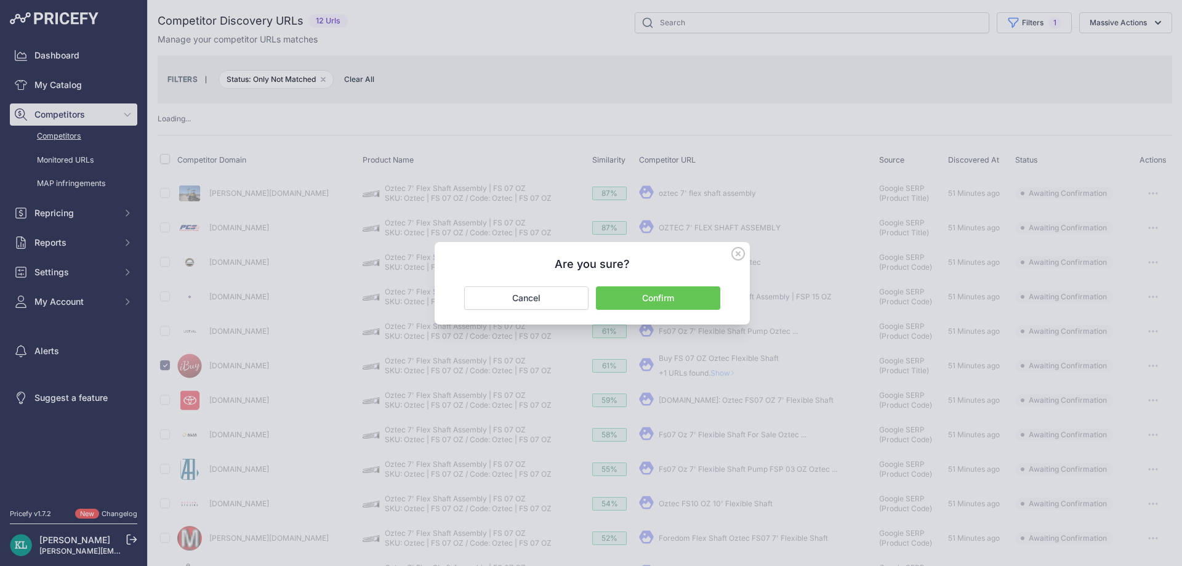
click at [641, 297] on button "Confirm" at bounding box center [658, 297] width 124 height 23
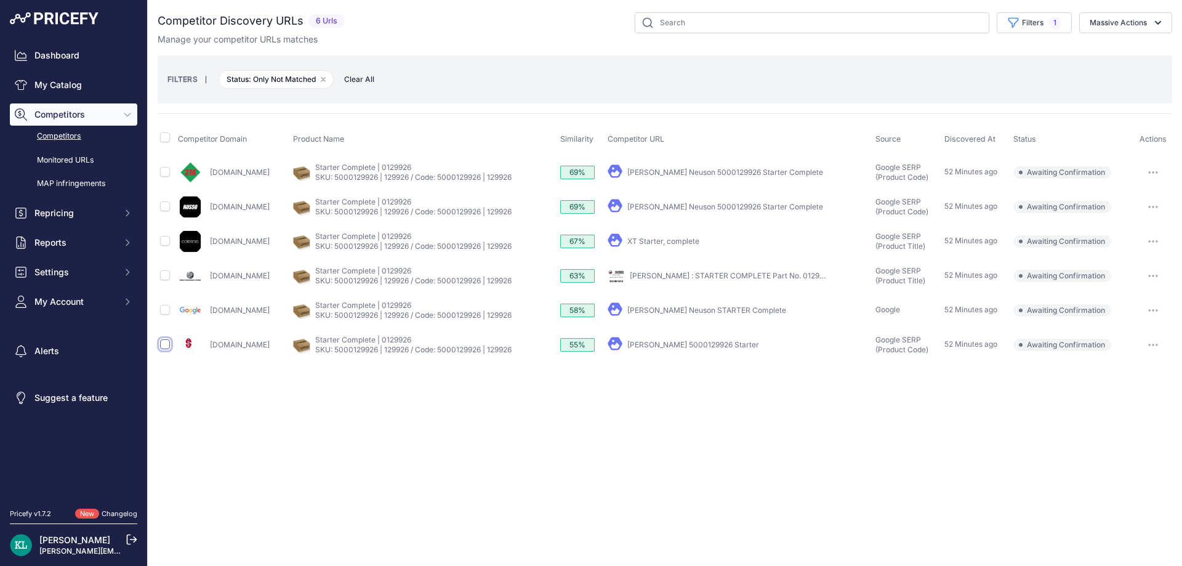
click at [162, 345] on input "checkbox" at bounding box center [165, 344] width 10 height 10
checkbox input "true"
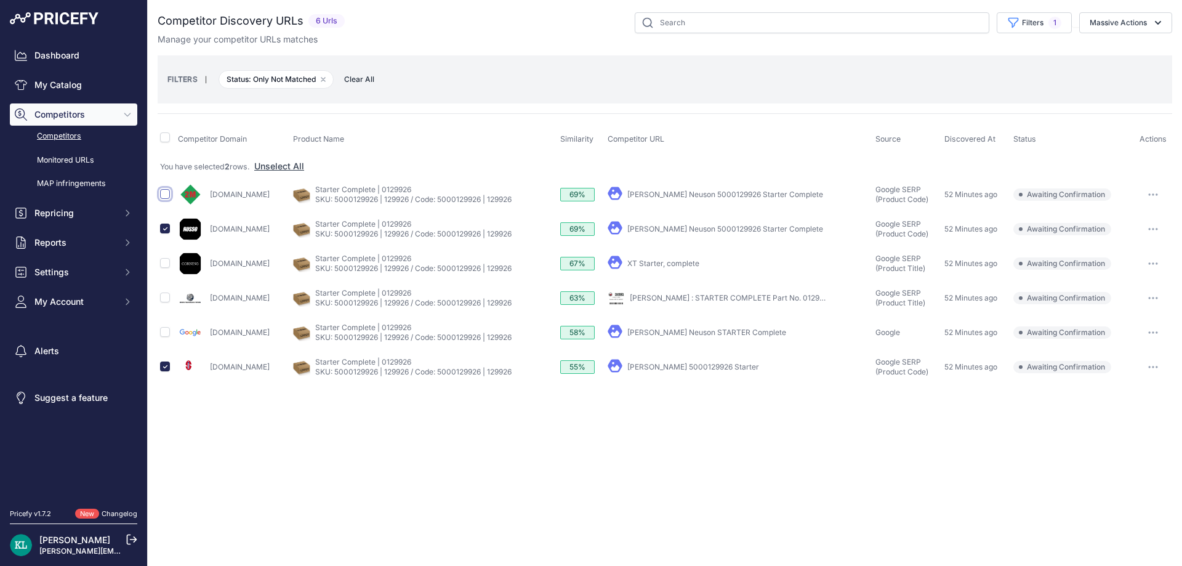
click at [166, 194] on input "checkbox" at bounding box center [165, 194] width 10 height 10
checkbox input "true"
click at [1121, 30] on button "Massive Actions" at bounding box center [1125, 22] width 93 height 21
click at [1101, 54] on span "Confirm Match" at bounding box center [1115, 51] width 57 height 10
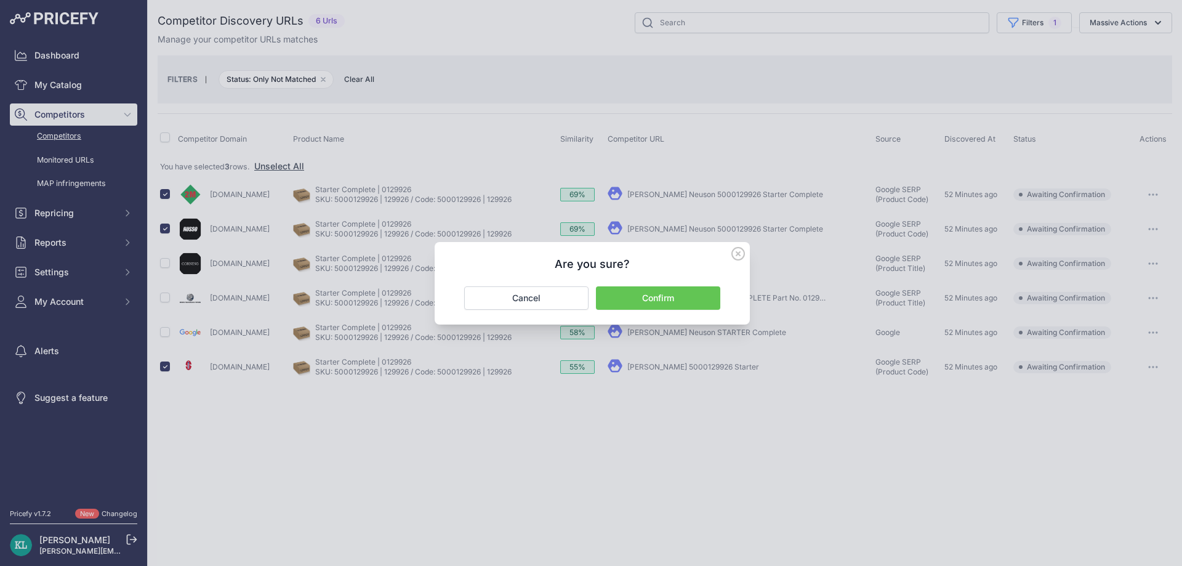
click at [670, 295] on button "Confirm" at bounding box center [658, 297] width 124 height 23
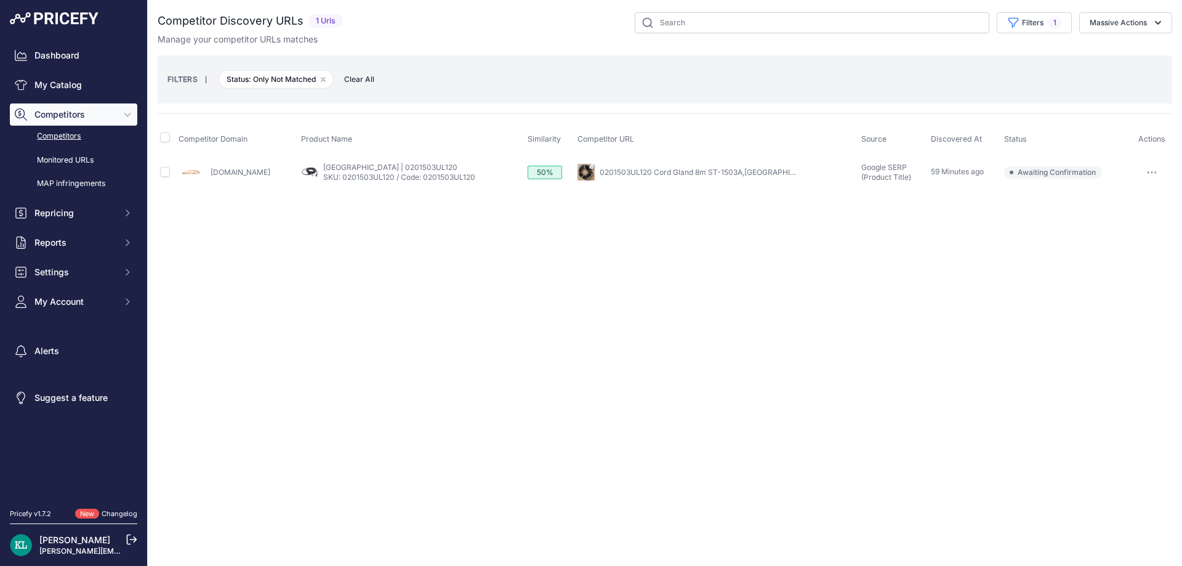
click at [391, 263] on div "Close You are not connected to the internet." at bounding box center [665, 283] width 1034 height 566
drag, startPoint x: 250, startPoint y: 175, endPoint x: 212, endPoint y: 180, distance: 39.1
click at [212, 180] on div "Gciron.com" at bounding box center [237, 172] width 118 height 25
copy link "Gciron.com"
click at [167, 171] on input "checkbox" at bounding box center [165, 172] width 10 height 10
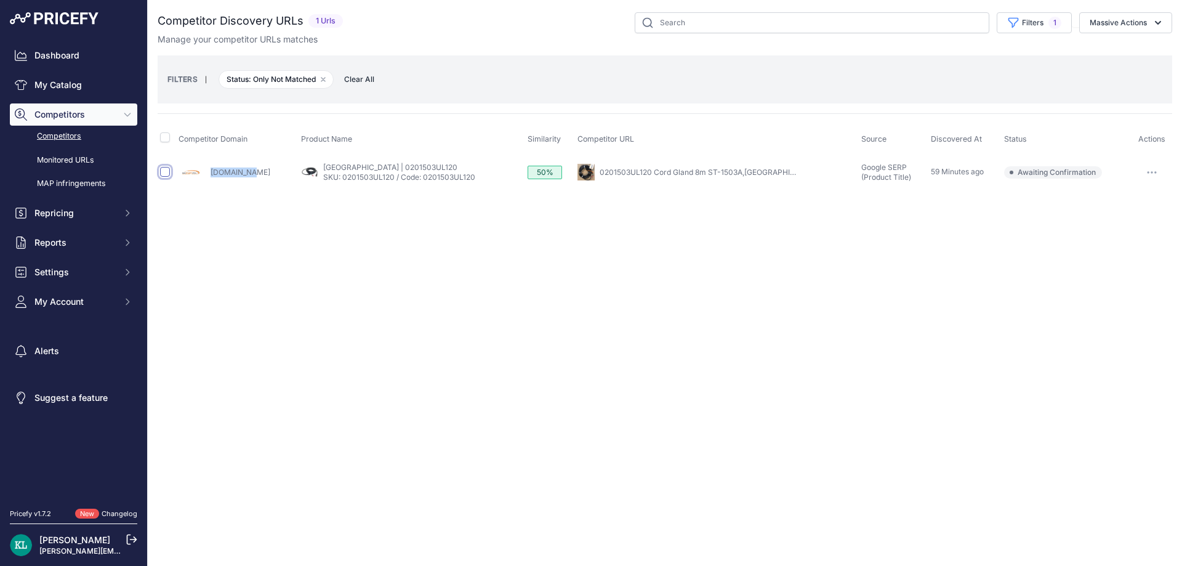
checkbox input "true"
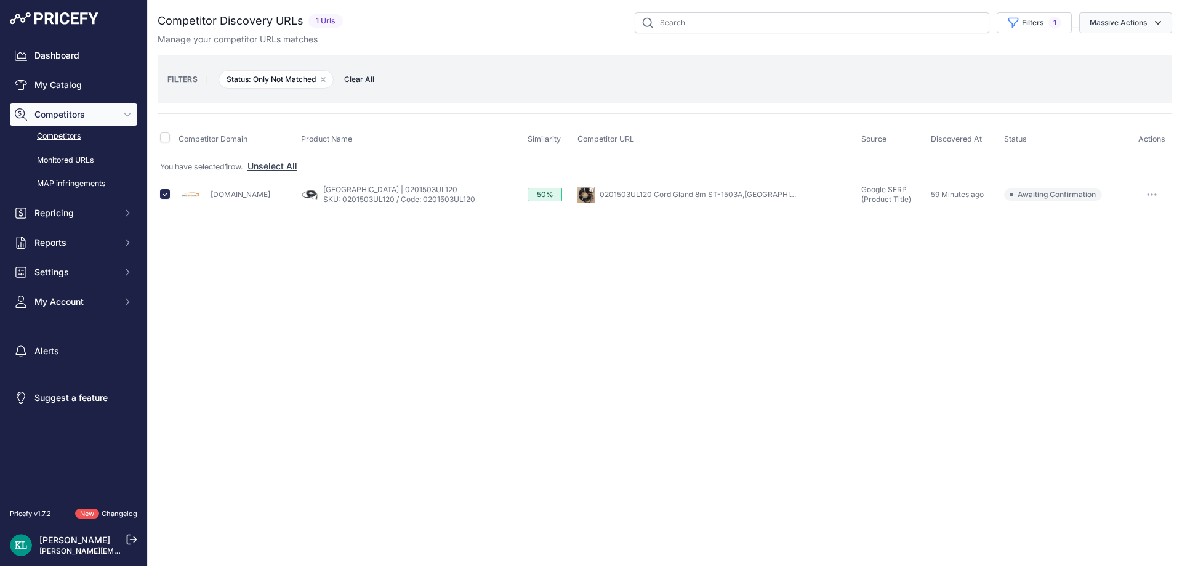
click at [1121, 25] on button "Massive Actions" at bounding box center [1125, 22] width 93 height 21
click at [1098, 50] on span "Confirm Match" at bounding box center [1113, 51] width 60 height 10
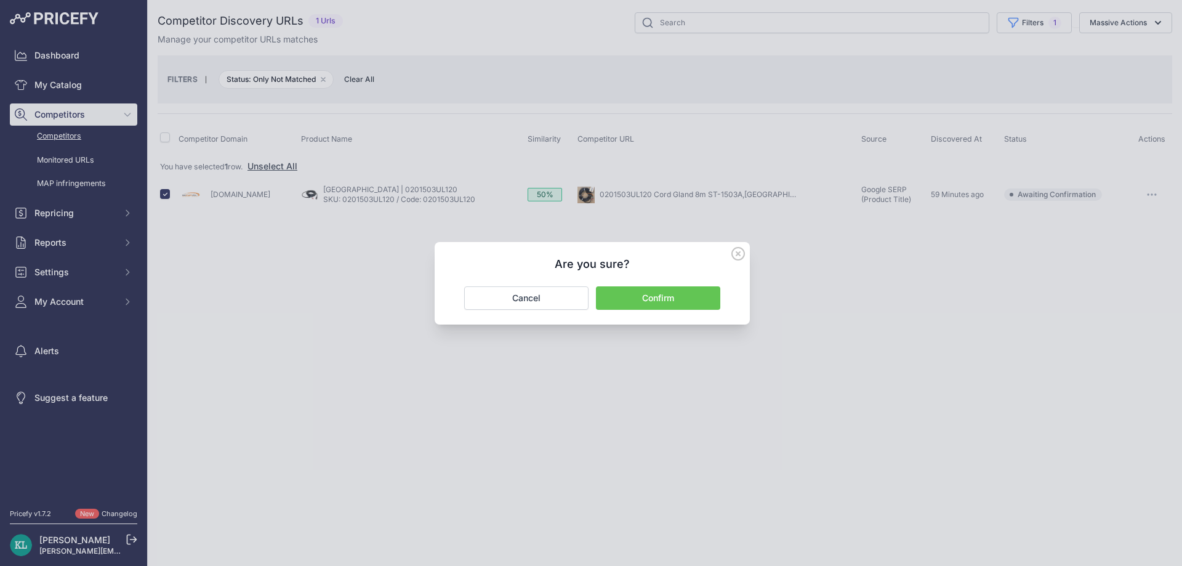
click at [639, 304] on button "Confirm" at bounding box center [658, 297] width 124 height 23
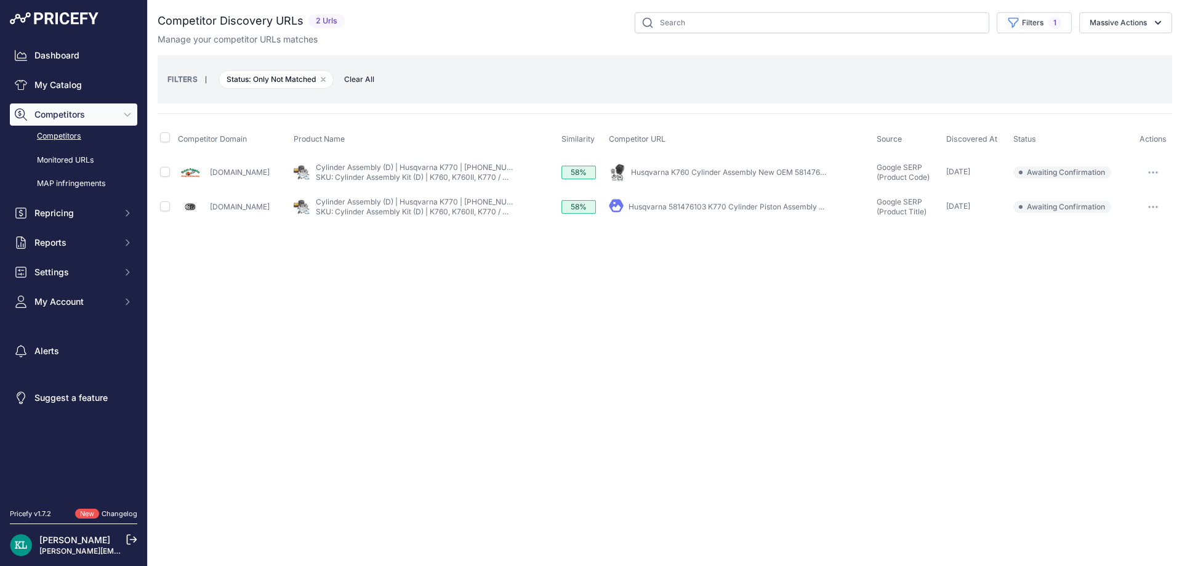
click at [481, 291] on div "Close You are not connected to the internet." at bounding box center [665, 283] width 1034 height 566
drag, startPoint x: 518, startPoint y: 164, endPoint x: 465, endPoint y: 169, distance: 52.5
click at [465, 169] on div "My Product Competitor's Product" at bounding box center [425, 172] width 263 height 20
copy link "581 47 61-02"
click at [663, 388] on div "Close You are not connected to the internet." at bounding box center [665, 283] width 1034 height 566
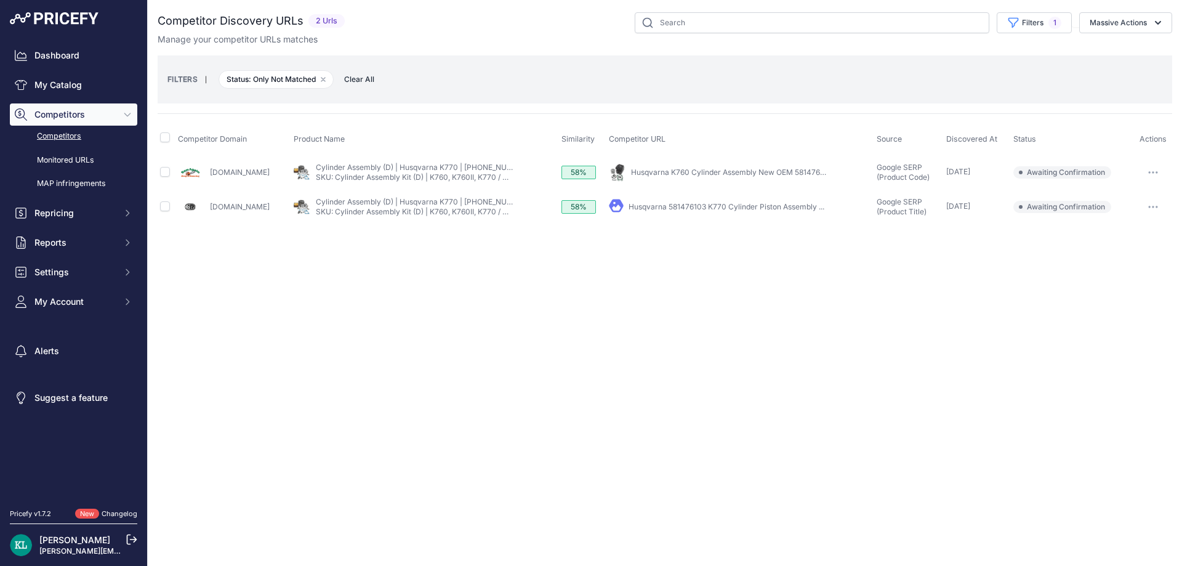
click at [678, 292] on div "Close You are not connected to the internet." at bounding box center [665, 283] width 1034 height 566
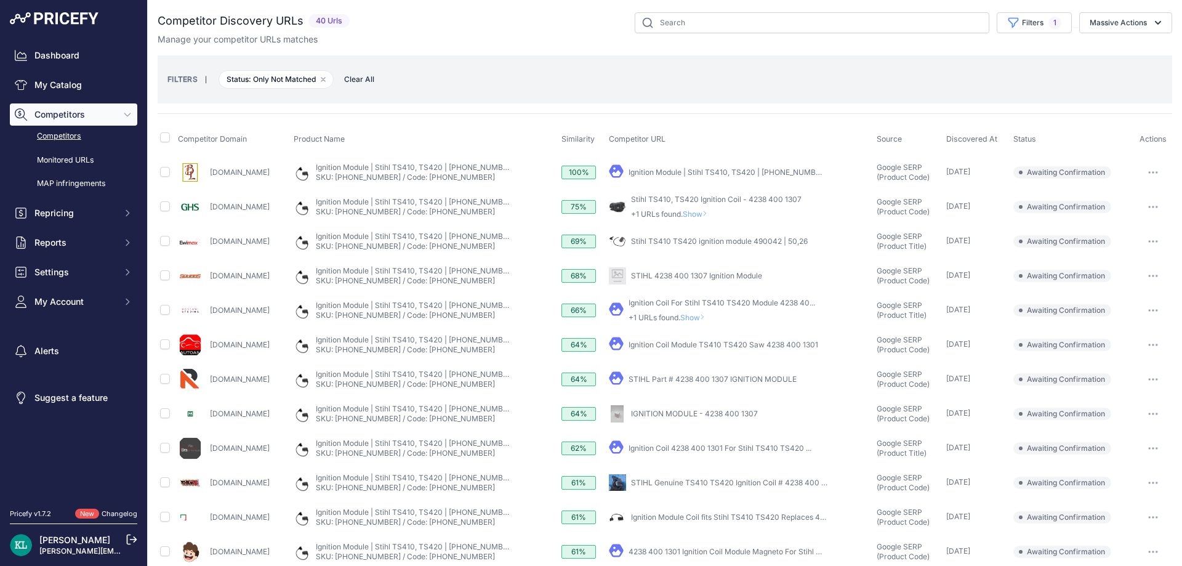
click at [476, 25] on div "Filters 1 Source Select an option Quick Automatch Google Shopping (Title) Googl…" at bounding box center [762, 22] width 817 height 21
drag, startPoint x: 313, startPoint y: 167, endPoint x: 209, endPoint y: 177, distance: 103.9
click at [209, 177] on div "Yourrightscount.com" at bounding box center [233, 172] width 111 height 25
copy link "Yourrightscount.com"
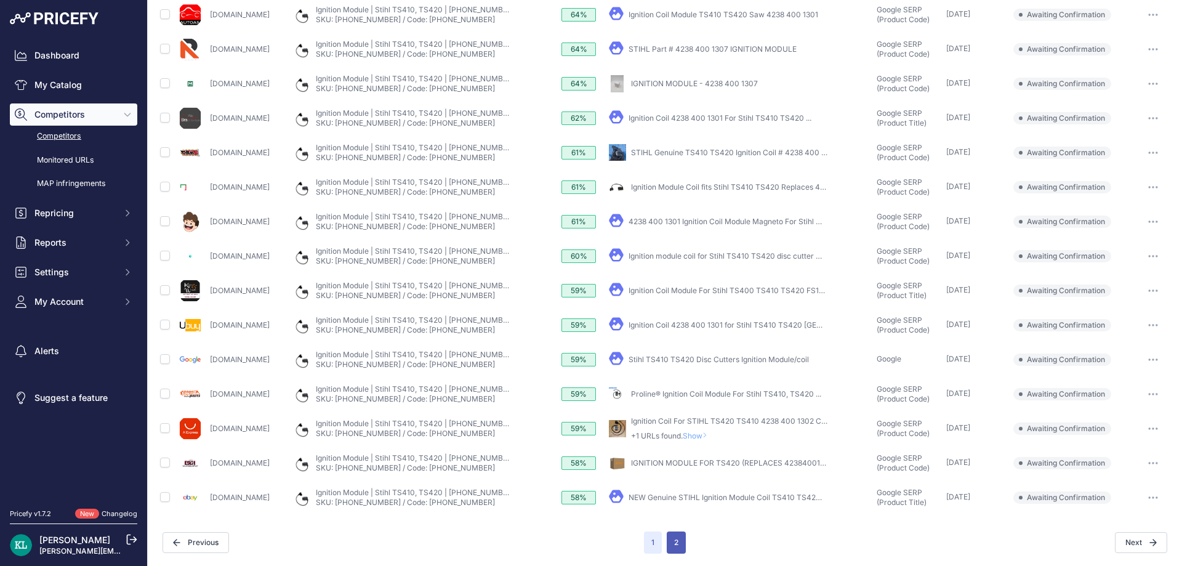
click at [673, 542] on button "2" at bounding box center [675, 542] width 19 height 22
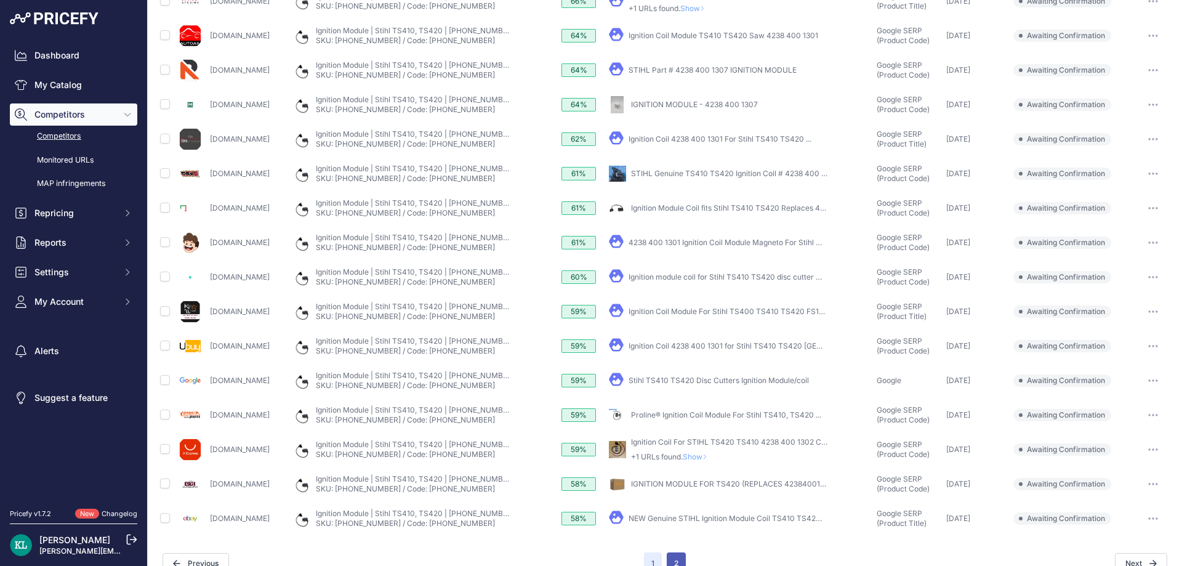
scroll to position [351, 0]
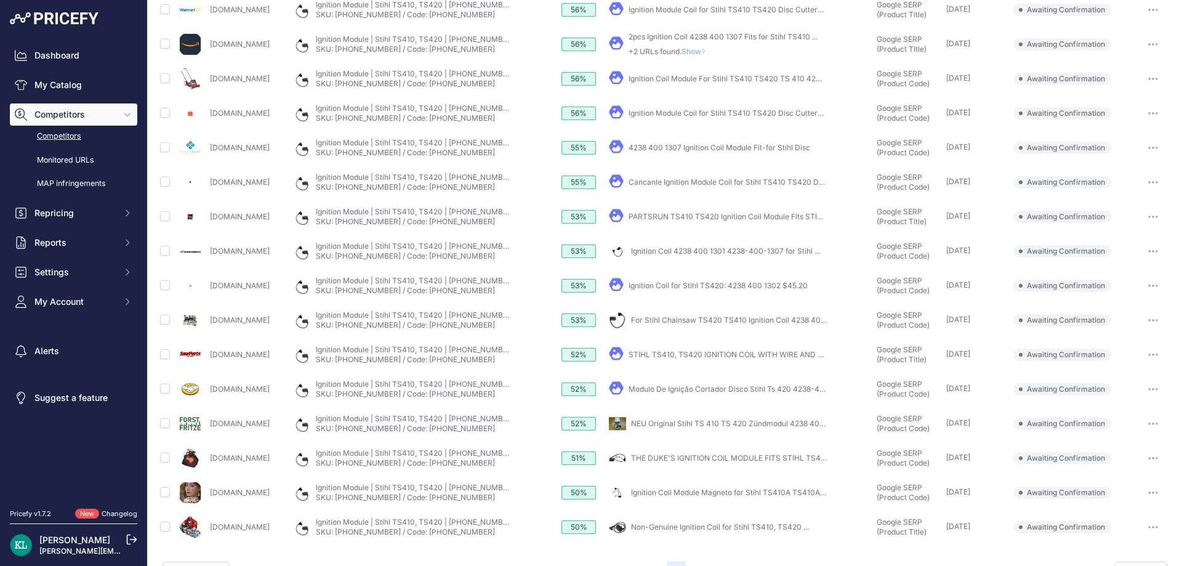
scroll to position [329, 0]
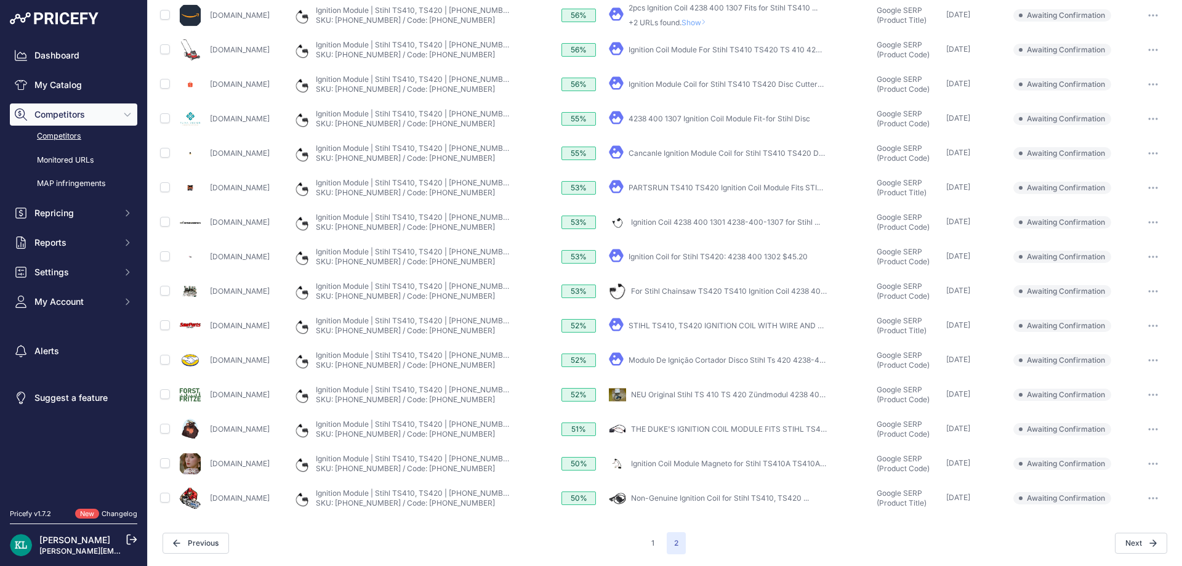
click at [718, 548] on div "Next" at bounding box center [926, 542] width 481 height 21
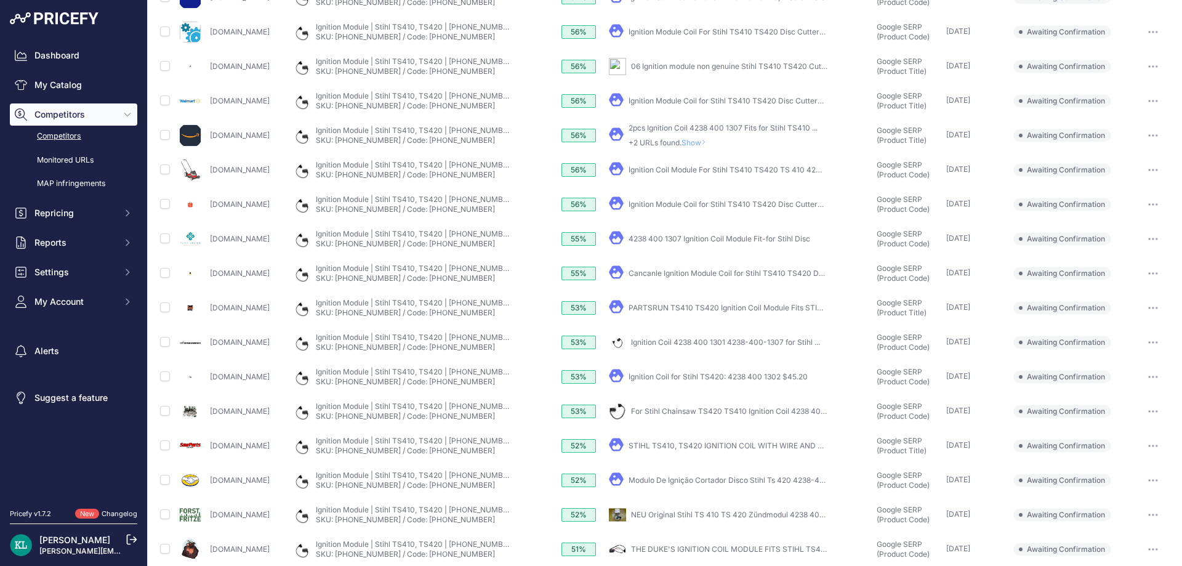
scroll to position [330, 0]
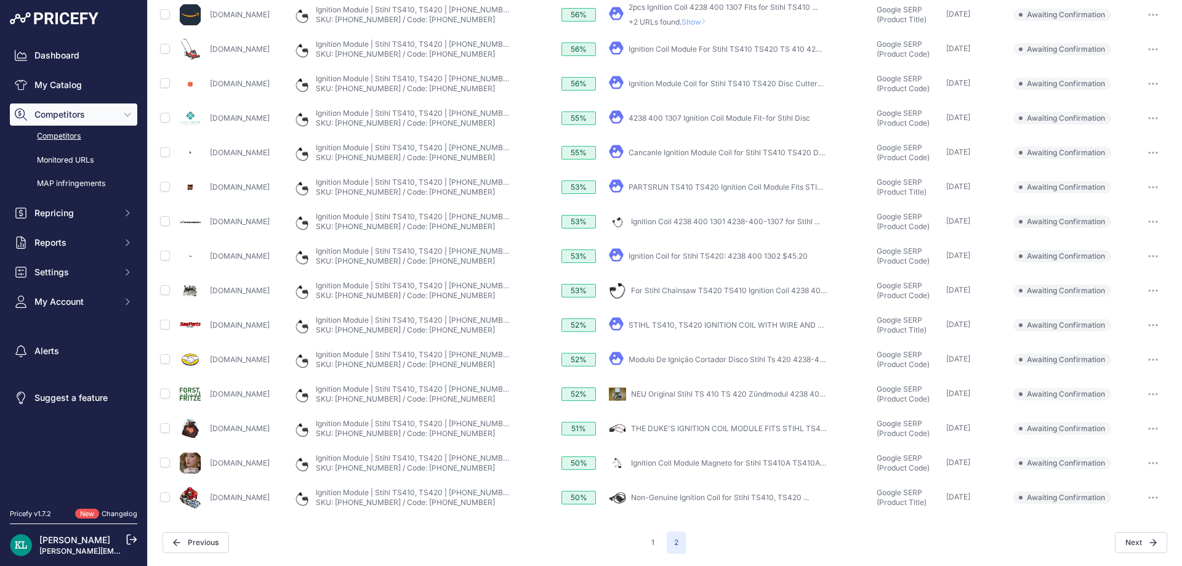
drag, startPoint x: 279, startPoint y: 226, endPoint x: 210, endPoint y: 231, distance: 68.4
click at [210, 231] on div "Buymachineryparts.com" at bounding box center [233, 221] width 111 height 25
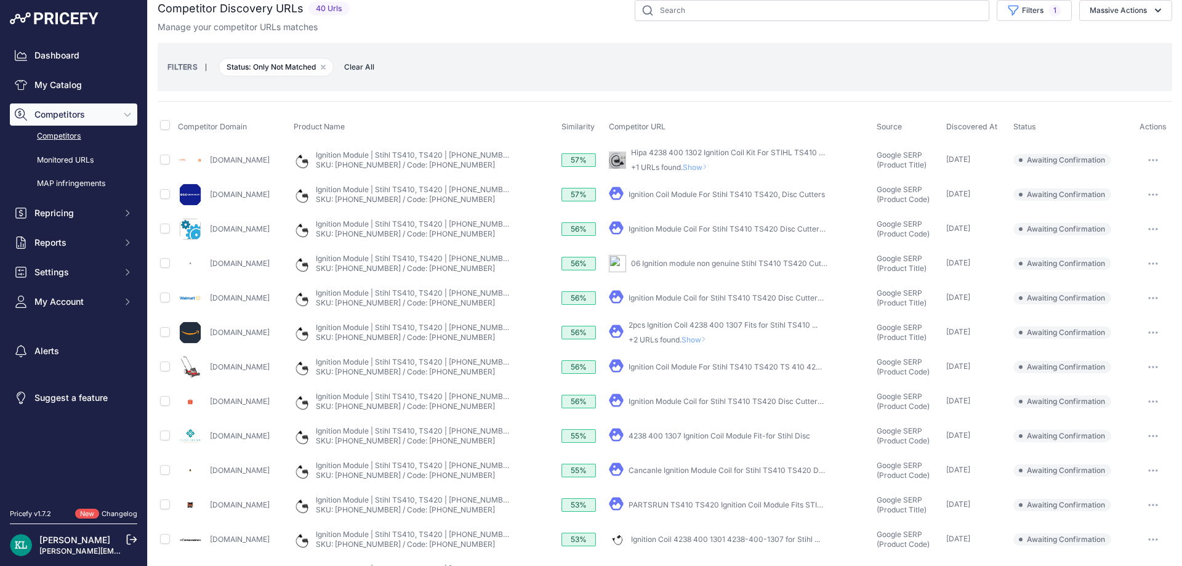
scroll to position [0, 0]
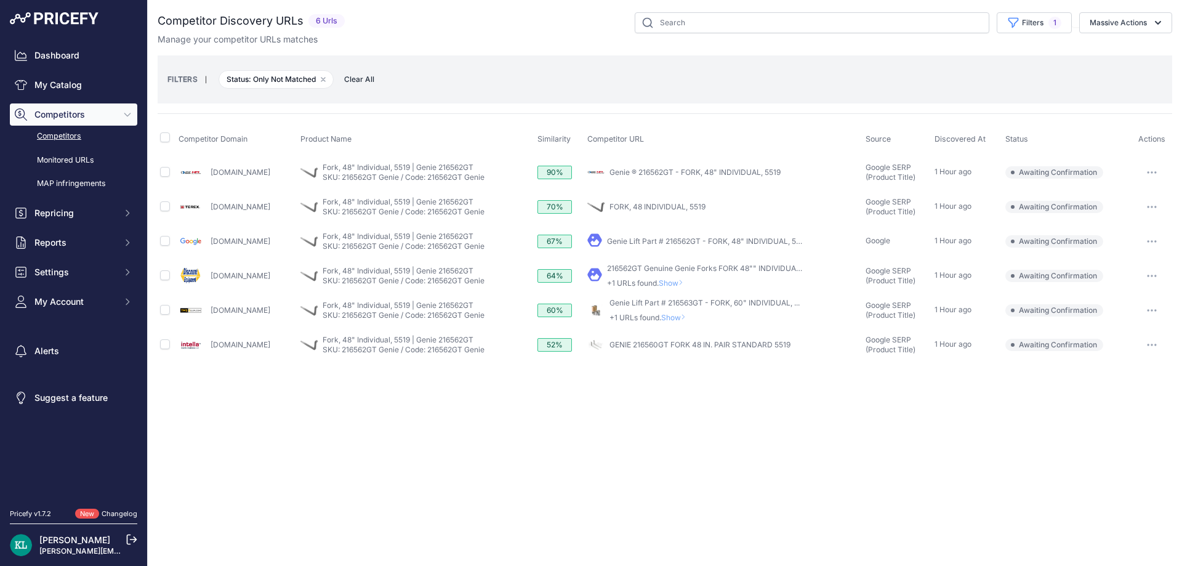
click at [436, 424] on div "Close You are not connected to the internet." at bounding box center [665, 283] width 1034 height 566
drag, startPoint x: 271, startPoint y: 166, endPoint x: 212, endPoint y: 175, distance: 60.5
click at [212, 175] on div "High-reach2.com" at bounding box center [236, 172] width 116 height 25
copy link "High-reach2.com"
click at [167, 277] on input "checkbox" at bounding box center [165, 275] width 10 height 10
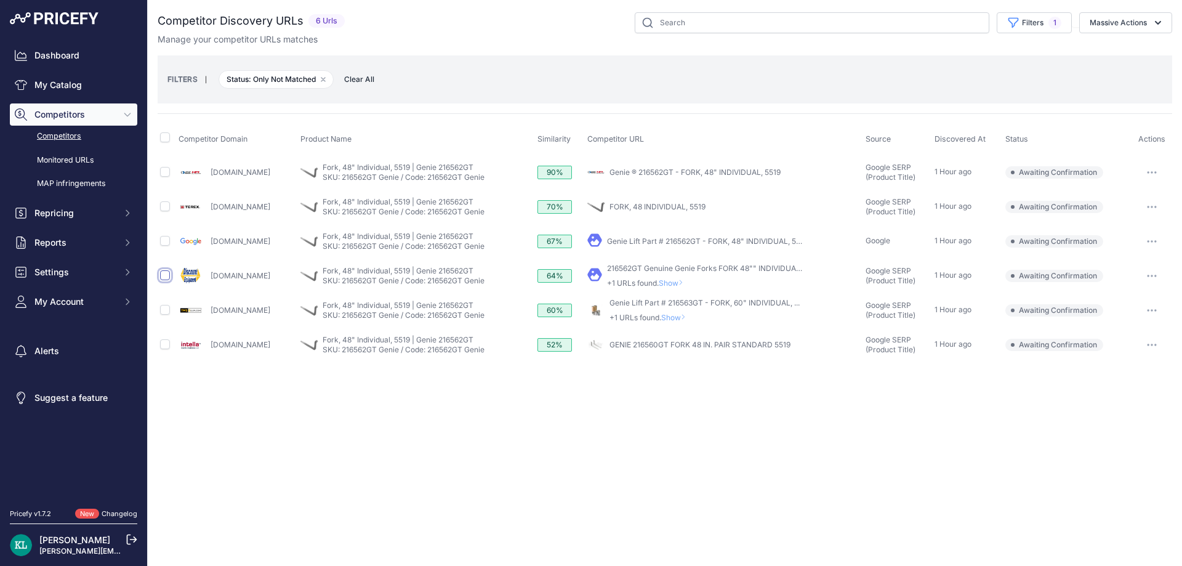
checkbox input "true"
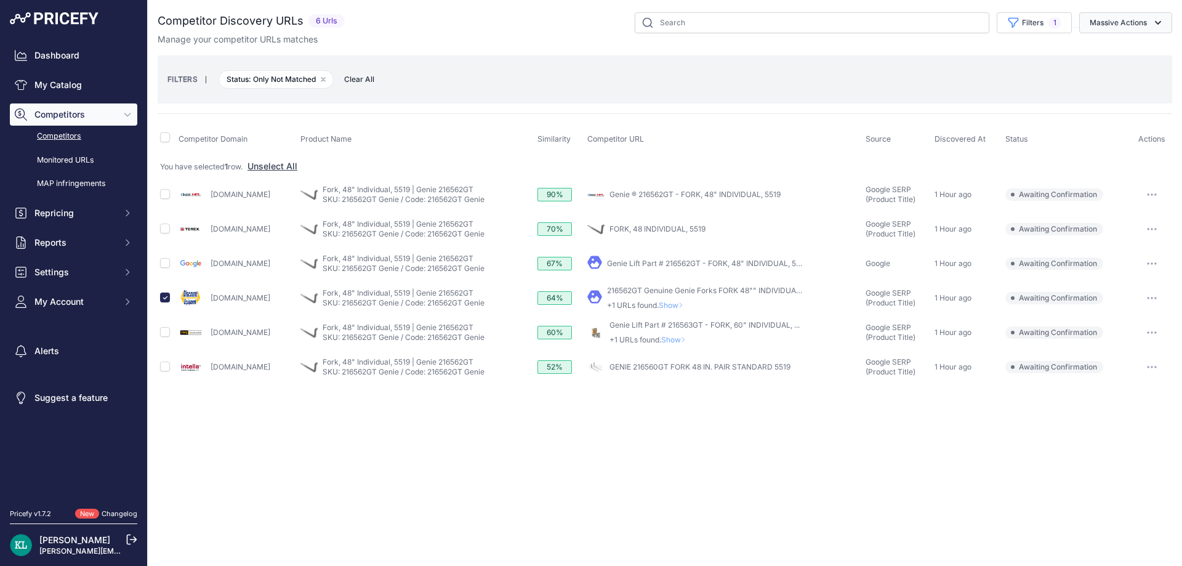
click at [1089, 26] on button "Massive Actions" at bounding box center [1125, 22] width 93 height 21
click at [1078, 53] on button "Confirm Match" at bounding box center [1122, 52] width 98 height 22
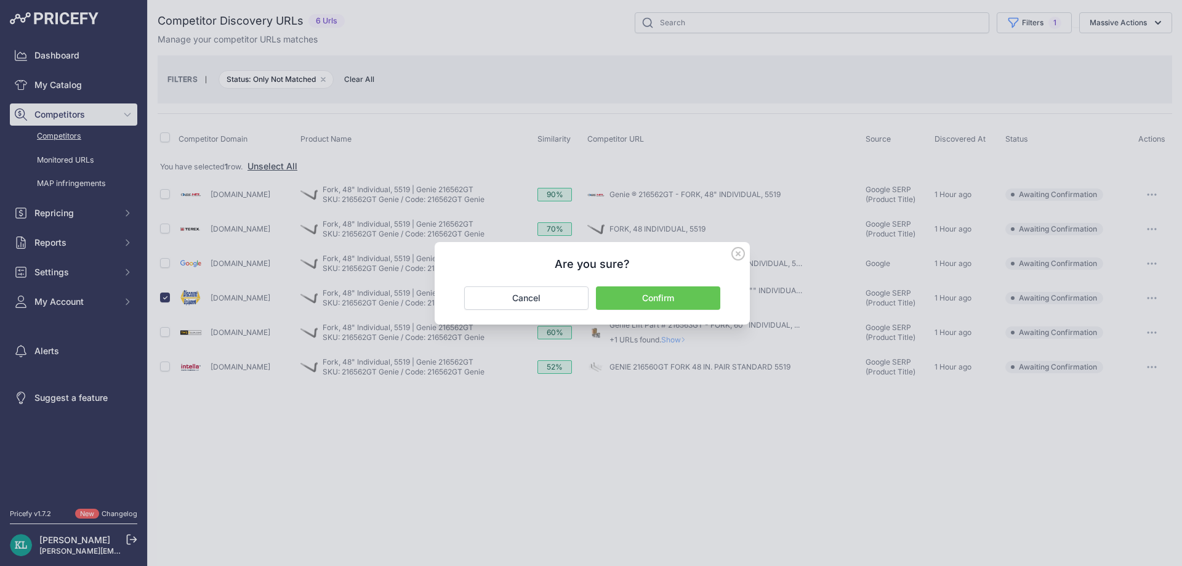
click at [662, 297] on button "Confirm" at bounding box center [658, 297] width 124 height 23
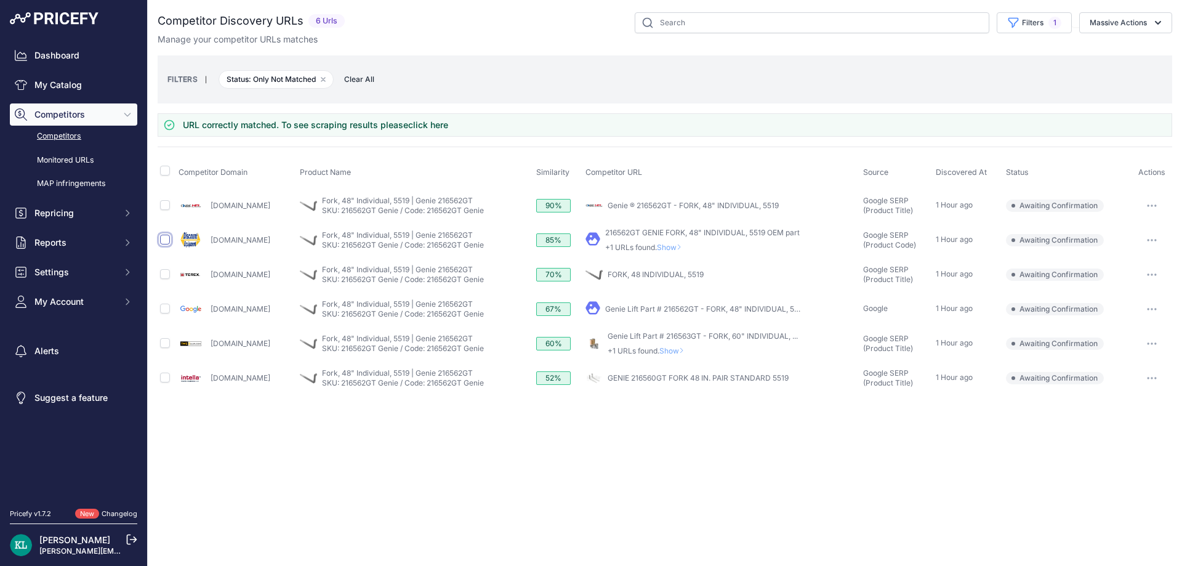
click at [162, 239] on input "checkbox" at bounding box center [165, 239] width 10 height 10
checkbox input "true"
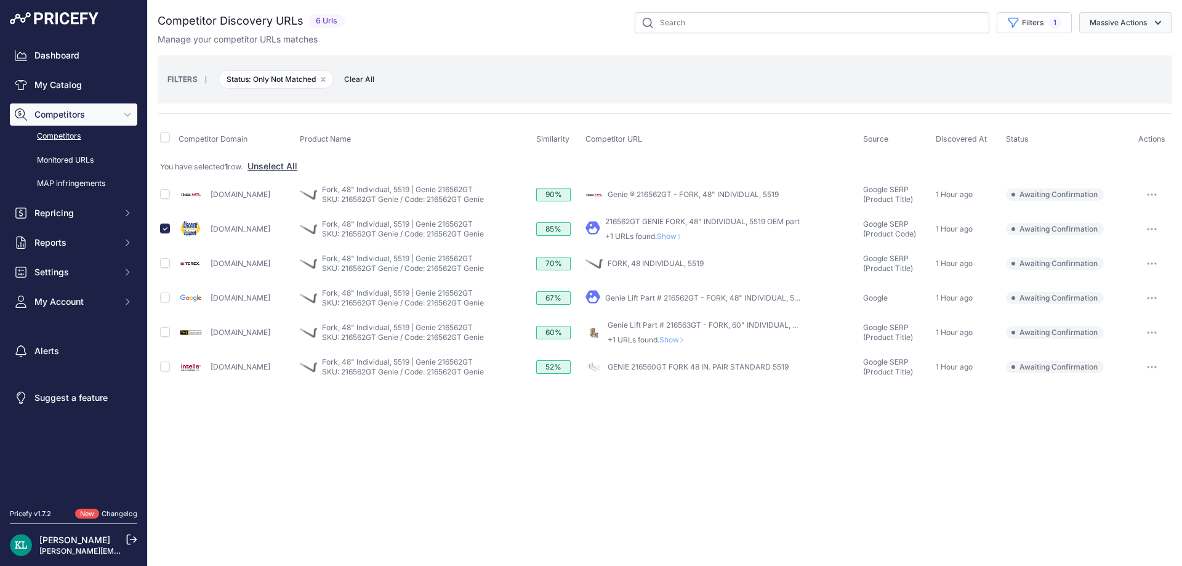
click at [1119, 25] on button "Massive Actions" at bounding box center [1125, 22] width 93 height 21
click at [1116, 52] on span "Confirm Match" at bounding box center [1113, 51] width 60 height 10
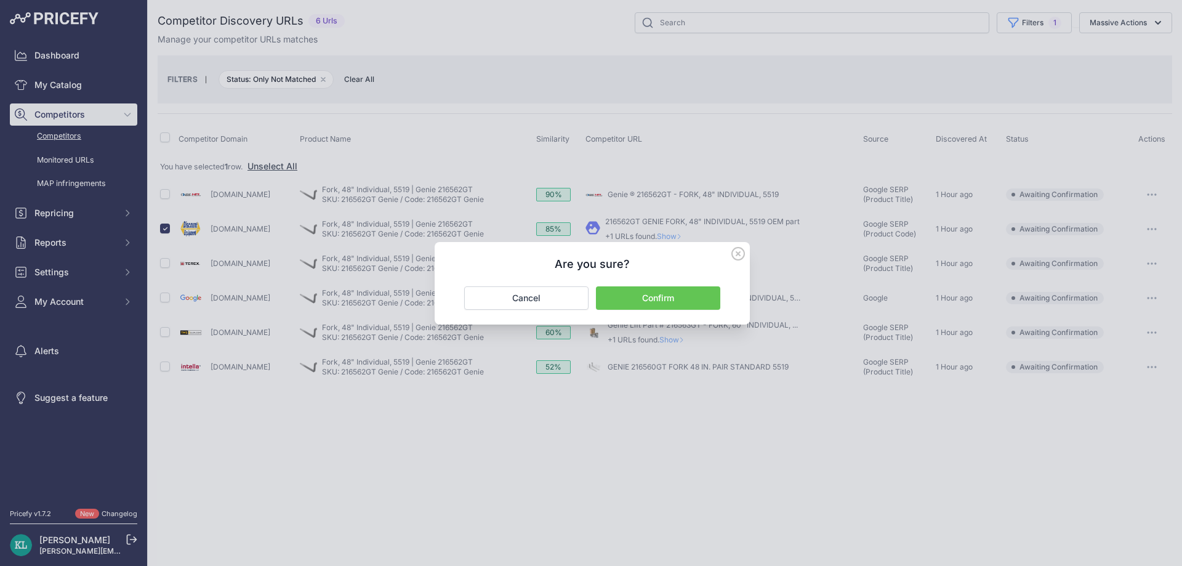
click at [678, 299] on button "Confirm" at bounding box center [658, 297] width 124 height 23
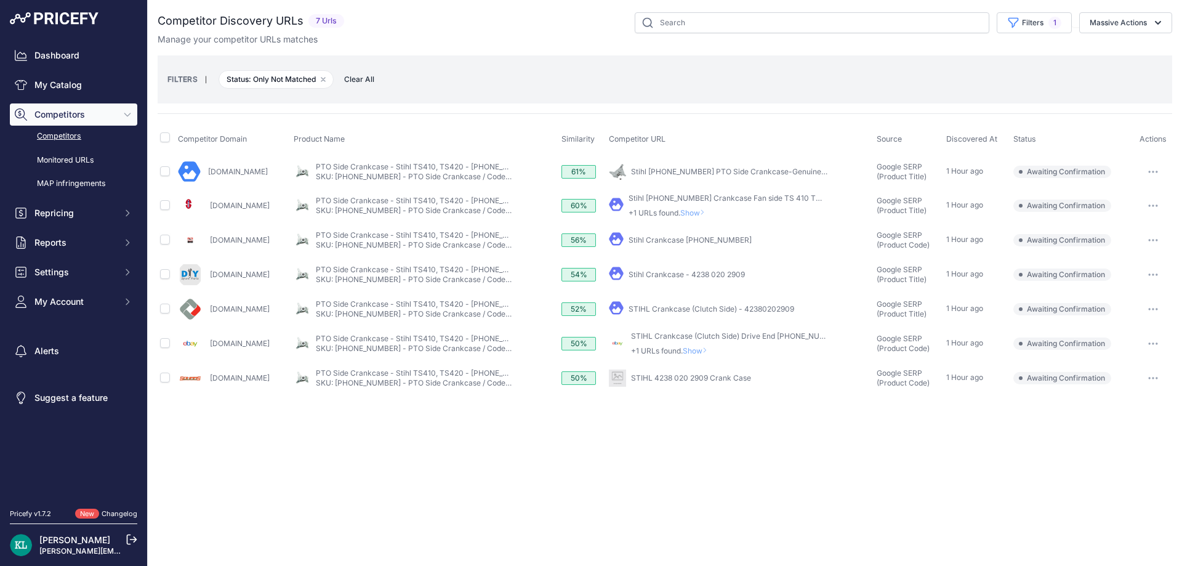
click at [452, 486] on div "Close You are not connected to the internet." at bounding box center [665, 283] width 1034 height 566
drag, startPoint x: 289, startPoint y: 246, endPoint x: 211, endPoint y: 245, distance: 78.2
click at [211, 245] on div "[DOMAIN_NAME]" at bounding box center [233, 240] width 111 height 25
copy link "[DOMAIN_NAME]"
drag, startPoint x: 168, startPoint y: 347, endPoint x: 231, endPoint y: 335, distance: 63.8
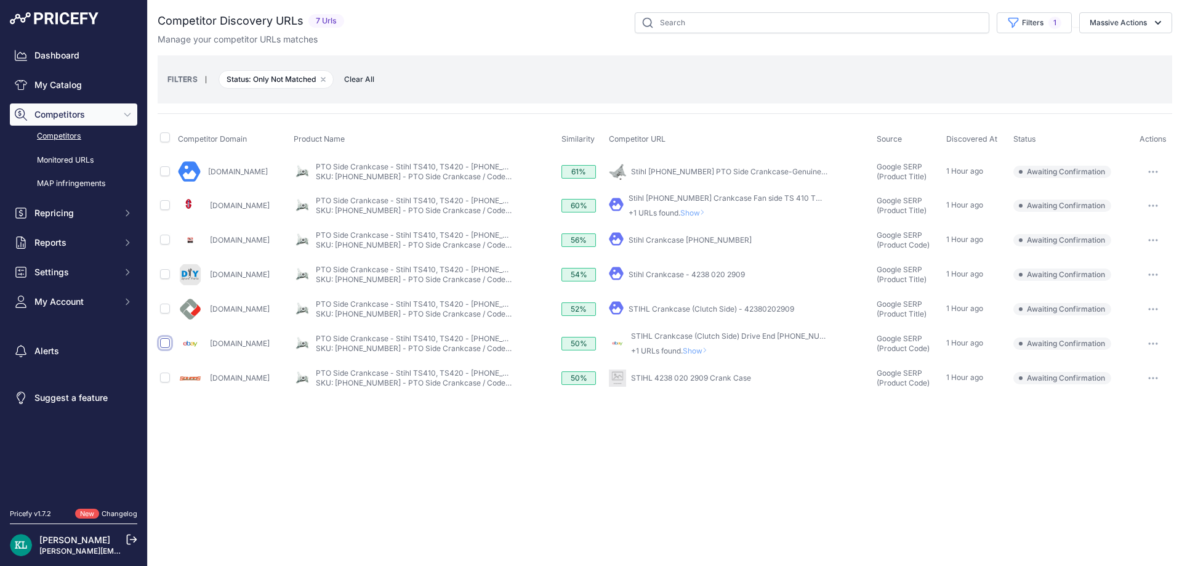
click at [169, 346] on input "checkbox" at bounding box center [165, 343] width 10 height 10
checkbox input "true"
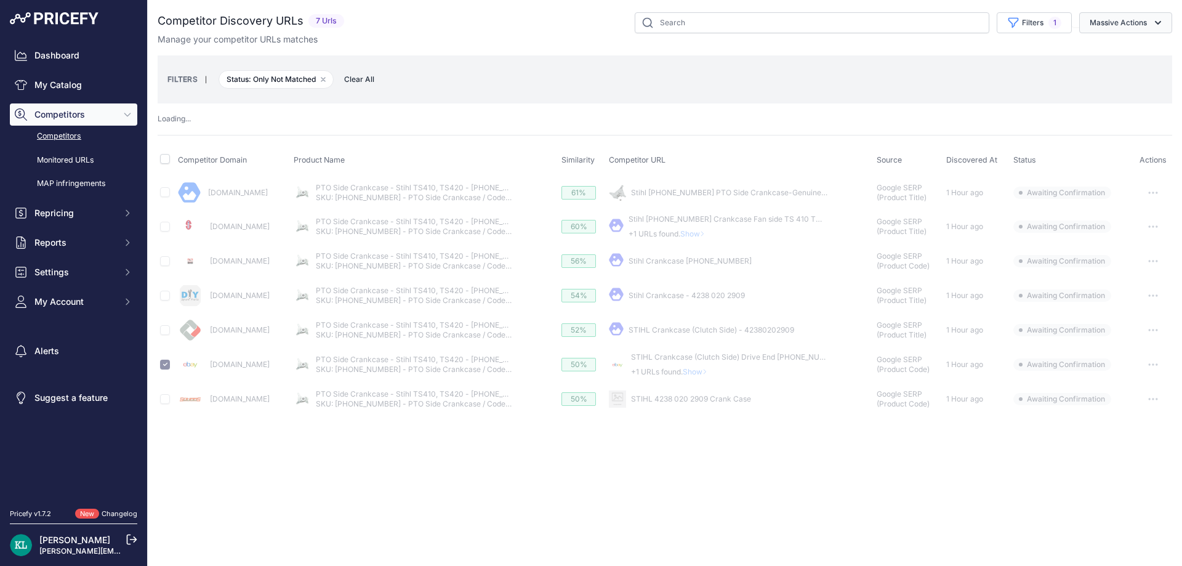
click at [1111, 17] on button "Massive Actions" at bounding box center [1125, 22] width 93 height 21
click at [1088, 54] on span "Confirm Match" at bounding box center [1113, 51] width 60 height 10
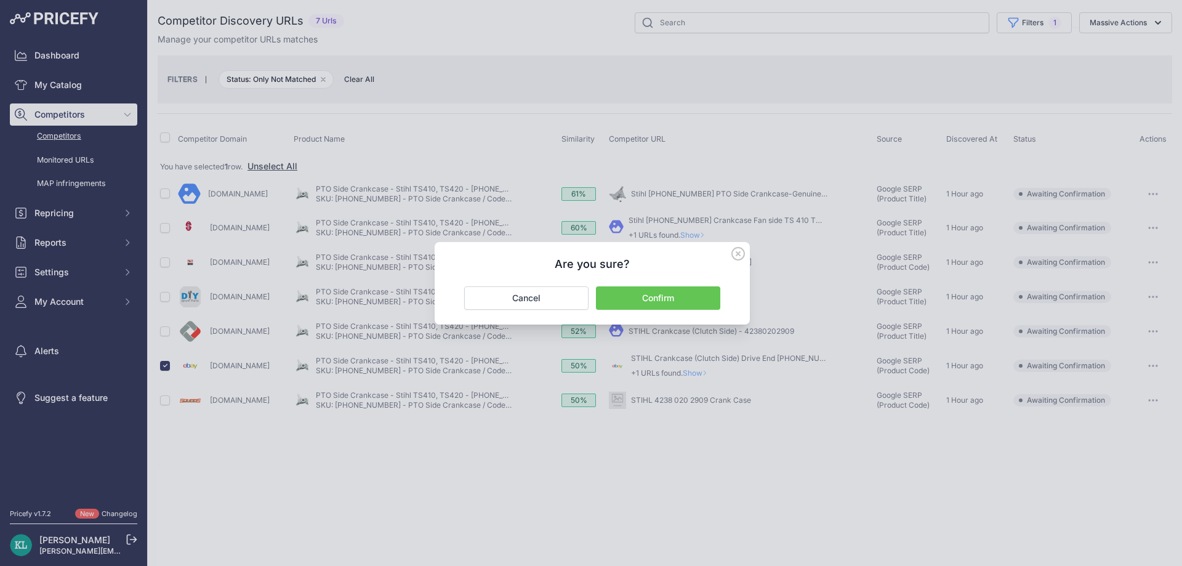
click at [617, 296] on button "Confirm" at bounding box center [658, 297] width 124 height 23
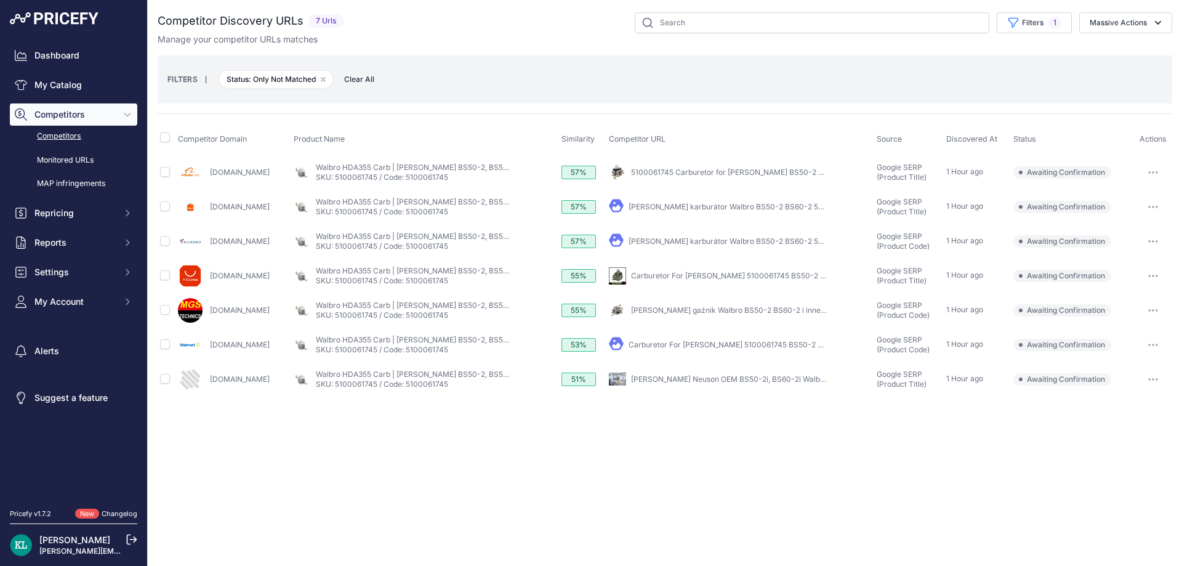
click at [482, 47] on div "Competitor Discovery URLs 7 Urls" at bounding box center [665, 204] width 1014 height 384
click at [162, 171] on input "checkbox" at bounding box center [165, 172] width 10 height 10
checkbox input "true"
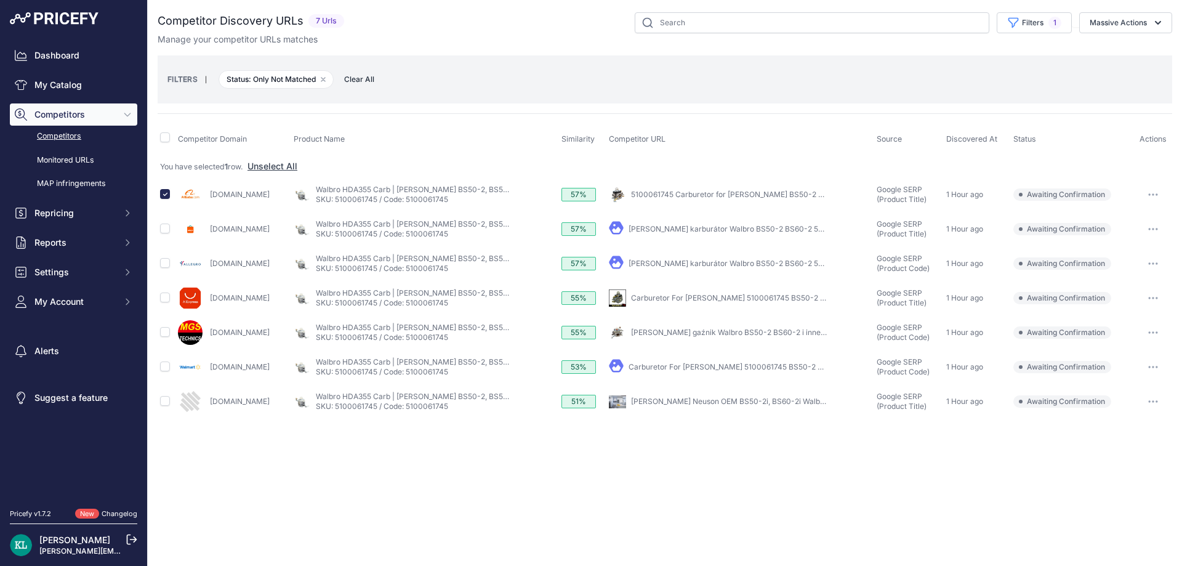
click at [511, 516] on div "Close You are not connected to the internet." at bounding box center [665, 283] width 1034 height 566
click at [166, 302] on input "checkbox" at bounding box center [165, 297] width 10 height 10
checkbox input "true"
click at [164, 367] on input "checkbox" at bounding box center [165, 366] width 10 height 10
checkbox input "true"
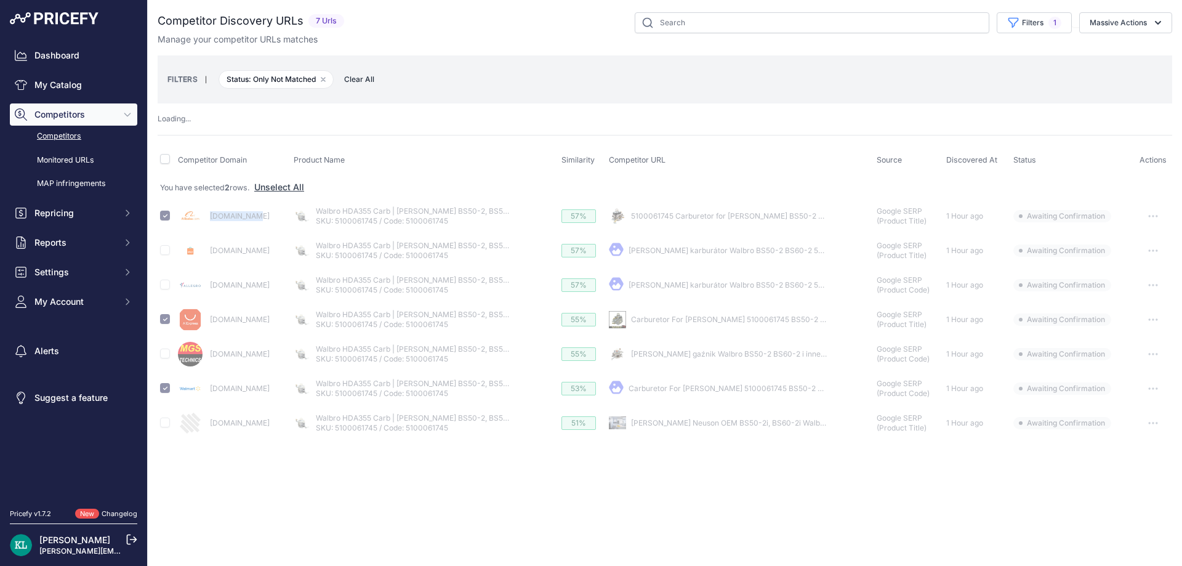
drag, startPoint x: 263, startPoint y: 218, endPoint x: 208, endPoint y: 217, distance: 54.8
click at [208, 217] on div "Alibaba.com" at bounding box center [233, 216] width 111 height 25
copy link "Alibaba.com"
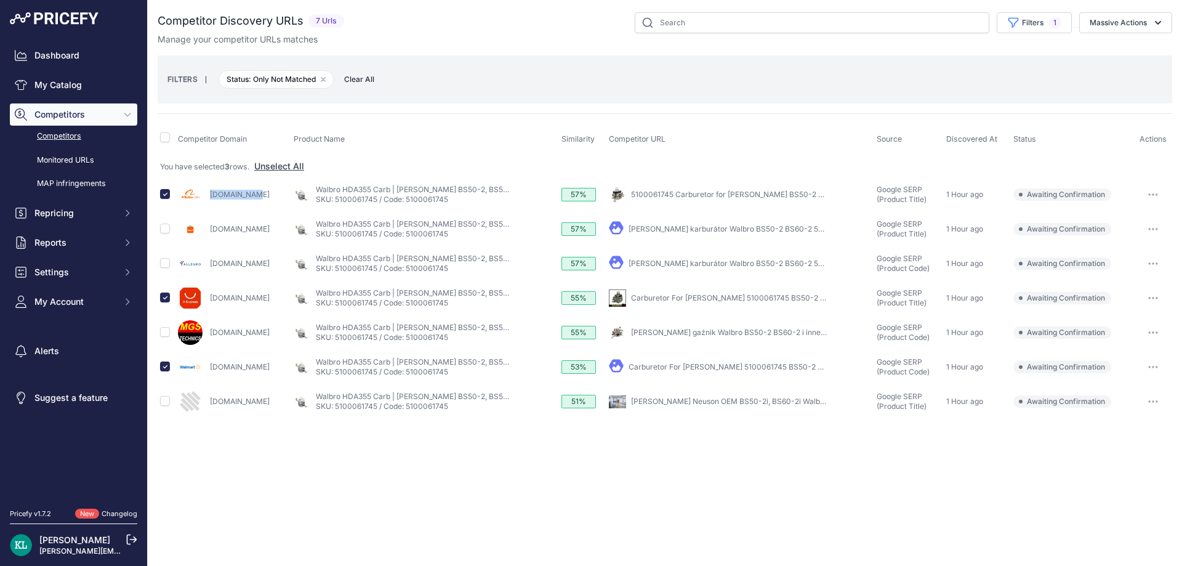
drag, startPoint x: 223, startPoint y: 200, endPoint x: 207, endPoint y: 201, distance: 16.7
click at [207, 201] on div "Alibaba.com" at bounding box center [233, 194] width 111 height 25
copy link "Alibaba.com"
drag, startPoint x: 270, startPoint y: 296, endPoint x: 198, endPoint y: 302, distance: 72.3
click at [198, 302] on div "Aliexpress.com" at bounding box center [233, 298] width 111 height 25
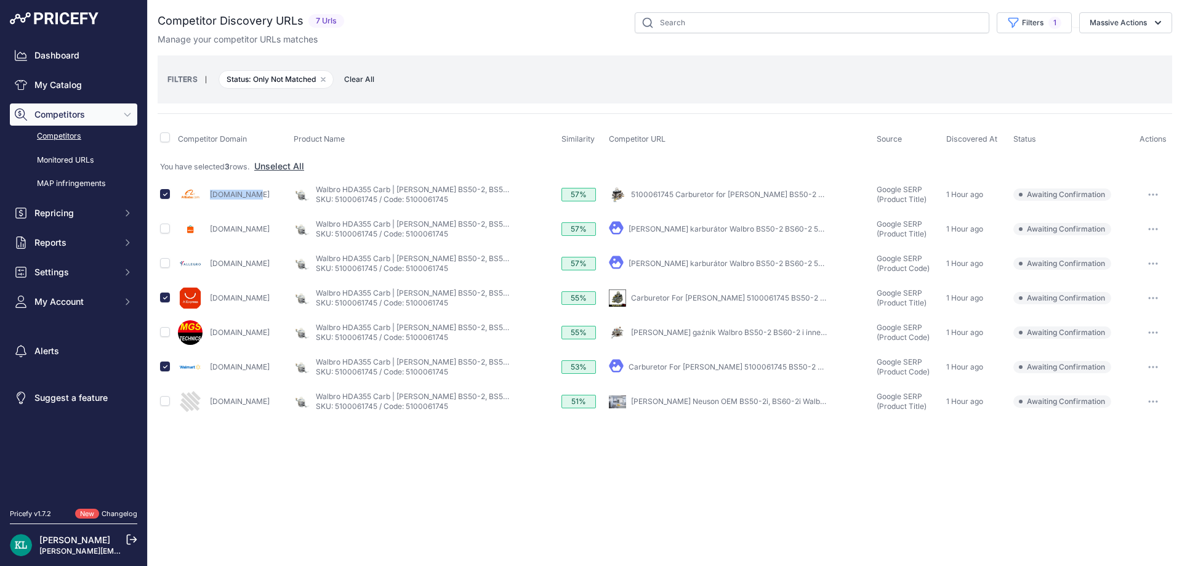
copy div "Aliexpress.com"
click at [172, 298] on td at bounding box center [167, 298] width 18 height 34
click at [170, 298] on td at bounding box center [167, 298] width 18 height 34
click at [169, 298] on input "checkbox" at bounding box center [165, 297] width 10 height 10
checkbox input "false"
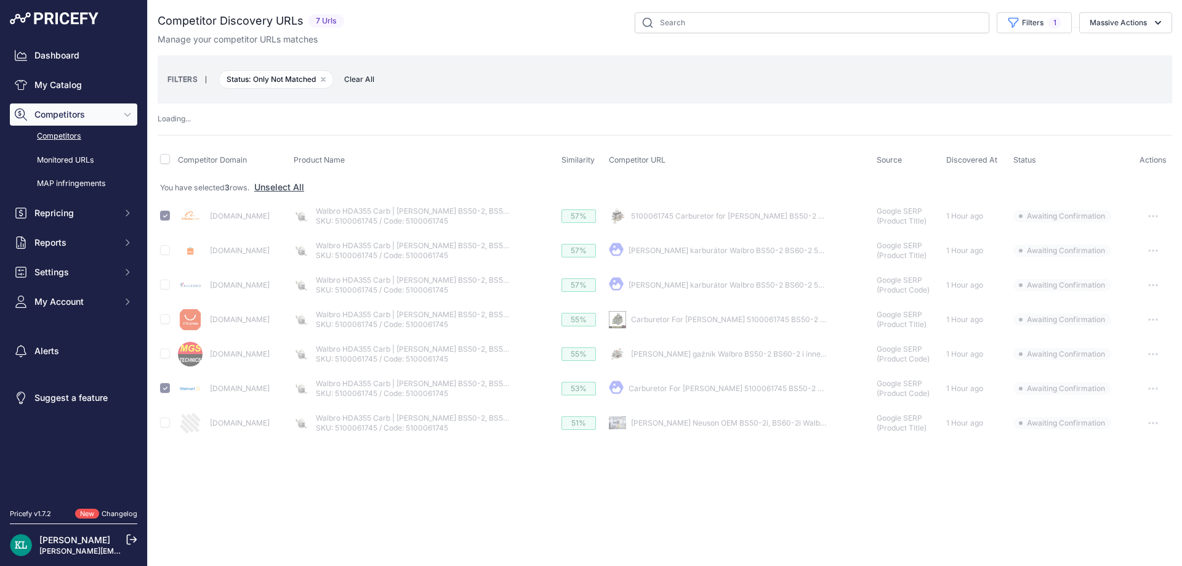
click at [1113, 27] on button "Massive Actions" at bounding box center [1125, 22] width 93 height 21
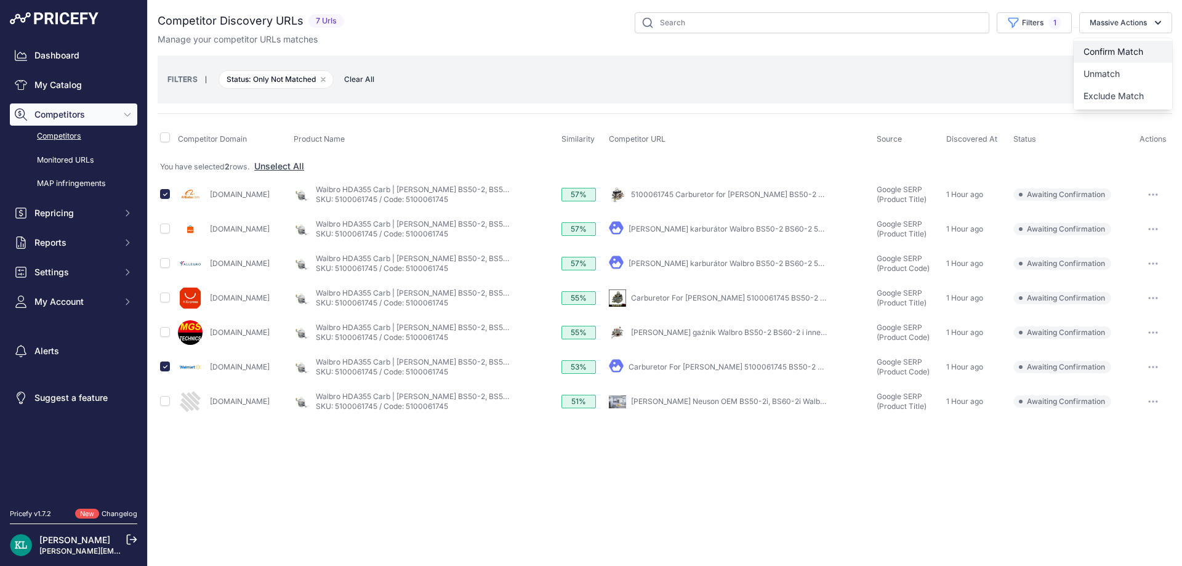
click at [1095, 52] on span "Confirm Match" at bounding box center [1113, 51] width 60 height 10
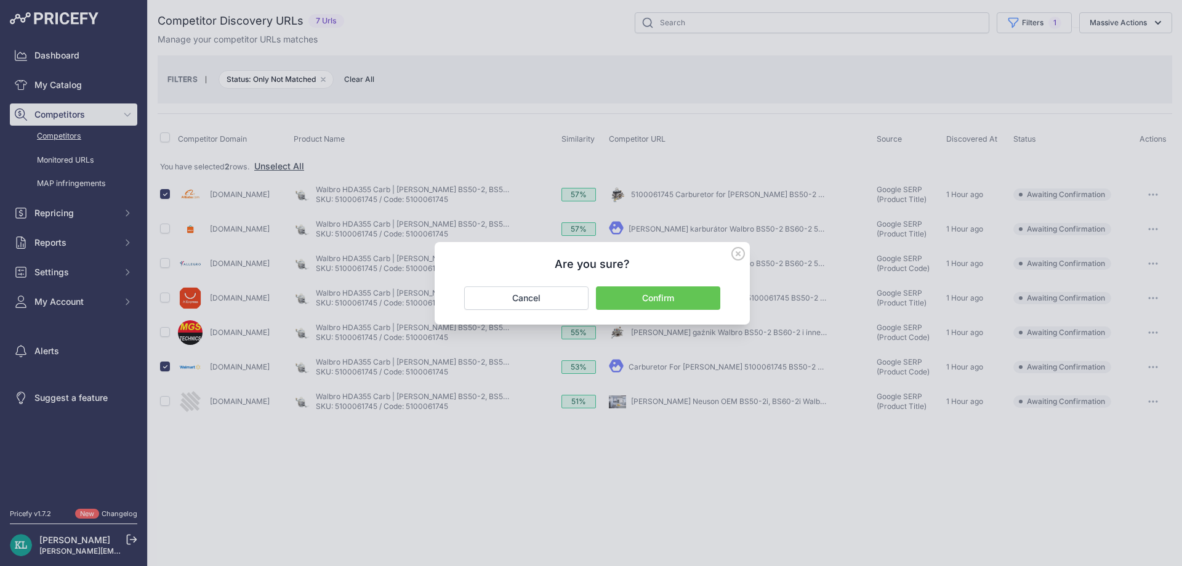
click at [632, 294] on button "Confirm" at bounding box center [658, 297] width 124 height 23
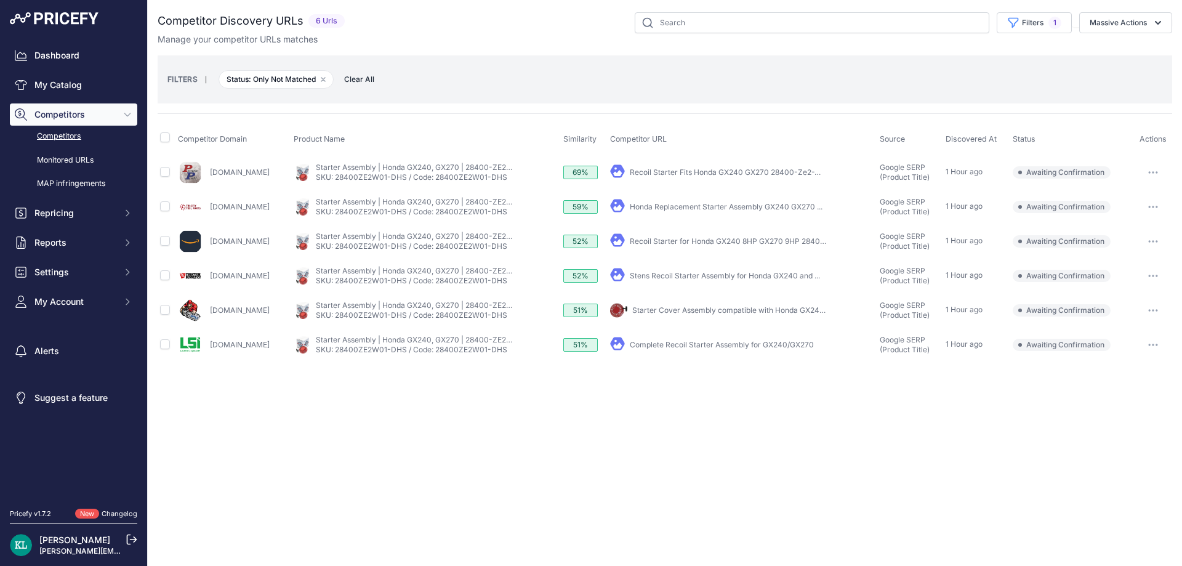
click at [467, 388] on div "Close You are not connected to the internet." at bounding box center [665, 283] width 1034 height 566
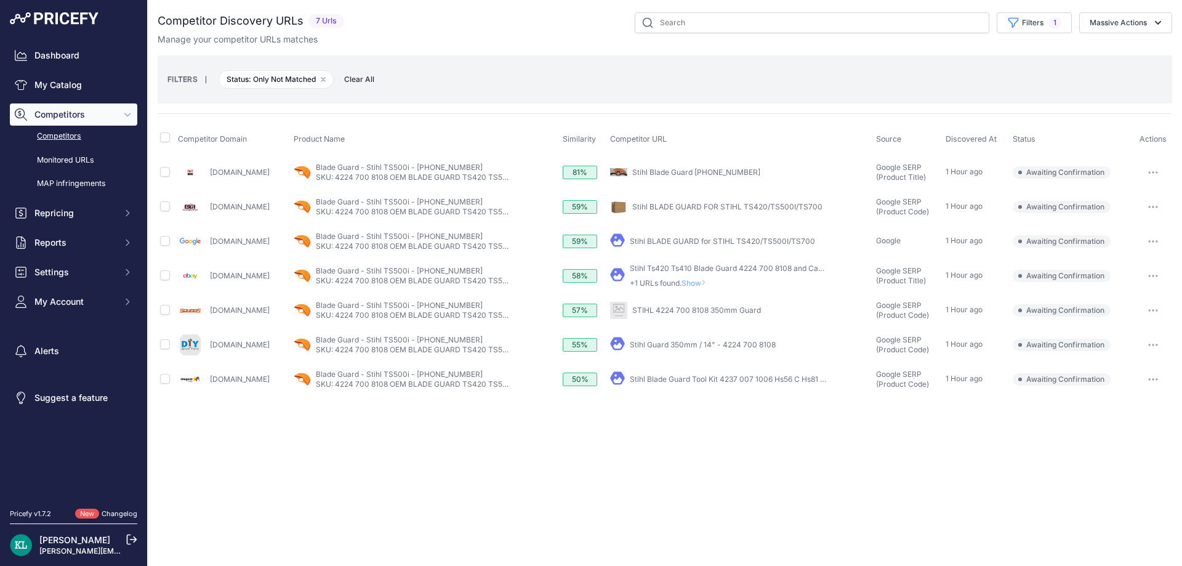
drag, startPoint x: 289, startPoint y: 172, endPoint x: 211, endPoint y: 177, distance: 78.3
click at [211, 177] on div "[DOMAIN_NAME]" at bounding box center [233, 172] width 111 height 25
copy link "Mower-atvparts.com"
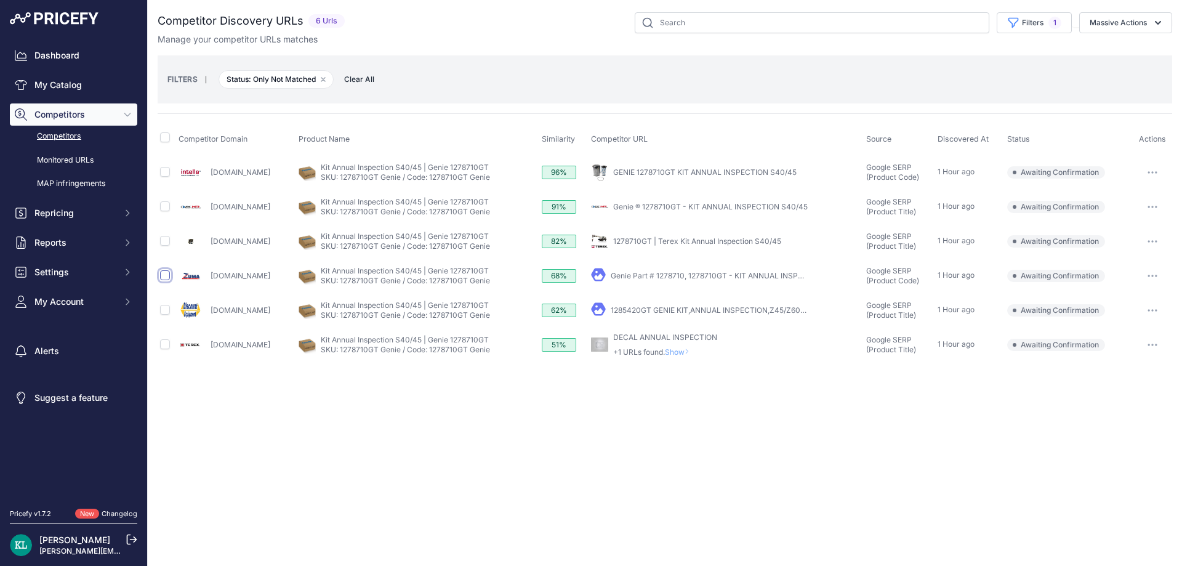
click at [162, 275] on input "checkbox" at bounding box center [165, 275] width 10 height 10
checkbox input "true"
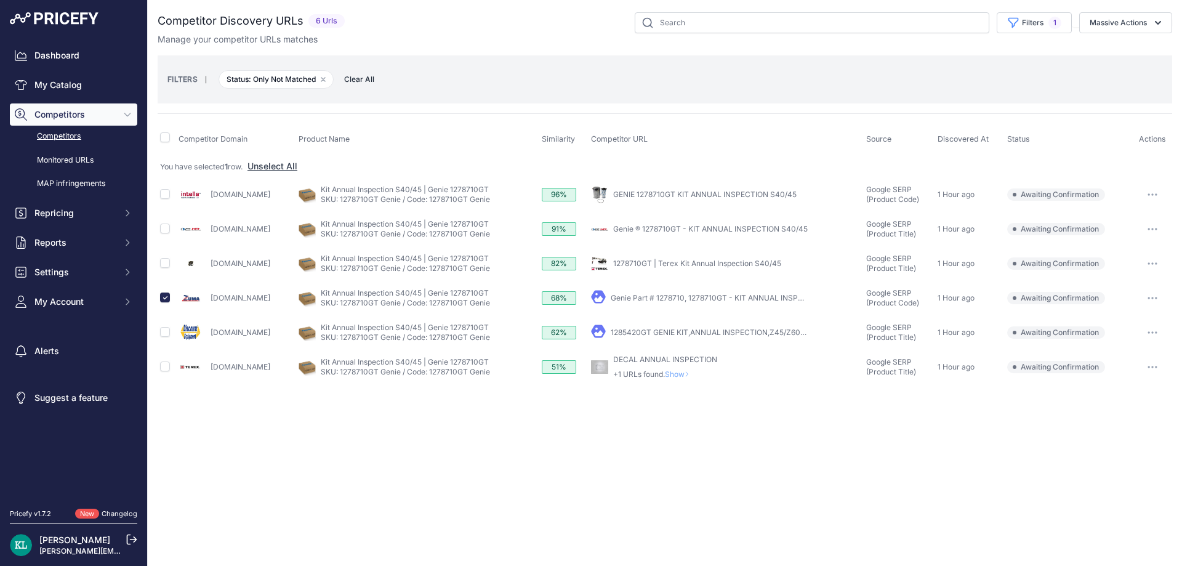
copy tbody "You have selected 1 row. Unselect All Intellaparts.com My Product Competitor's …"
click at [294, 289] on div "[DOMAIN_NAME]" at bounding box center [235, 298] width 115 height 25
drag, startPoint x: 254, startPoint y: 270, endPoint x: 209, endPoint y: 271, distance: 45.5
click at [209, 271] on div "Modernequipmentparts.com" at bounding box center [235, 263] width 115 height 25
copy link "Modernequipmentparts.com"
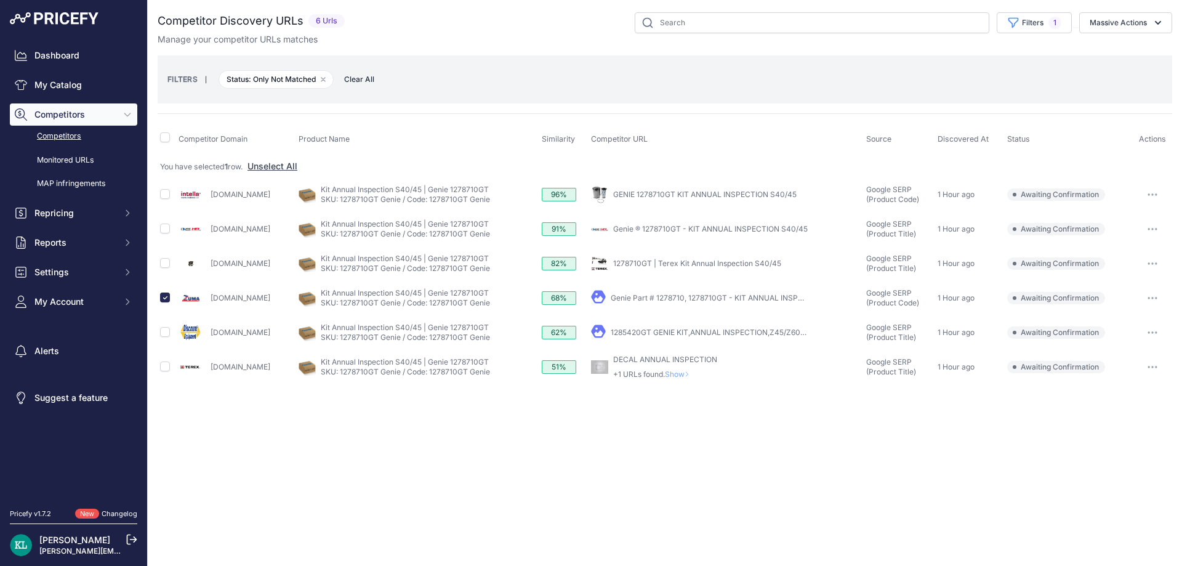
drag, startPoint x: 257, startPoint y: 234, endPoint x: 212, endPoint y: 236, distance: 45.0
click at [212, 236] on div "High-reach2.com" at bounding box center [235, 229] width 115 height 25
copy link "High-reach2.com"
drag, startPoint x: 279, startPoint y: 201, endPoint x: 208, endPoint y: 203, distance: 71.4
click at [208, 203] on div "Intellaparts.com" at bounding box center [235, 194] width 115 height 25
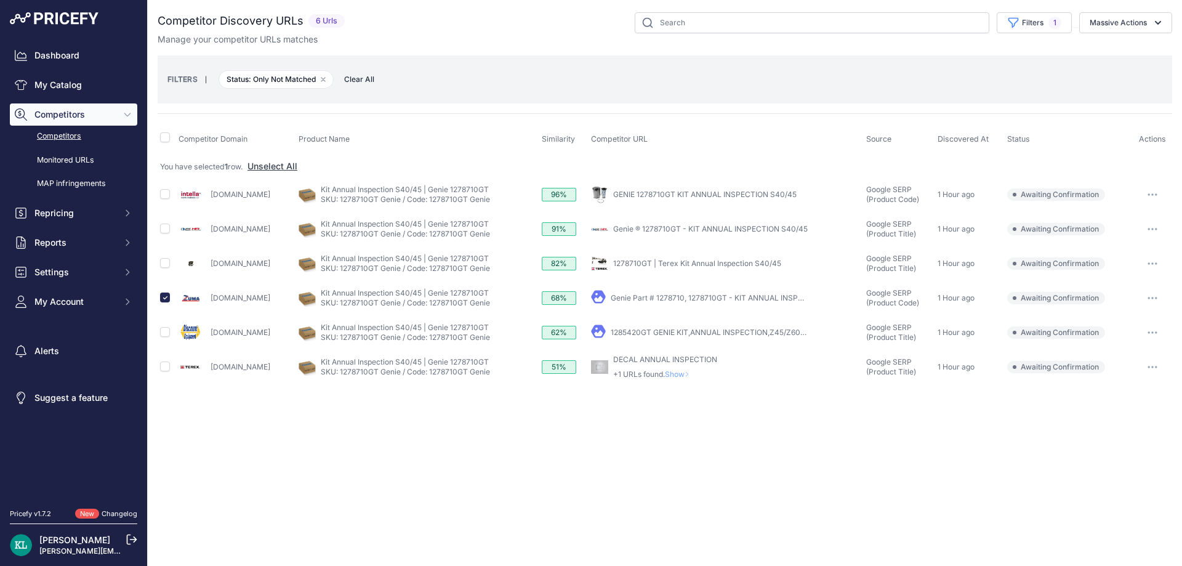
copy link "Intellaparts.com"
click at [1116, 26] on button "Massive Actions" at bounding box center [1125, 22] width 93 height 21
click at [1101, 46] on button "Confirm Match" at bounding box center [1122, 52] width 98 height 22
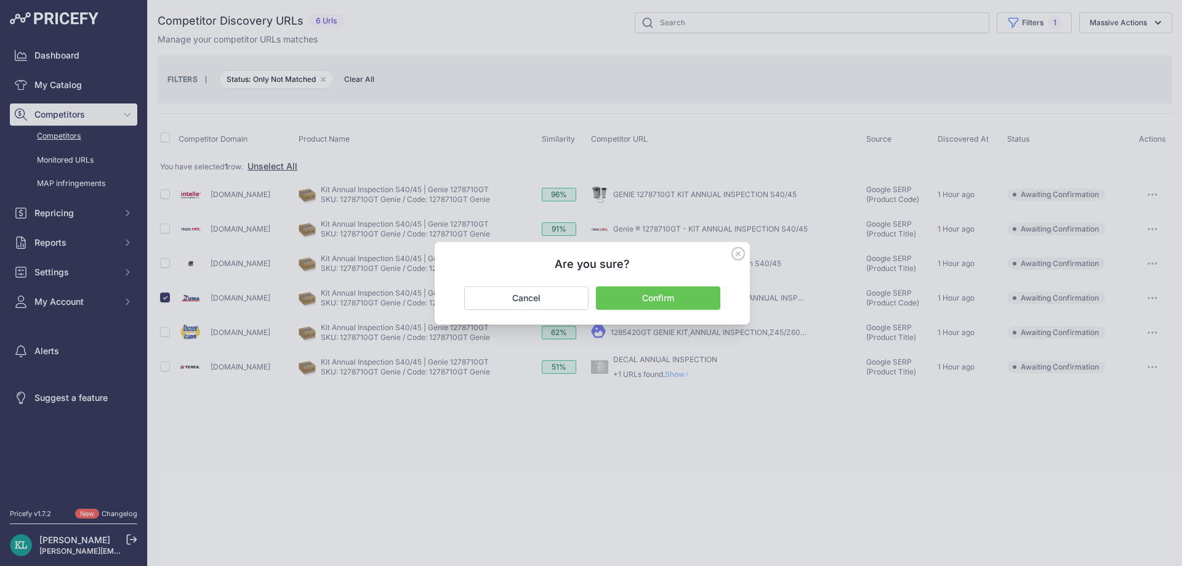
drag, startPoint x: 681, startPoint y: 291, endPoint x: 673, endPoint y: 292, distance: 8.7
click at [673, 292] on button "Confirm" at bounding box center [658, 297] width 124 height 23
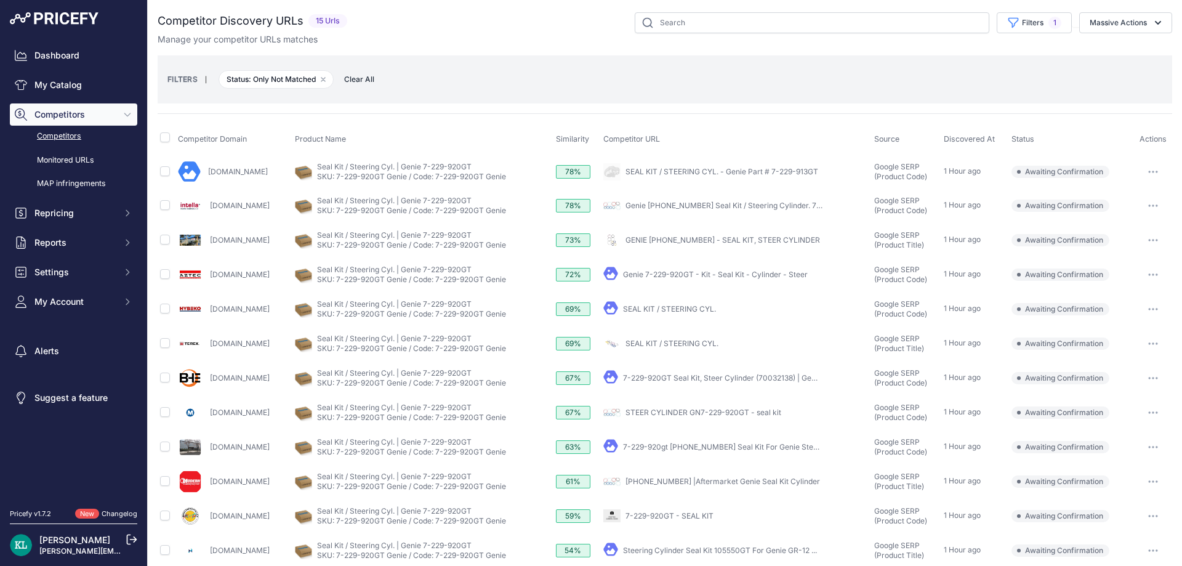
click at [551, 45] on div "Manage your competitor URLs matches" at bounding box center [665, 39] width 1014 height 12
drag, startPoint x: 273, startPoint y: 202, endPoint x: 204, endPoint y: 214, distance: 69.9
click at [204, 214] on div "[DOMAIN_NAME]" at bounding box center [234, 205] width 112 height 25
copy div "Intellaparts.com"
click at [165, 205] on input "checkbox" at bounding box center [165, 205] width 10 height 10
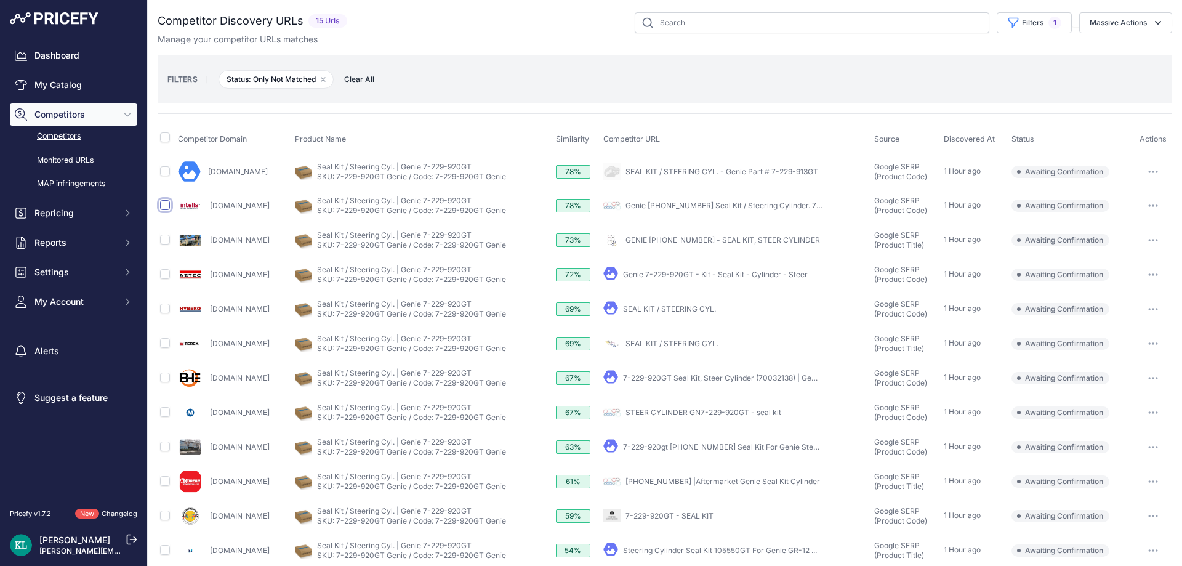
checkbox input "true"
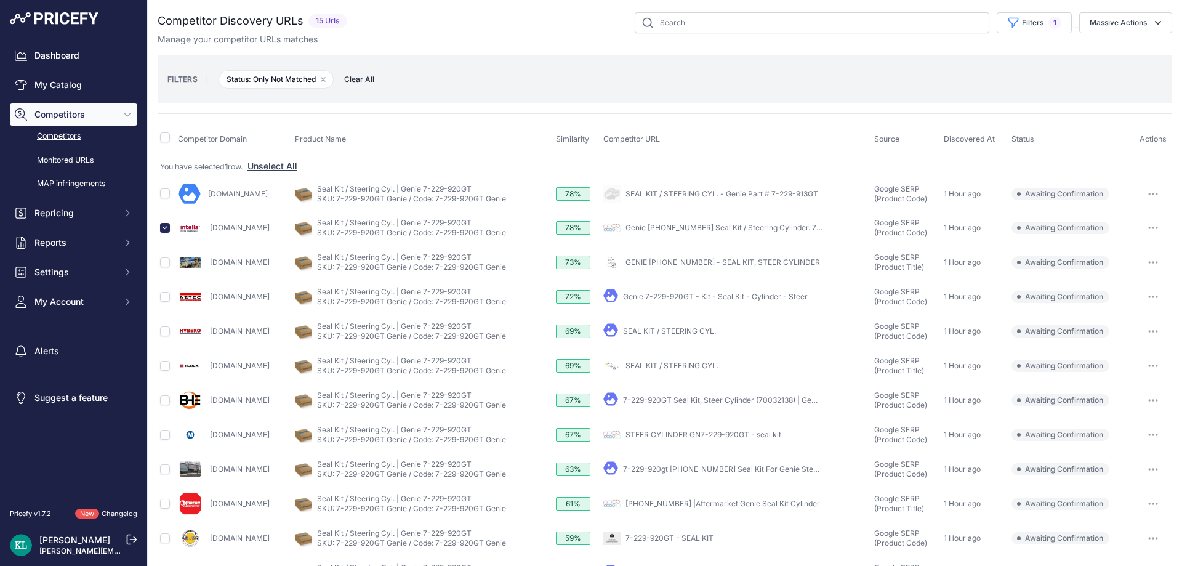
click at [205, 300] on div "Aztechydraulics.com" at bounding box center [234, 296] width 112 height 25
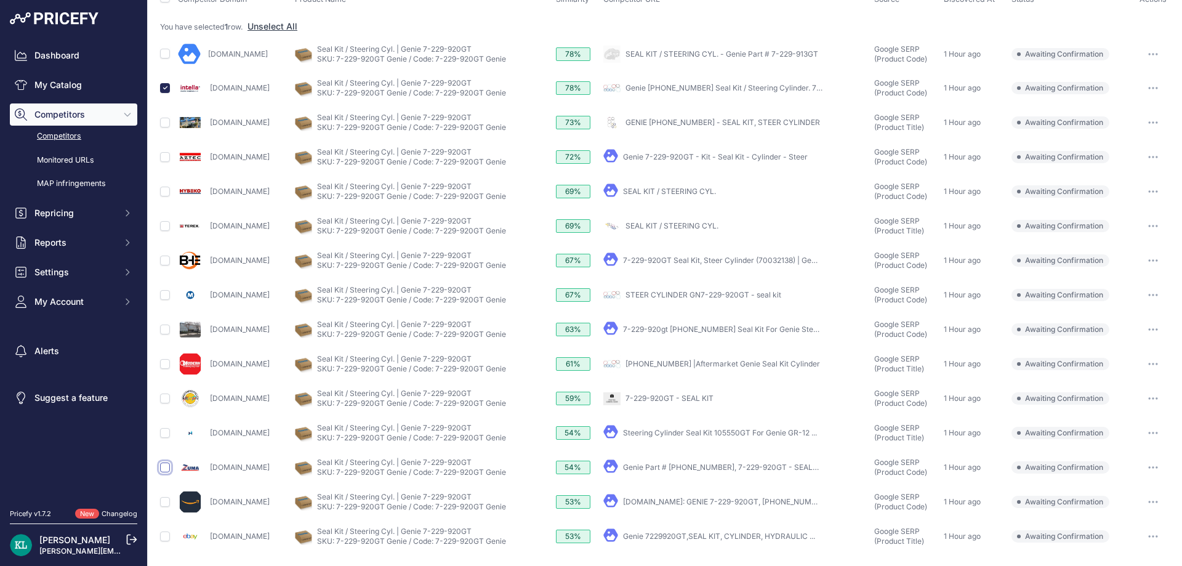
click at [165, 468] on input "checkbox" at bounding box center [165, 467] width 10 height 10
checkbox input "true"
click at [169, 500] on input "checkbox" at bounding box center [165, 502] width 10 height 10
checkbox input "true"
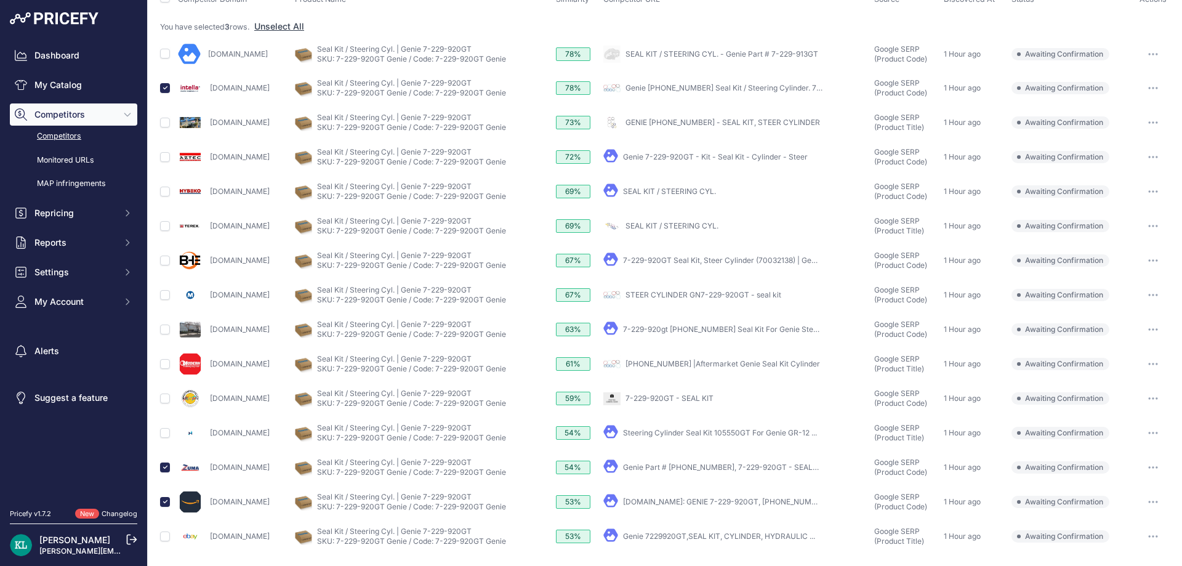
scroll to position [140, 0]
drag, startPoint x: 267, startPoint y: 258, endPoint x: 210, endPoint y: 262, distance: 56.7
click at [210, 262] on div "Bheliftparts.com" at bounding box center [234, 260] width 112 height 25
copy link "Bheliftparts.com"
click at [164, 260] on input "checkbox" at bounding box center [165, 260] width 10 height 10
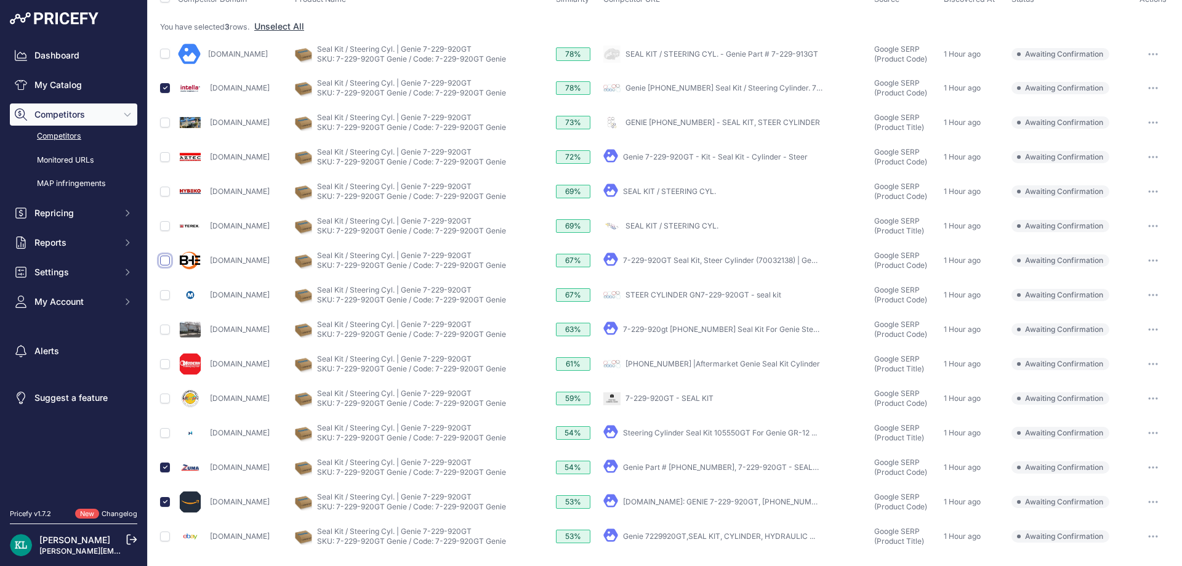
checkbox input "true"
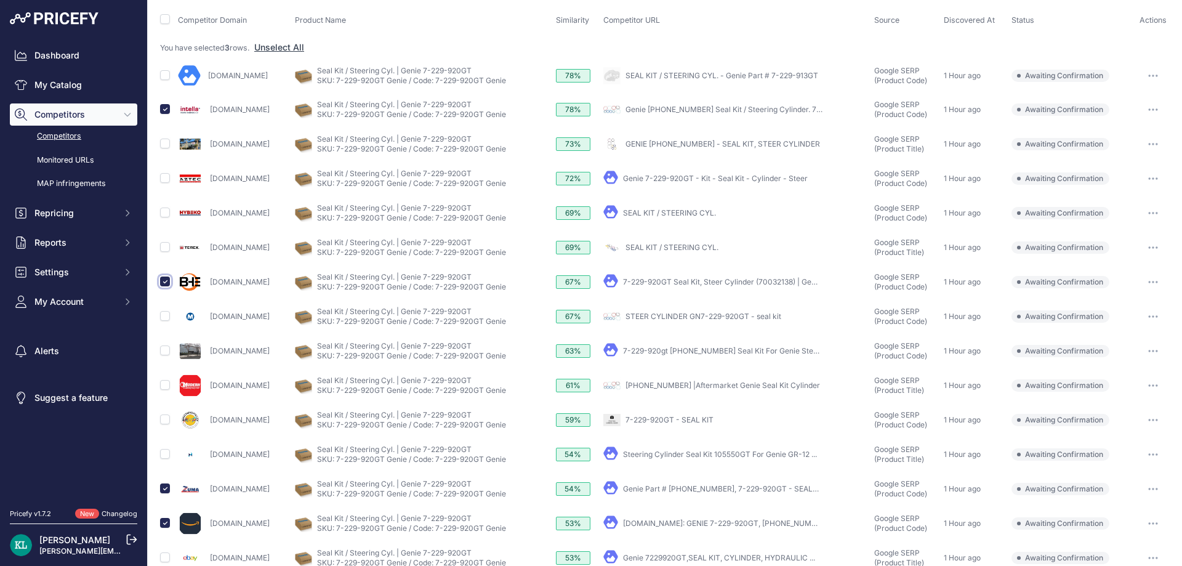
scroll to position [161, 0]
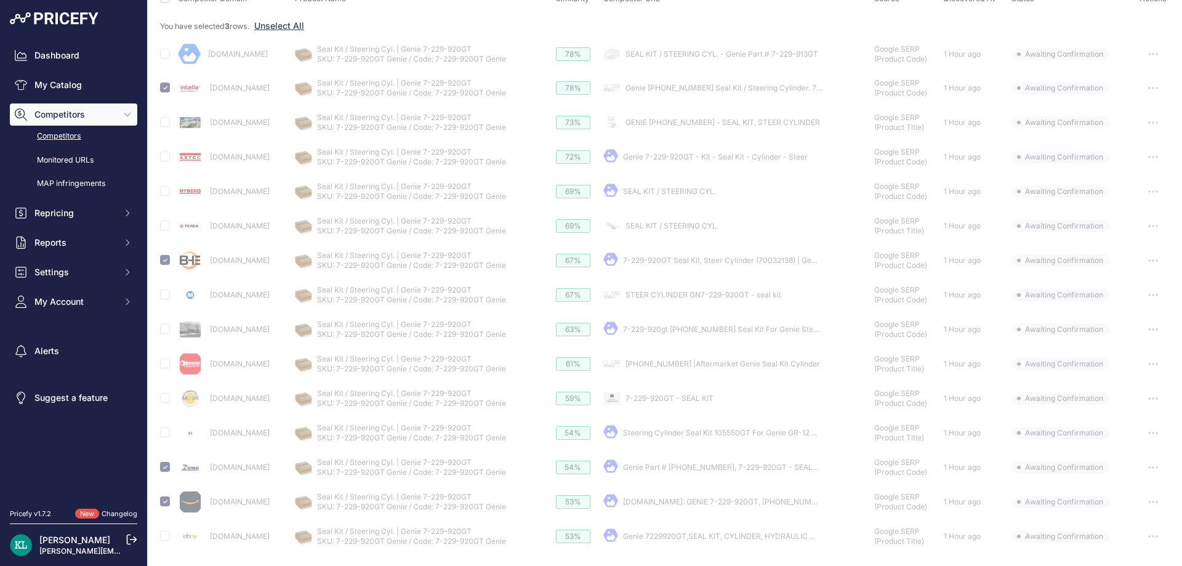
drag, startPoint x: 290, startPoint y: 301, endPoint x: 207, endPoint y: 303, distance: 82.5
click at [207, 303] on div "Magnasourceinc.com" at bounding box center [234, 294] width 112 height 25
copy link "Magnasourceinc.com"
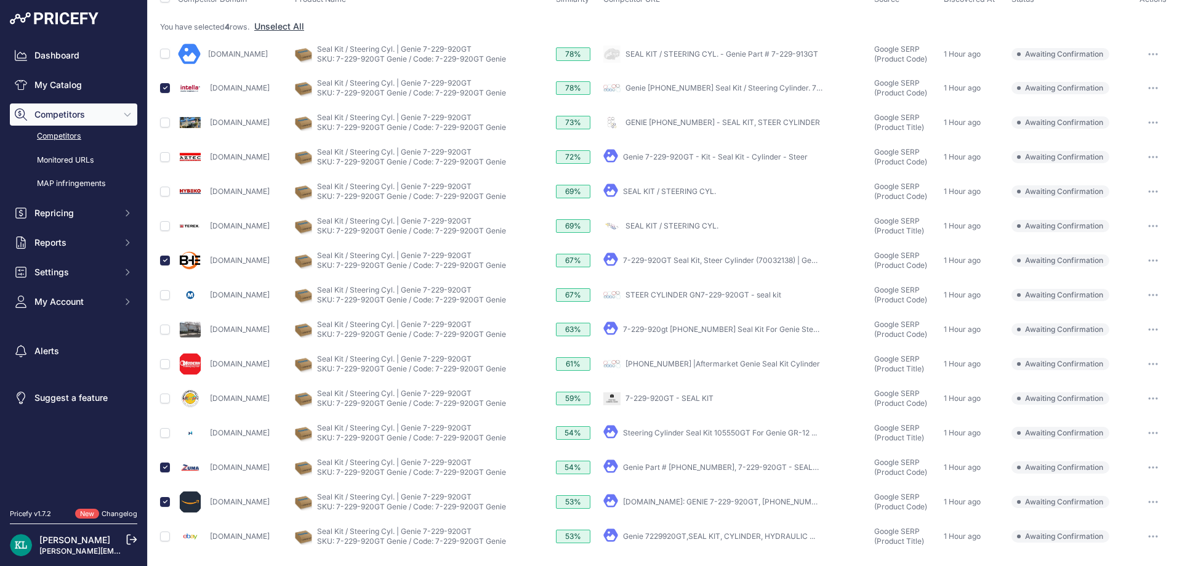
scroll to position [140, 0]
click at [164, 297] on input "checkbox" at bounding box center [165, 295] width 10 height 10
checkbox input "true"
drag, startPoint x: 236, startPoint y: 401, endPoint x: 198, endPoint y: 404, distance: 38.3
click at [198, 404] on div "Mxpseal.com" at bounding box center [234, 398] width 112 height 25
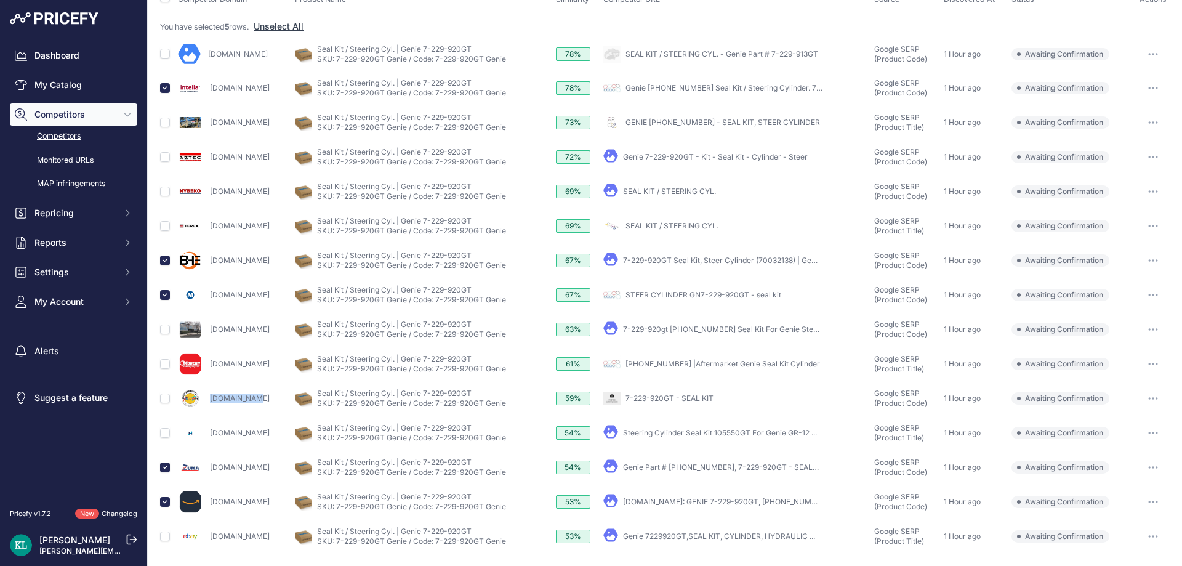
copy div "Mxpseal.com"
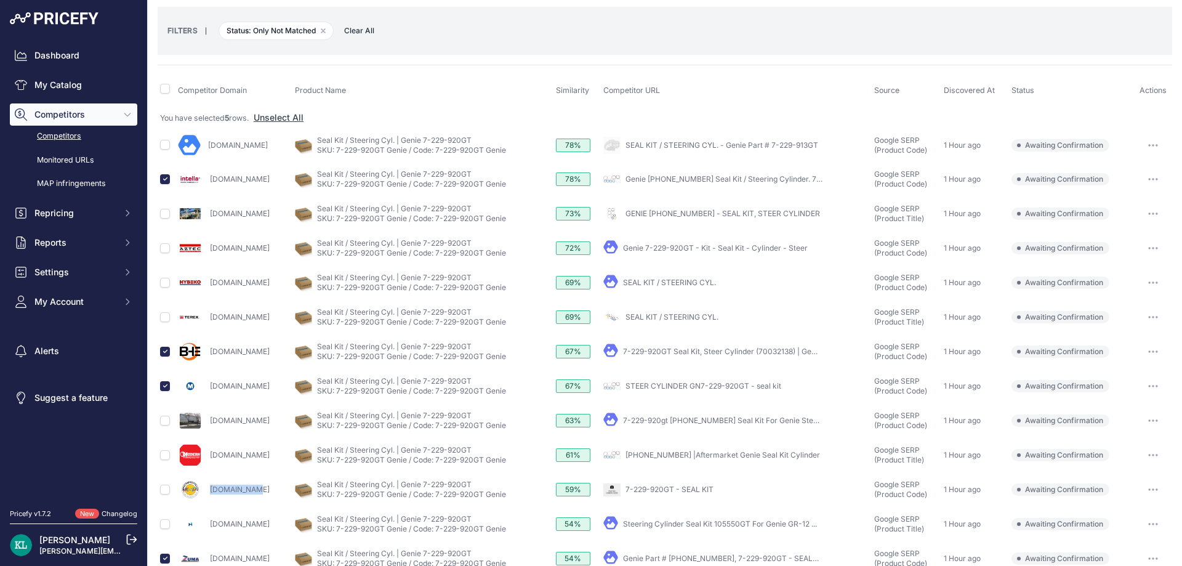
scroll to position [0, 0]
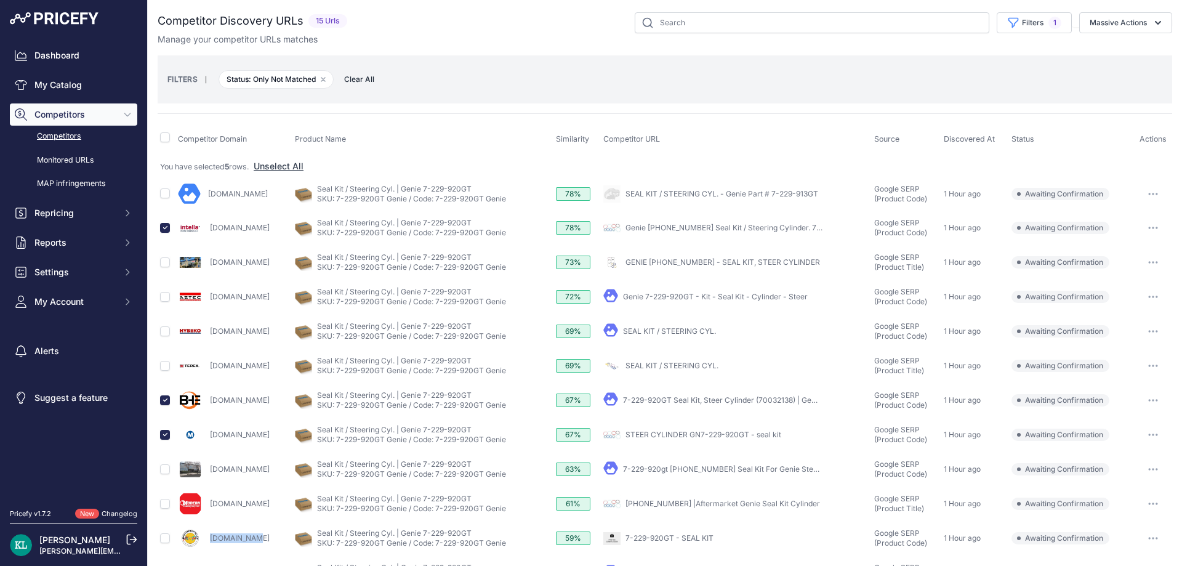
drag, startPoint x: 1126, startPoint y: 22, endPoint x: 1096, endPoint y: 46, distance: 38.5
click at [1126, 22] on button "Massive Actions" at bounding box center [1125, 22] width 93 height 21
click at [1087, 52] on span "Confirm Match" at bounding box center [1113, 51] width 60 height 10
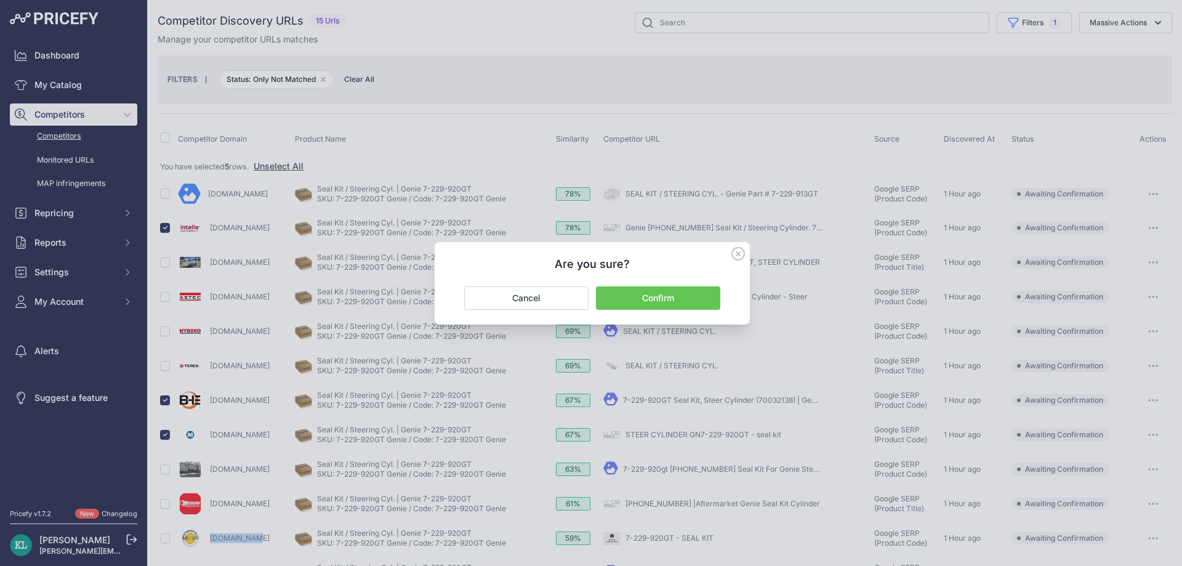
click at [657, 295] on button "Confirm" at bounding box center [658, 297] width 124 height 23
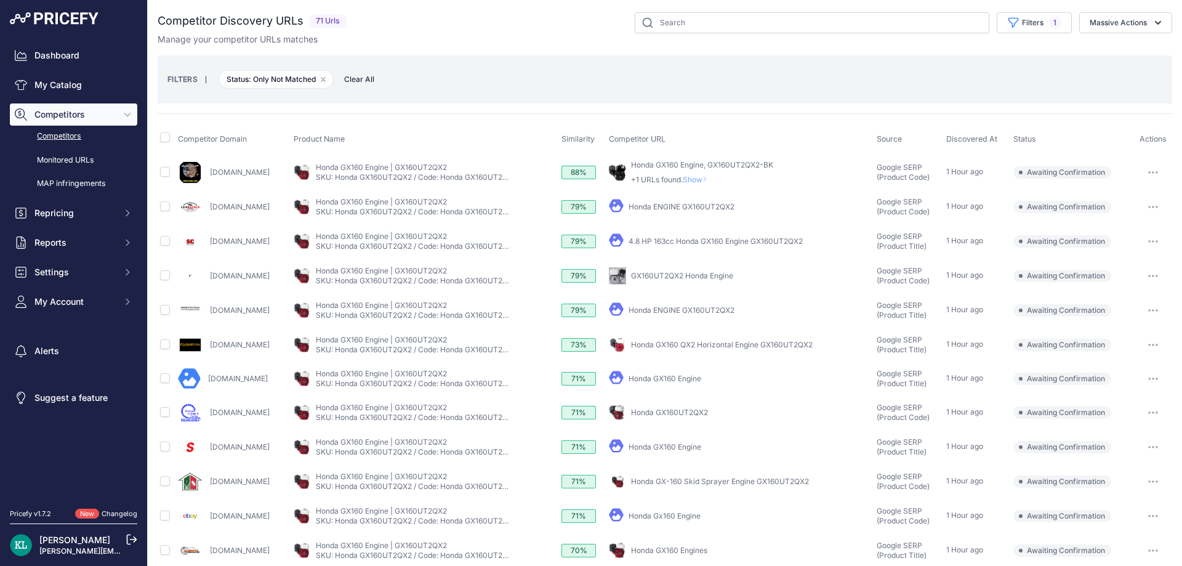
click at [533, 38] on div "Manage your competitor URLs matches" at bounding box center [665, 39] width 1014 height 12
drag, startPoint x: 239, startPoint y: 239, endPoint x: 202, endPoint y: 244, distance: 37.3
click at [202, 244] on div "Surpluscenter.com" at bounding box center [233, 241] width 111 height 25
copy div "Surpluscenter.com"
drag, startPoint x: 291, startPoint y: 312, endPoint x: 233, endPoint y: 291, distance: 62.1
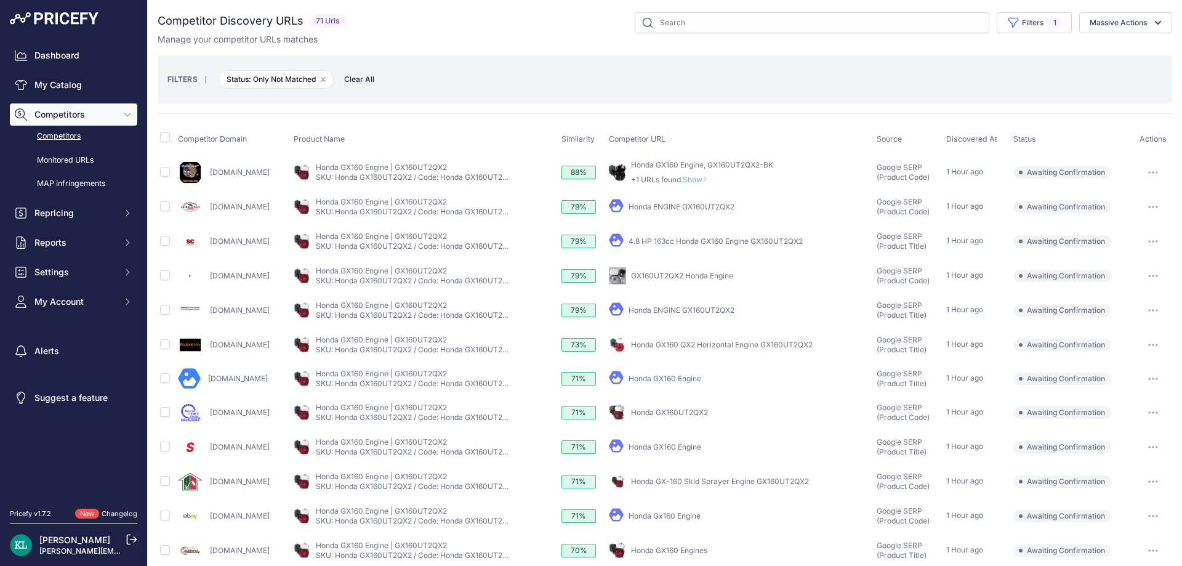
click at [209, 311] on div "Abbottspropower.com" at bounding box center [233, 310] width 111 height 25
copy link "Abbottspropower.com"
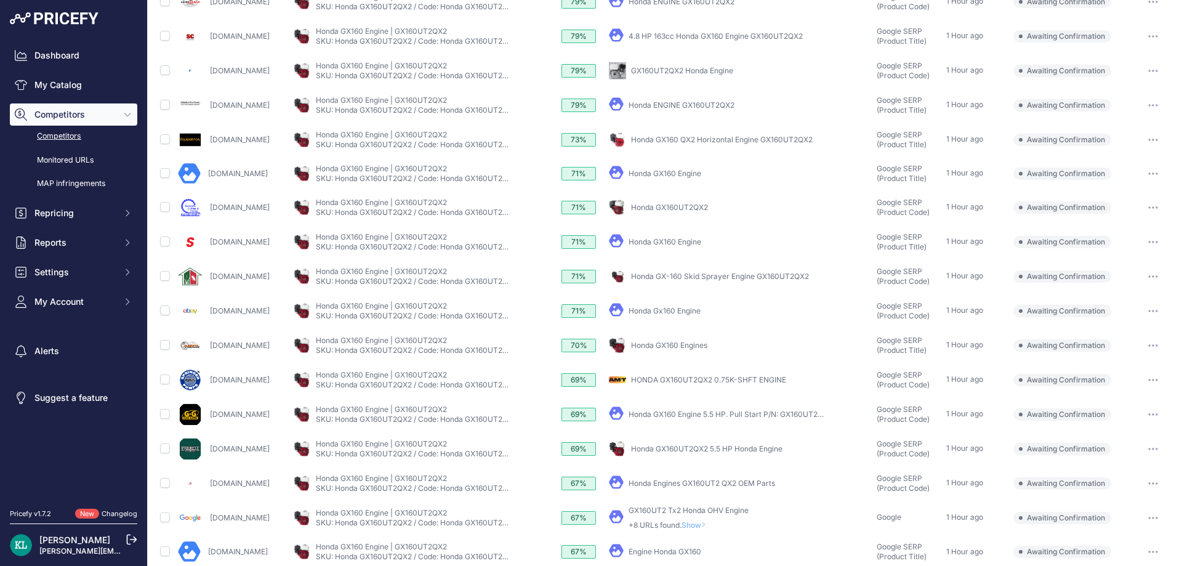
scroll to position [308, 0]
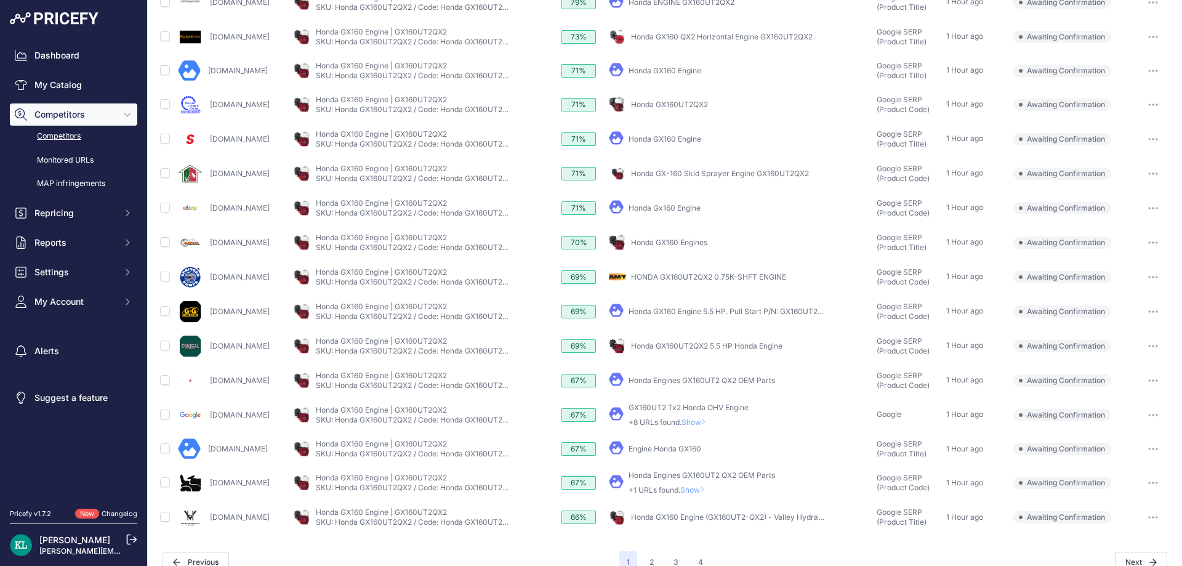
drag, startPoint x: 292, startPoint y: 349, endPoint x: 207, endPoint y: 351, distance: 85.6
click at [207, 351] on div "Farrellequipment.com" at bounding box center [233, 346] width 111 height 25
copy link "Farrellequipment.com"
drag, startPoint x: 265, startPoint y: 316, endPoint x: 208, endPoint y: 322, distance: 57.5
click at [208, 322] on div "Ggfleetsupply.com" at bounding box center [233, 311] width 111 height 25
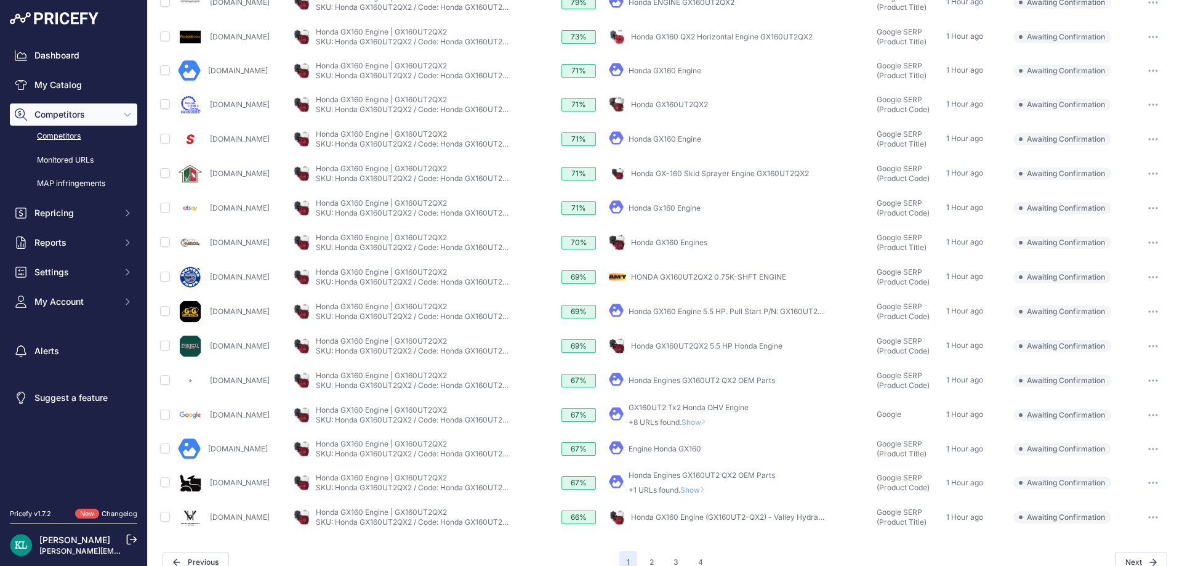
copy link "Ggfleetsupply.com"
drag, startPoint x: 289, startPoint y: 162, endPoint x: 210, endPoint y: 170, distance: 79.1
click at [210, 170] on div "Solutionsstores.com" at bounding box center [233, 173] width 111 height 25
copy link "Solutionsstores.com"
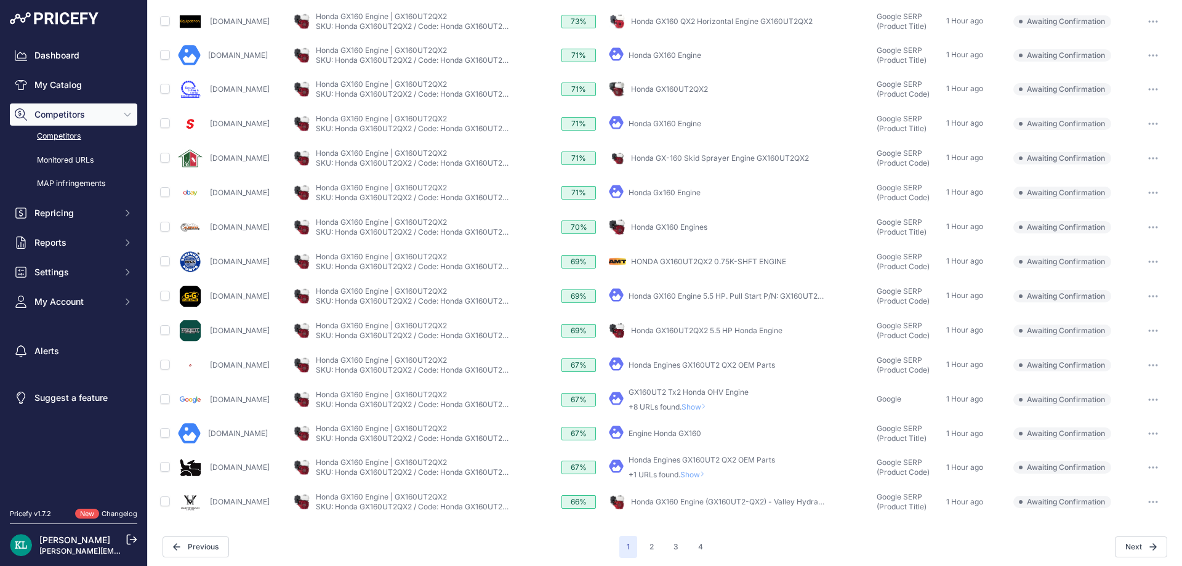
scroll to position [327, 0]
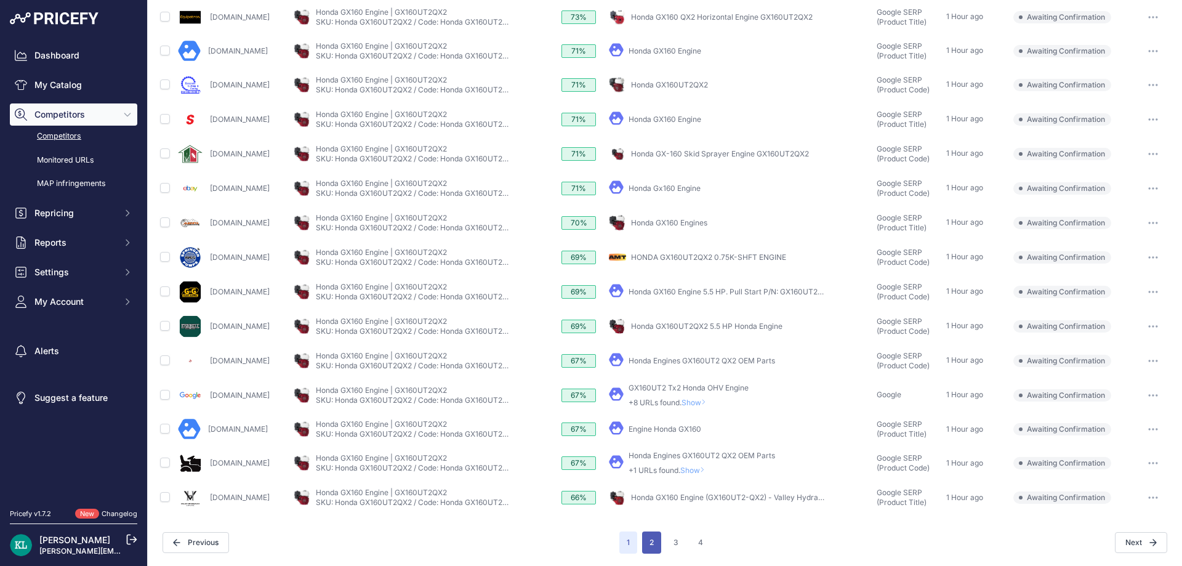
click at [652, 542] on button "2" at bounding box center [651, 542] width 19 height 22
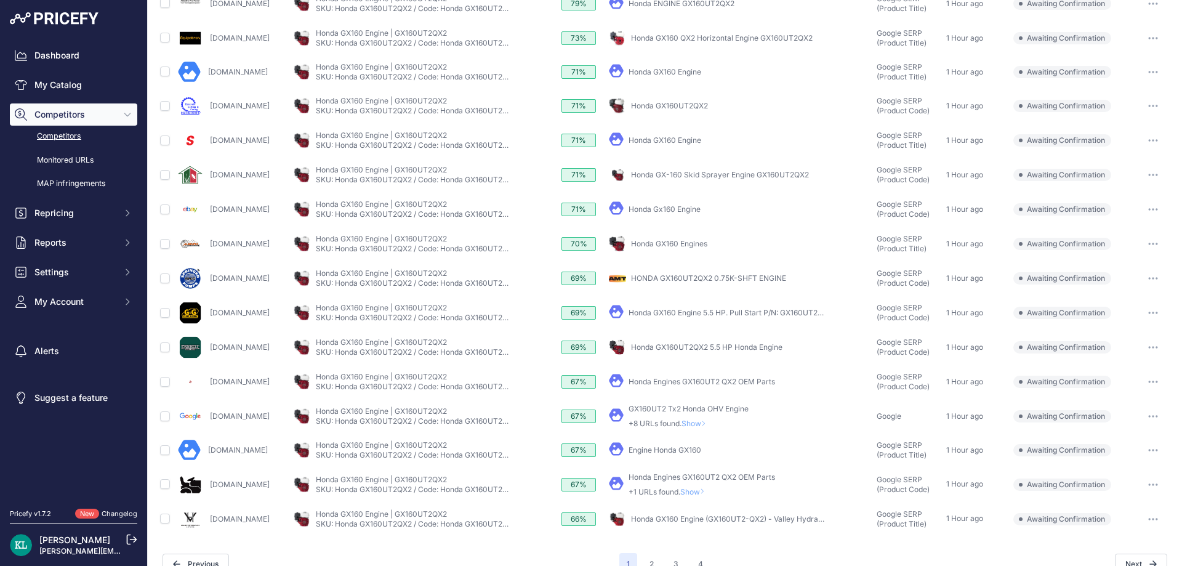
scroll to position [348, 0]
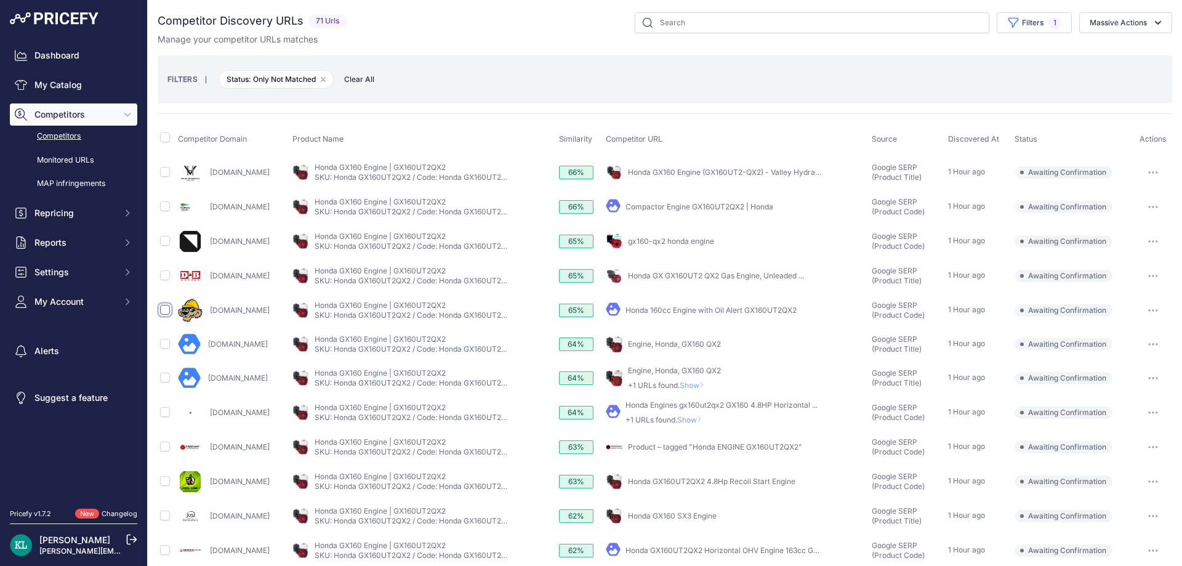
click at [160, 311] on input "checkbox" at bounding box center [165, 310] width 10 height 10
checkbox input "true"
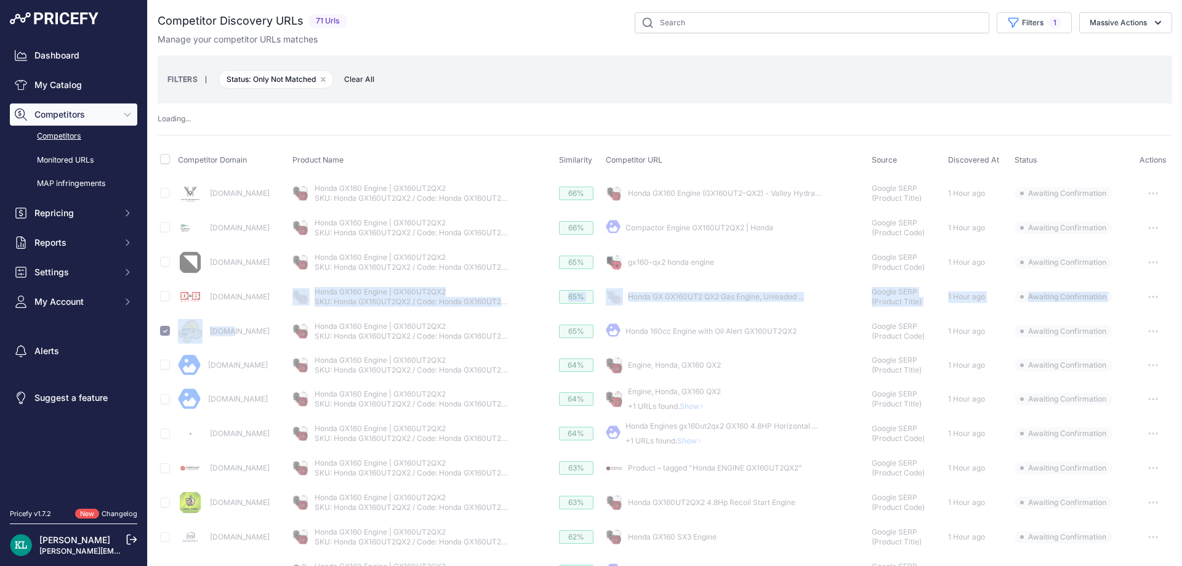
drag, startPoint x: 256, startPoint y: 322, endPoint x: 232, endPoint y: 327, distance: 24.5
click at [232, 327] on tbody "Valleyhydraulicsmachine.com My Product" at bounding box center [665, 520] width 1014 height 689
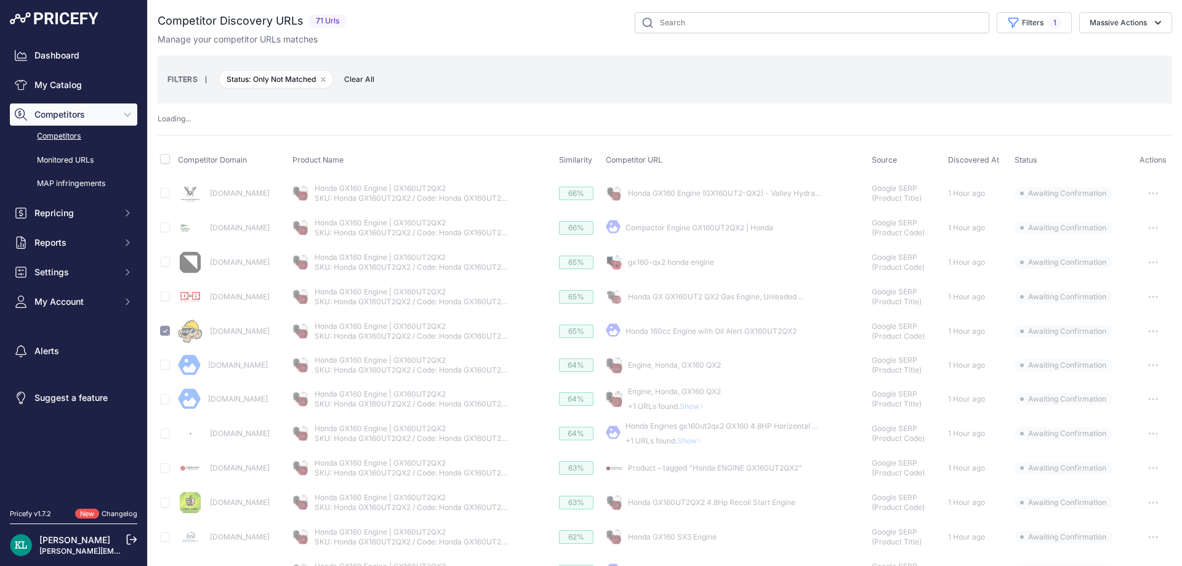
click at [285, 340] on div "Acmetools.com" at bounding box center [233, 331] width 110 height 25
drag, startPoint x: 227, startPoint y: 331, endPoint x: 210, endPoint y: 333, distance: 16.7
click at [210, 333] on div "Acmetools.com" at bounding box center [233, 331] width 110 height 25
copy link "Acmetools.com"
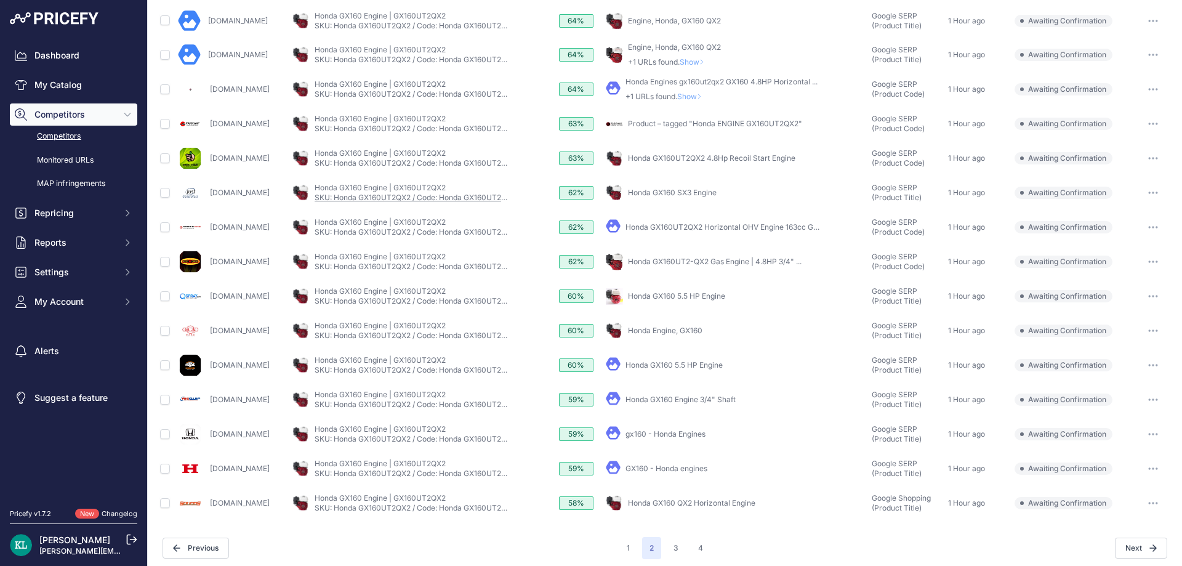
scroll to position [351, 0]
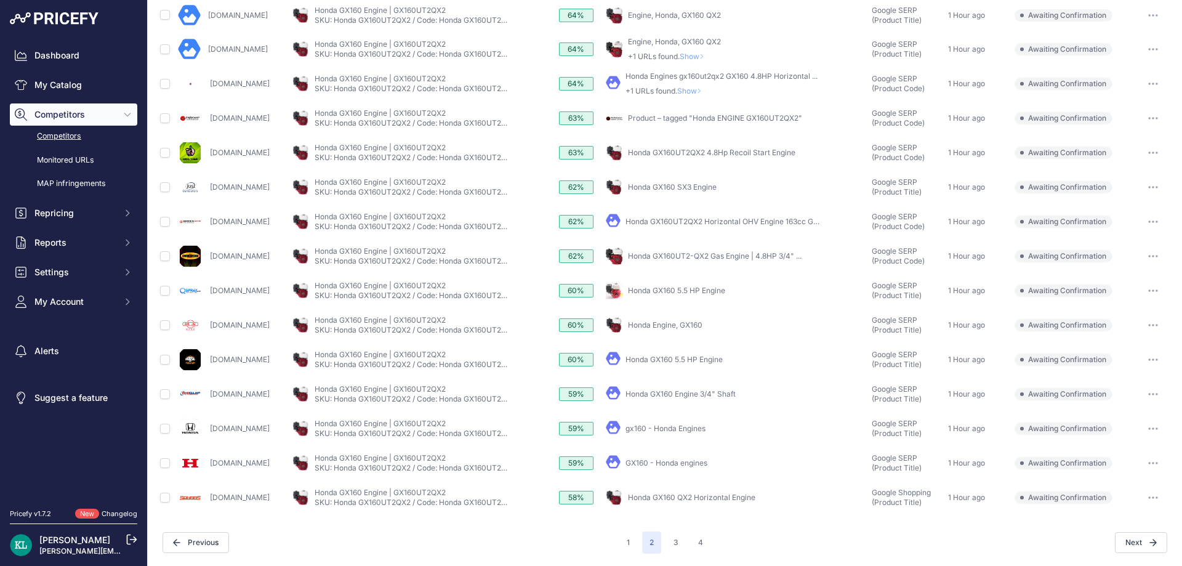
drag, startPoint x: 289, startPoint y: 223, endPoint x: 207, endPoint y: 227, distance: 82.6
click at [207, 227] on div "Poweredbymoyer.com" at bounding box center [233, 221] width 110 height 25
drag, startPoint x: 298, startPoint y: 84, endPoint x: 210, endPoint y: 92, distance: 89.0
click at [210, 92] on div "Jackssmallengines.com" at bounding box center [233, 83] width 110 height 25
copy link "Jackssmallengines.com"
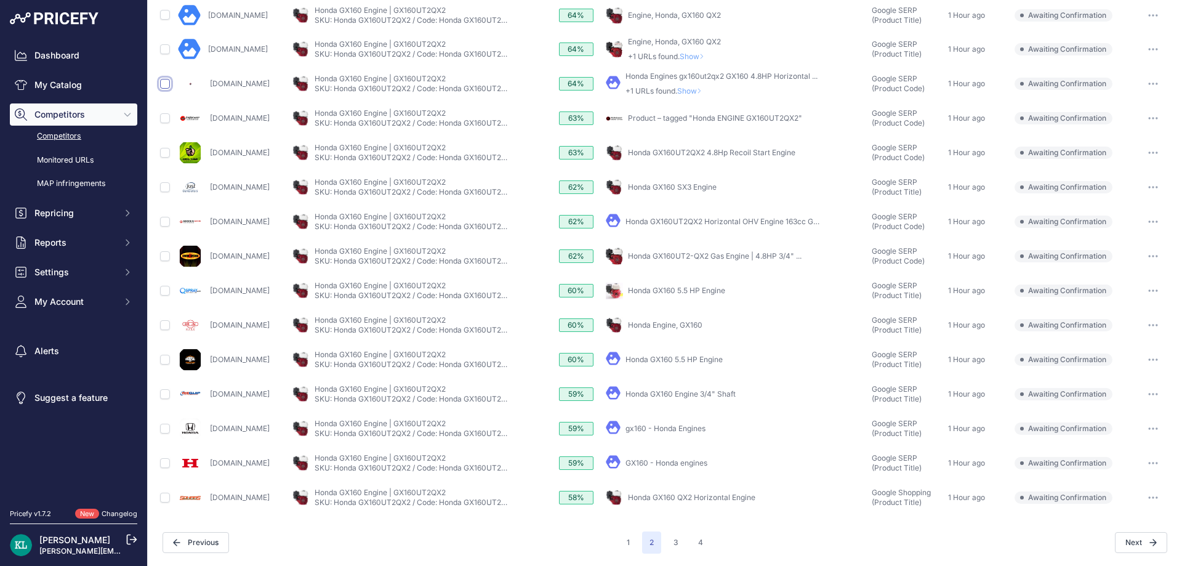
click at [162, 87] on input "checkbox" at bounding box center [165, 84] width 10 height 10
checkbox input "true"
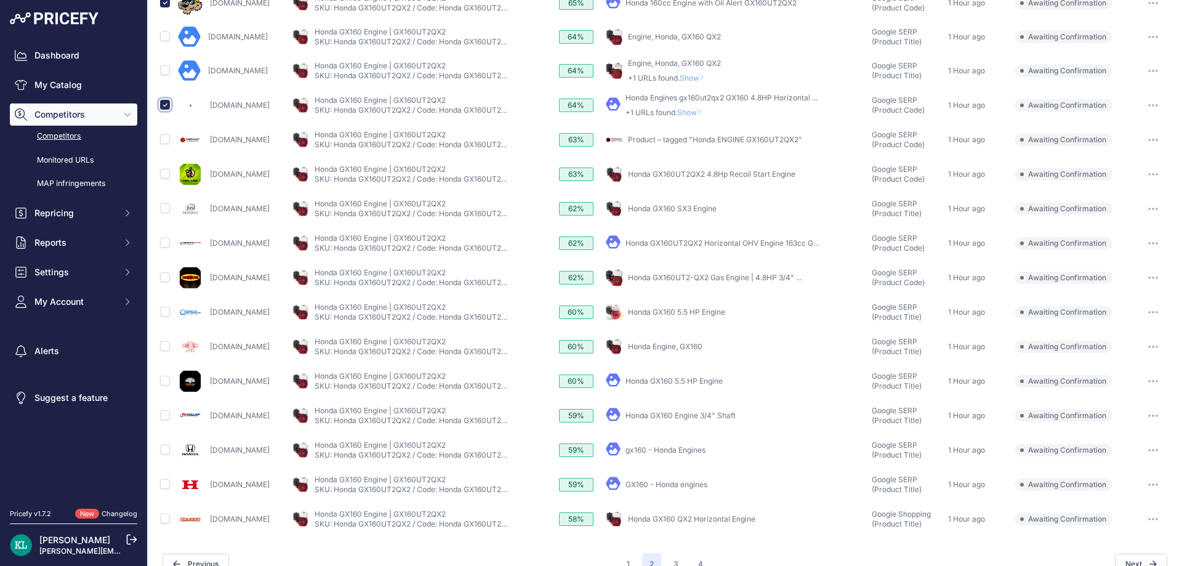
scroll to position [372, 0]
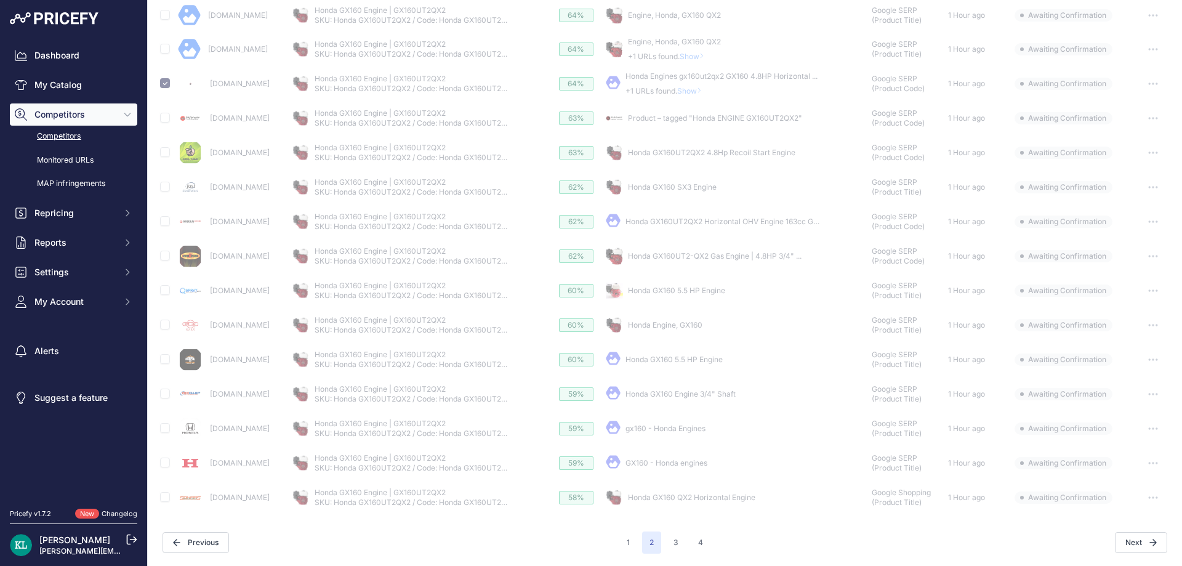
drag, startPoint x: 298, startPoint y: 125, endPoint x: 207, endPoint y: 134, distance: 91.5
click at [207, 134] on td "Parkwaylawnmower.com" at bounding box center [232, 118] width 115 height 34
click at [214, 129] on div "Parkwaylawnmower.com" at bounding box center [233, 118] width 110 height 25
copy link "arkwaylawnmower.com"
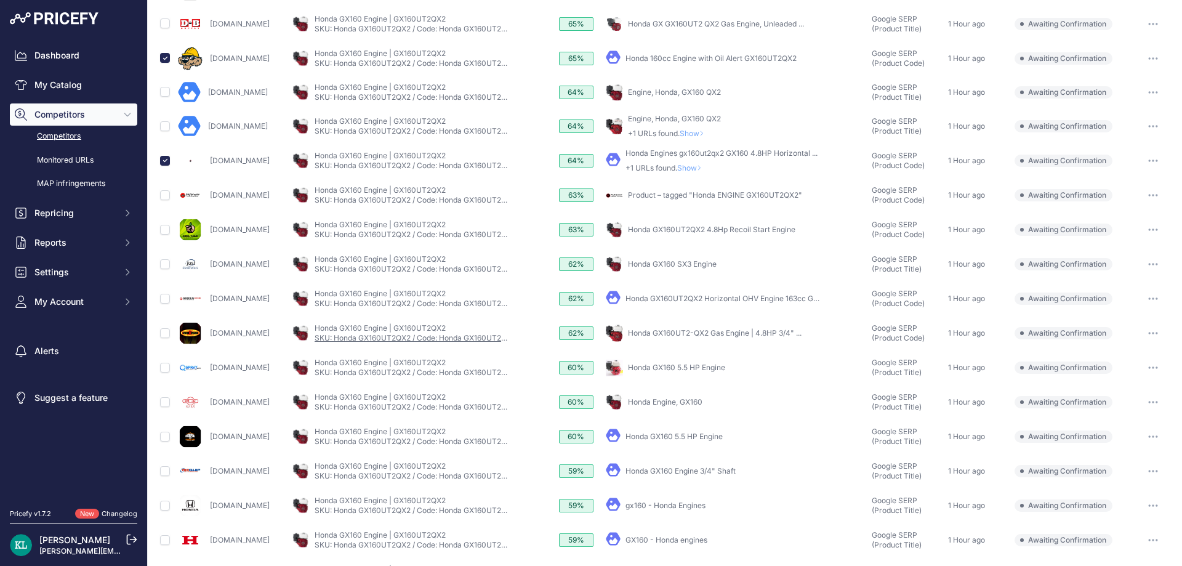
scroll to position [351, 0]
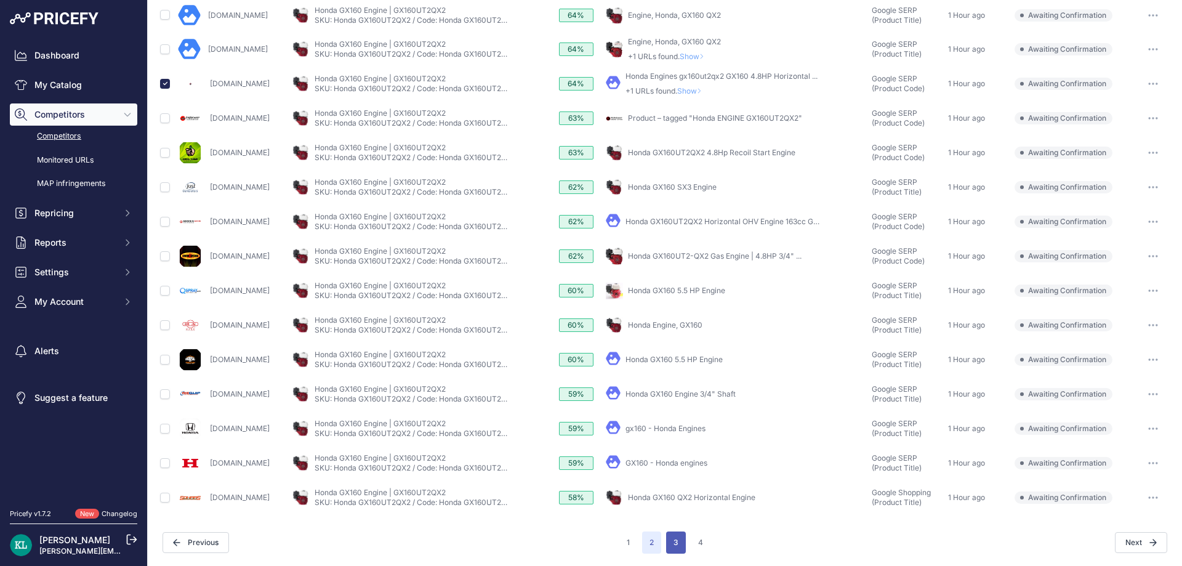
click at [668, 542] on button "3" at bounding box center [676, 542] width 20 height 22
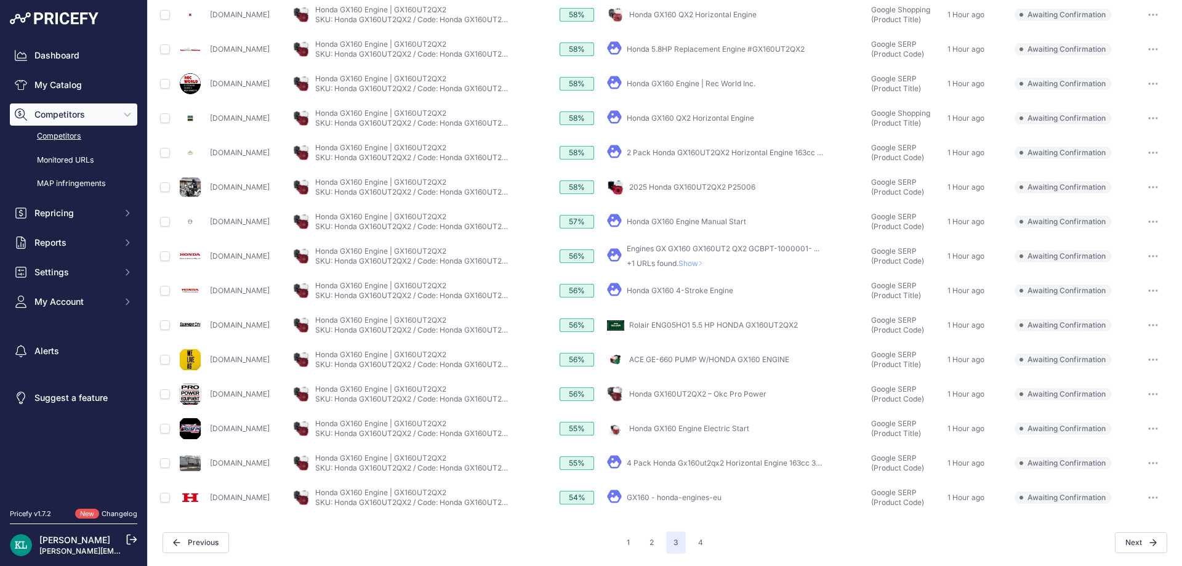
scroll to position [351, 0]
click at [499, 540] on div "Previous" at bounding box center [390, 542] width 457 height 21
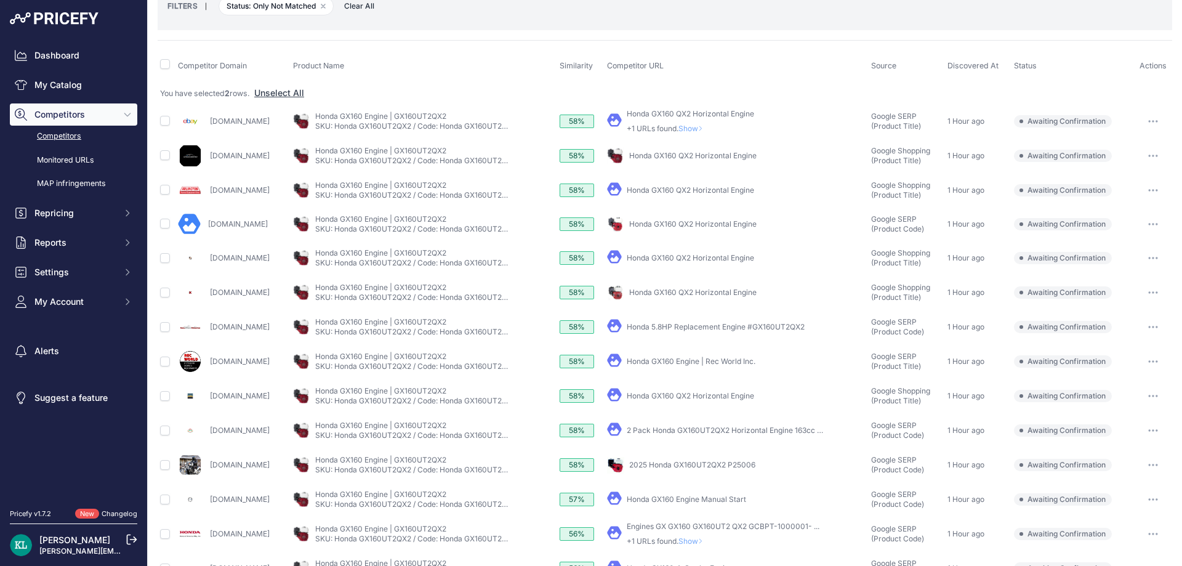
scroll to position [103, 0]
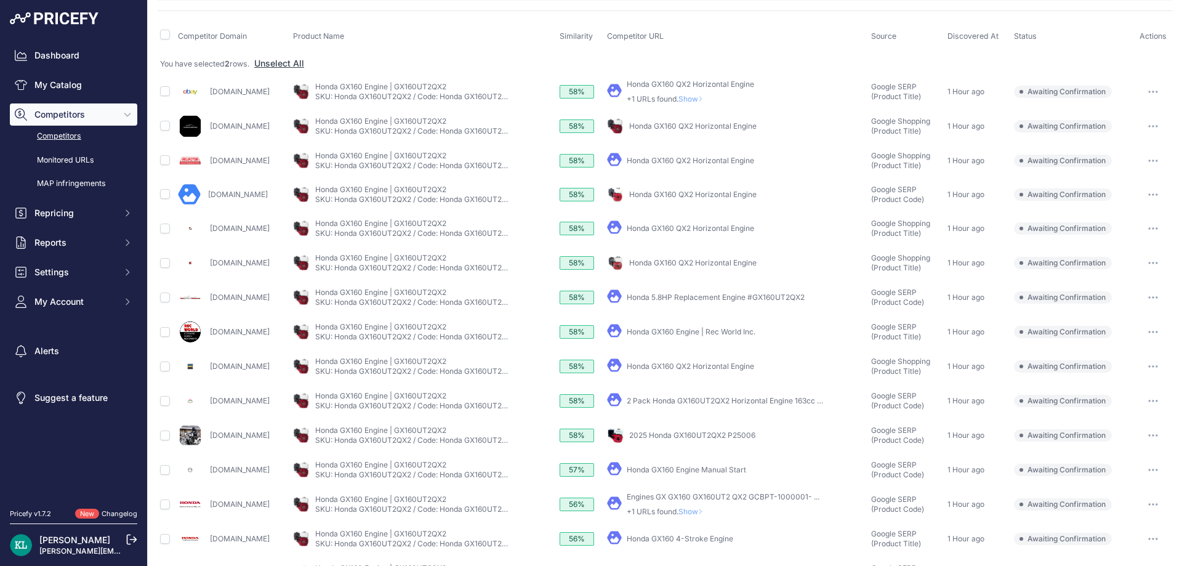
drag, startPoint x: 294, startPoint y: 298, endPoint x: 209, endPoint y: 299, distance: 84.3
click at [209, 299] on div "Smallenginesuperstore.com" at bounding box center [233, 297] width 110 height 25
copy link "Smallenginesuperstore.com"
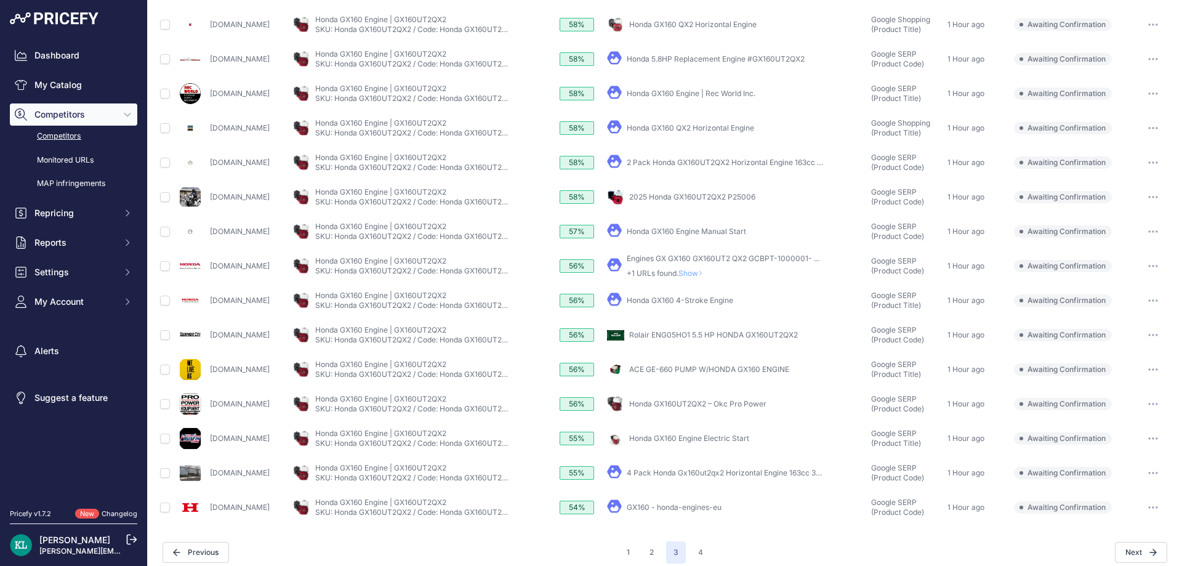
scroll to position [351, 0]
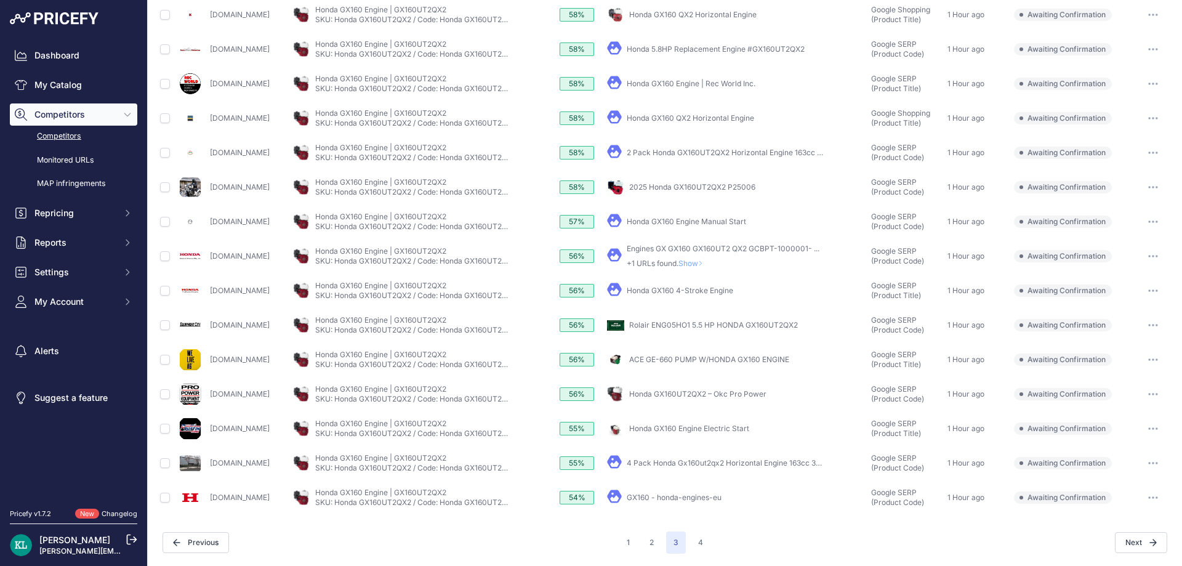
drag, startPoint x: 223, startPoint y: 399, endPoint x: 209, endPoint y: 400, distance: 14.2
click at [209, 400] on div "Okcpropower.com" at bounding box center [233, 394] width 110 height 25
copy link "Okcpropower.com"
click at [692, 545] on button "4" at bounding box center [700, 542] width 20 height 22
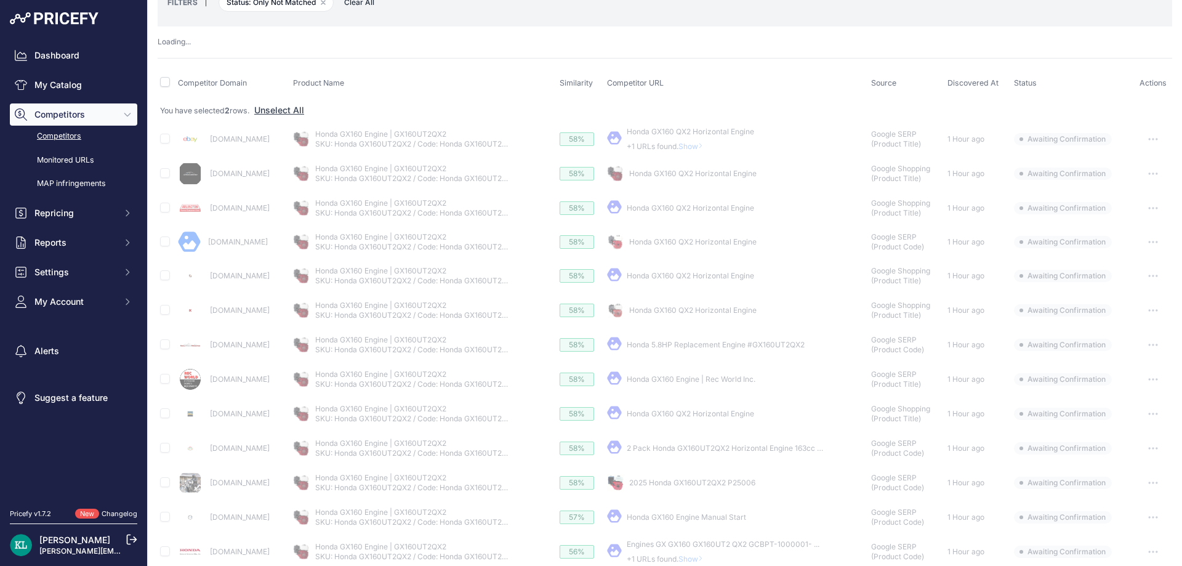
scroll to position [0, 0]
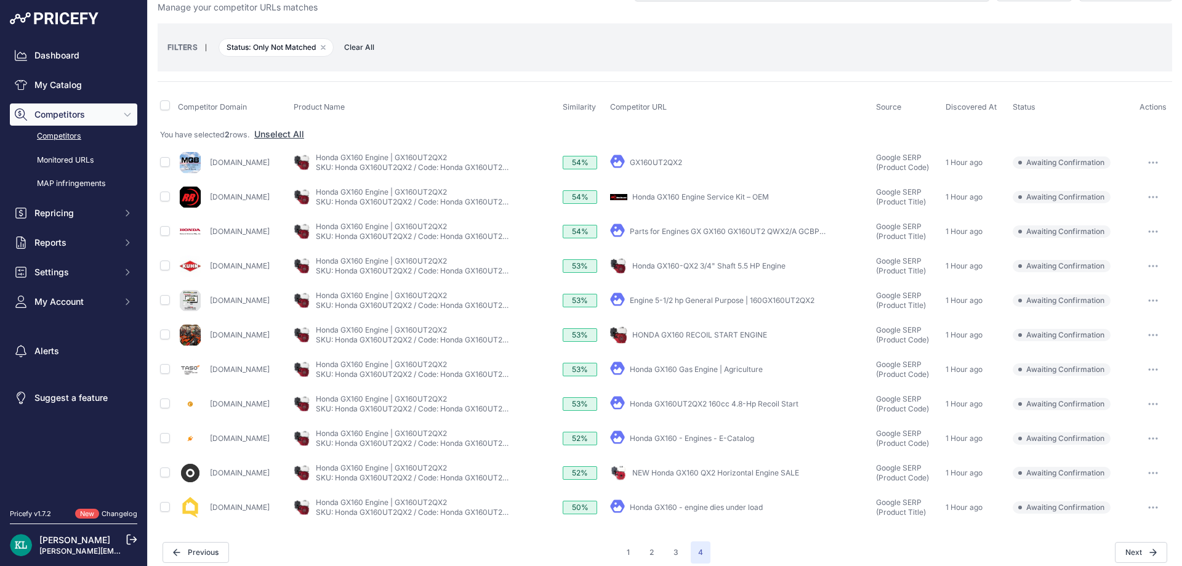
scroll to position [42, 0]
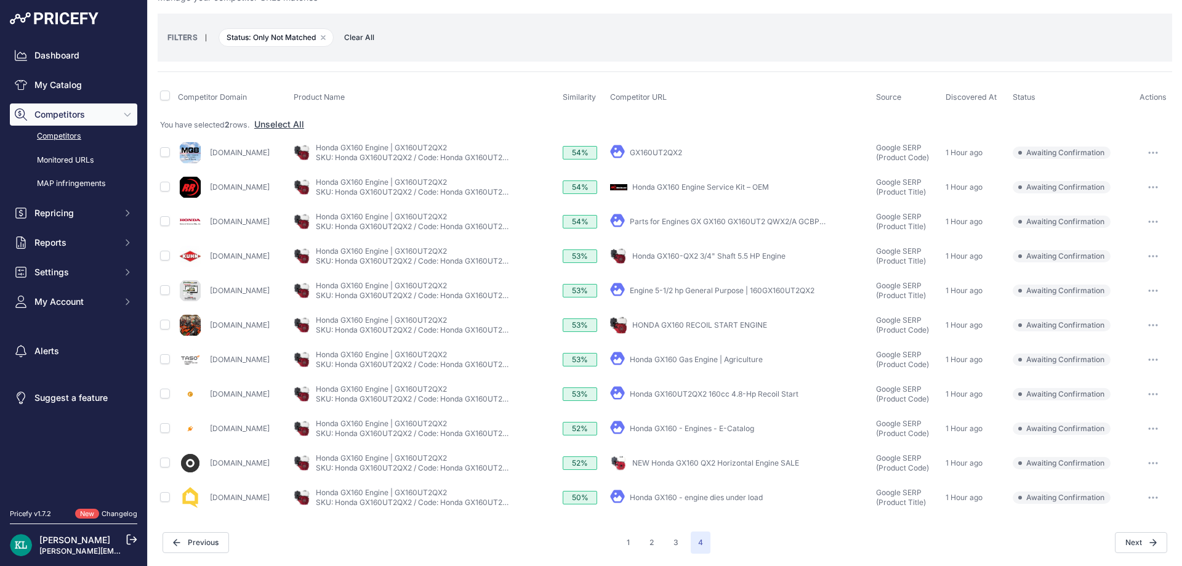
drag, startPoint x: 295, startPoint y: 399, endPoint x: 208, endPoint y: 403, distance: 87.5
click at [208, 403] on div "Colemanequip.com" at bounding box center [233, 394] width 111 height 25
click at [164, 396] on input "checkbox" at bounding box center [165, 393] width 10 height 10
checkbox input "true"
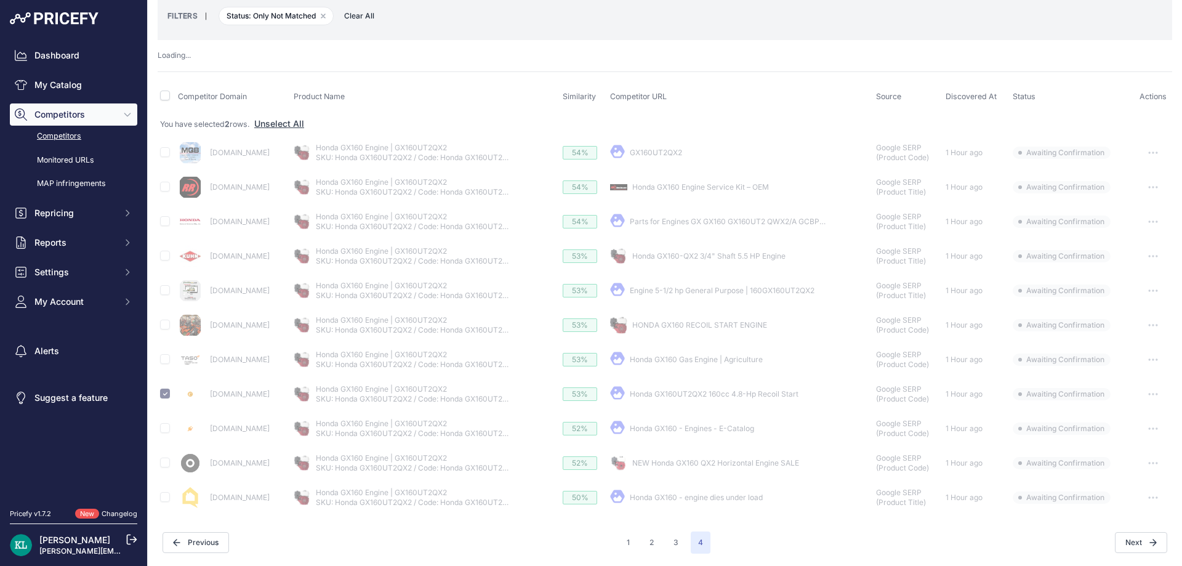
drag, startPoint x: 305, startPoint y: 279, endPoint x: 208, endPoint y: 302, distance: 99.3
click at [208, 302] on div "Precisionusa.com" at bounding box center [233, 290] width 111 height 25
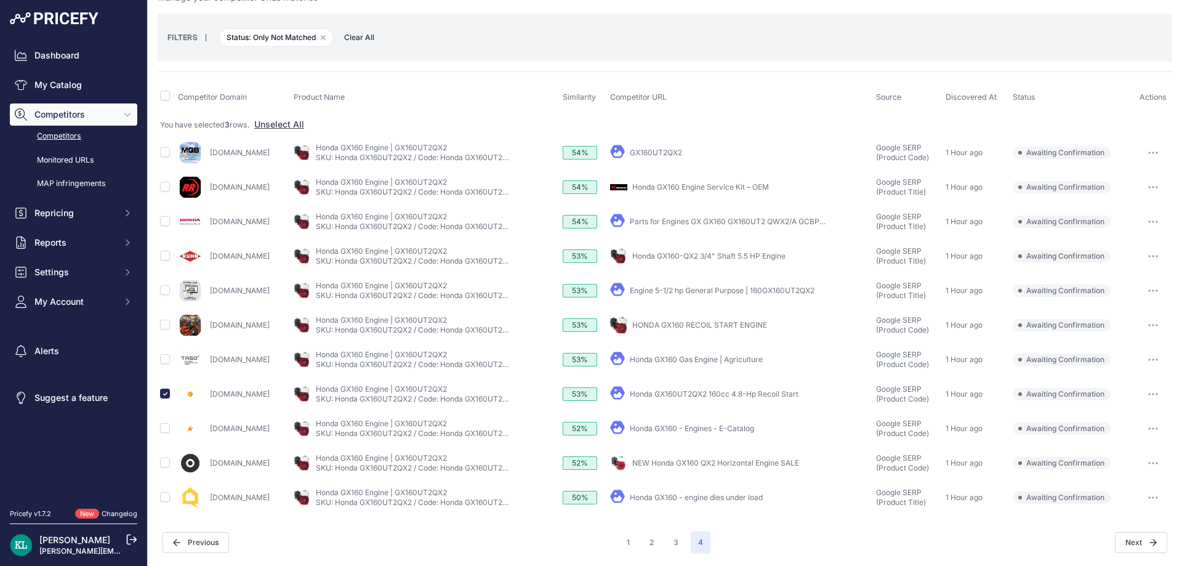
scroll to position [42, 0]
drag, startPoint x: 297, startPoint y: 282, endPoint x: 207, endPoint y: 295, distance: 90.2
click at [207, 295] on div "Precisionusa.com" at bounding box center [233, 290] width 111 height 25
drag, startPoint x: 258, startPoint y: 292, endPoint x: 204, endPoint y: 302, distance: 54.9
click at [204, 302] on div "Precisionusa.com" at bounding box center [233, 290] width 111 height 25
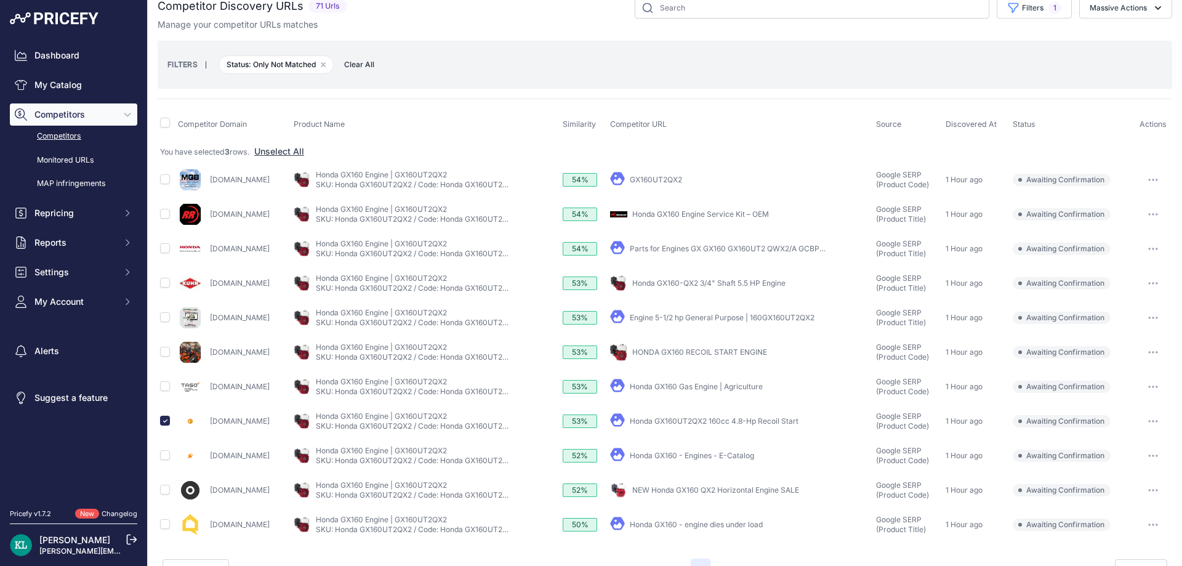
scroll to position [0, 0]
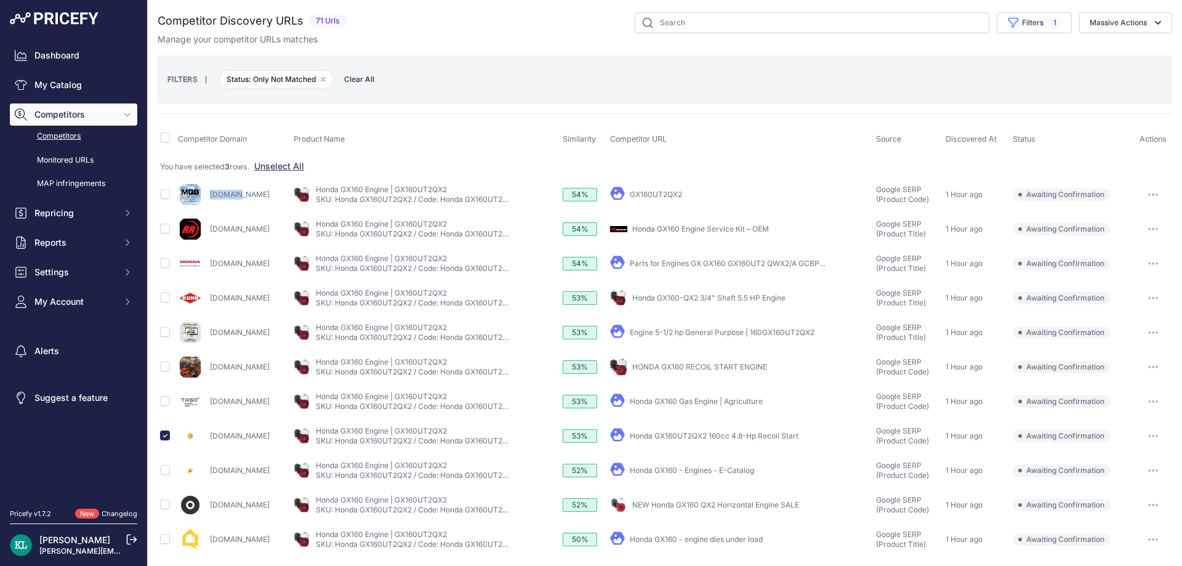
drag, startPoint x: 258, startPoint y: 192, endPoint x: 198, endPoint y: 201, distance: 61.6
click at [198, 201] on div "Mqb.com" at bounding box center [233, 194] width 111 height 25
click at [1117, 36] on div "Manage your competitor URLs matches" at bounding box center [665, 39] width 1014 height 12
click at [1121, 30] on button "Massive Actions" at bounding box center [1125, 22] width 93 height 21
click at [1108, 45] on button "Confirm Match" at bounding box center [1122, 52] width 98 height 22
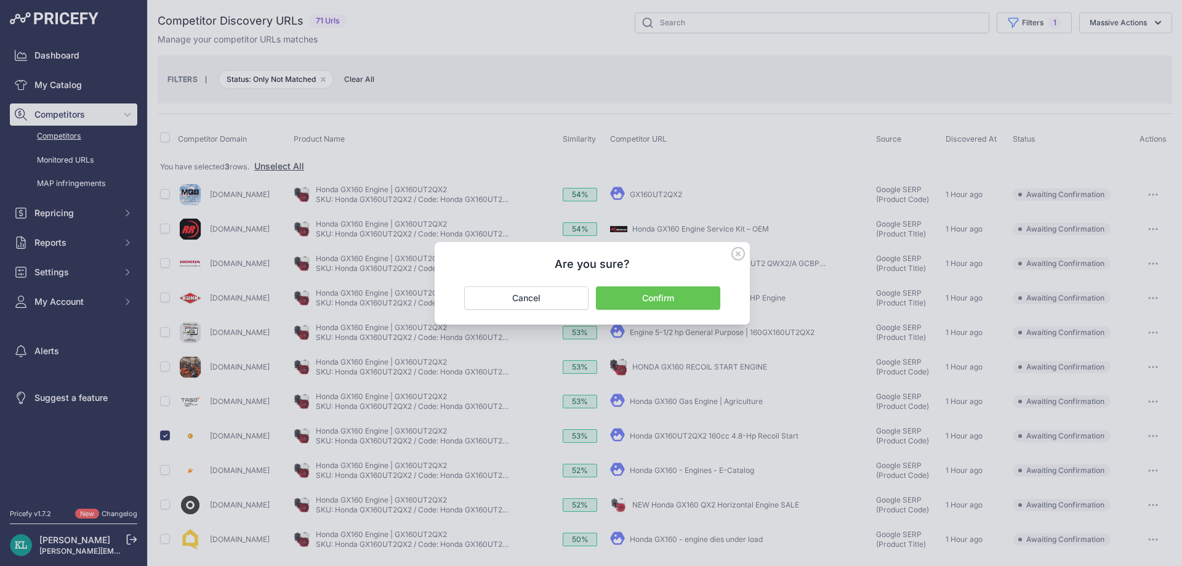
click at [675, 290] on button "Confirm" at bounding box center [658, 297] width 124 height 23
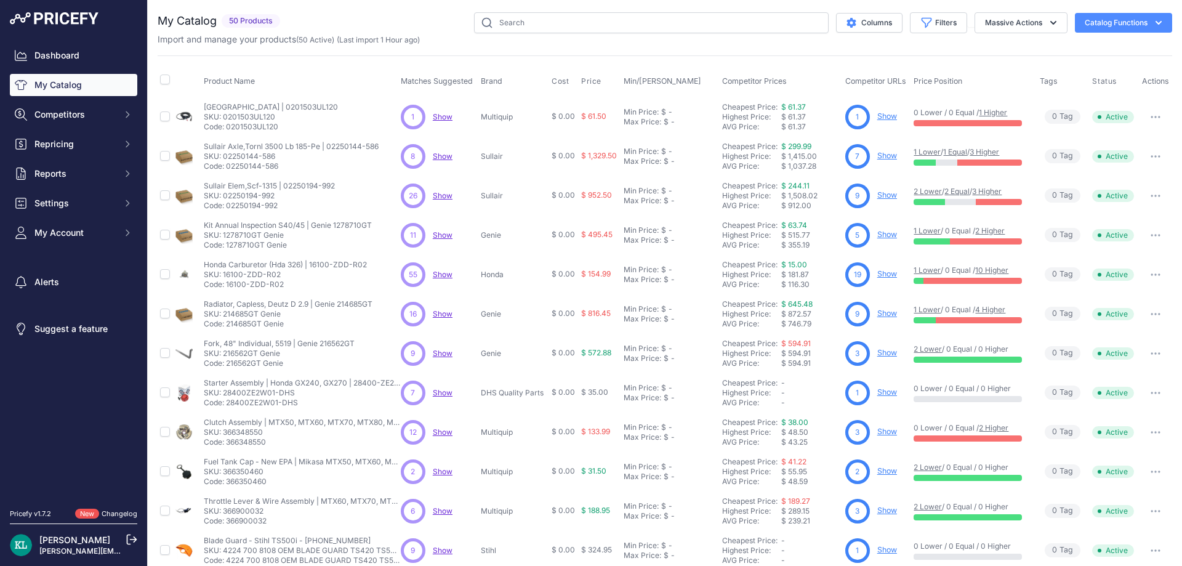
click at [78, 156] on div "Dashboard My Catalog Competitors Competitors Monitored URLs MAP infringements R…" at bounding box center [73, 143] width 127 height 199
click at [84, 133] on button "Repricing" at bounding box center [73, 144] width 127 height 22
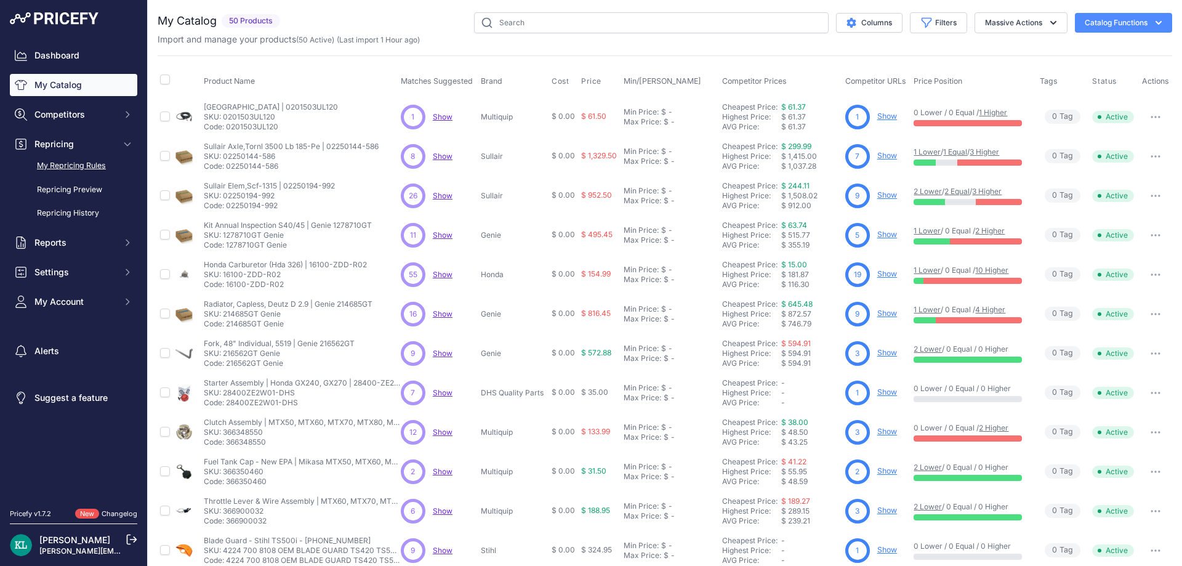
click at [87, 170] on link "My Repricing Rules" at bounding box center [73, 166] width 127 height 22
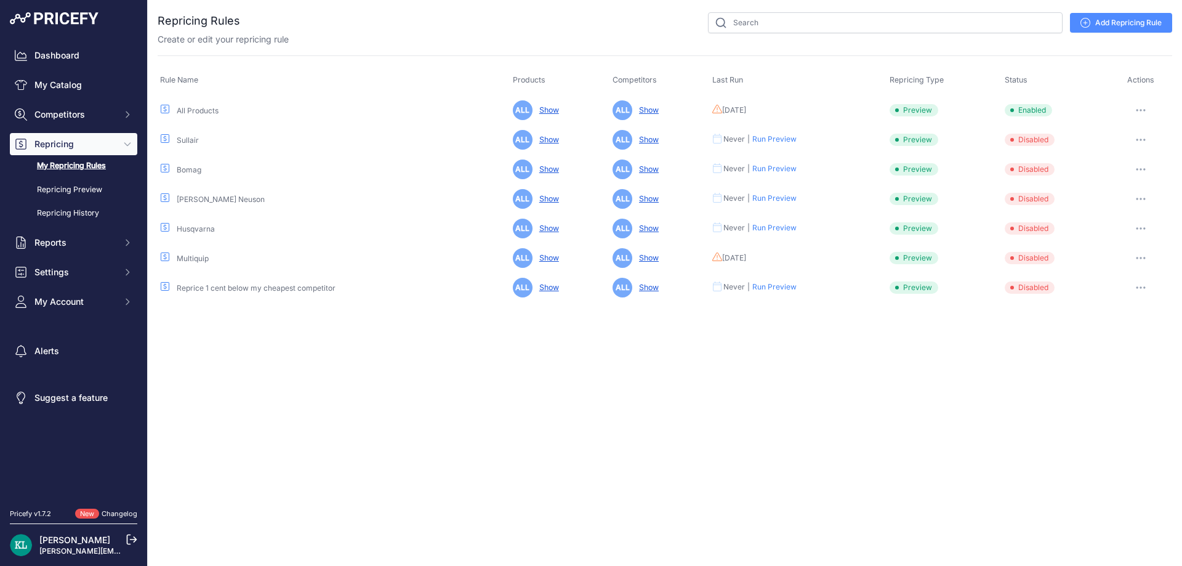
drag, startPoint x: 1137, startPoint y: 110, endPoint x: 1132, endPoint y: 133, distance: 23.3
click at [1137, 112] on button "button" at bounding box center [1140, 110] width 25 height 17
click at [1108, 153] on button "Run Preview" at bounding box center [1129, 156] width 79 height 20
click at [90, 163] on link "My Repricing Rules" at bounding box center [73, 166] width 127 height 22
click at [66, 189] on link "Repricing Preview" at bounding box center [73, 190] width 127 height 22
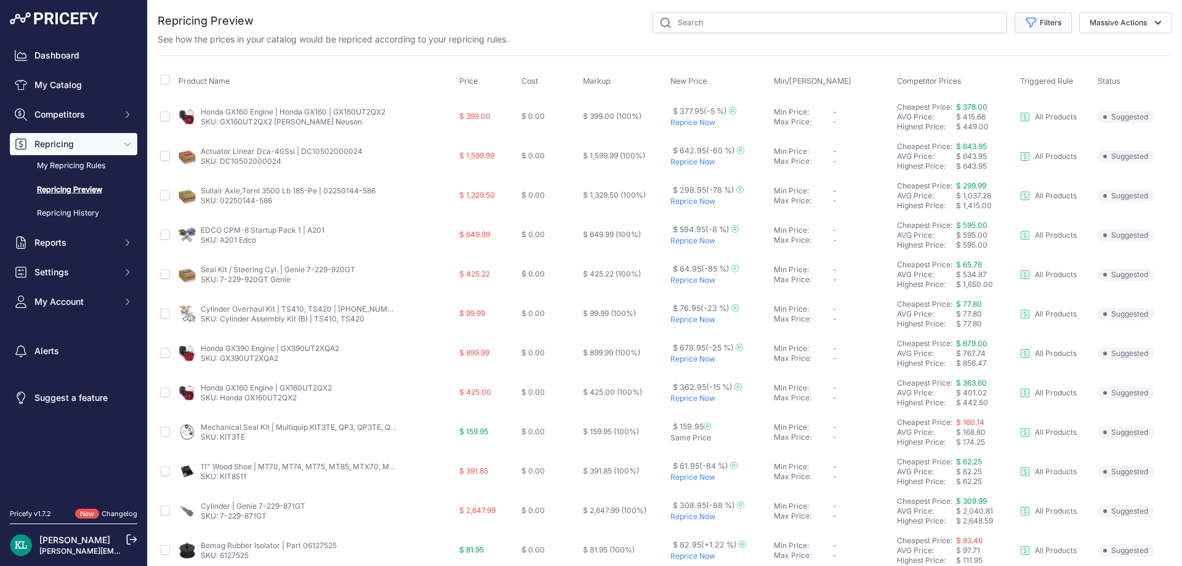
click at [1028, 26] on button "Filters" at bounding box center [1042, 22] width 57 height 21
click at [985, 188] on div "Price Position Select an option I am higher Same price I am lower" at bounding box center [1003, 166] width 138 height 46
click at [991, 176] on select "Select an option I am higher Same price I am lower" at bounding box center [1002, 172] width 118 height 21
select select "1"
click at [943, 162] on select "Select an option I am higher Same price I am lower" at bounding box center [1002, 172] width 118 height 21
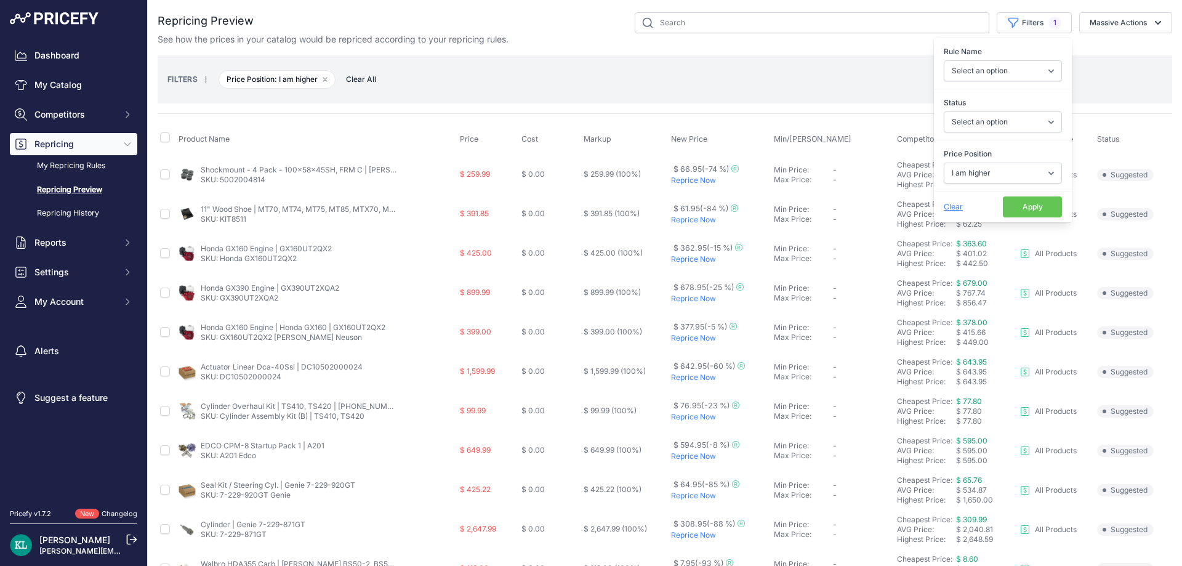
click at [1025, 210] on button "Apply" at bounding box center [1031, 206] width 59 height 21
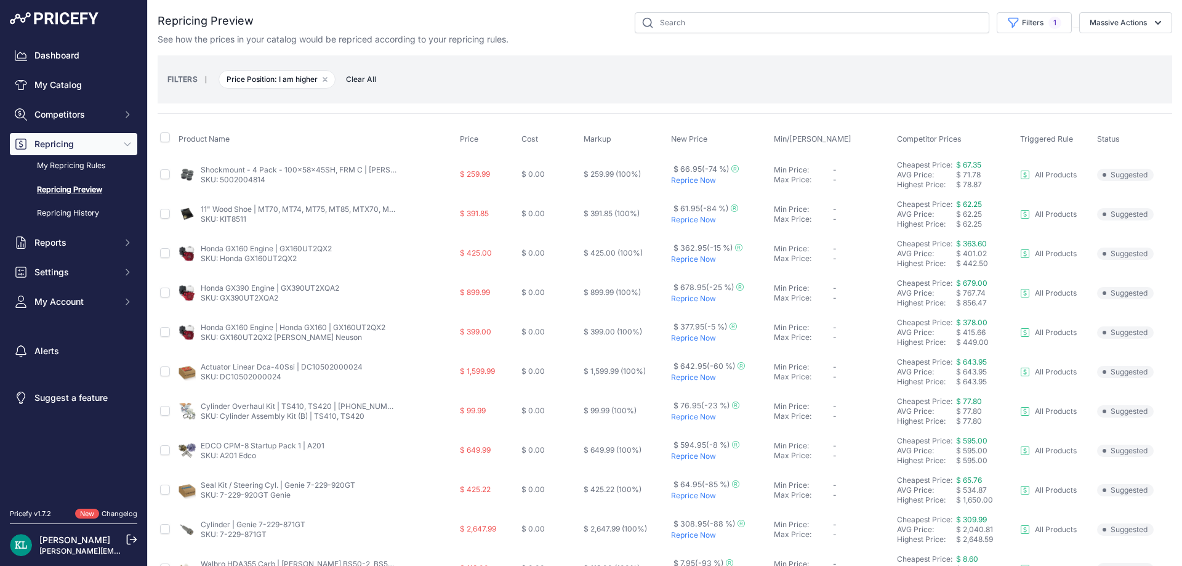
click at [246, 337] on link "SKU: GX160UT2QX2 [PERSON_NAME] Neuson" at bounding box center [281, 336] width 161 height 9
drag, startPoint x: 340, startPoint y: 342, endPoint x: 222, endPoint y: 342, distance: 118.2
click at [222, 342] on td "Honda GX160 Engine | Honda GX160 | GX160UT2QX2 SKU: GX160UT2QX2 [PERSON_NAME] N…" at bounding box center [316, 332] width 281 height 39
copy link "GX160UT2QX2 [PERSON_NAME] Neuson"
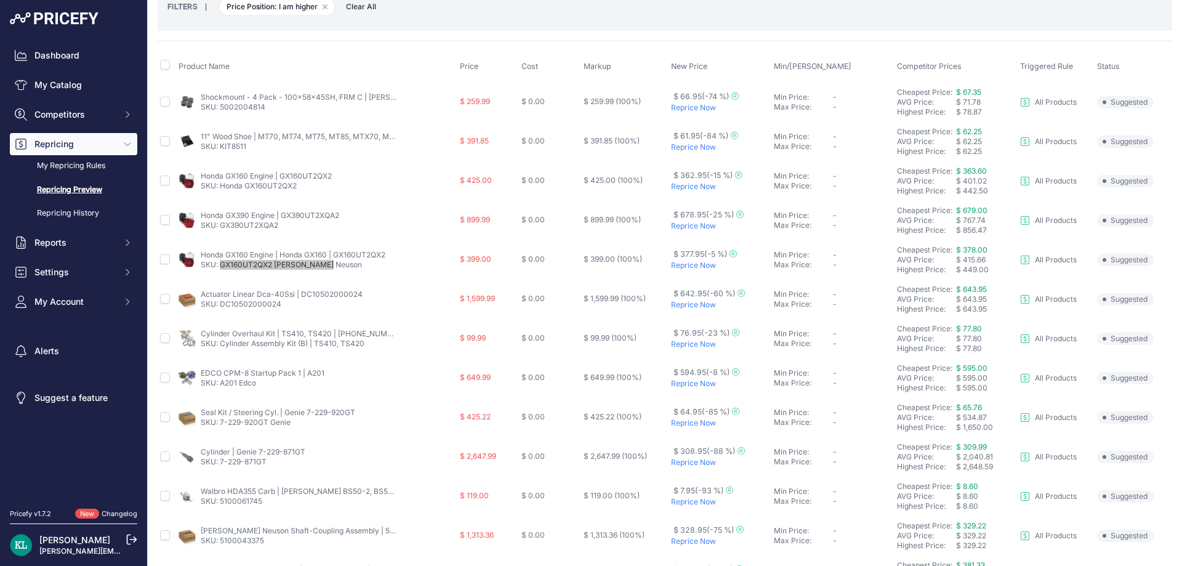
scroll to position [103, 0]
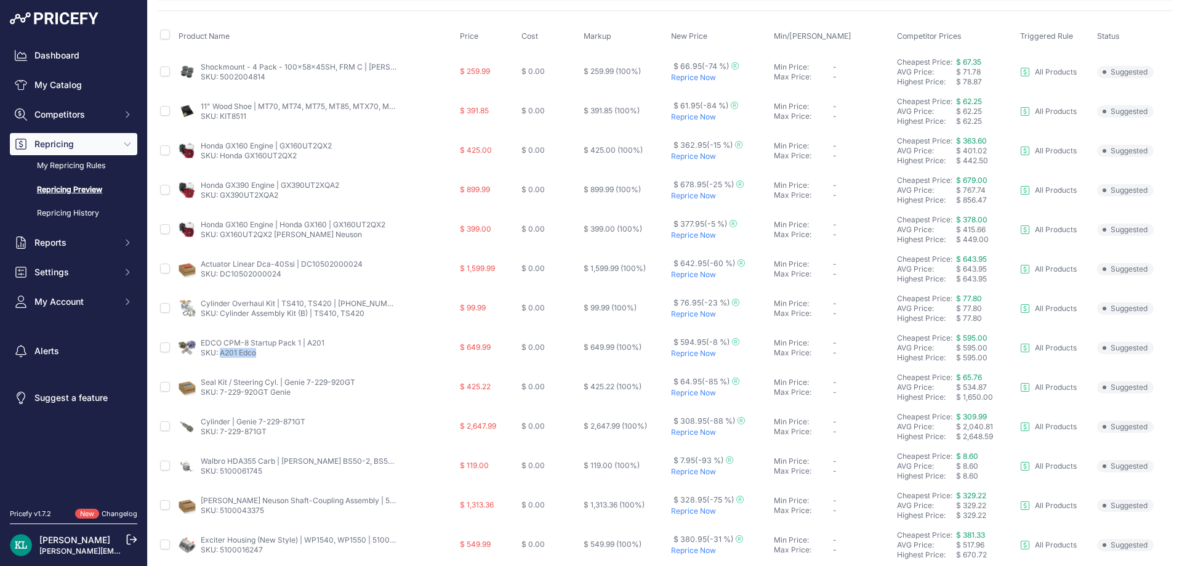
drag, startPoint x: 257, startPoint y: 359, endPoint x: 220, endPoint y: 361, distance: 37.6
click at [220, 361] on td "EDCO CPM-8 Startup Pack 1 | A201 SKU: A201 Edco" at bounding box center [316, 347] width 281 height 39
copy link "A201 Edco"
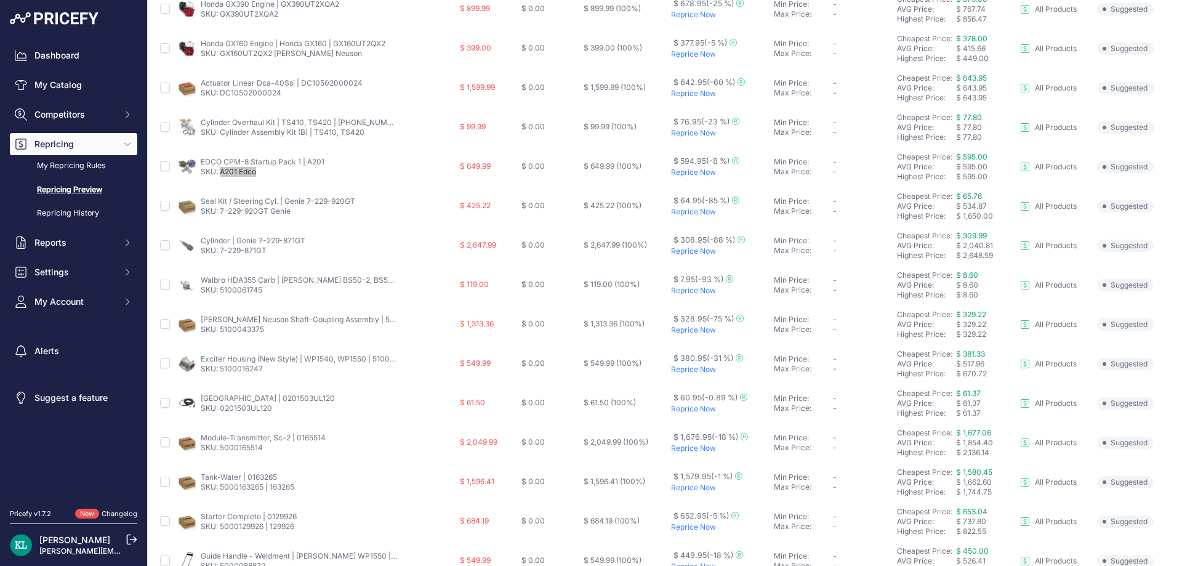
scroll to position [308, 0]
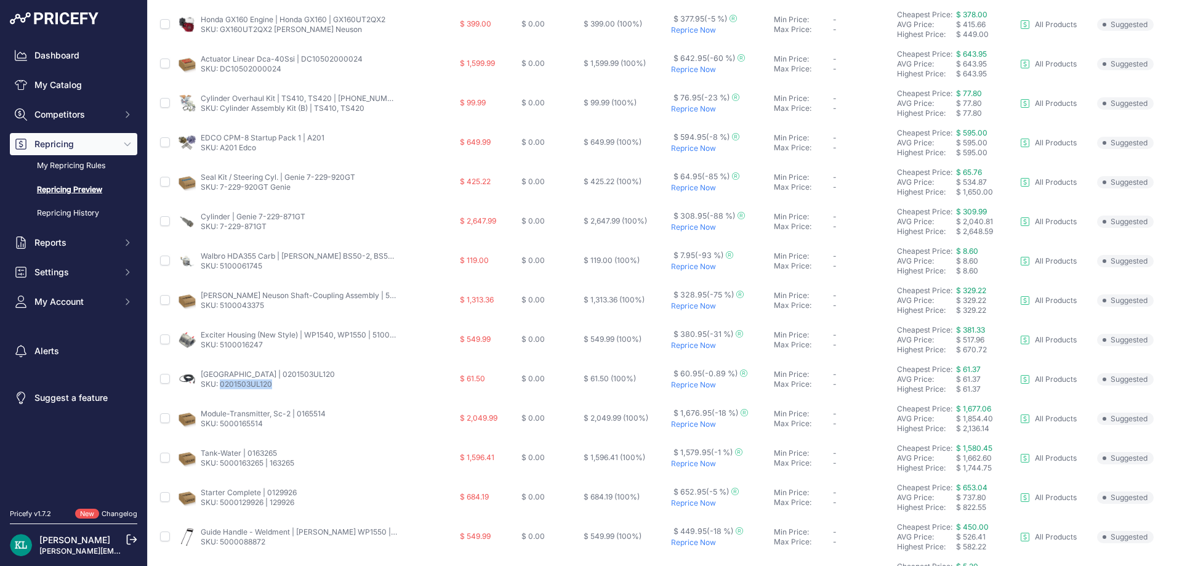
drag, startPoint x: 283, startPoint y: 393, endPoint x: 222, endPoint y: 394, distance: 61.5
click at [222, 394] on td "[GEOGRAPHIC_DATA] | 0201503UL120 SKU: 0201503UL120" at bounding box center [316, 378] width 281 height 39
copy link "0201503UL120"
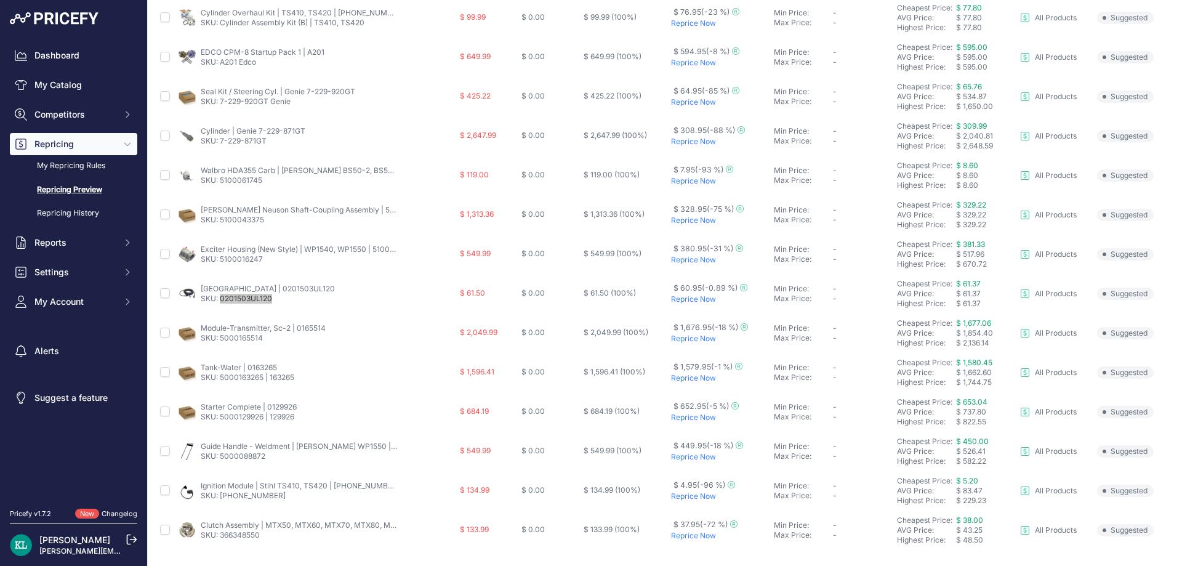
scroll to position [410, 0]
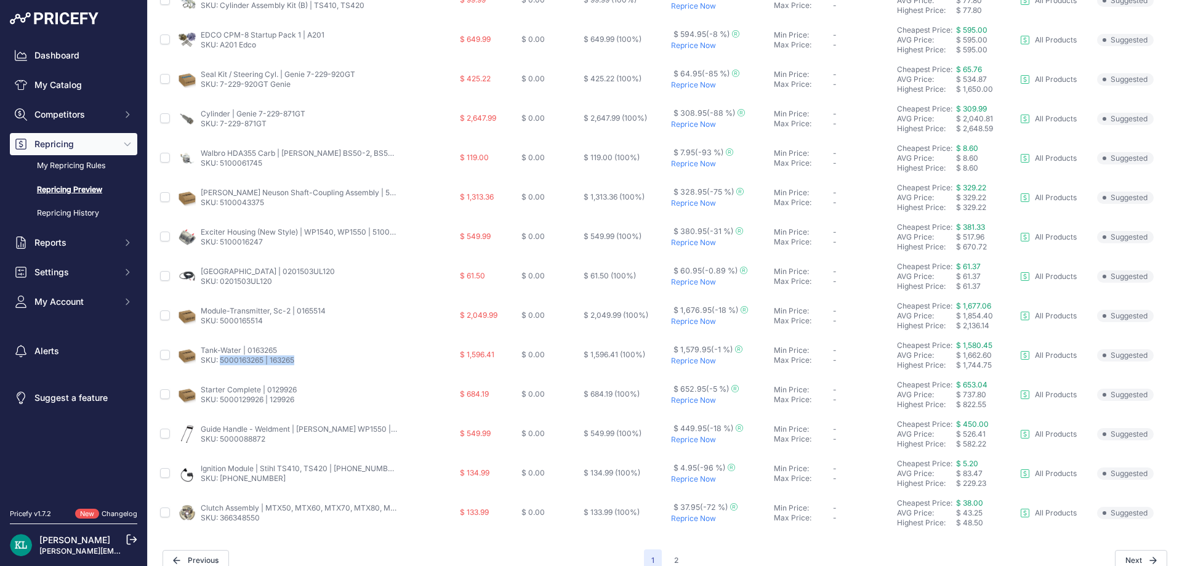
drag, startPoint x: 320, startPoint y: 362, endPoint x: 220, endPoint y: 367, distance: 100.4
click at [220, 367] on td "Tank-Water | 0163265 SKU: 5000163265 | 163265" at bounding box center [316, 354] width 281 height 39
copy link "5000163265 | 163265"
drag, startPoint x: 244, startPoint y: 404, endPoint x: 222, endPoint y: 407, distance: 22.3
click at [222, 407] on td "Starter Complete | 0129926 SKU: 5000129926 | 129926" at bounding box center [316, 394] width 281 height 39
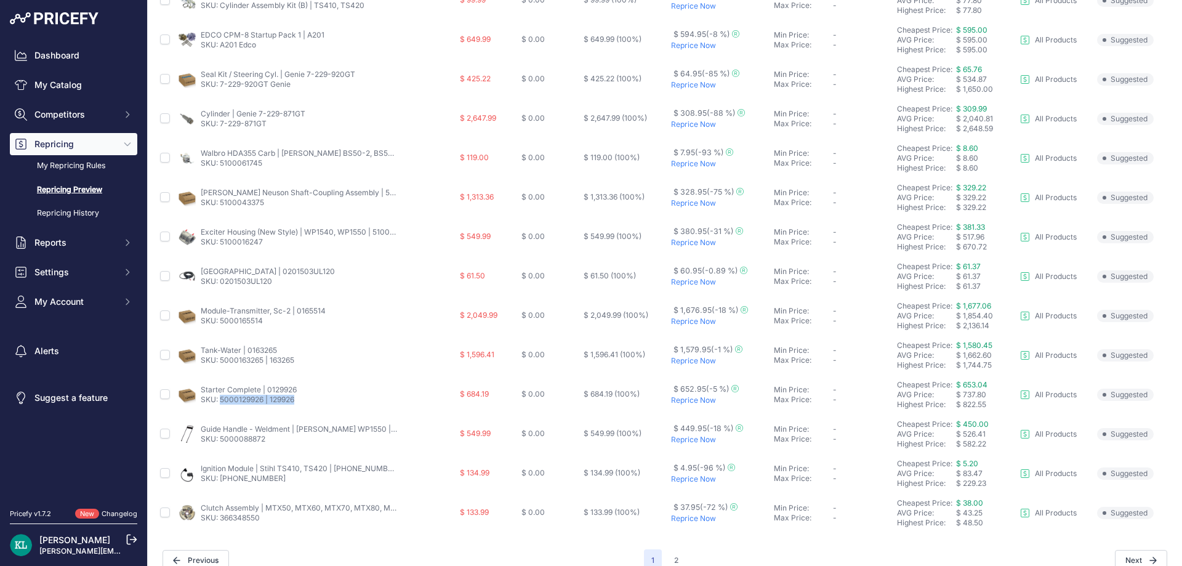
copy link "5000129926 | 129926"
click at [674, 558] on button "2" at bounding box center [675, 560] width 19 height 22
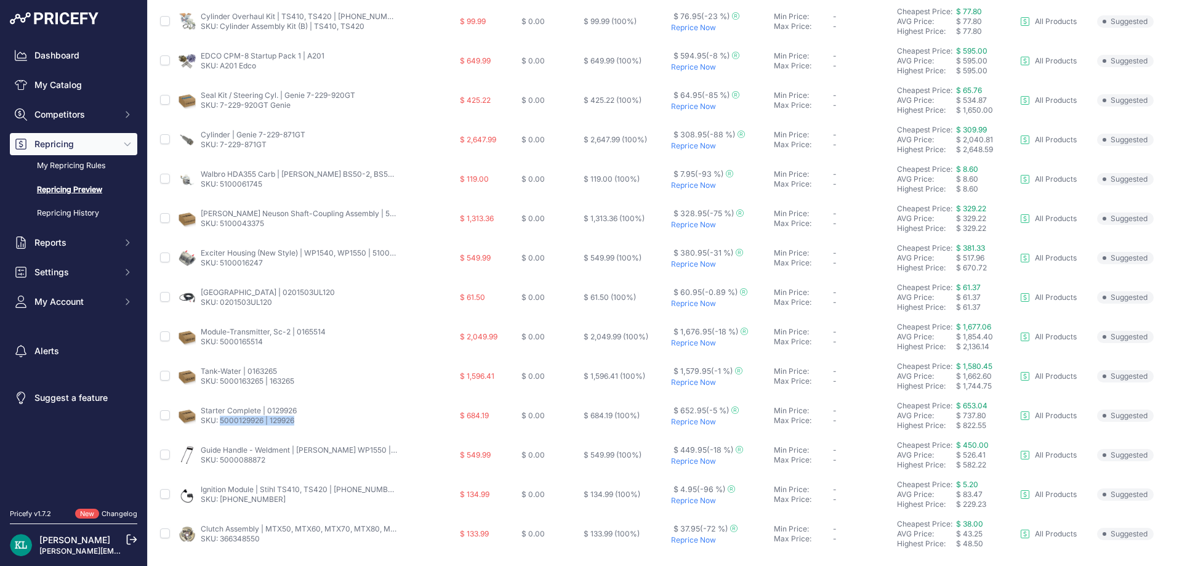
scroll to position [431, 0]
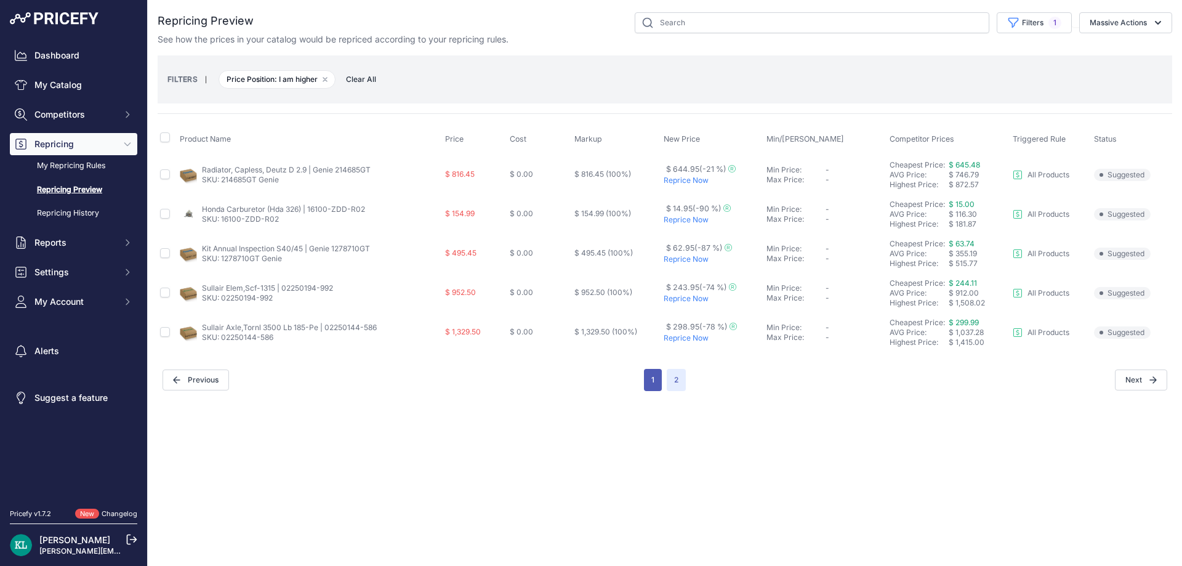
click at [658, 379] on button "1" at bounding box center [653, 380] width 18 height 22
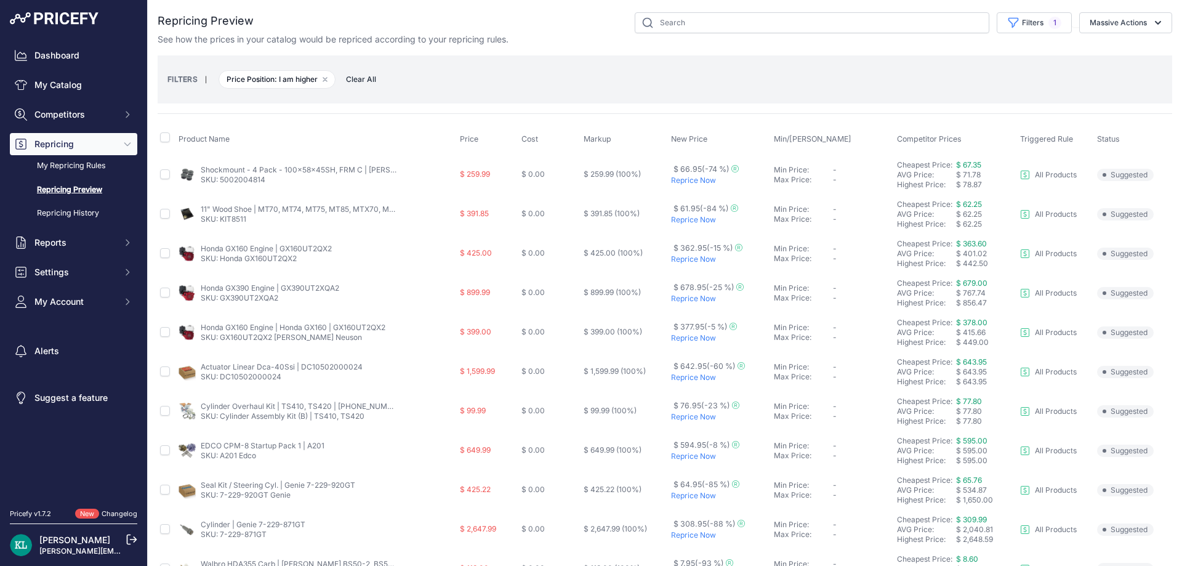
click at [543, 39] on div "See how the prices in your catalog would be repriced according to your repricin…" at bounding box center [665, 39] width 1014 height 12
click at [689, 22] on input "text" at bounding box center [811, 22] width 354 height 21
paste input "A201 Edco"
type input "A201 Edco"
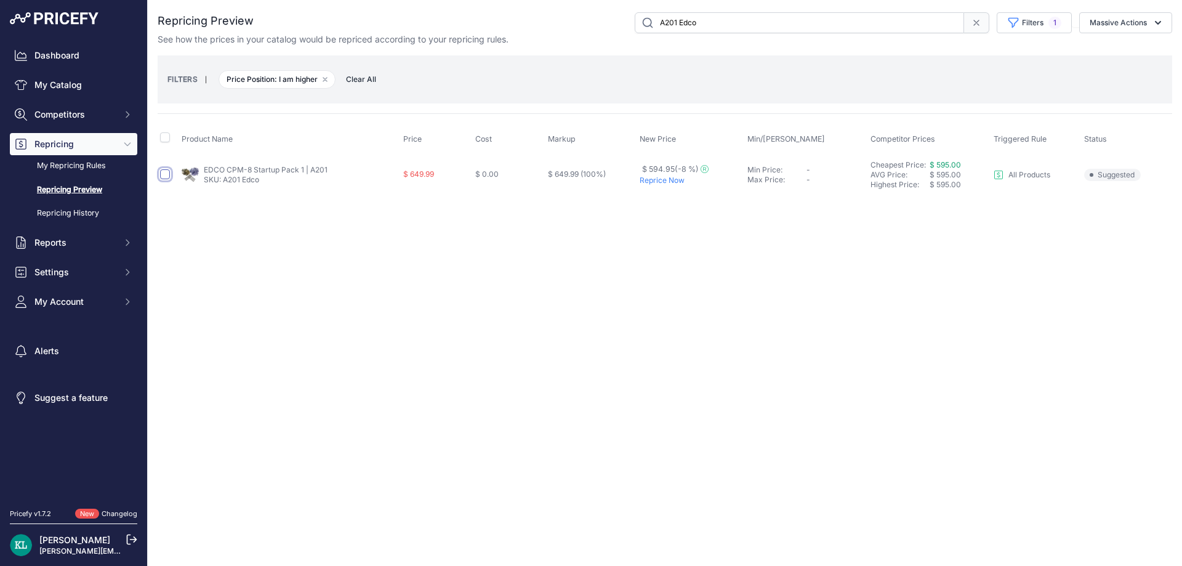
click at [164, 175] on input "checkbox" at bounding box center [165, 174] width 10 height 10
checkbox input "true"
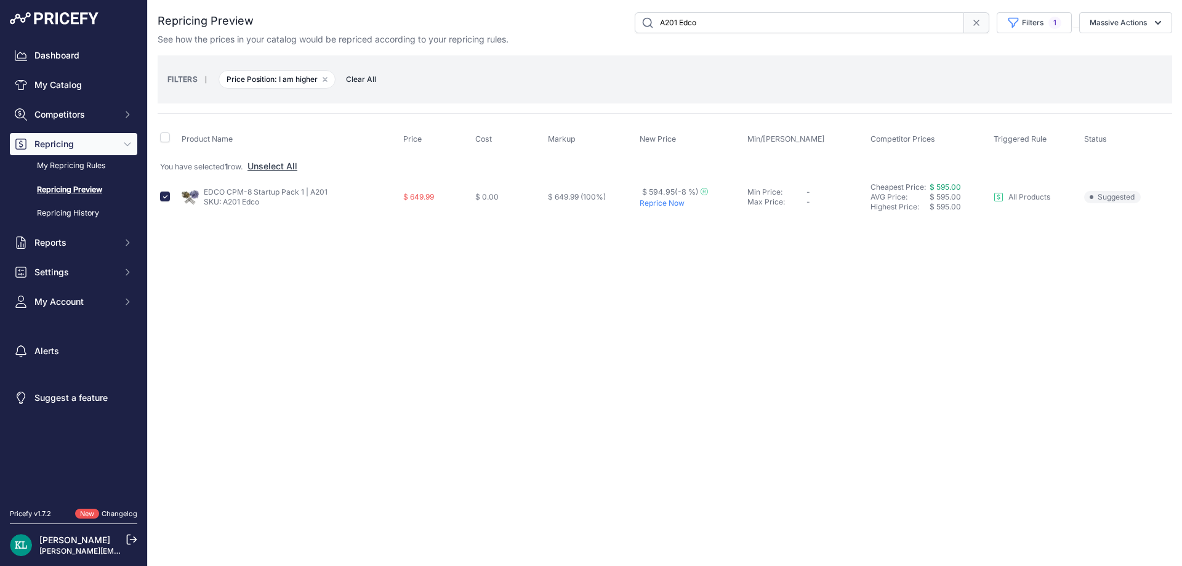
click at [715, 30] on input "A201 Edco" at bounding box center [798, 22] width 329 height 21
paste input "0201503UL120"
type input "0201503UL120"
click at [164, 198] on input "checkbox" at bounding box center [165, 196] width 10 height 10
checkbox input "true"
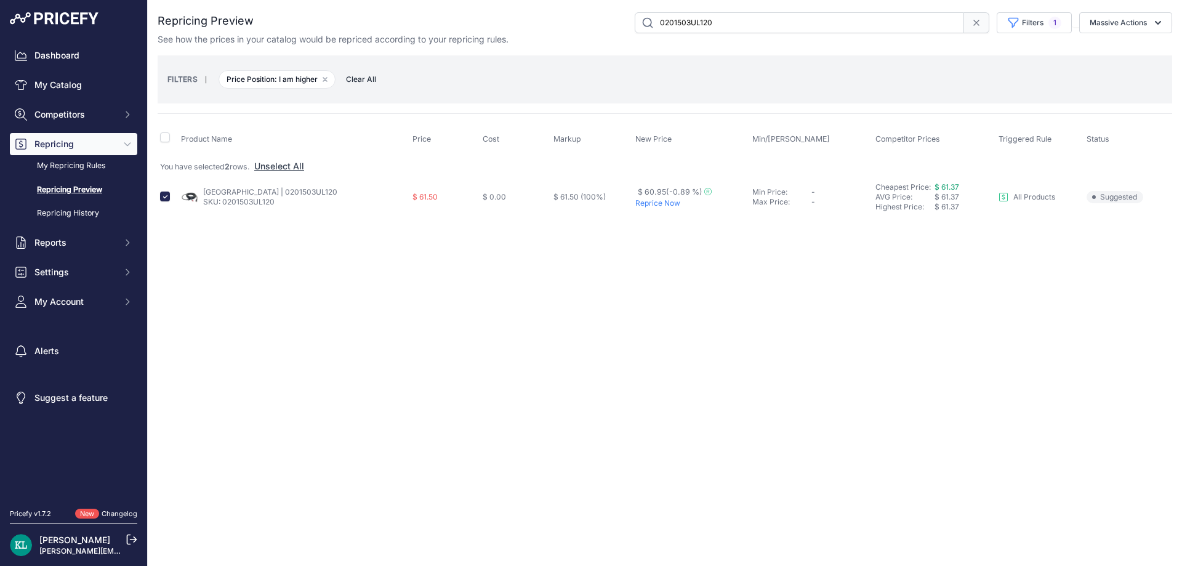
click at [751, 20] on input "0201503UL120" at bounding box center [798, 22] width 329 height 21
paste input "5000163265 | 163265"
type input "5000163265 | 163265"
click at [171, 201] on td at bounding box center [169, 196] width 23 height 39
click at [167, 201] on input "checkbox" at bounding box center [165, 196] width 10 height 10
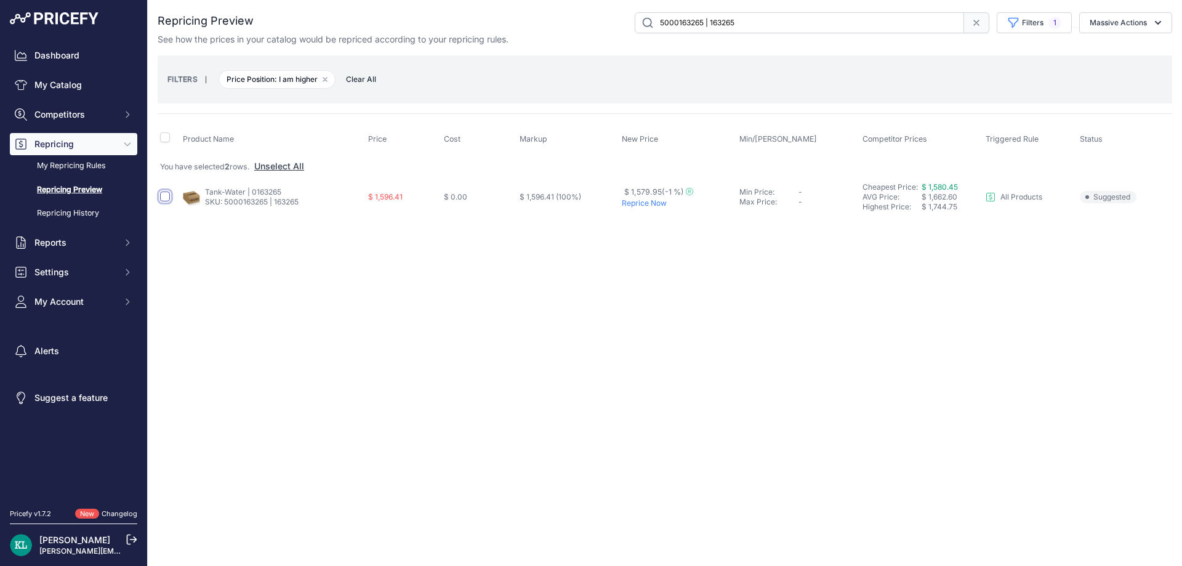
checkbox input "true"
click at [767, 23] on input "5000163265 | 163265" at bounding box center [798, 22] width 329 height 21
paste input "29926 | 129926"
type input "5000129926 | 129926"
click at [163, 200] on input "checkbox" at bounding box center [165, 196] width 10 height 10
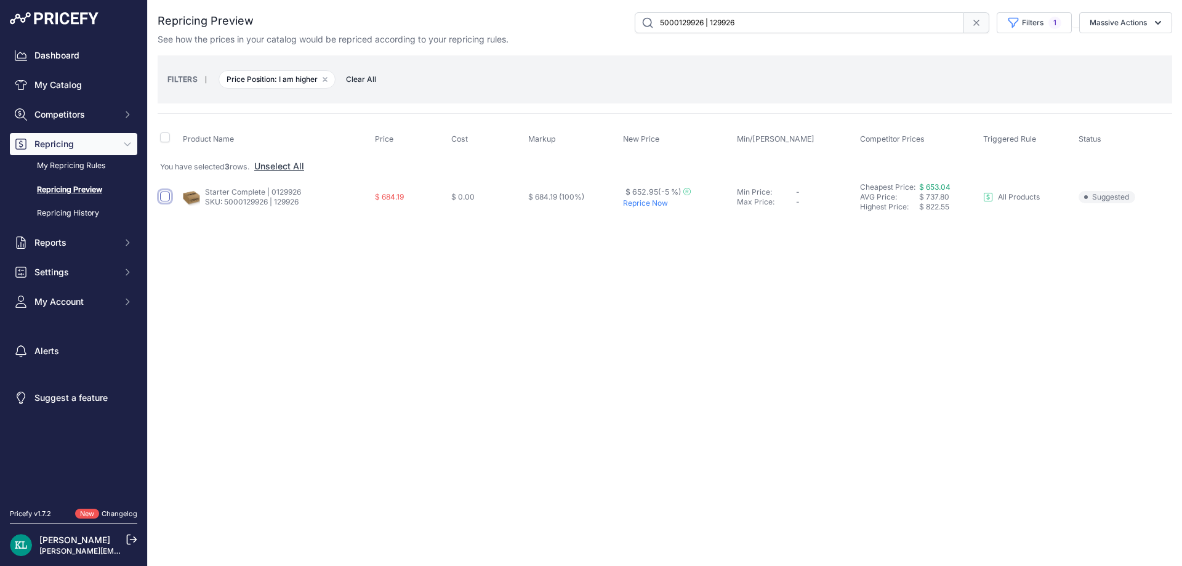
checkbox input "true"
click at [1119, 14] on button "Massive Actions" at bounding box center [1125, 22] width 93 height 21
click at [1114, 54] on span "Reprice Now" at bounding box center [1109, 51] width 52 height 10
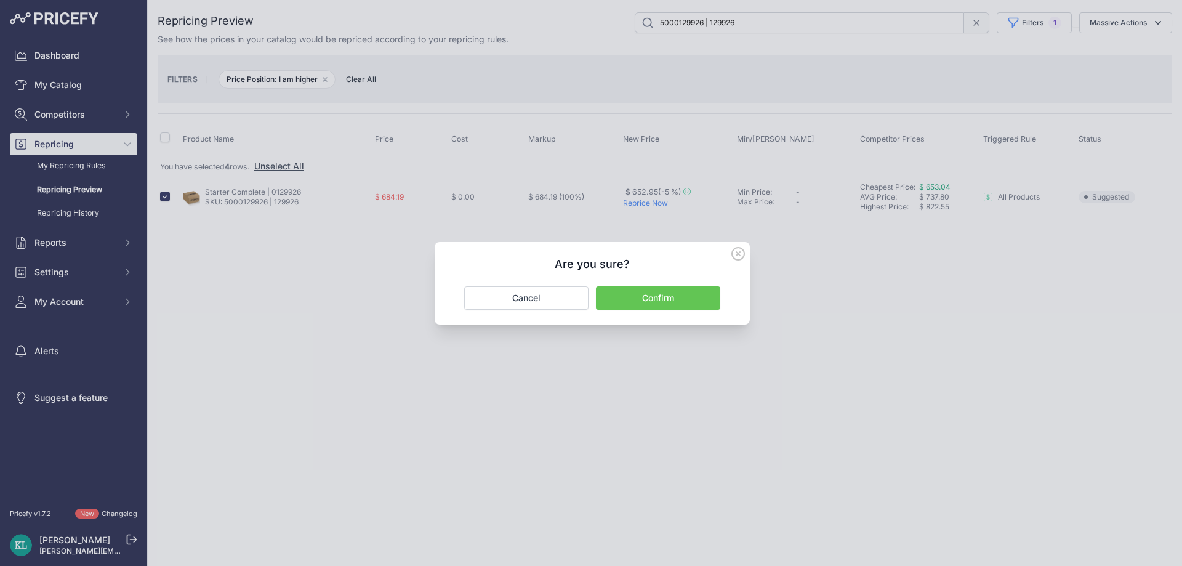
click at [640, 299] on button "Confirm" at bounding box center [658, 297] width 124 height 23
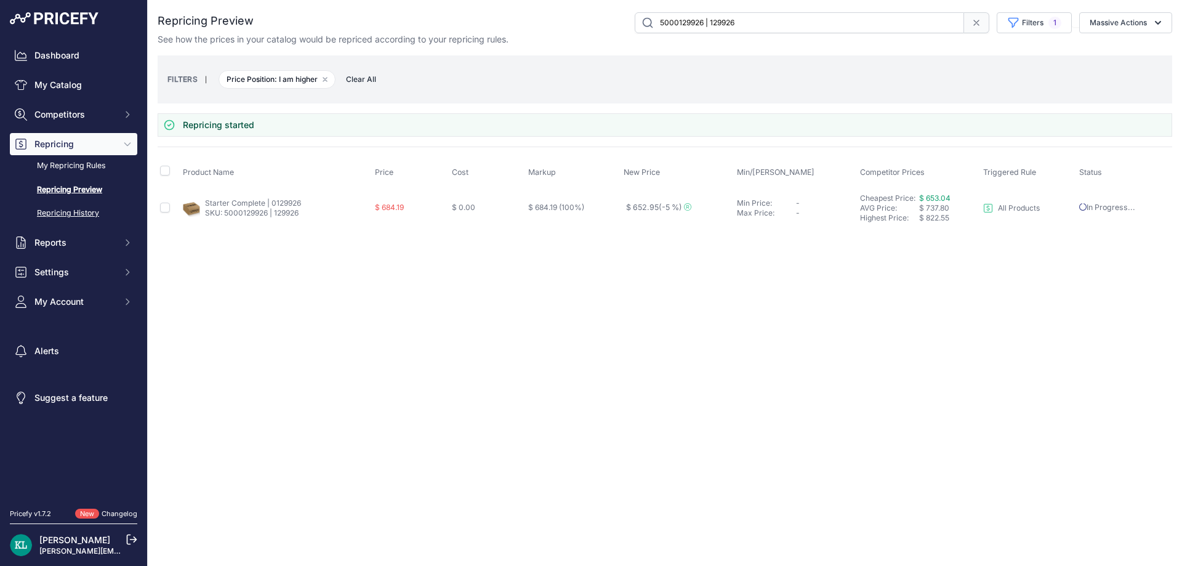
click at [79, 206] on link "Repricing History" at bounding box center [73, 213] width 127 height 22
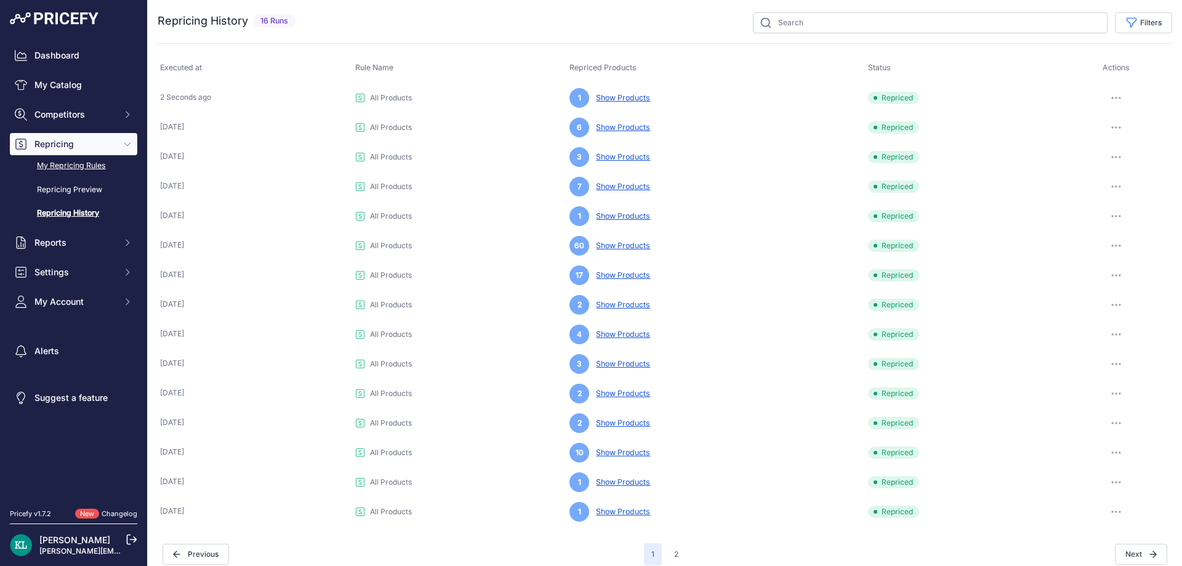
click at [80, 170] on link "My Repricing Rules" at bounding box center [73, 166] width 127 height 22
click at [81, 188] on link "Repricing Preview" at bounding box center [73, 190] width 127 height 22
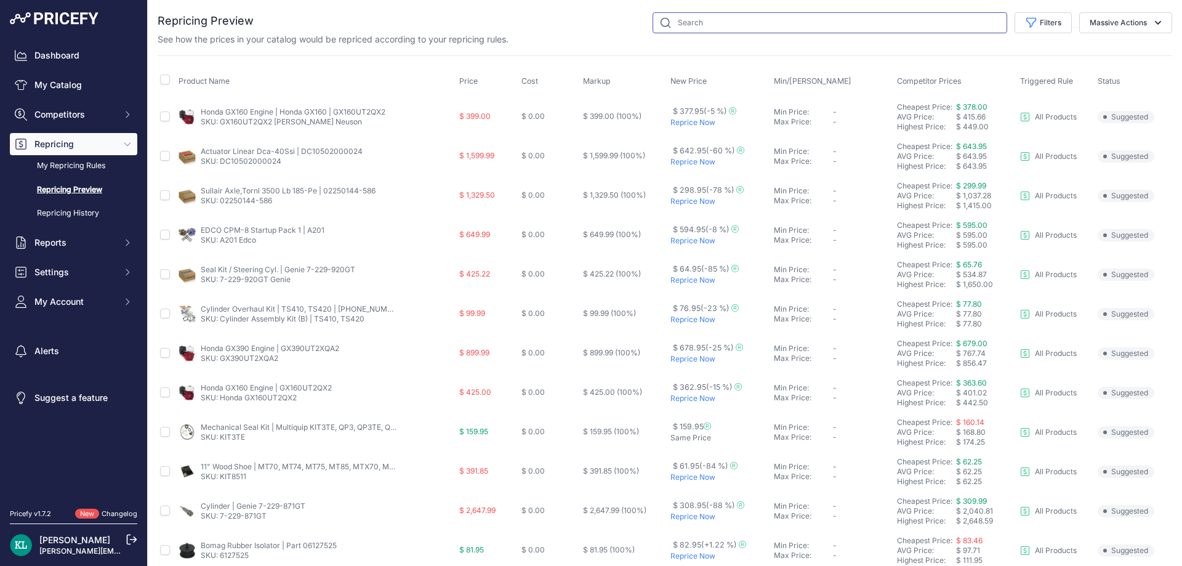
click at [713, 17] on input "text" at bounding box center [829, 22] width 354 height 21
paste input "A201 Edco"
type input "A201 Edco"
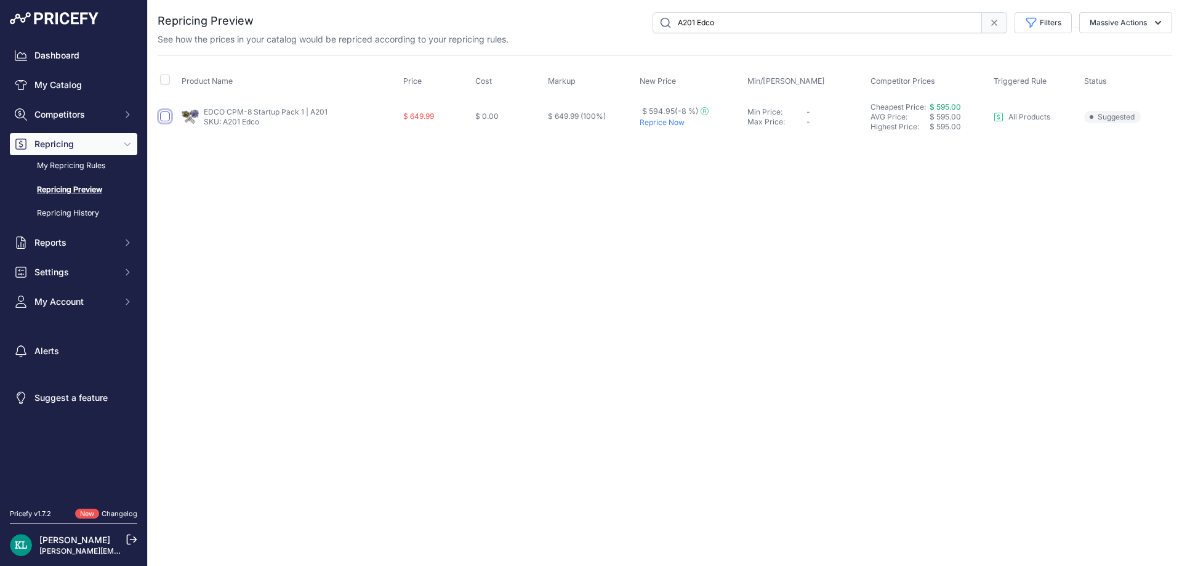
click at [164, 120] on input "checkbox" at bounding box center [165, 116] width 10 height 10
checkbox input "true"
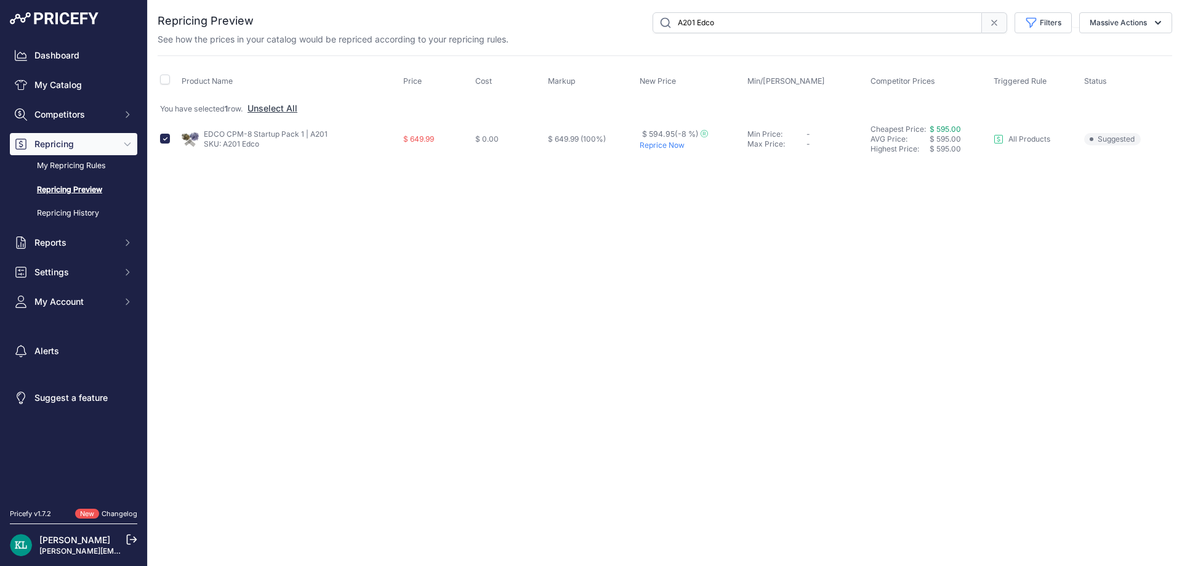
click at [753, 26] on input "A201 Edco" at bounding box center [816, 22] width 329 height 21
paste input "0201503UL120"
type input "0201503UL120"
click at [160, 141] on input "checkbox" at bounding box center [165, 139] width 10 height 10
checkbox input "true"
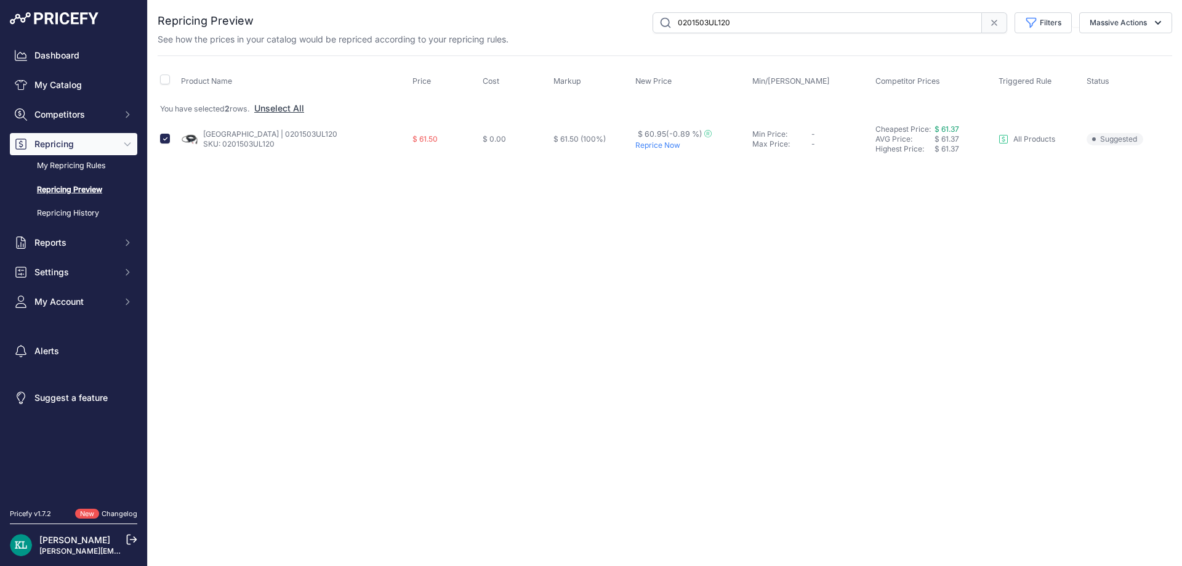
click at [785, 18] on input "0201503UL120" at bounding box center [816, 22] width 329 height 21
paste input "5000163265 | 163265"
type input "5000163265 | 163265"
click at [156, 140] on div "You are not connected to the internet. Repricing Preview" at bounding box center [665, 85] width 1034 height 171
click at [160, 142] on input "checkbox" at bounding box center [165, 139] width 10 height 10
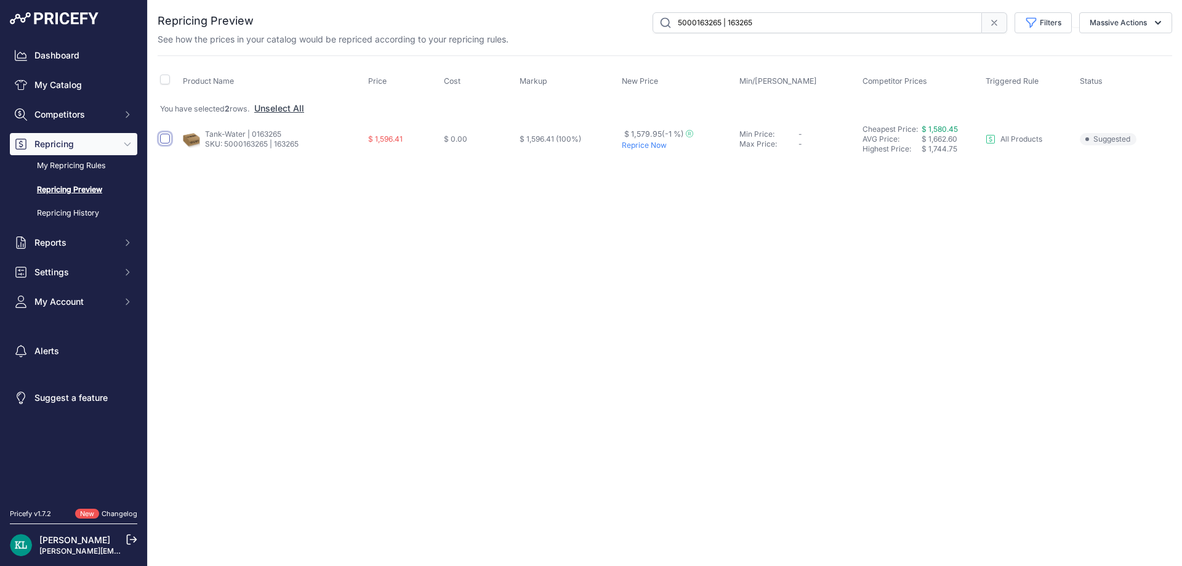
checkbox input "true"
click at [762, 35] on div "See how the prices in your catalog would be repriced according to your repricin…" at bounding box center [665, 39] width 1014 height 12
click at [774, 25] on input "5000163265 | 163265" at bounding box center [816, 22] width 329 height 21
paste input "29926 | 129926"
type input "5000129926 | 129926"
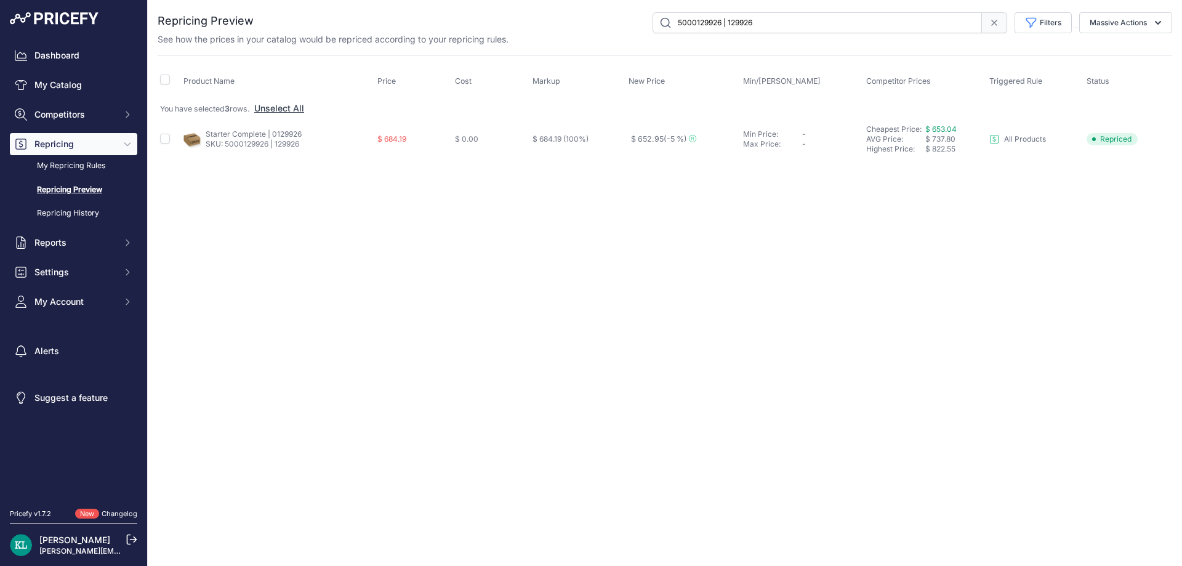
click at [992, 22] on icon at bounding box center [993, 22] width 5 height 5
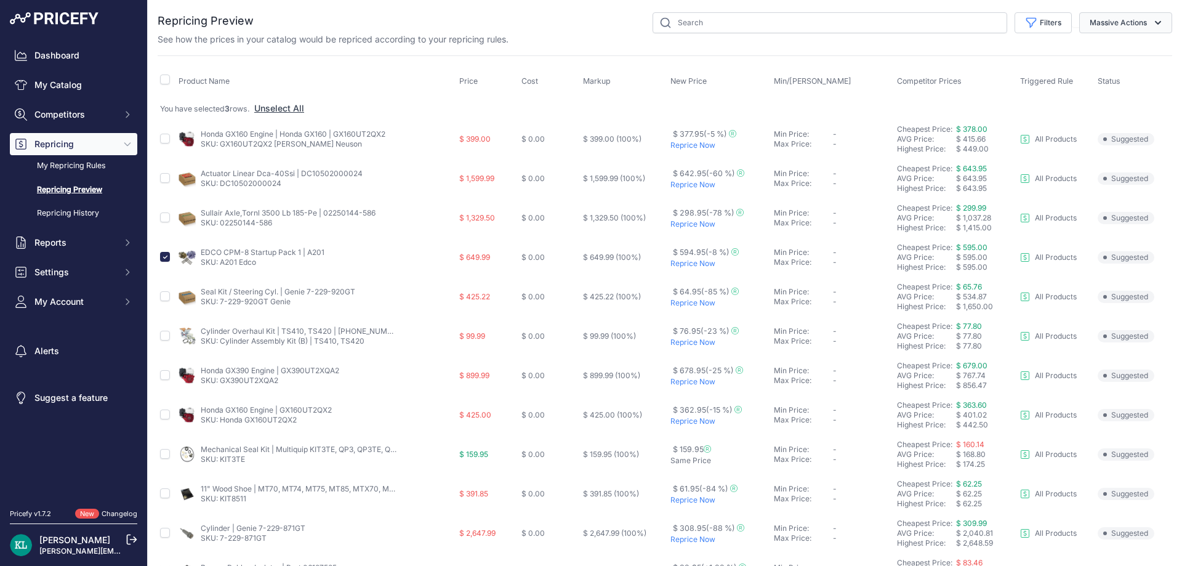
click at [1119, 28] on button "Massive Actions" at bounding box center [1125, 22] width 93 height 21
click at [1093, 51] on span "Reprice Now" at bounding box center [1109, 51] width 52 height 10
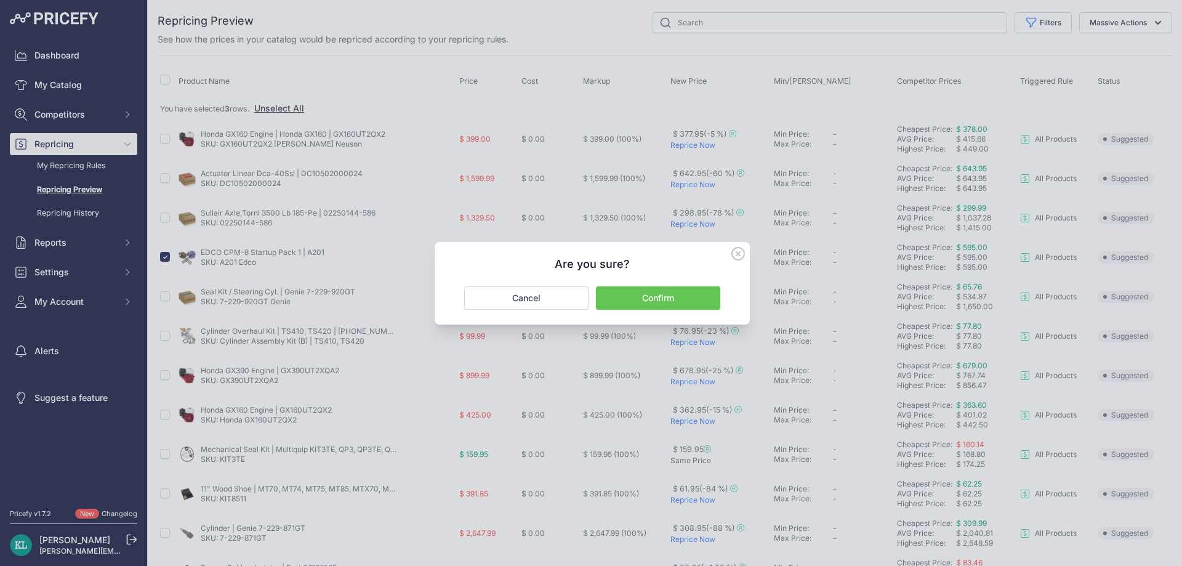
click at [628, 293] on button "Confirm" at bounding box center [658, 297] width 124 height 23
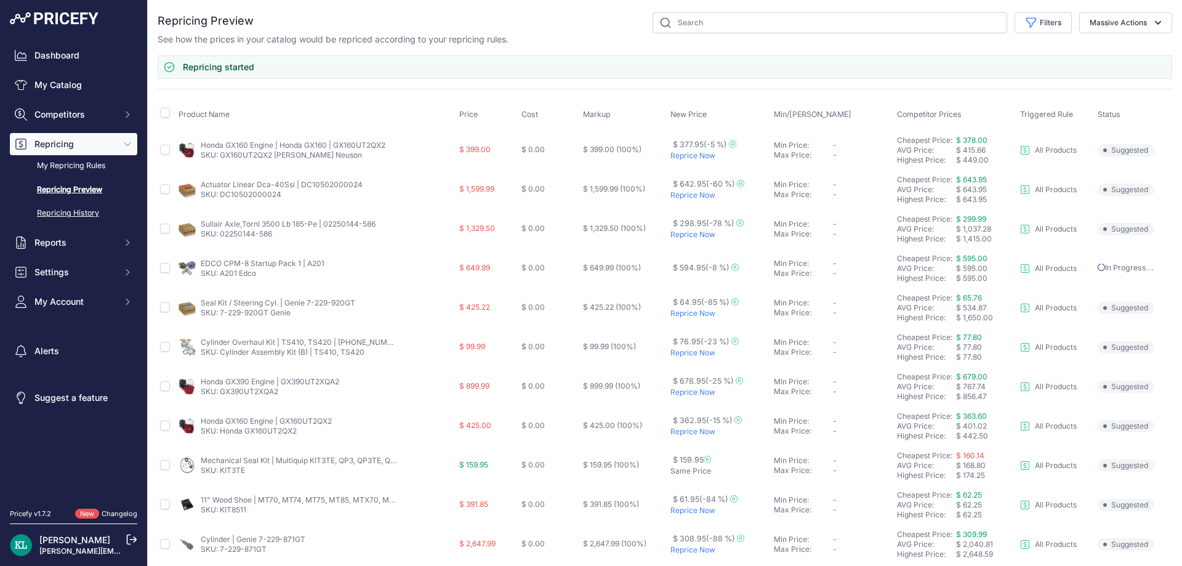
click at [95, 215] on link "Repricing History" at bounding box center [73, 213] width 127 height 22
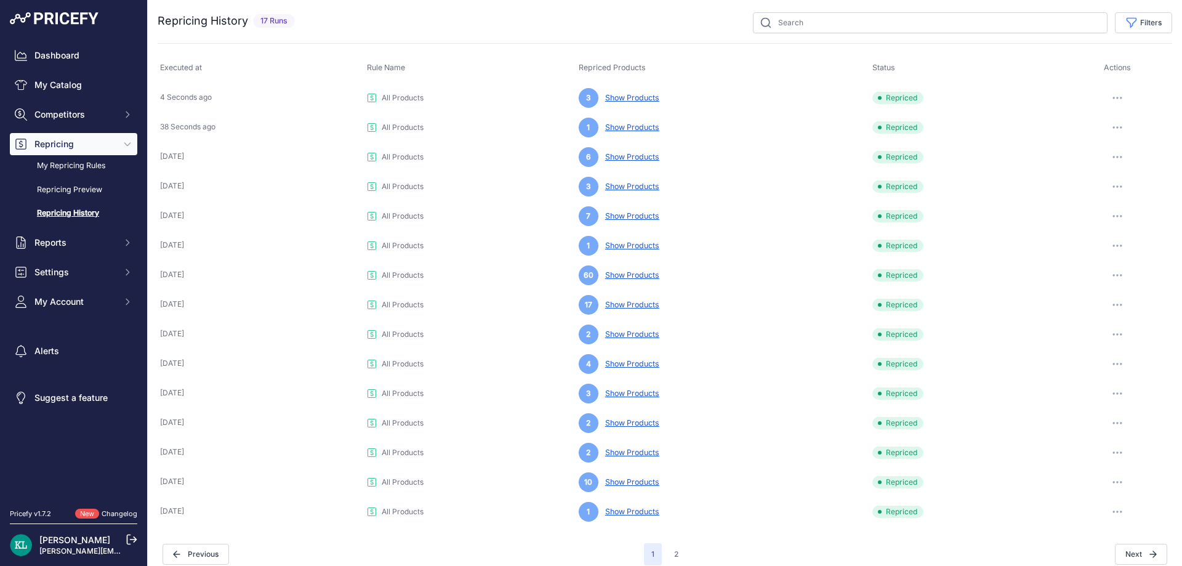
click at [621, 98] on link "Show Products" at bounding box center [629, 97] width 59 height 9
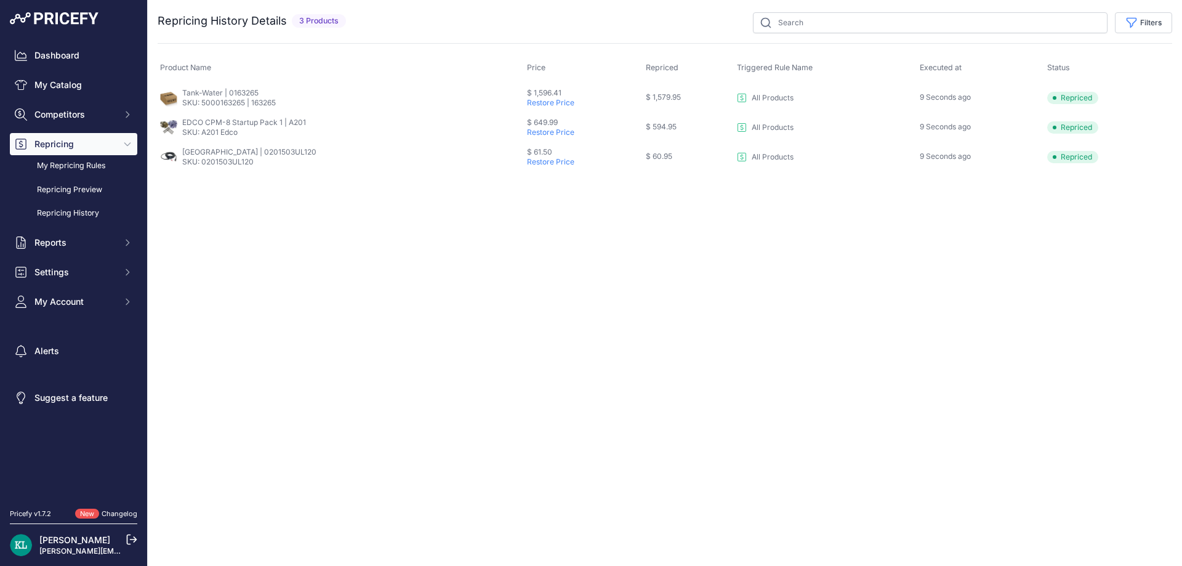
drag, startPoint x: 178, startPoint y: 93, endPoint x: 1115, endPoint y: 159, distance: 939.5
click at [1115, 159] on tbody "Tank-Water | 0163265 SKU: 5000163265 | 163265 $ 1,596.41 Restore Price $ 1,579.…" at bounding box center [665, 126] width 1014 height 89
copy tbody "Tank-Water | 0163265 SKU: 5000163265 | 163265 $ 1,596.41 Restore Price $ 1,579.…"
click at [85, 212] on link "Repricing History" at bounding box center [73, 213] width 127 height 22
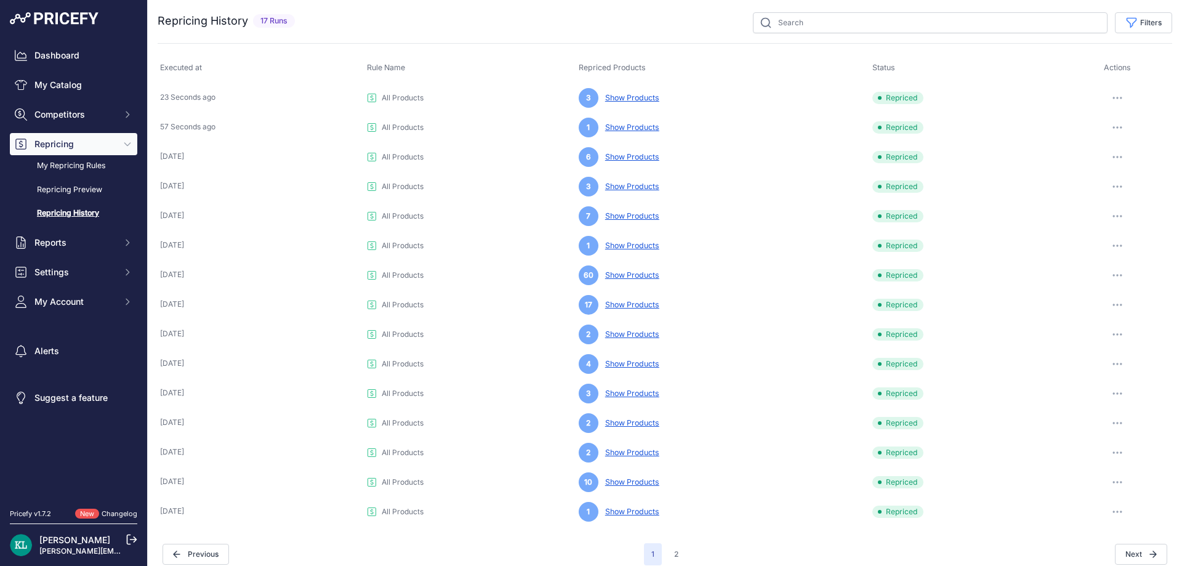
click at [638, 130] on link "Show Products" at bounding box center [629, 126] width 59 height 9
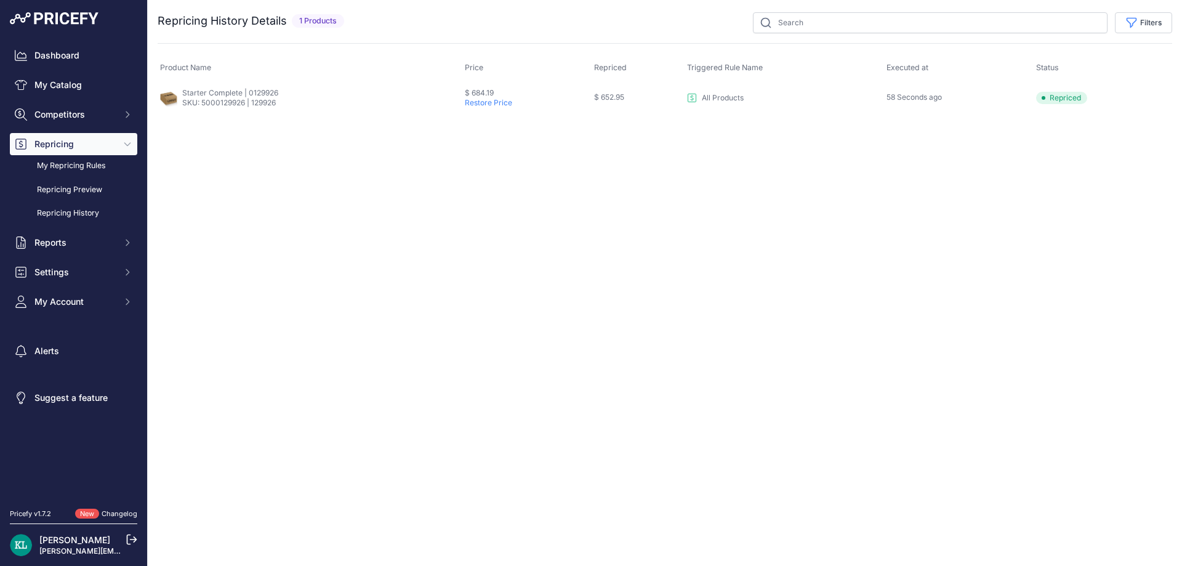
drag, startPoint x: 220, startPoint y: 100, endPoint x: 1135, endPoint y: 95, distance: 915.1
click at [1135, 95] on tr "Starter Complete | 0129926 SKU: 5000129926 | 129926 $ 684.19 Restore Price $ 65…" at bounding box center [665, 97] width 1014 height 30
copy tr "Starter Complete | 0129926 SKU: 5000129926 | 129926 $ 684.19 Restore Price $ 65…"
click at [362, 182] on div "Close You are not connected to the internet." at bounding box center [665, 283] width 1034 height 566
